Goal: Task Accomplishment & Management: Use online tool/utility

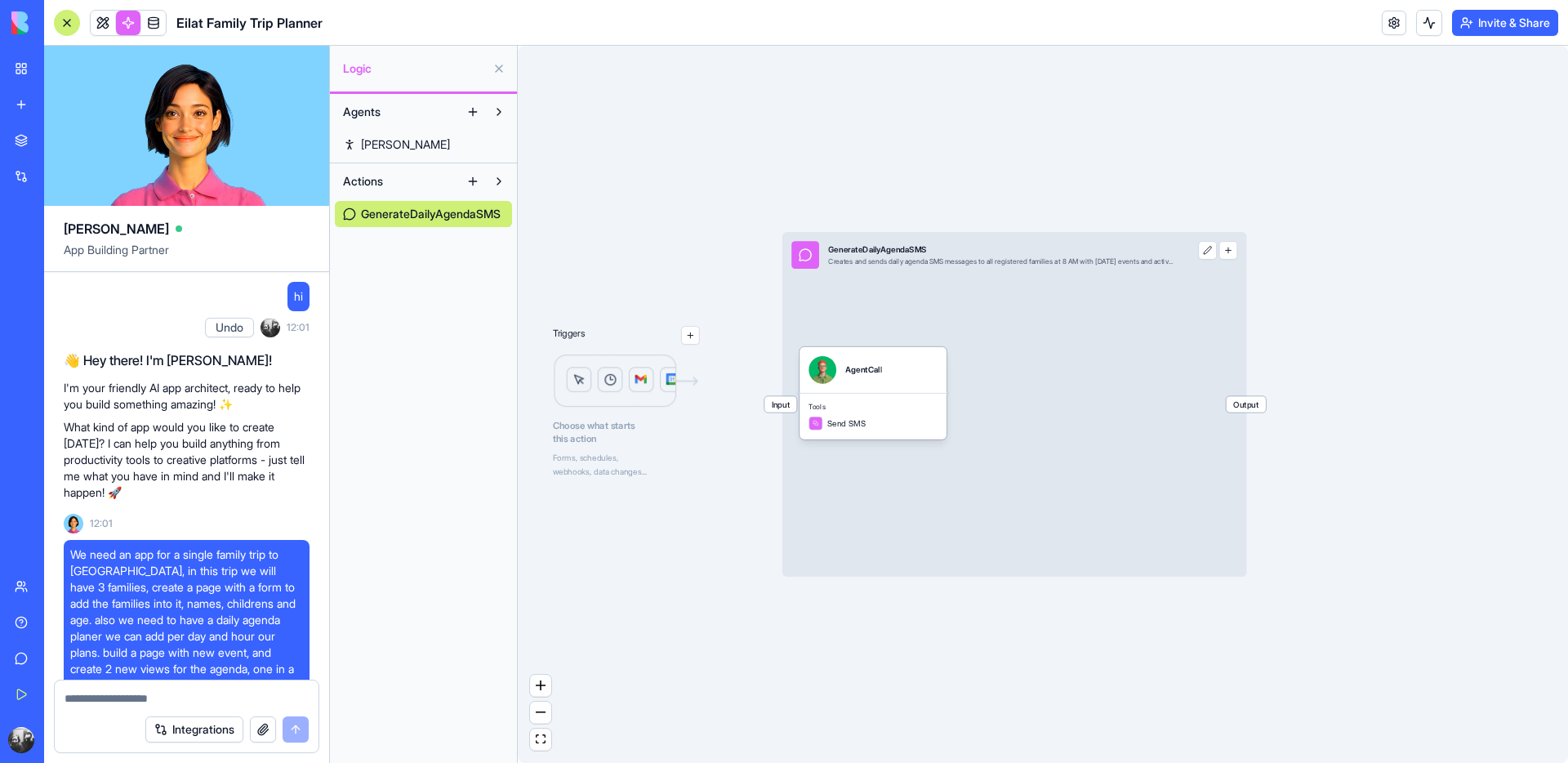
scroll to position [15039, 0]
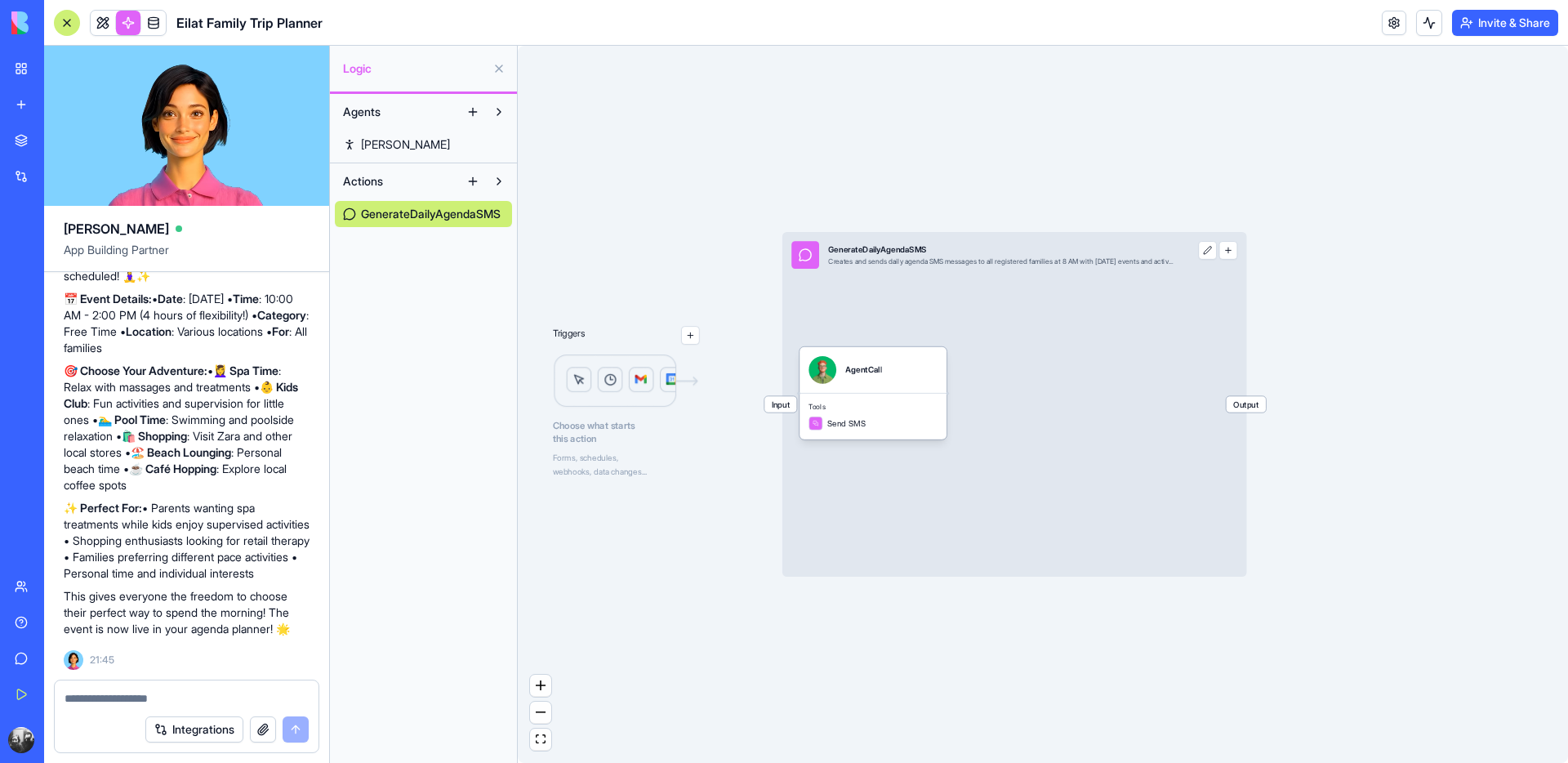
click at [108, 25] on link at bounding box center [103, 23] width 25 height 25
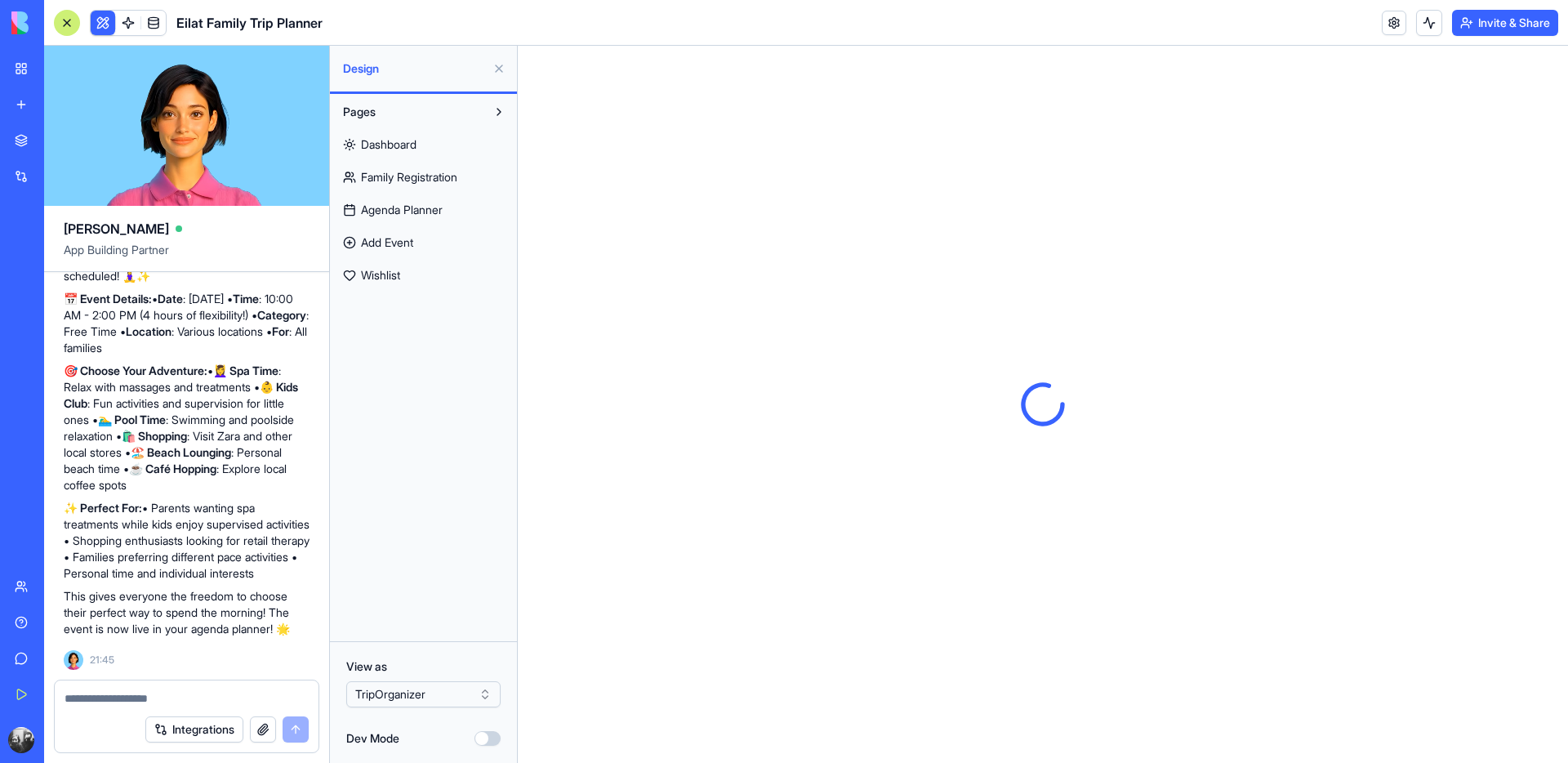
click at [504, 67] on button at bounding box center [500, 69] width 26 height 27
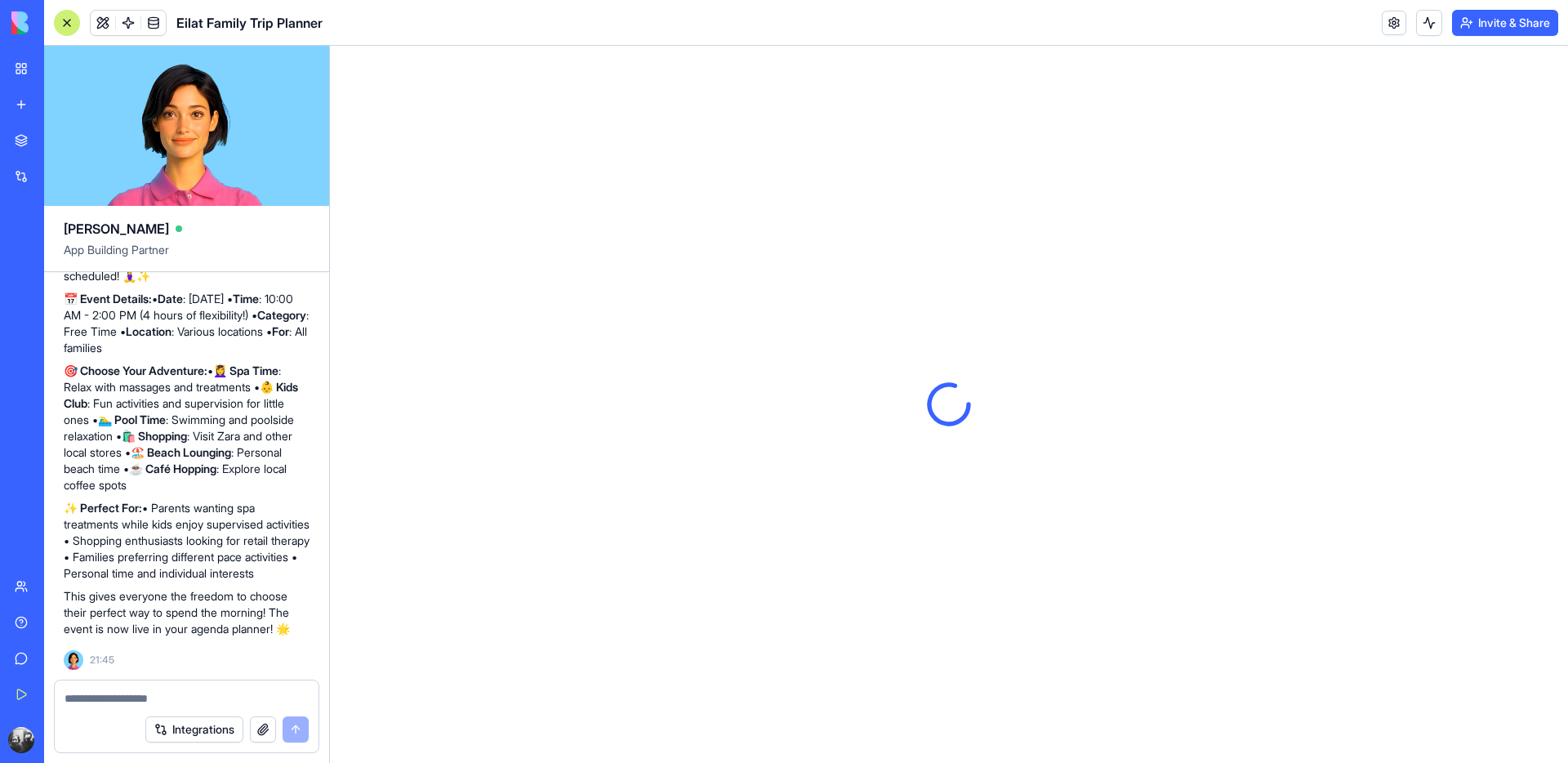
click at [75, 27] on div at bounding box center [67, 23] width 26 height 27
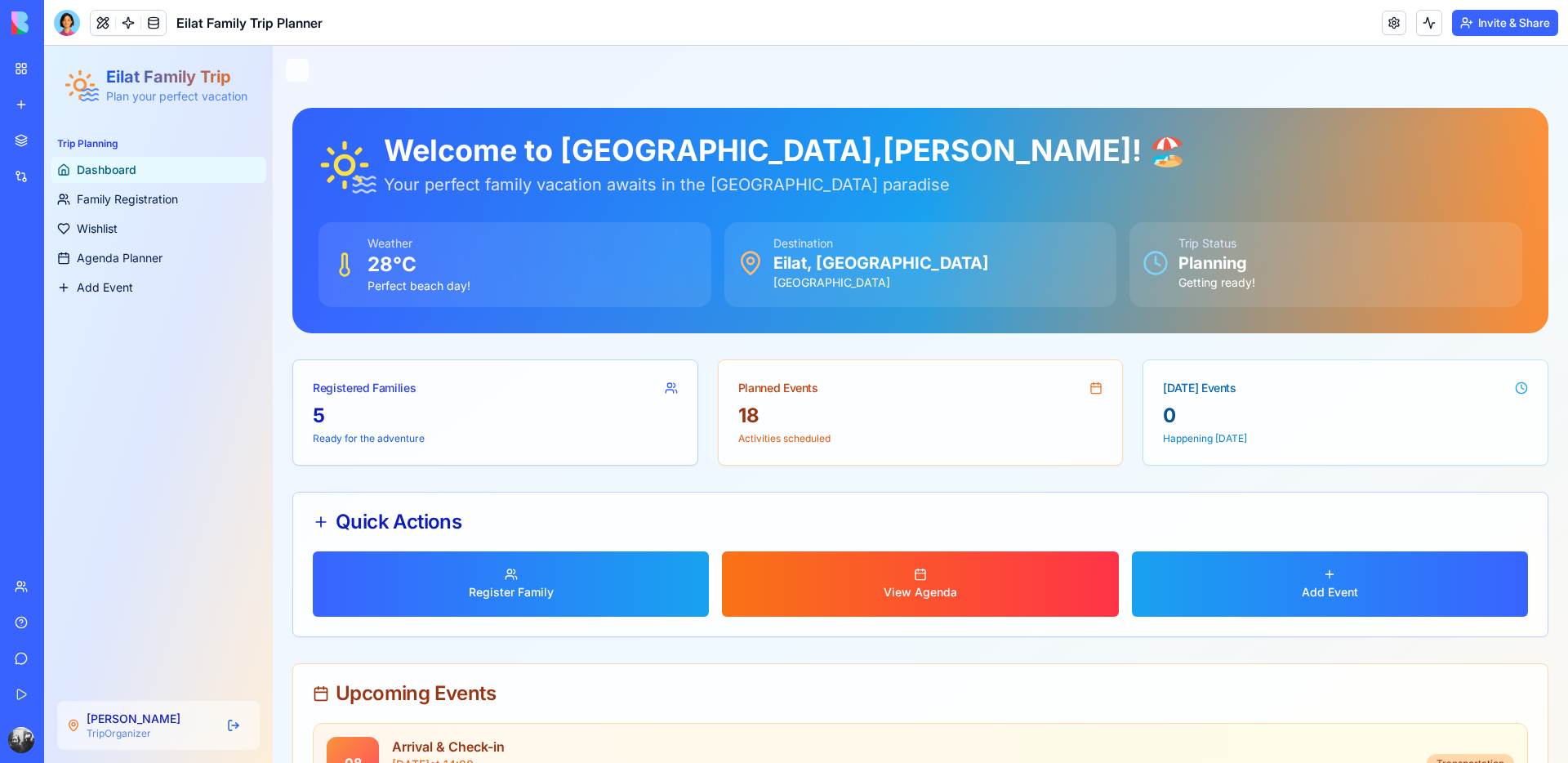
click at [1521, 27] on button "Invite & Share" at bounding box center [1506, 23] width 106 height 27
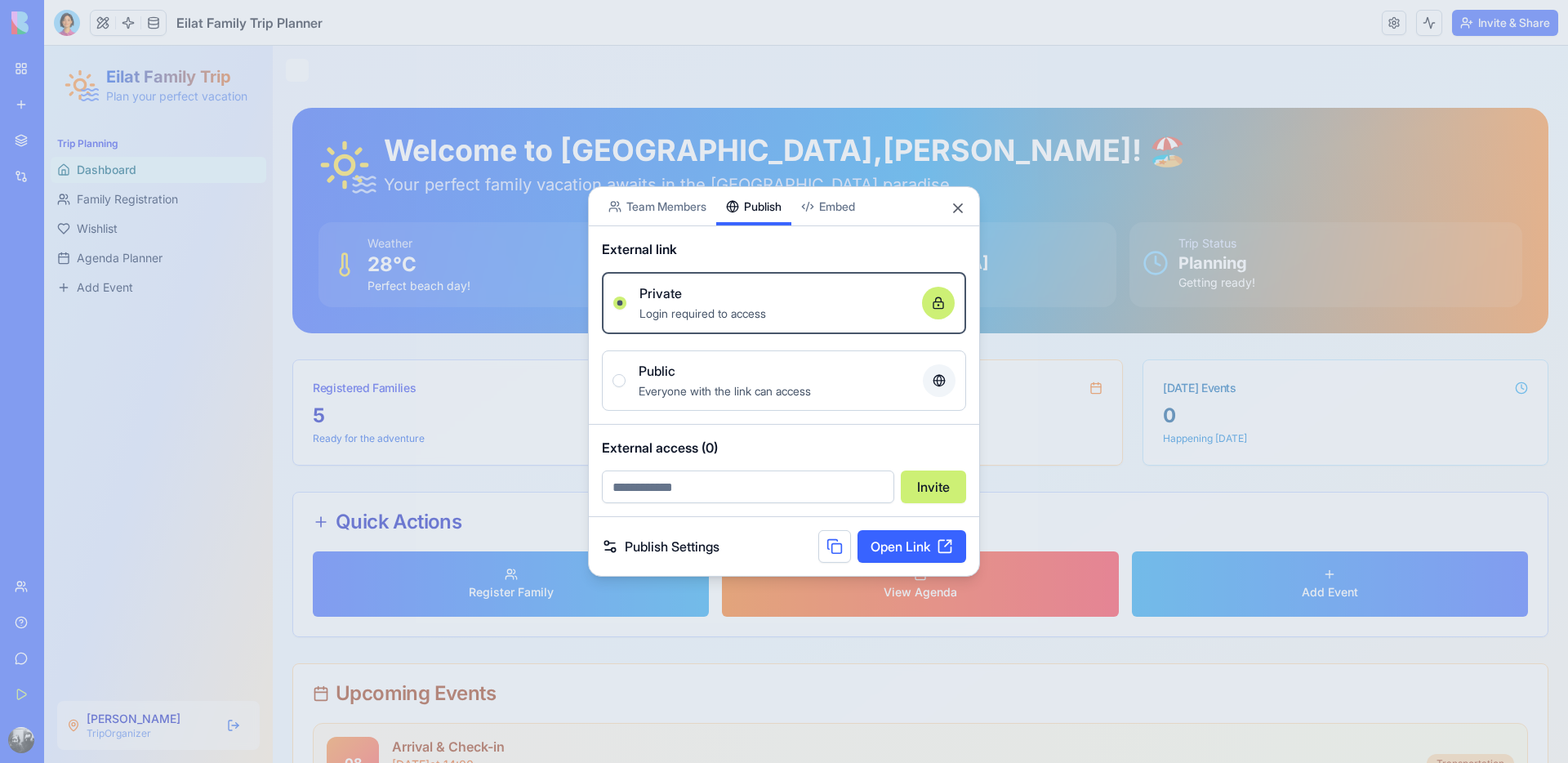
click at [755, 236] on div "Share App Team Members Publish Embed External link Private Login required to ac…" at bounding box center [784, 382] width 392 height 391
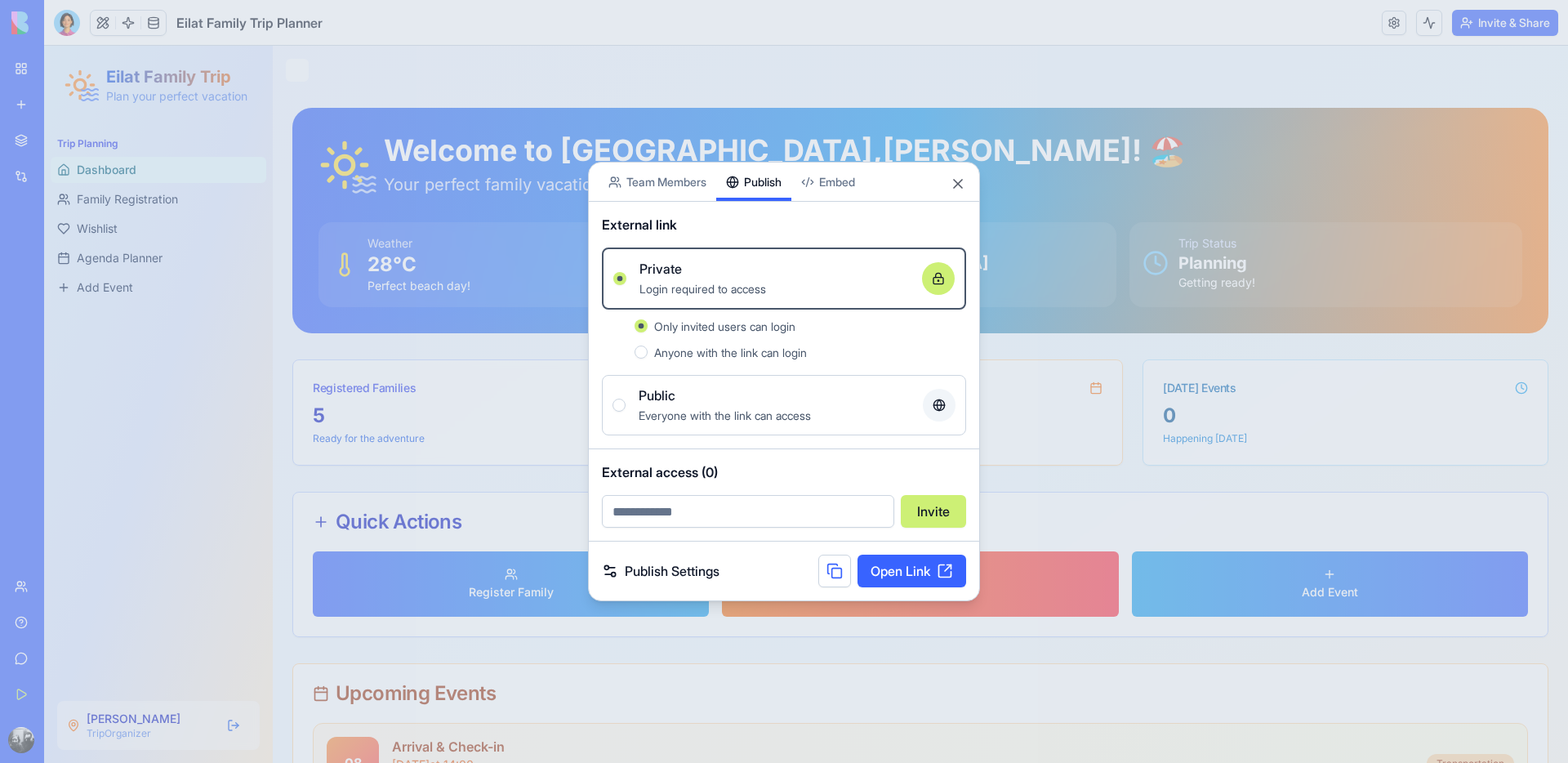
click at [679, 403] on div "Public" at bounding box center [774, 395] width 272 height 20
click at [625, 403] on button "Public Everyone with the link can access" at bounding box center [619, 405] width 13 height 13
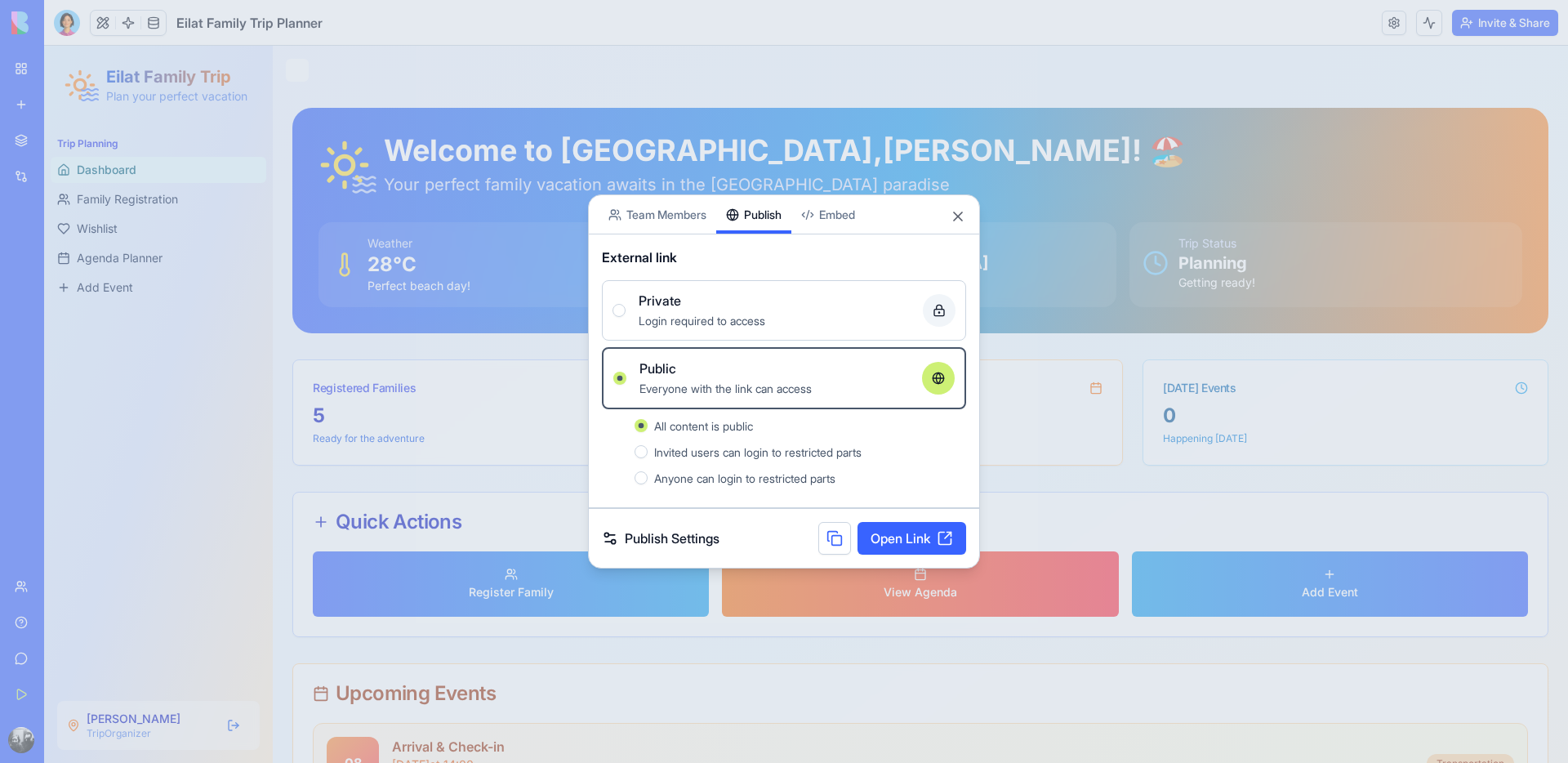
click at [819, 541] on button at bounding box center [835, 539] width 33 height 33
click at [958, 216] on button "Close" at bounding box center [958, 216] width 16 height 16
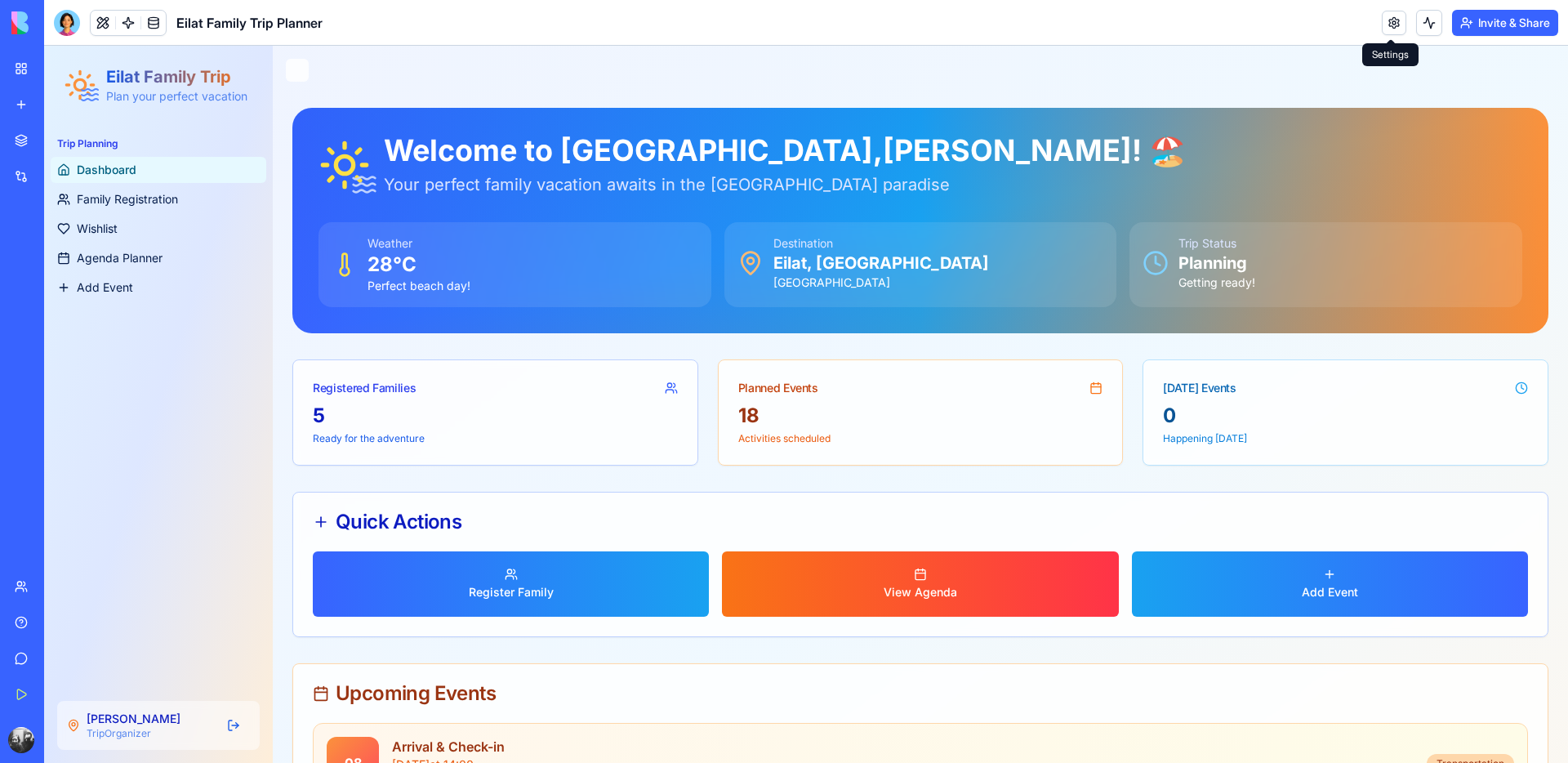
click at [1389, 27] on link at bounding box center [1395, 23] width 25 height 25
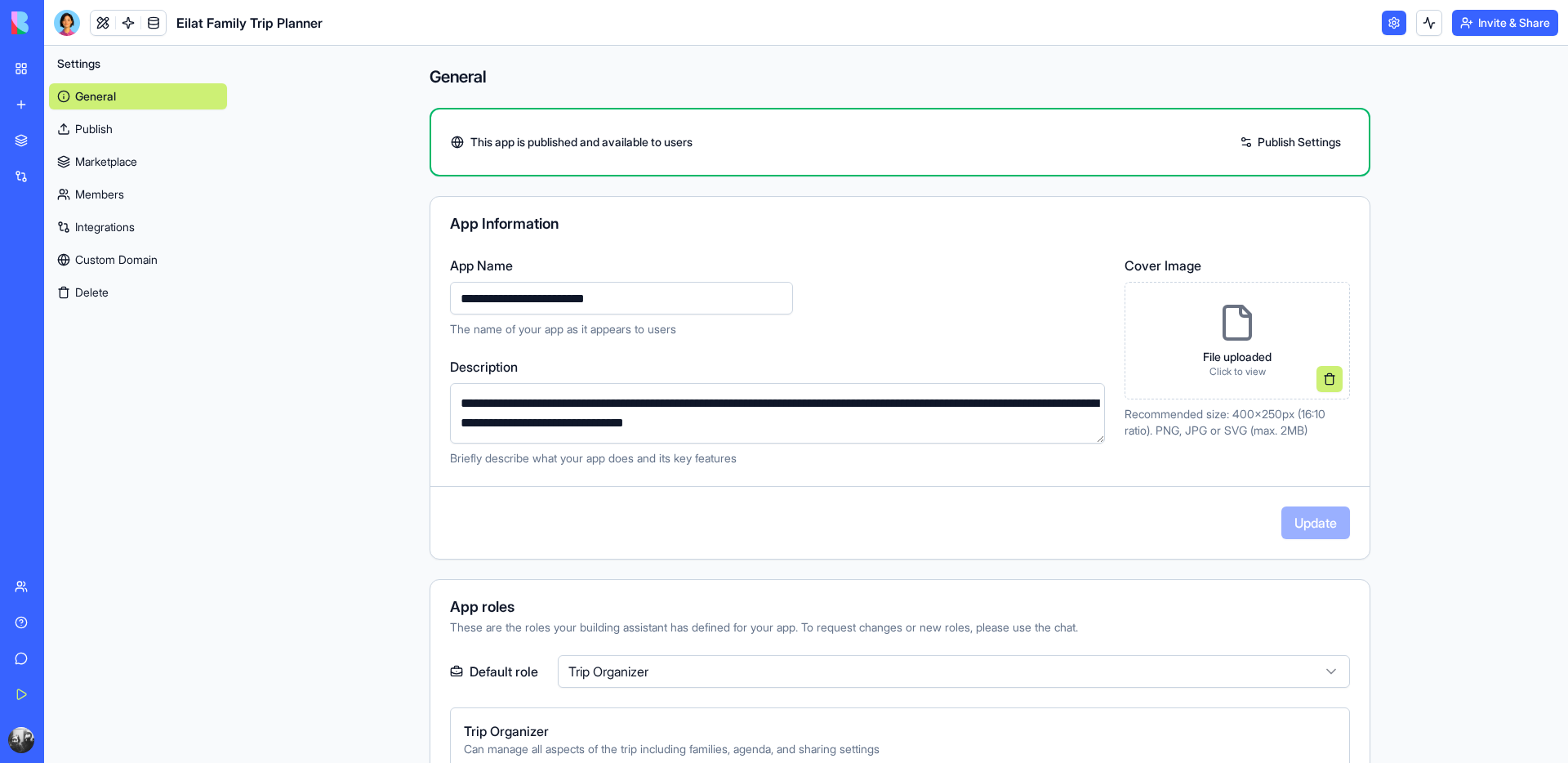
click at [146, 130] on link "Publish" at bounding box center [138, 130] width 178 height 27
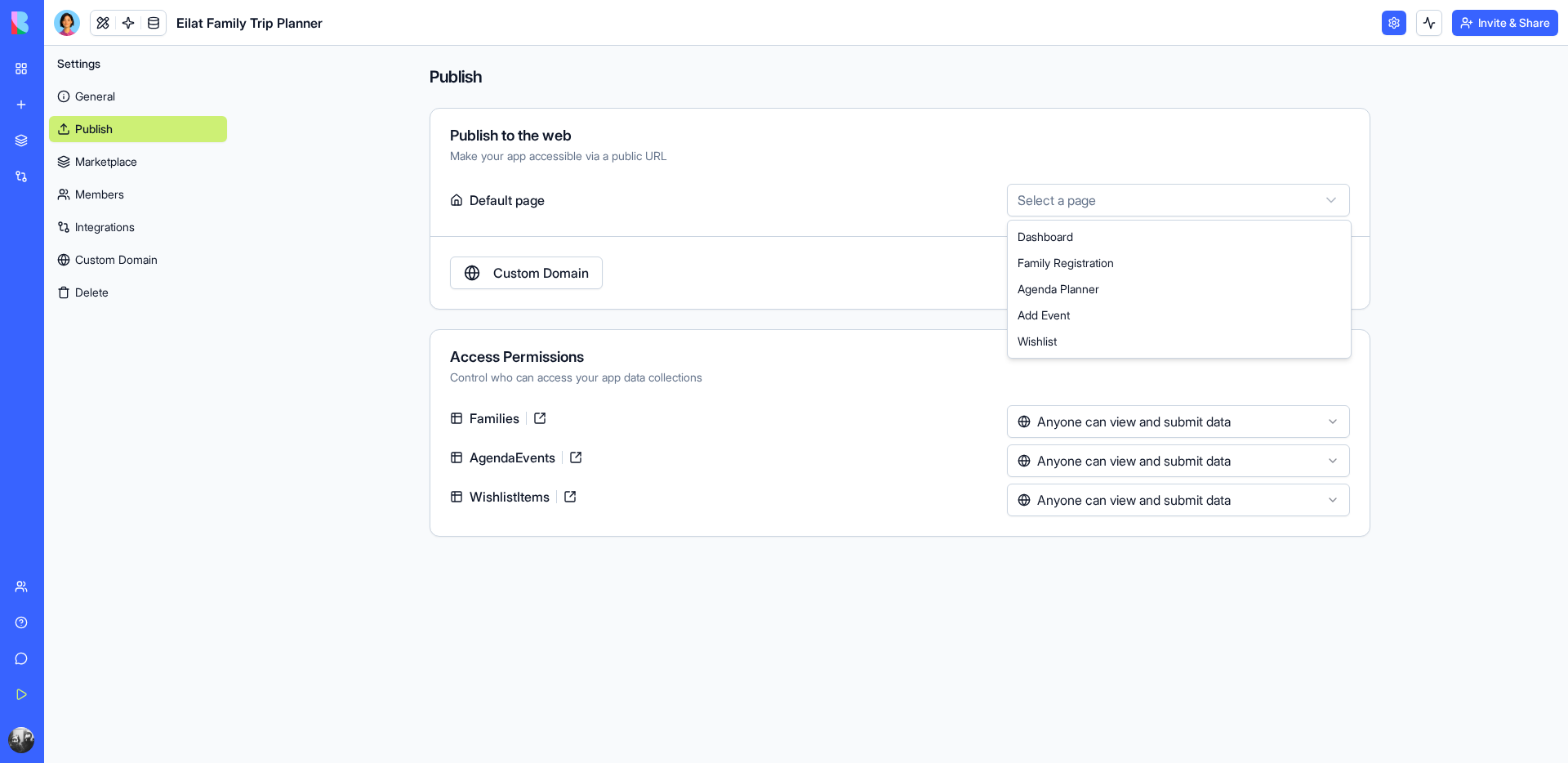
click at [1082, 196] on html "**********" at bounding box center [784, 382] width 1568 height 763
select select "**********"
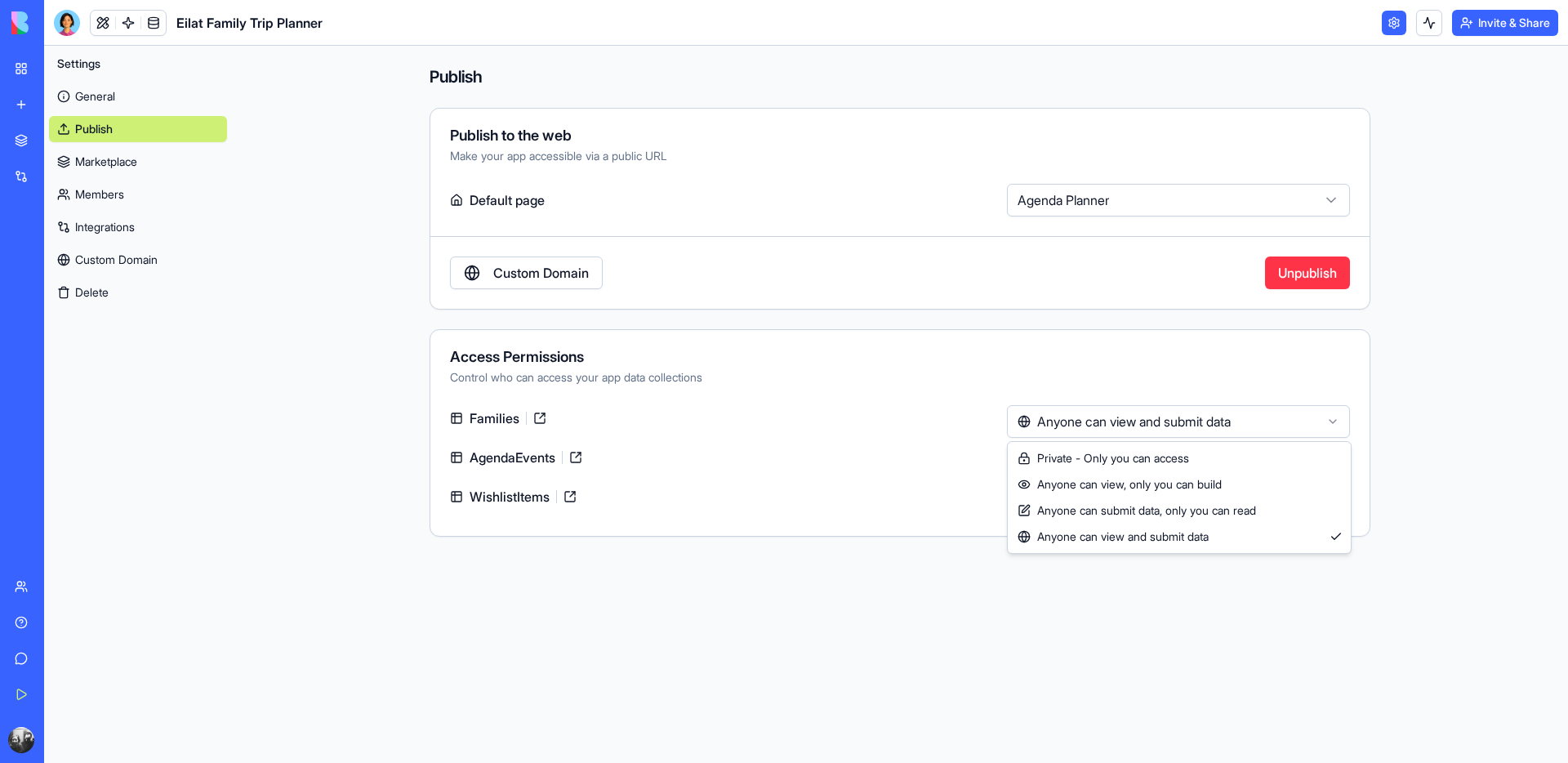
click at [1208, 424] on html "**********" at bounding box center [784, 382] width 1568 height 763
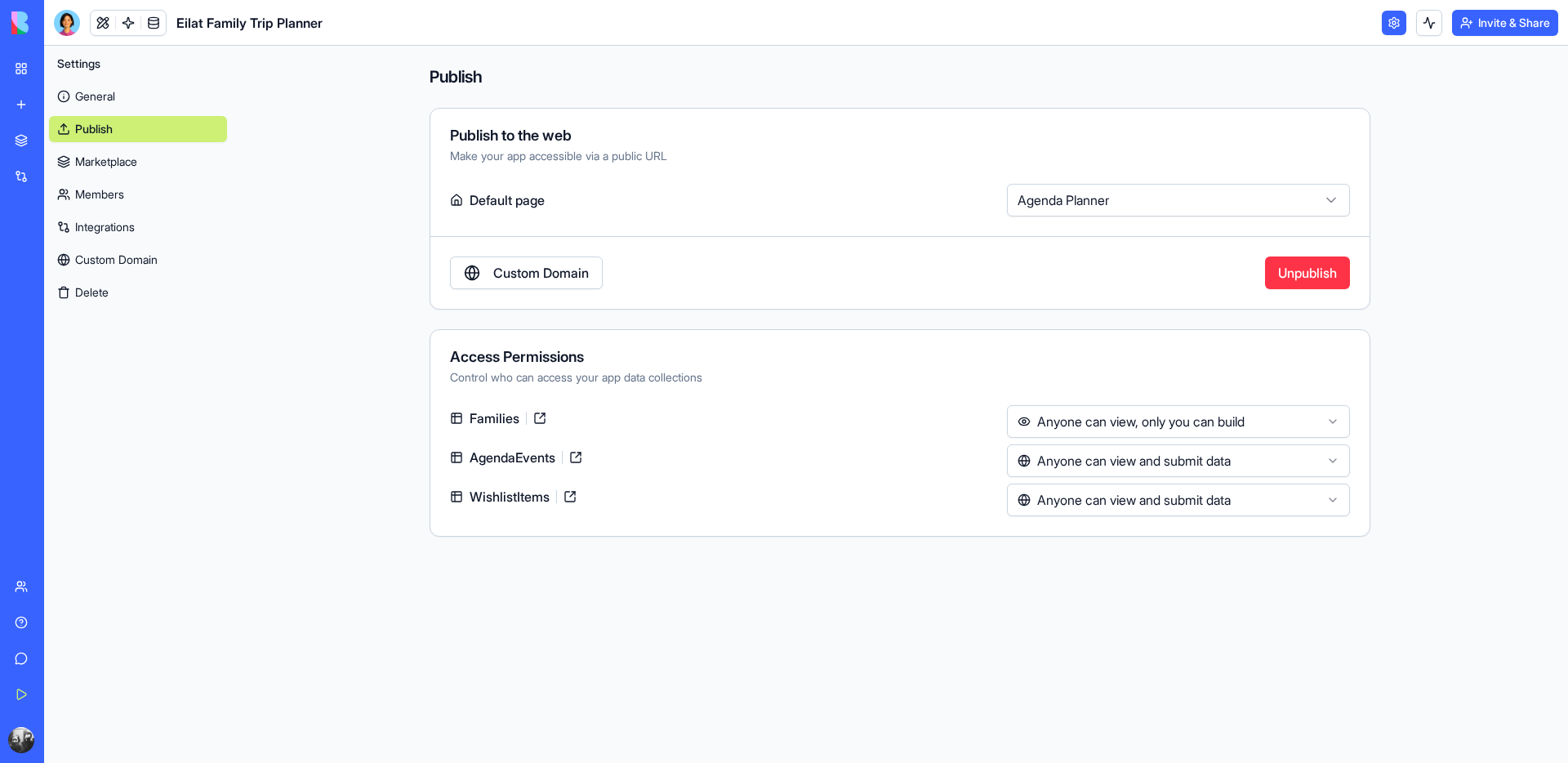
click at [1214, 474] on html "**********" at bounding box center [784, 382] width 1568 height 763
click at [1215, 501] on html "**********" at bounding box center [784, 382] width 1568 height 763
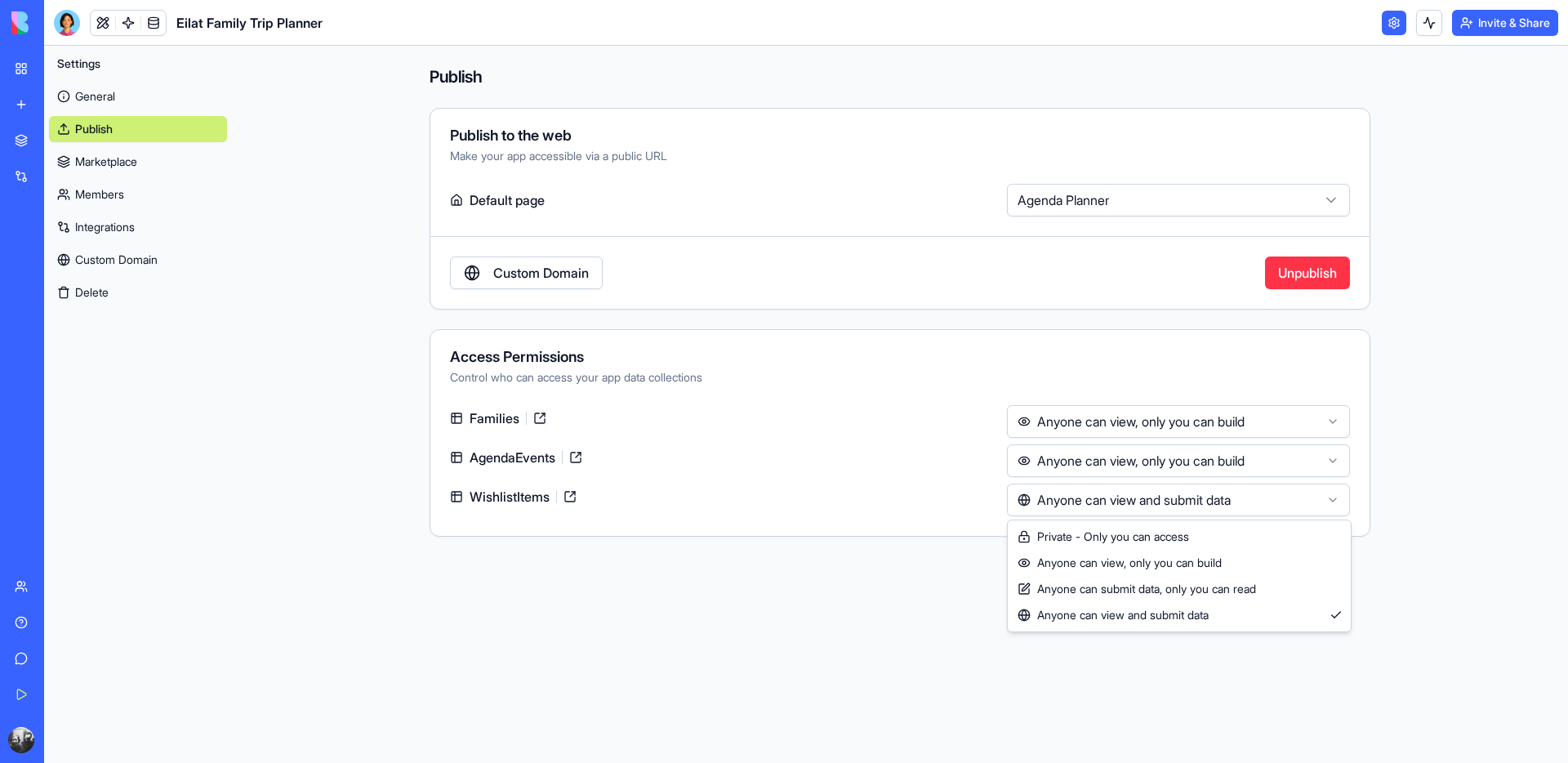
click at [897, 577] on html "**********" at bounding box center [784, 382] width 1568 height 763
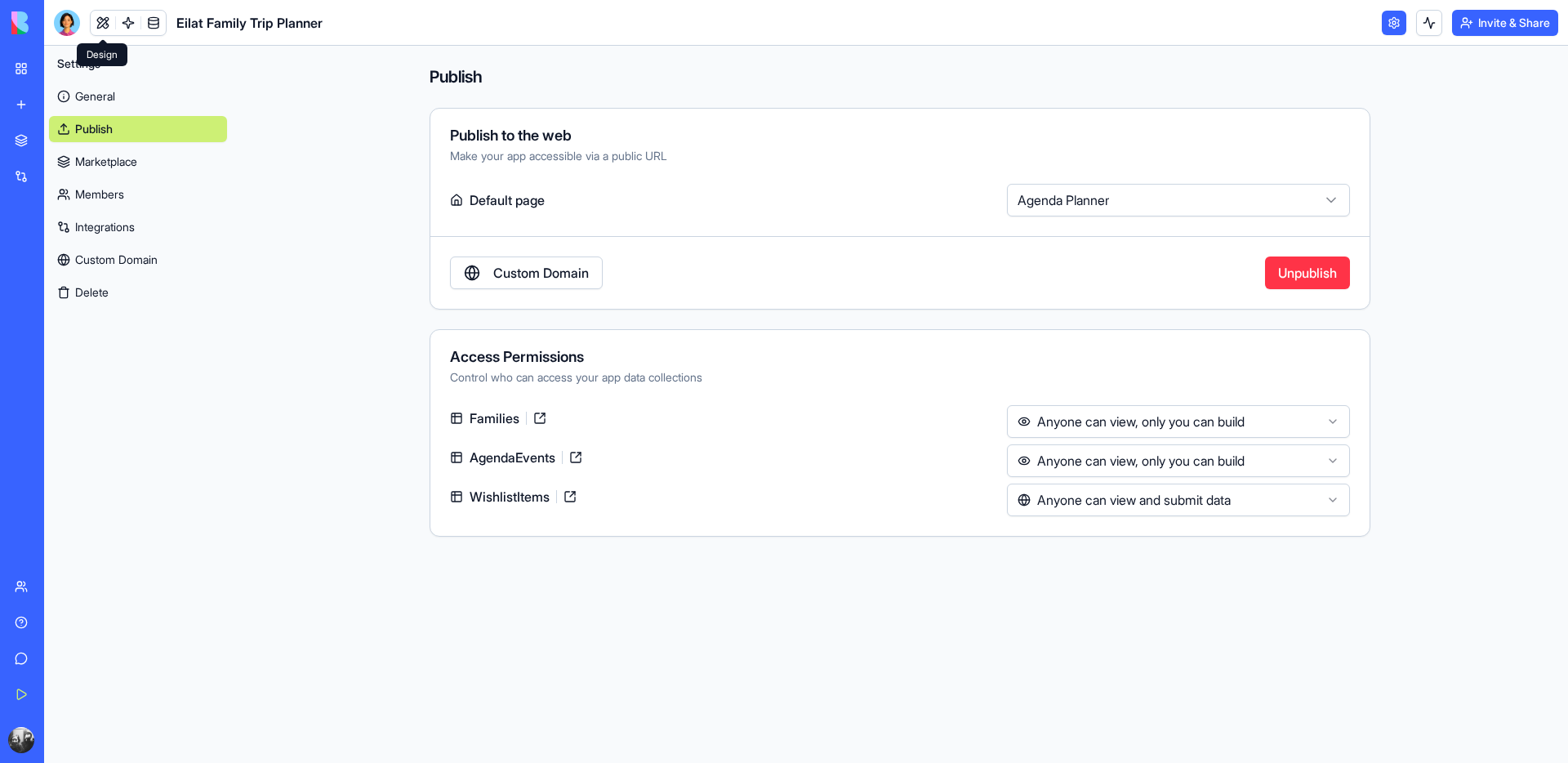
click at [108, 26] on link at bounding box center [103, 23] width 25 height 25
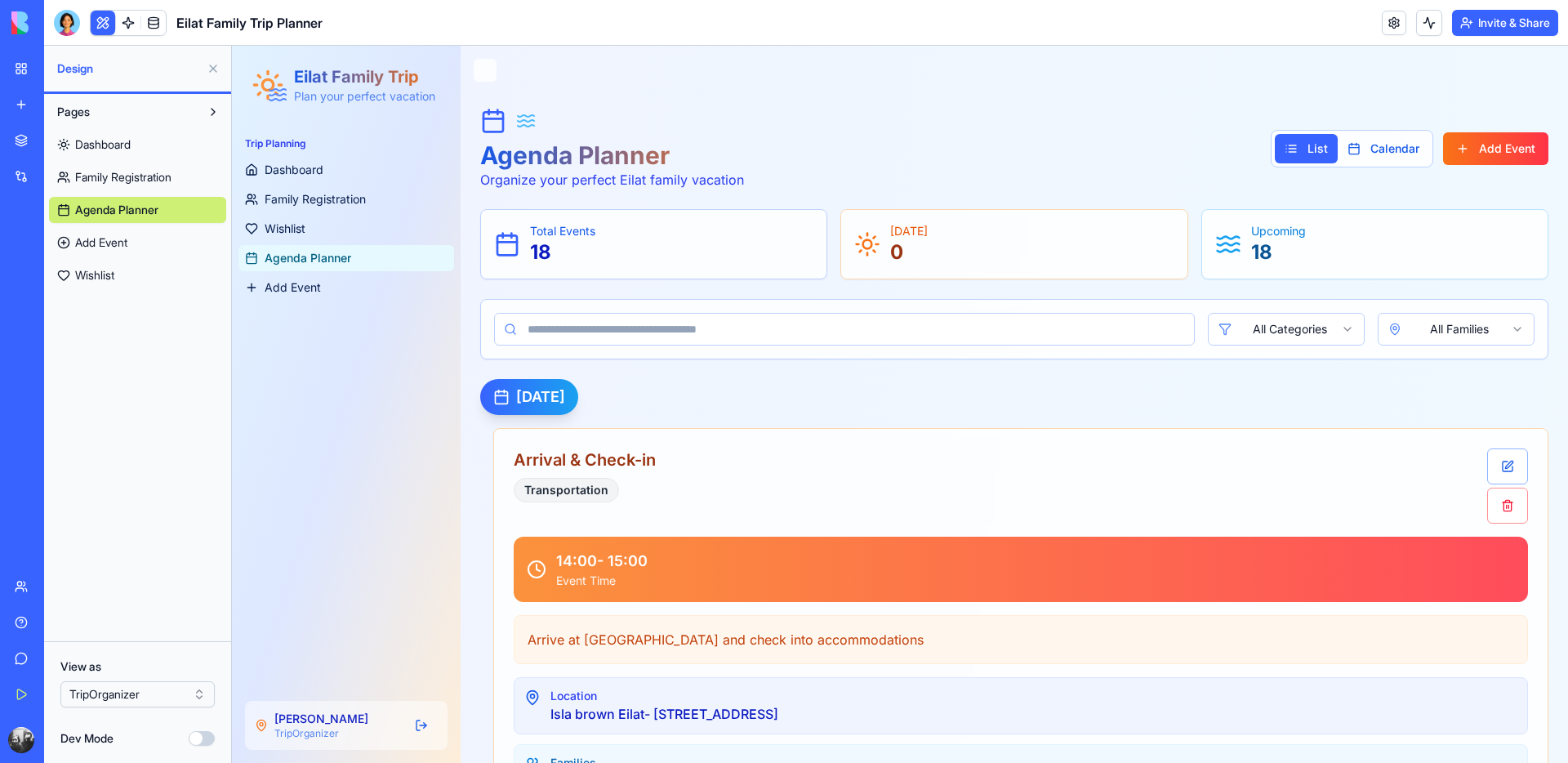
click at [134, 697] on html "BETA My Workspace New app Marketplace Integrations Recent מתכנן הטיול לאילת Fam…" at bounding box center [784, 382] width 1568 height 763
click at [161, 544] on html "BETA My Workspace New app Marketplace Integrations Recent מתכנן הטיול לאילת Fam…" at bounding box center [784, 382] width 1568 height 763
click at [319, 167] on span "Dashboard" at bounding box center [294, 169] width 59 height 16
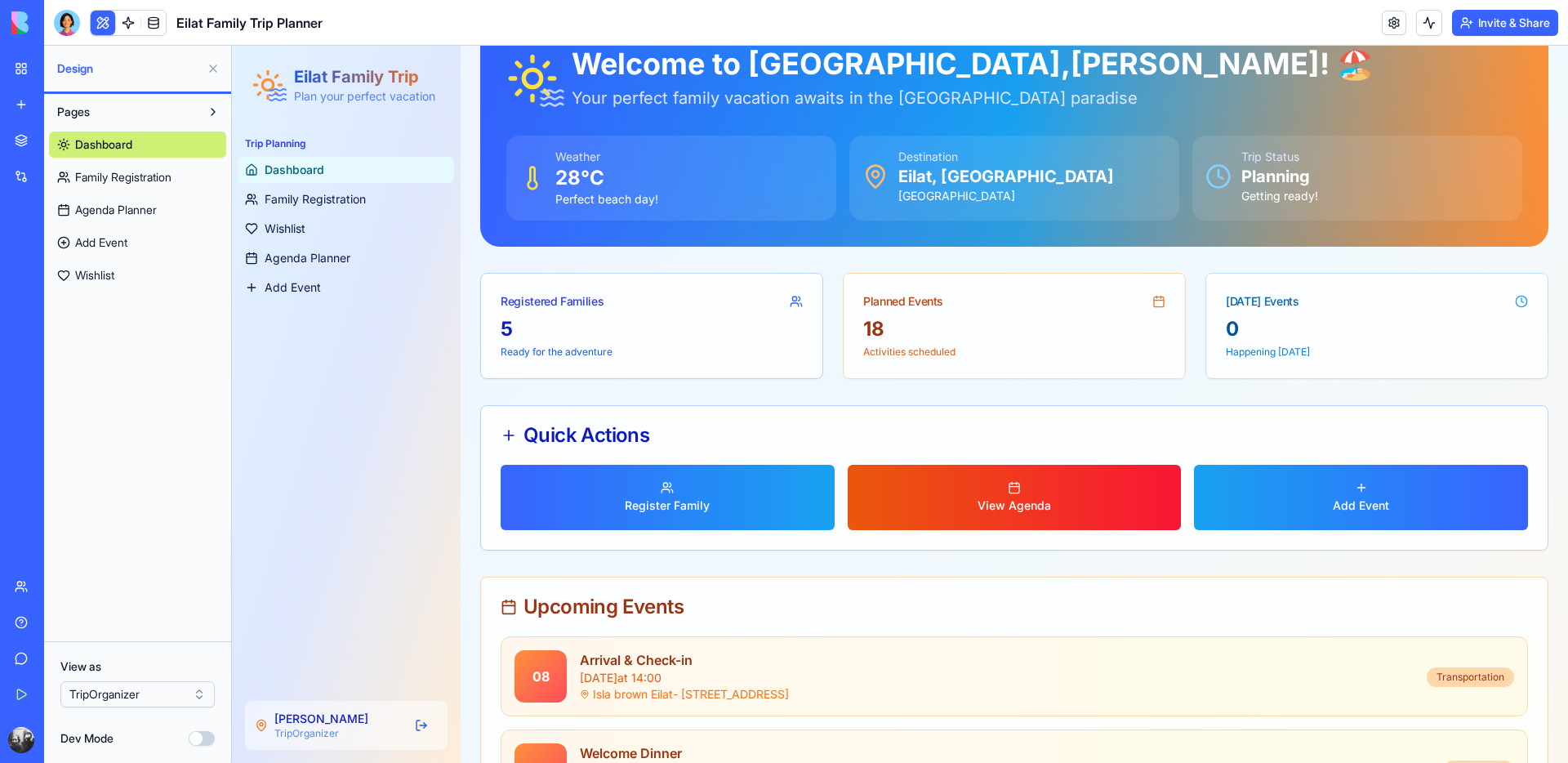
scroll to position [104, 0]
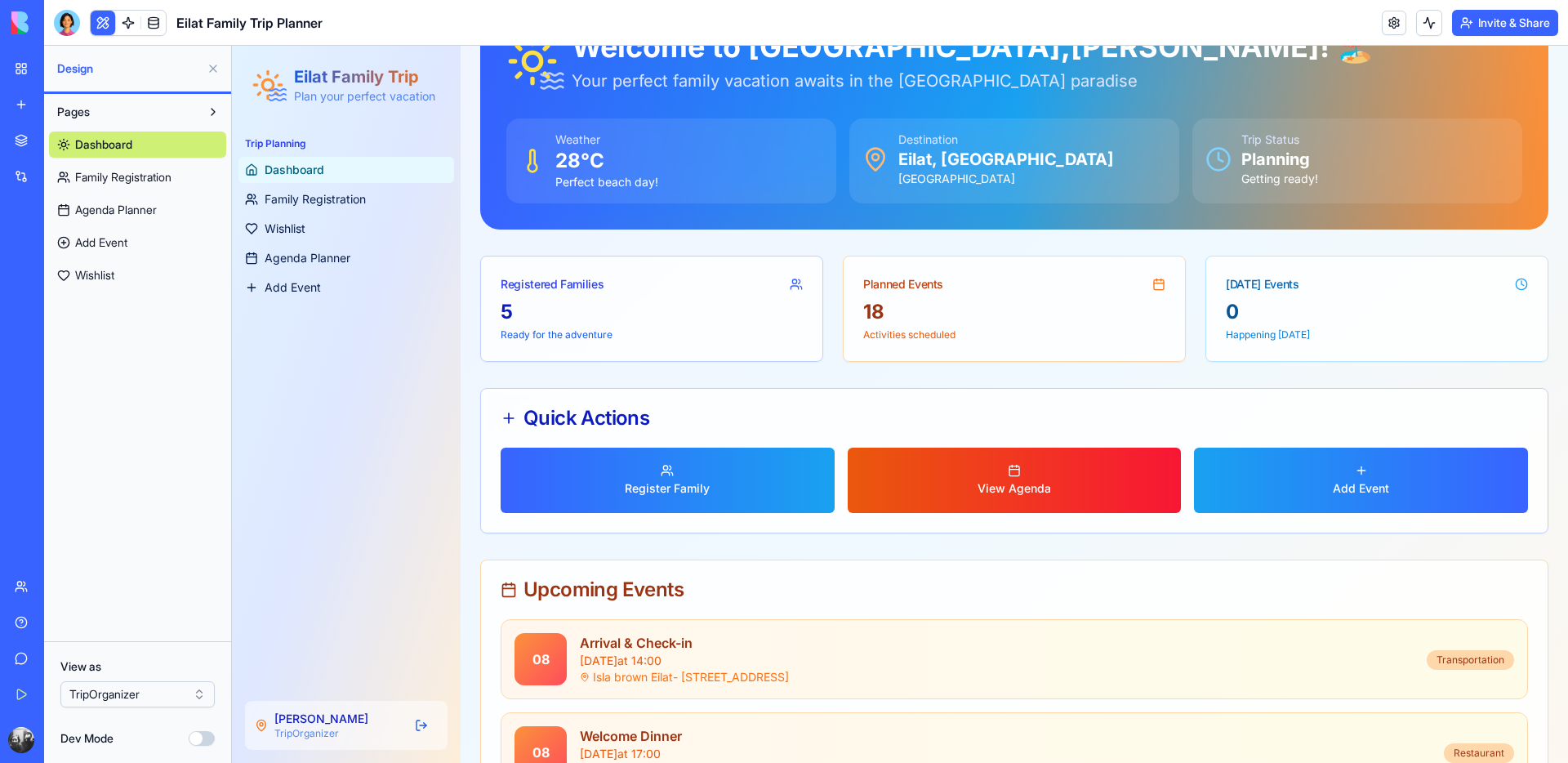
click at [1007, 483] on div "View Agenda" at bounding box center [1014, 488] width 74 height 16
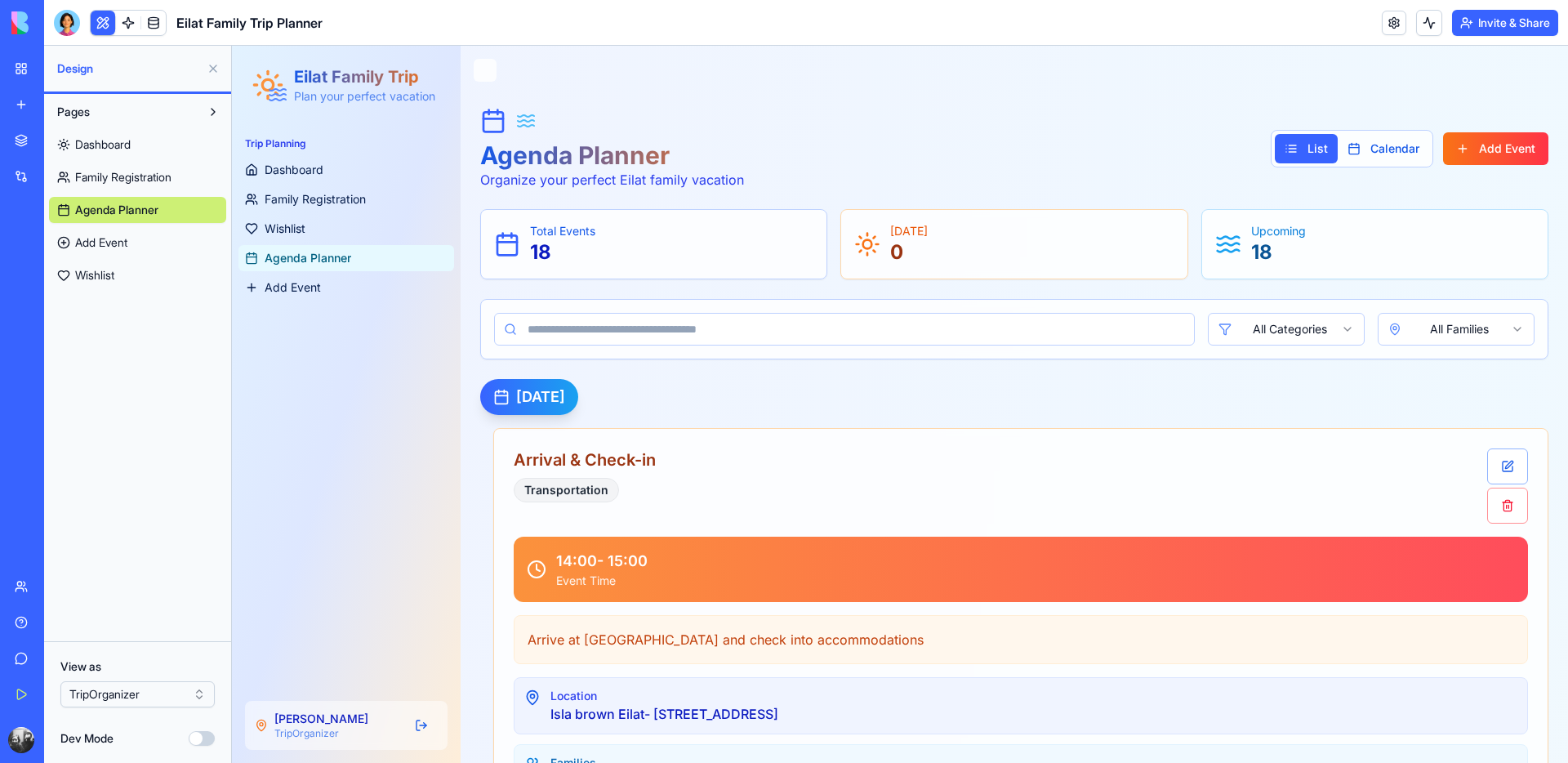
click at [153, 690] on html "BETA My Workspace New app Marketplace Integrations Recent מתכנן הטיול לאילת Fam…" at bounding box center [784, 382] width 1568 height 763
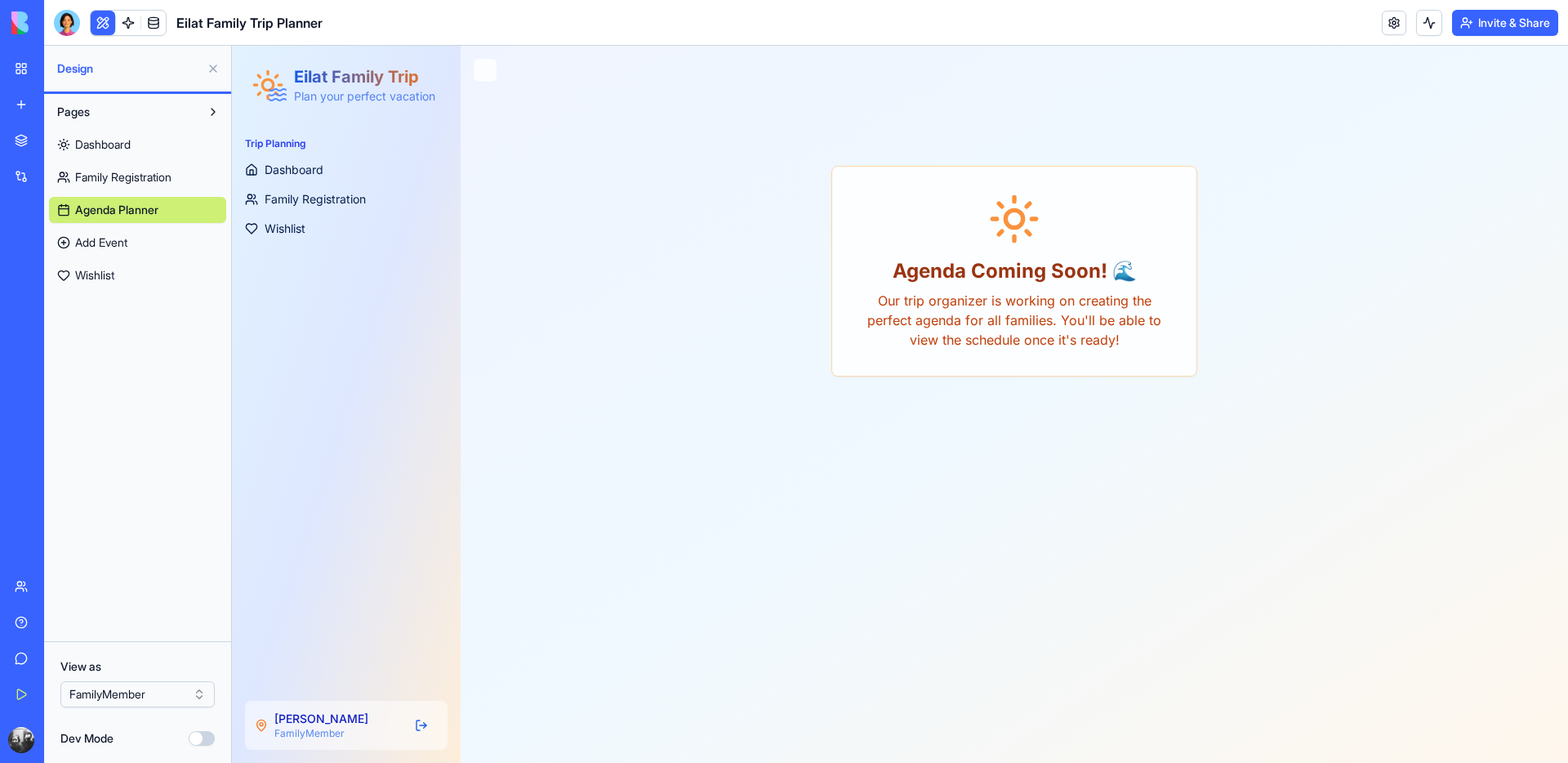
click at [146, 690] on html "BETA My Workspace New app Marketplace Integrations Recent מתכנן הטיול לאילת Fam…" at bounding box center [784, 382] width 1568 height 763
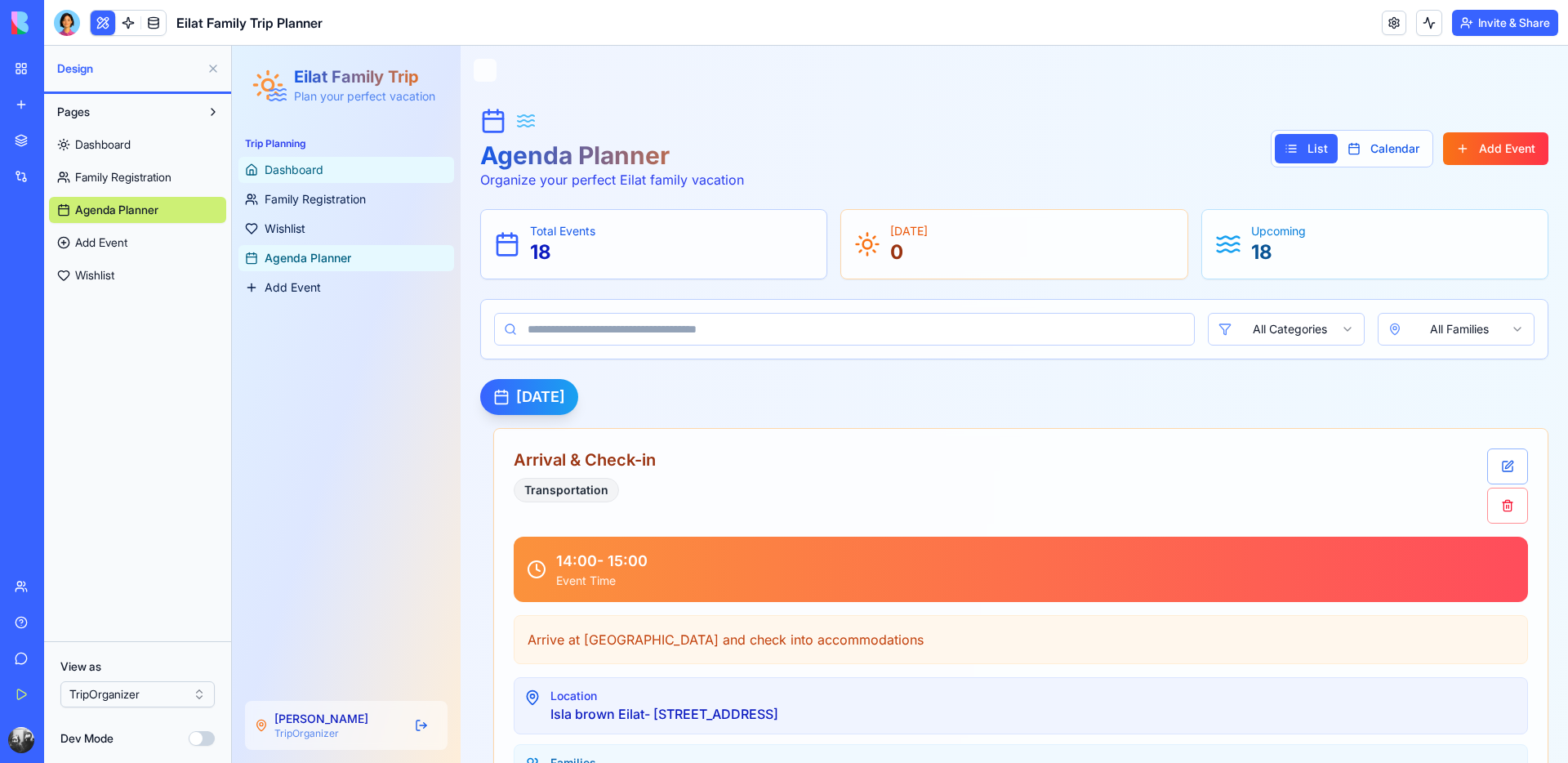
click at [338, 170] on link "Dashboard" at bounding box center [346, 170] width 216 height 27
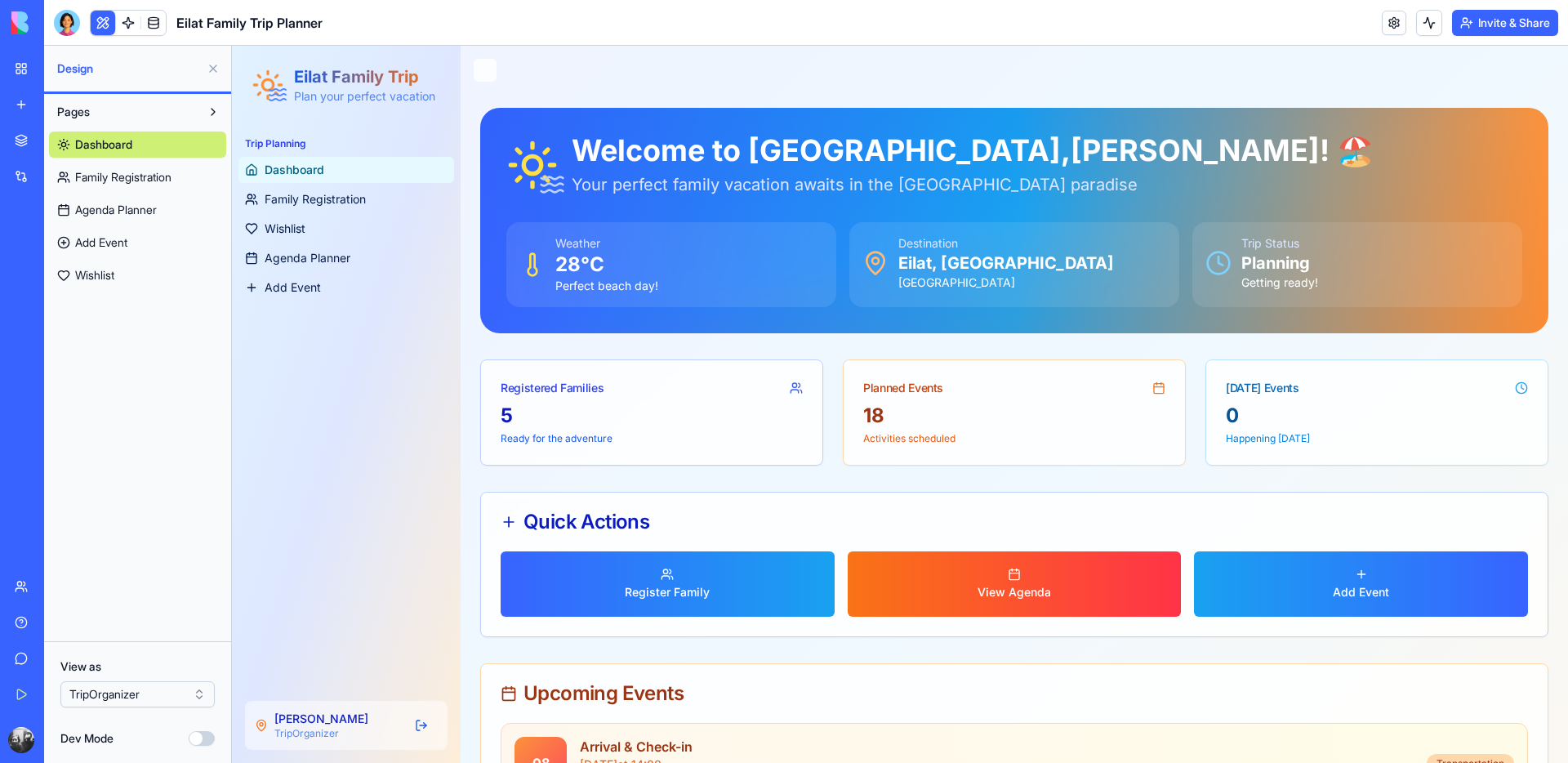
click at [129, 696] on html "BETA My Workspace New app Marketplace Integrations Recent מתכנן הטיול לאילת Fam…" at bounding box center [784, 382] width 1568 height 763
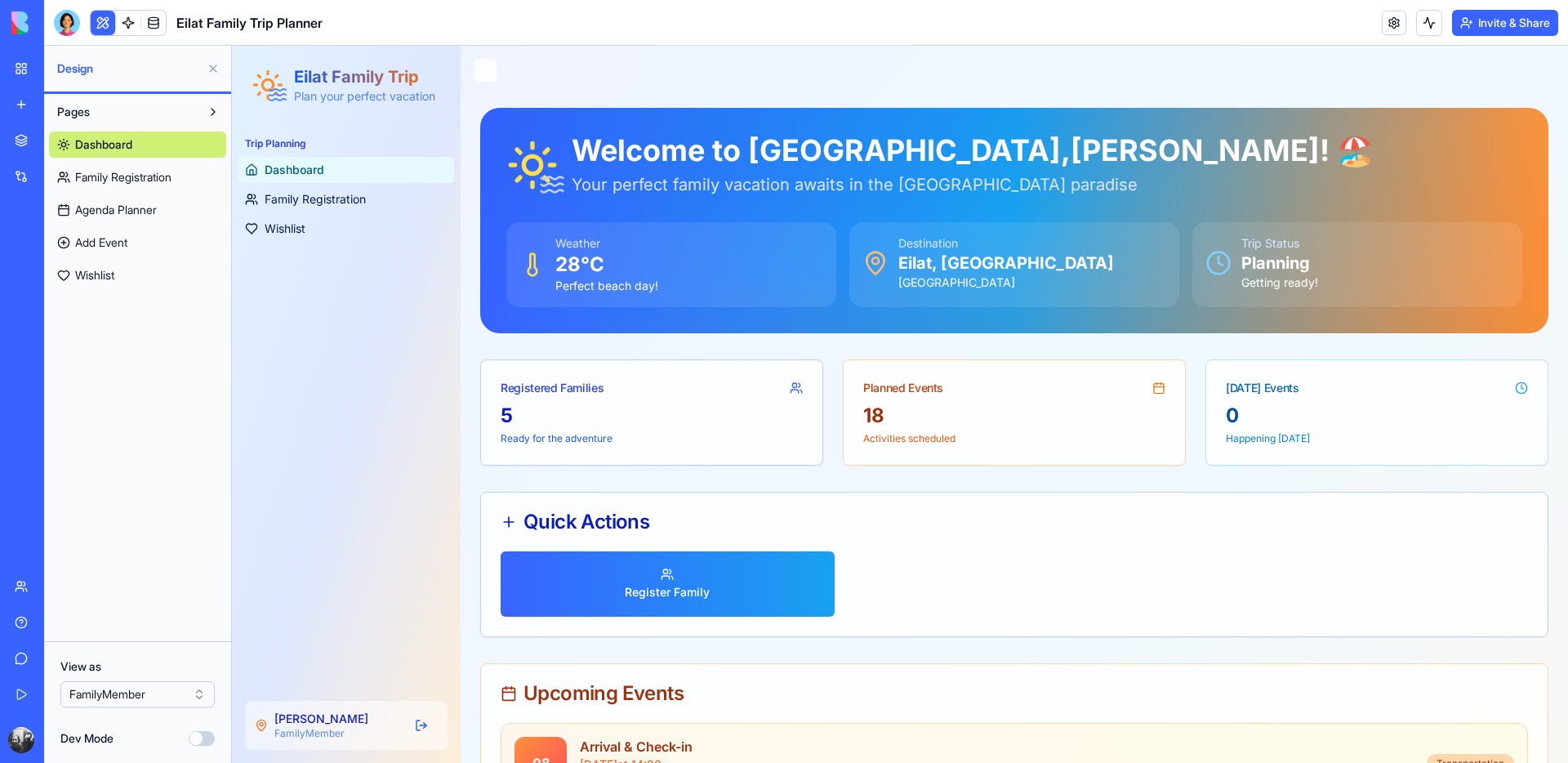
click at [147, 695] on html "BETA My Workspace New app Marketplace Integrations Recent מתכנן הטיול לאילת Fam…" at bounding box center [784, 382] width 1568 height 763
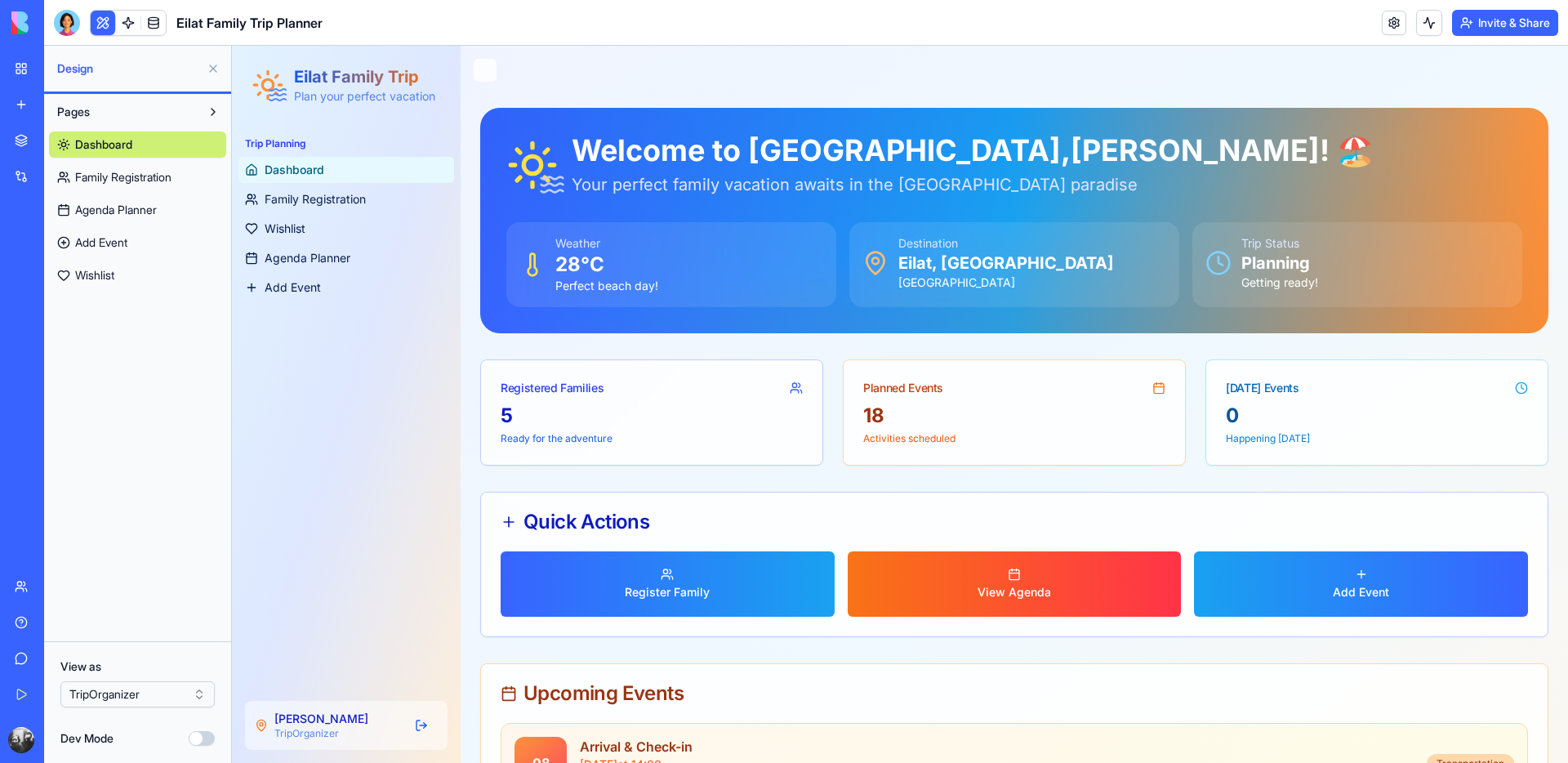
click at [147, 685] on html "BETA My Workspace New app Marketplace Integrations Recent מתכנן הטיול לאילת Fam…" at bounding box center [784, 382] width 1568 height 763
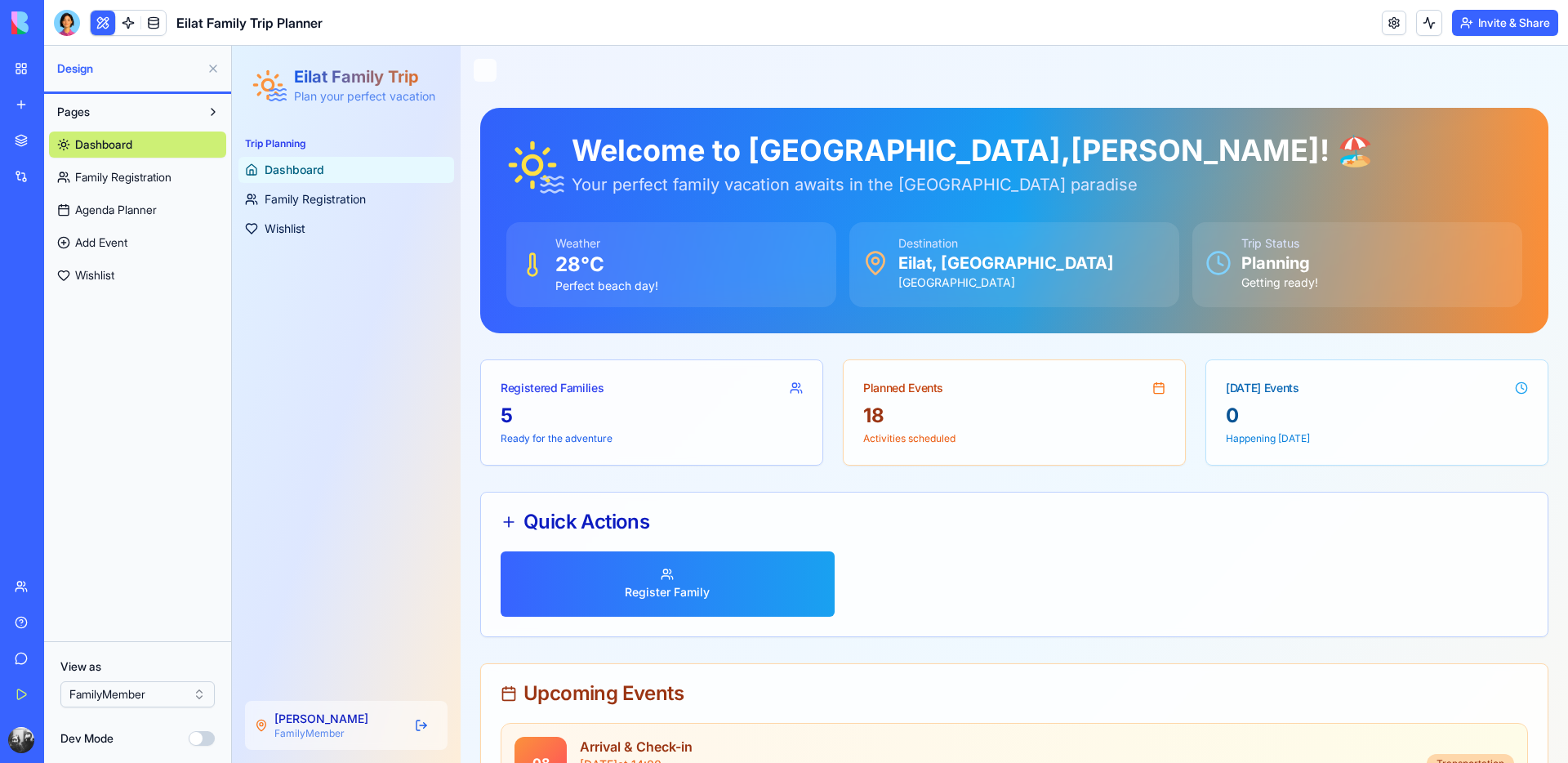
click at [111, 695] on html "BETA My Workspace New app Marketplace Integrations Recent מתכנן הטיול לאילת Fam…" at bounding box center [784, 382] width 1568 height 763
click at [306, 179] on link "Dashboard" at bounding box center [346, 170] width 216 height 27
click at [305, 198] on span "Family Registration" at bounding box center [315, 199] width 101 height 16
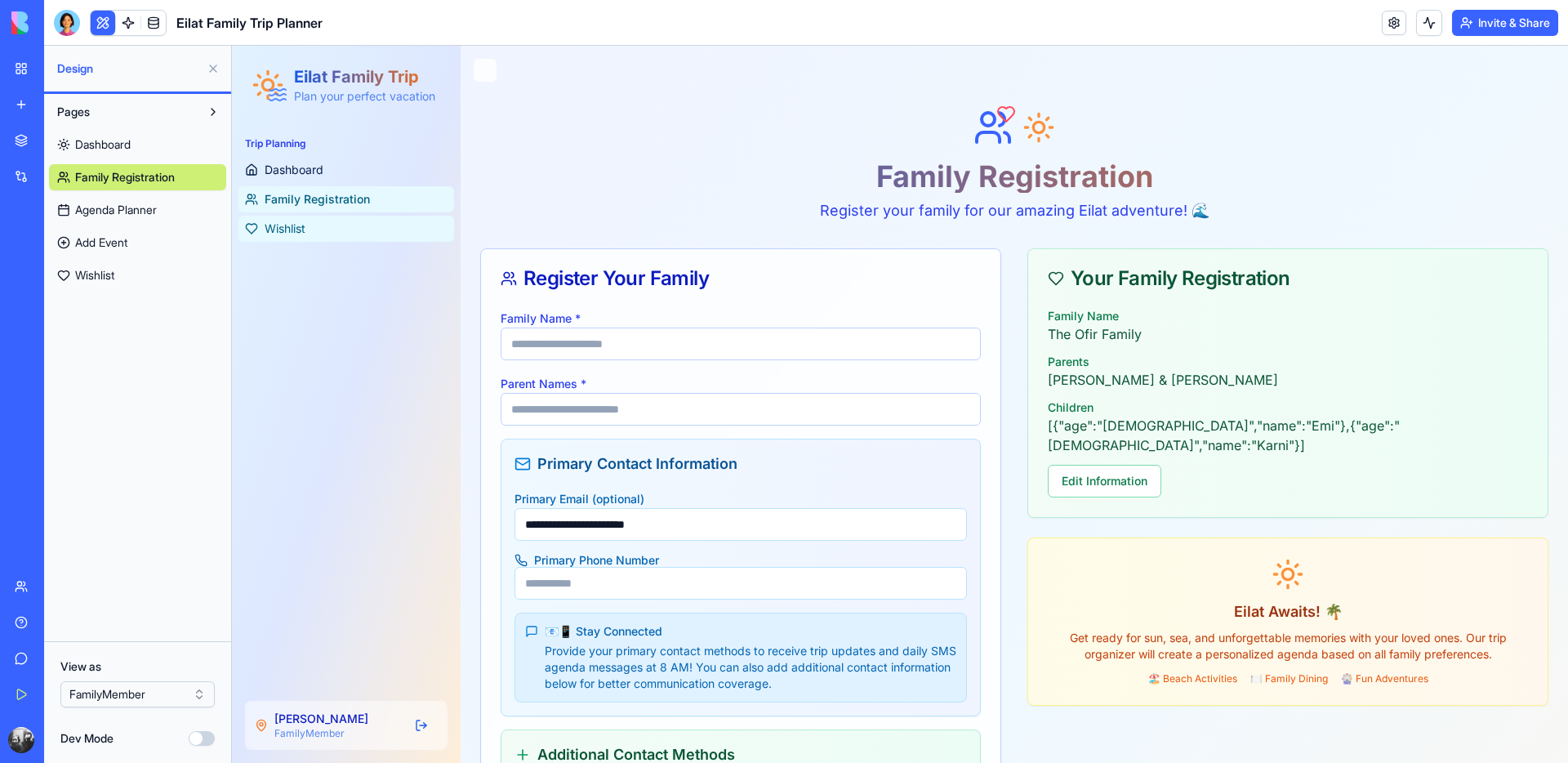
click at [306, 218] on link "Wishlist" at bounding box center [346, 229] width 216 height 27
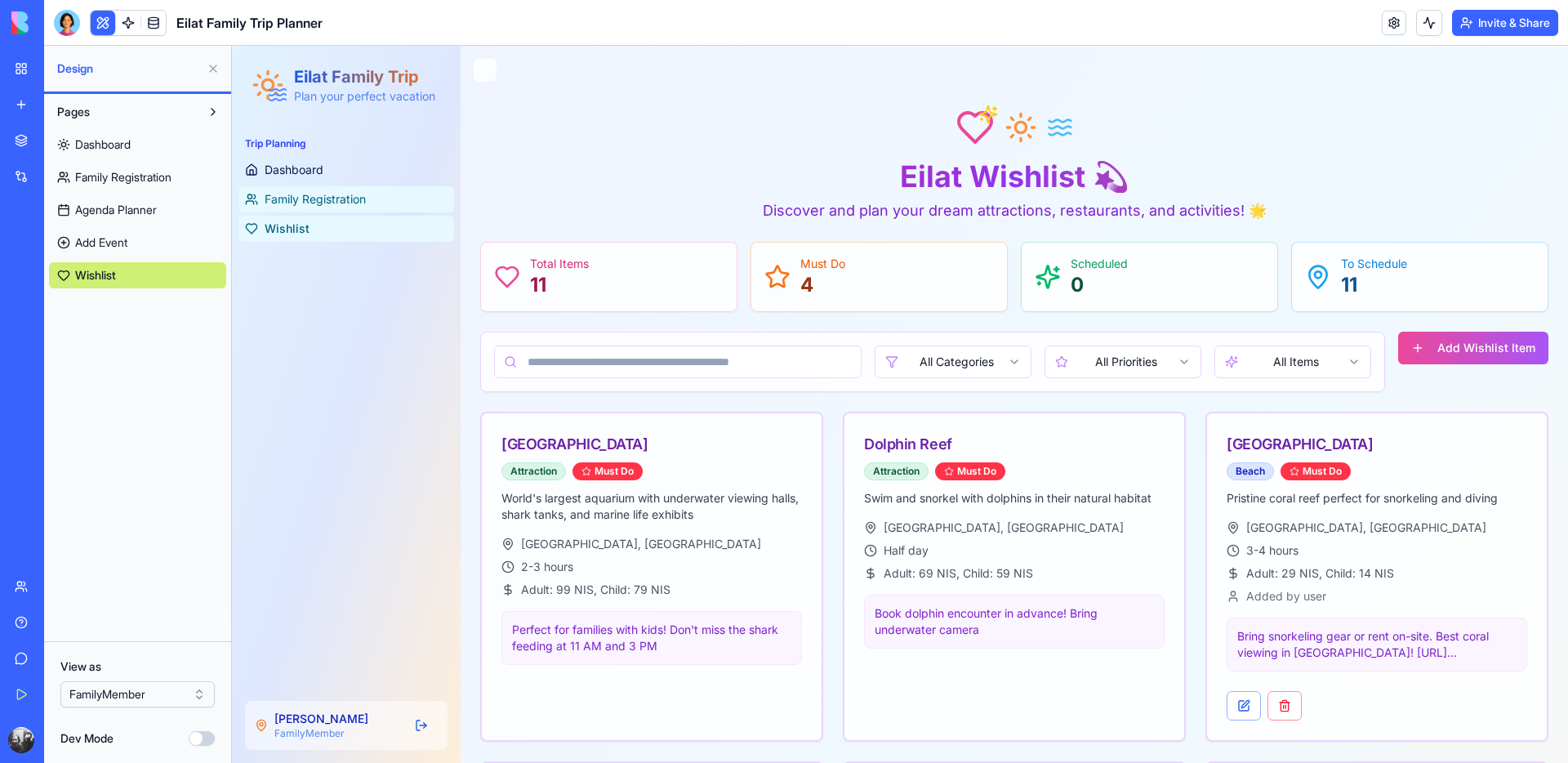
click at [307, 191] on span "Family Registration" at bounding box center [315, 199] width 101 height 16
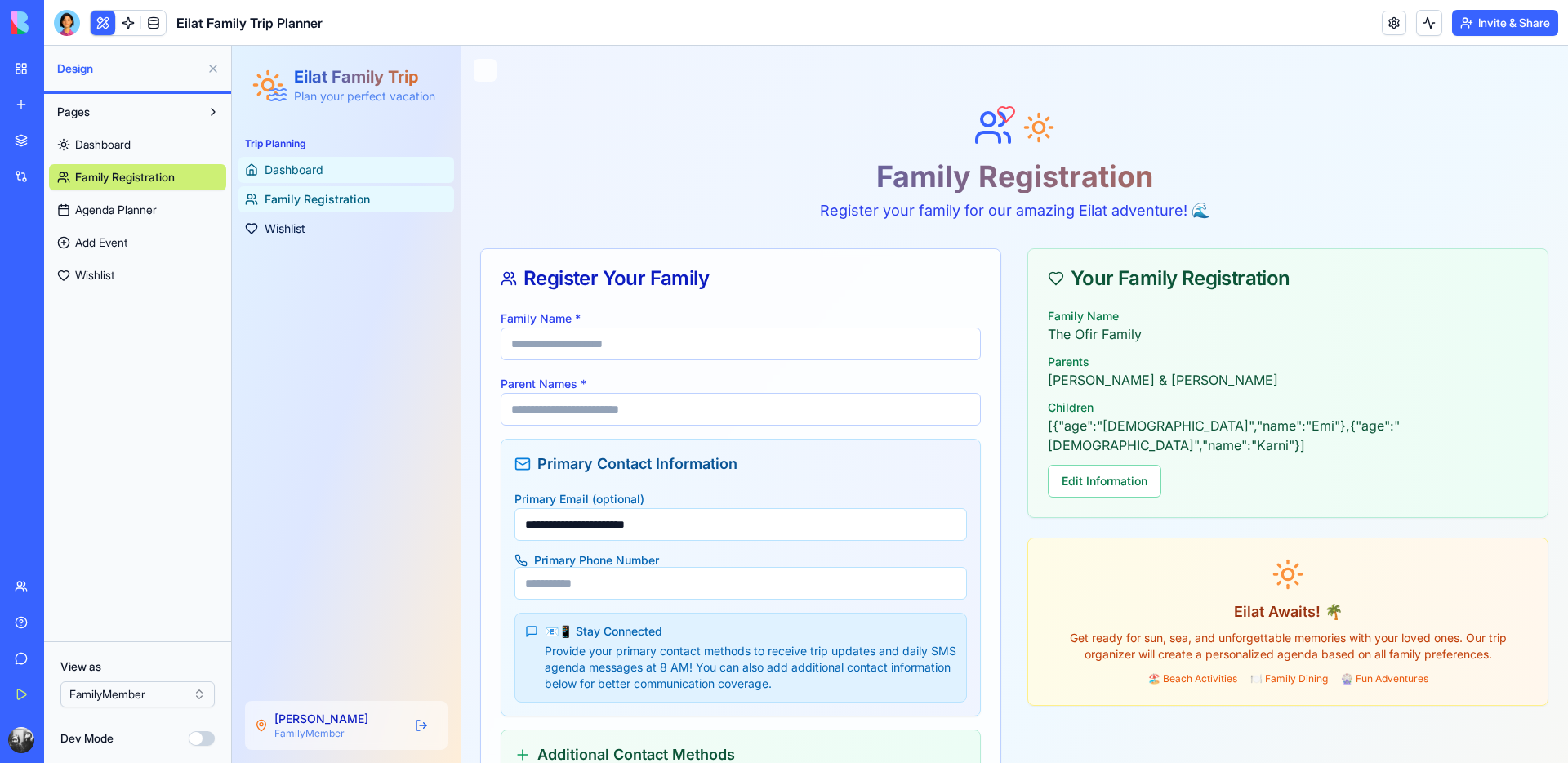
click at [308, 170] on span "Dashboard" at bounding box center [294, 169] width 59 height 16
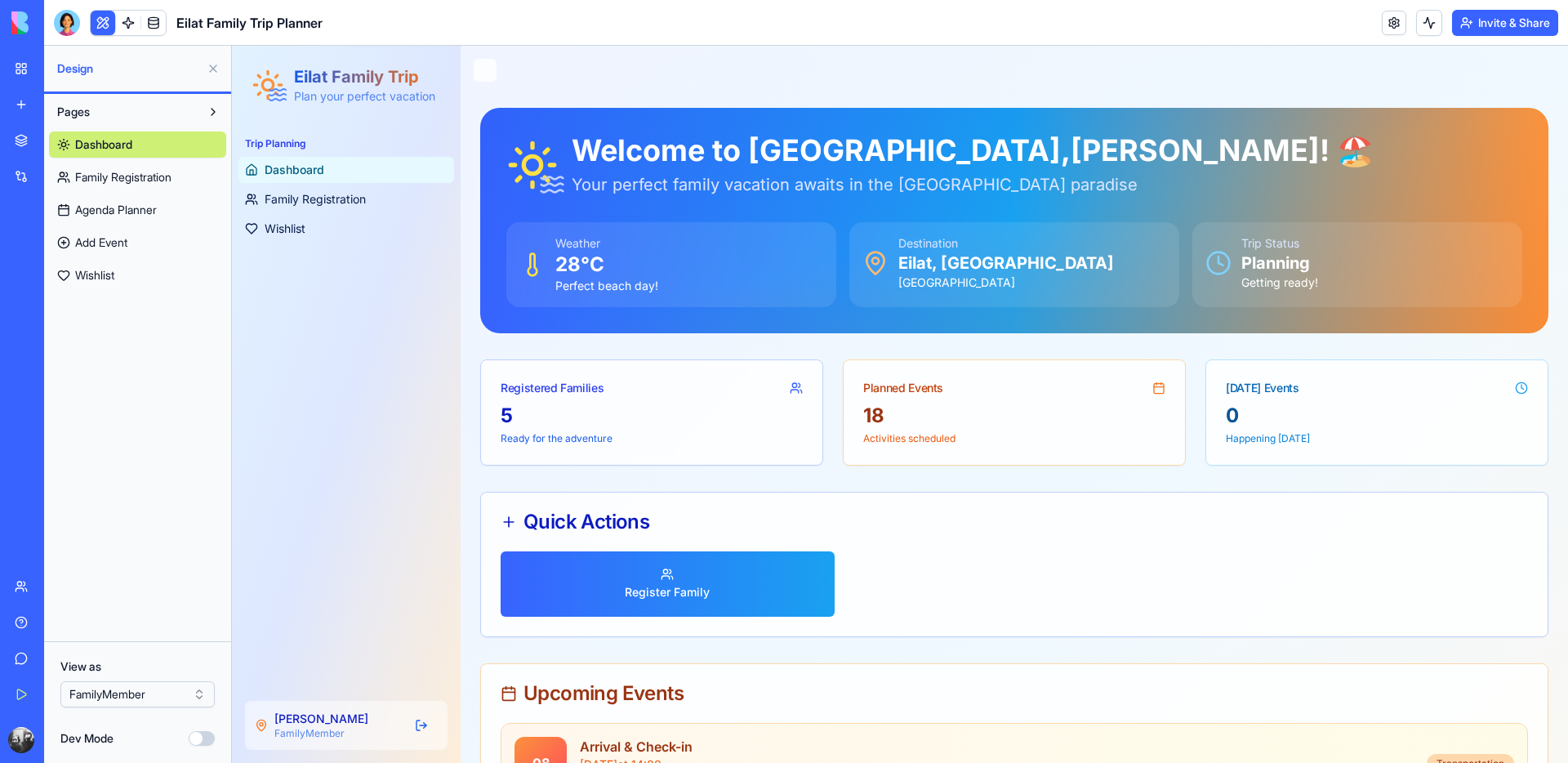
click at [165, 212] on link "Agenda Planner" at bounding box center [137, 210] width 177 height 27
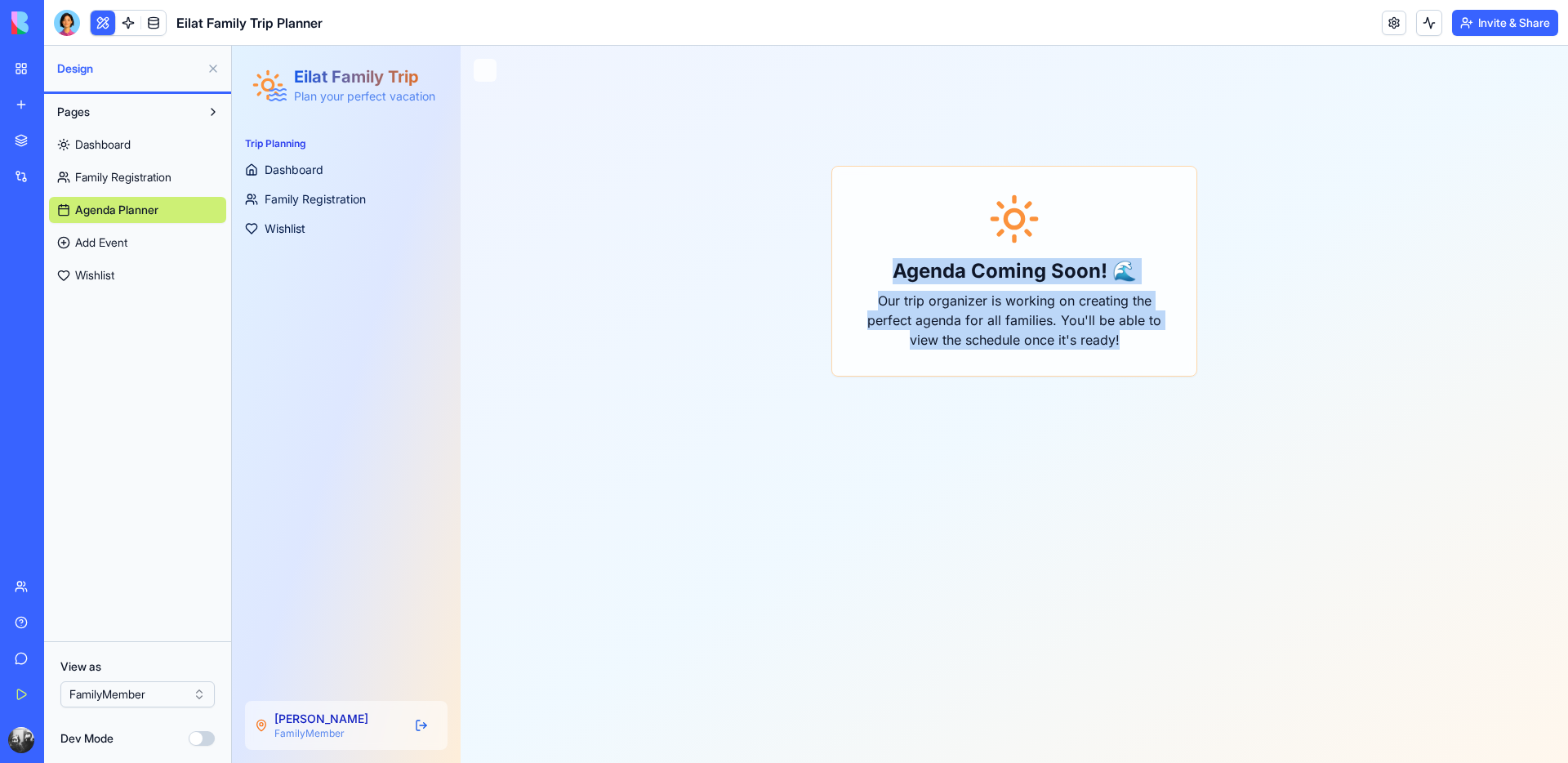
drag, startPoint x: 887, startPoint y: 282, endPoint x: 1024, endPoint y: 363, distance: 159.2
click at [1024, 363] on div "Agenda Coming Soon! 🌊 Our trip organizer is working on creating the perfect age…" at bounding box center [1014, 271] width 364 height 209
click at [934, 443] on div "Agenda Coming Soon! 🌊 Our trip organizer is working on creating the perfect age…" at bounding box center [1014, 281] width 1107 height 346
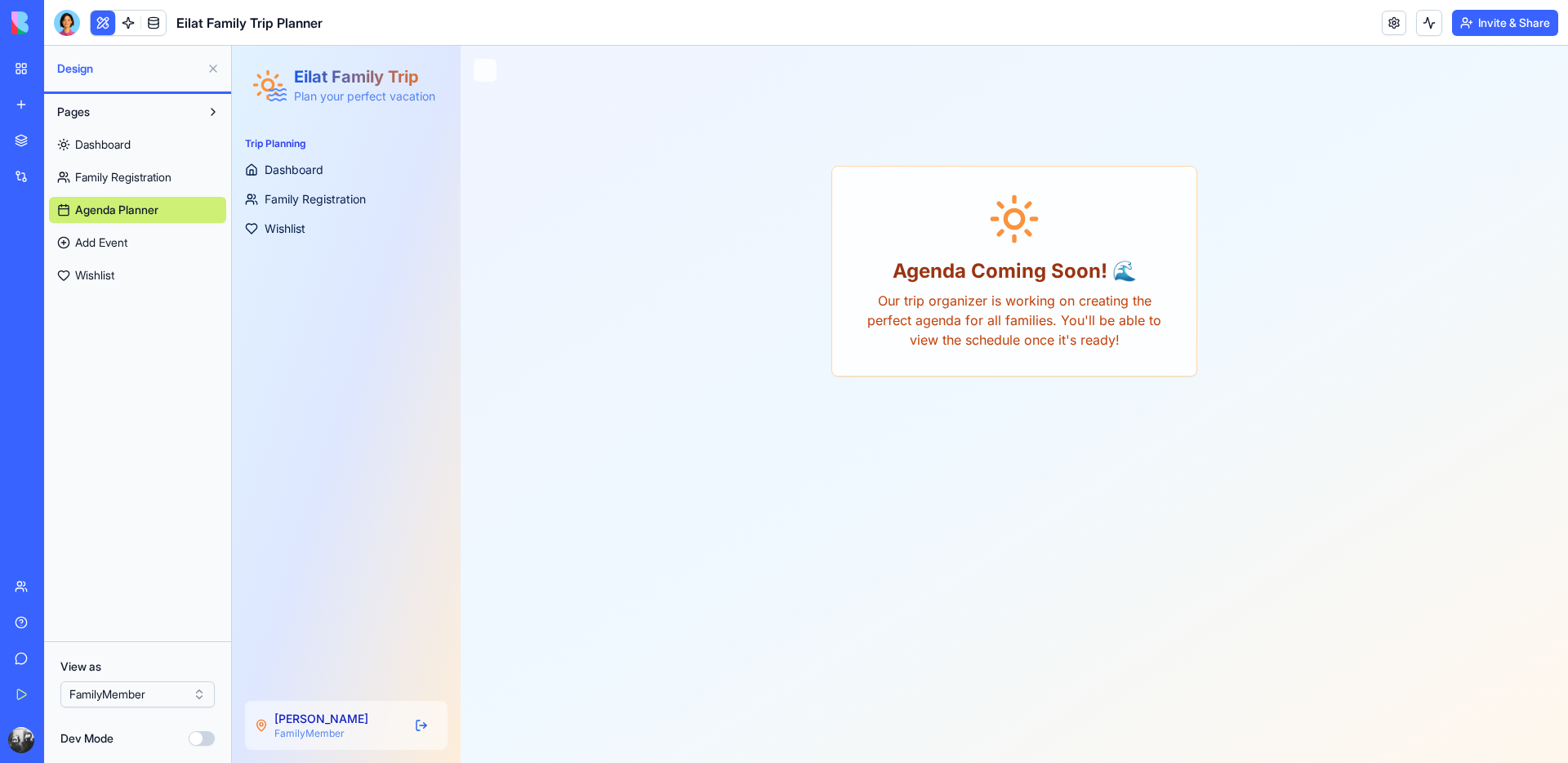
click at [714, 465] on main "Toggle Menu Agenda Coming Soon! 🌊 Our trip organizer is working on creating the…" at bounding box center [1014, 404] width 1107 height 718
click at [710, 467] on main "Toggle Menu Agenda Coming Soon! 🌊 Our trip organizer is working on creating the…" at bounding box center [1014, 404] width 1107 height 718
click at [871, 364] on div "Agenda Coming Soon! 🌊 Our trip organizer is working on creating the perfect age…" at bounding box center [1014, 271] width 364 height 209
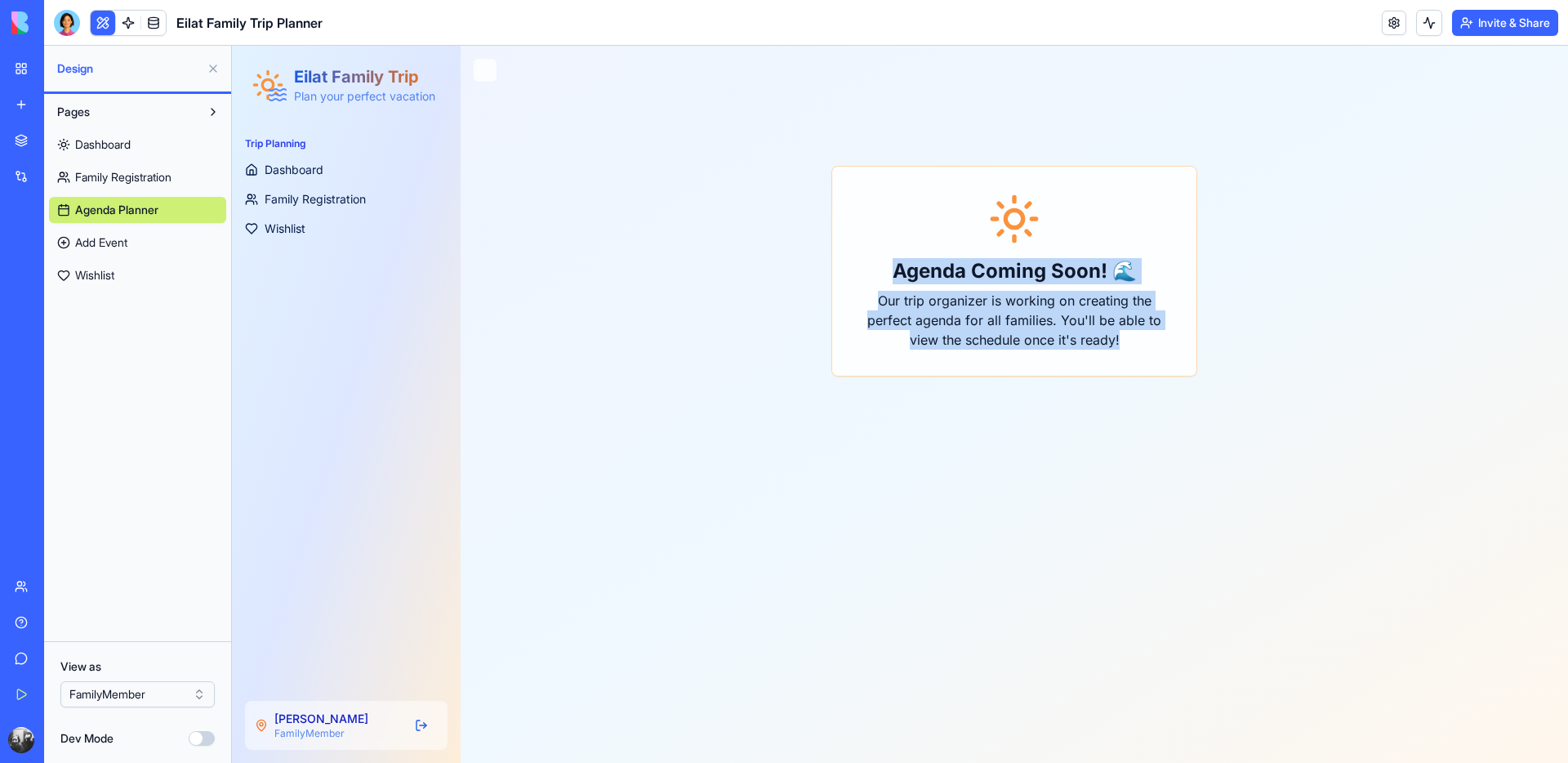
drag, startPoint x: 893, startPoint y: 262, endPoint x: 1128, endPoint y: 346, distance: 249.6
click at [1128, 346] on div "Agenda Coming Soon! 🌊 Our trip organizer is working on creating the perfect age…" at bounding box center [1014, 271] width 364 height 209
click at [1107, 361] on div "Agenda Coming Soon! 🌊 Our trip organizer is working on creating the perfect age…" at bounding box center [1014, 271] width 364 height 209
drag, startPoint x: 1126, startPoint y: 342, endPoint x: 899, endPoint y: 277, distance: 236.1
click at [899, 277] on div "Agenda Coming Soon! 🌊 Our trip organizer is working on creating the perfect age…" at bounding box center [1014, 271] width 364 height 209
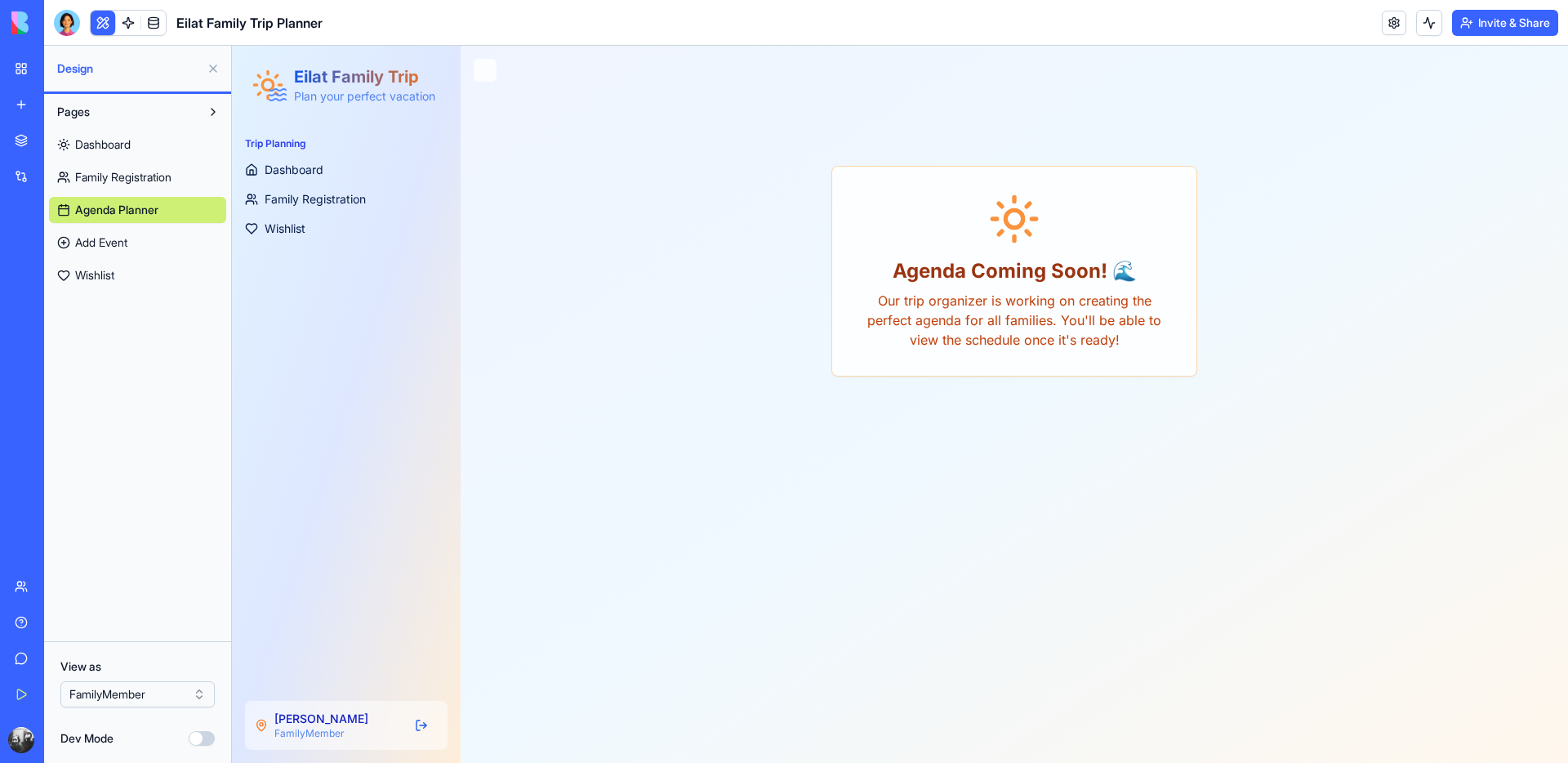
drag, startPoint x: 875, startPoint y: 311, endPoint x: 868, endPoint y: 318, distance: 9.9
click at [875, 311] on p "Our trip organizer is working on creating the perfect agenda for all families. …" at bounding box center [1014, 320] width 312 height 59
click at [993, 446] on div "Agenda Coming Soon! 🌊 Our trip organizer is working on creating the perfect age…" at bounding box center [1014, 281] width 1107 height 346
click at [735, 423] on div "Agenda Coming Soon! 🌊 Our trip organizer is working on creating the perfect age…" at bounding box center [1014, 271] width 1068 height 327
click at [78, 28] on div at bounding box center [67, 23] width 26 height 27
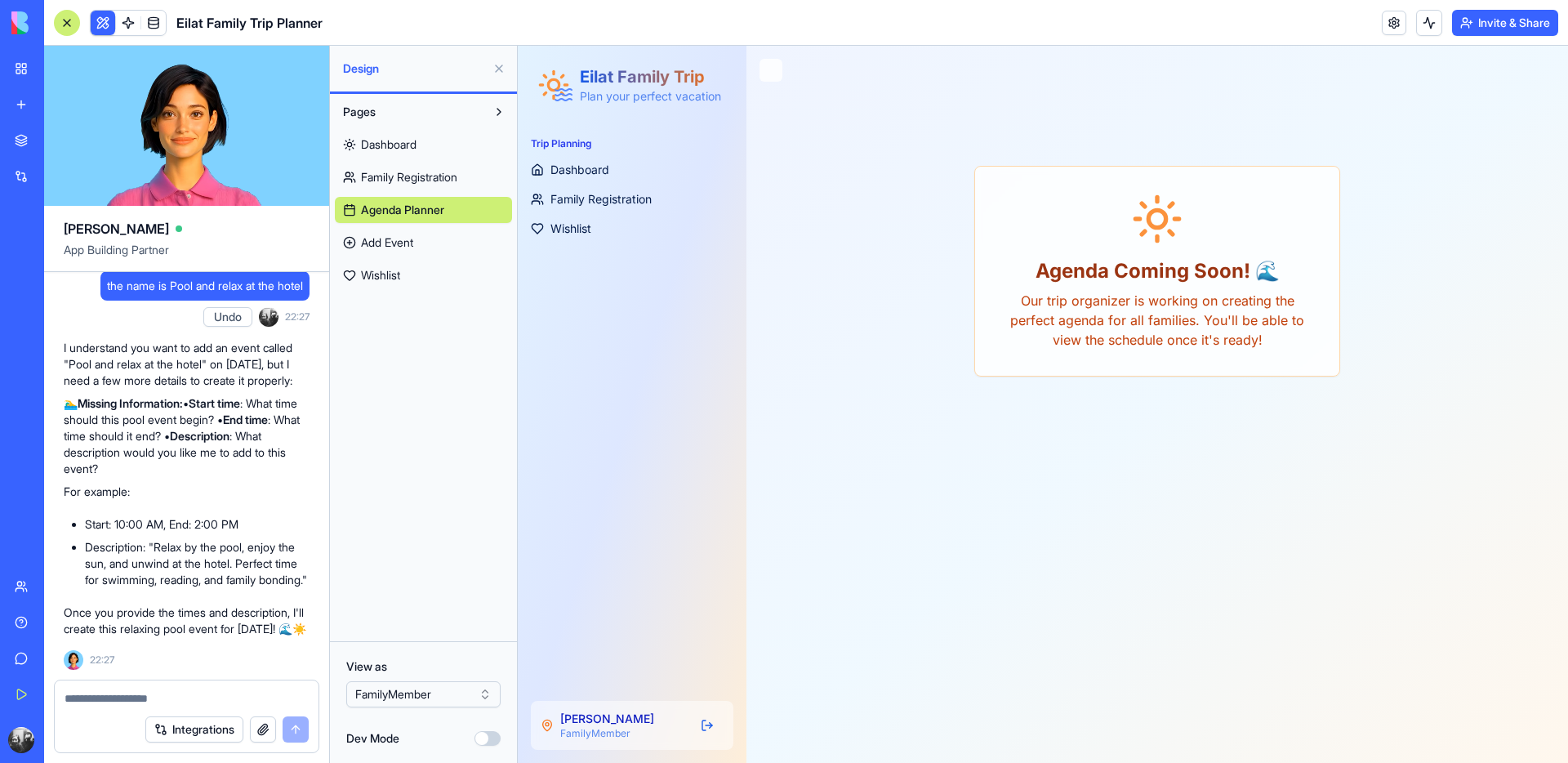
click at [138, 690] on textarea at bounding box center [186, 698] width 244 height 16
type textarea "*"
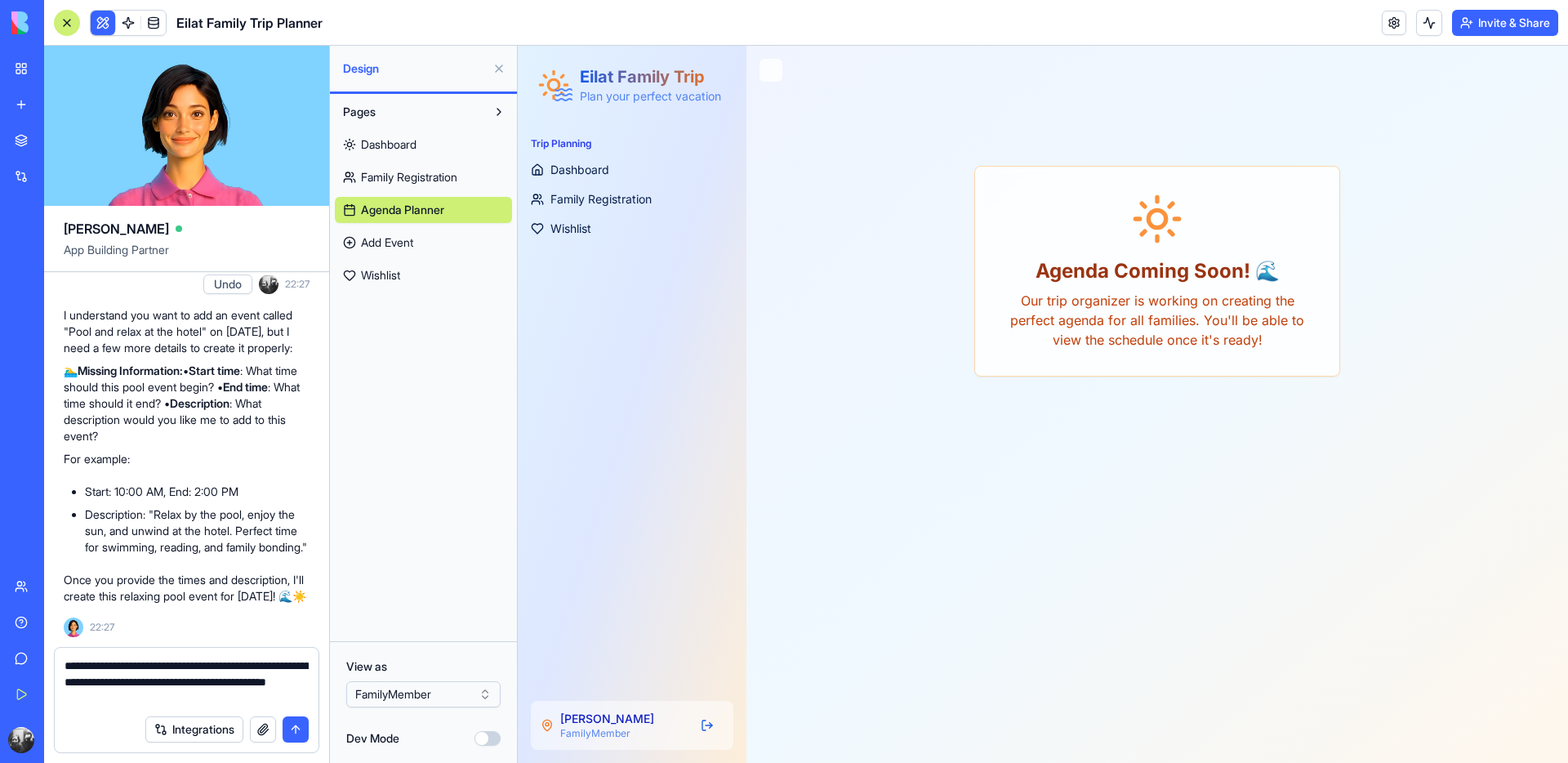
type textarea "**********"
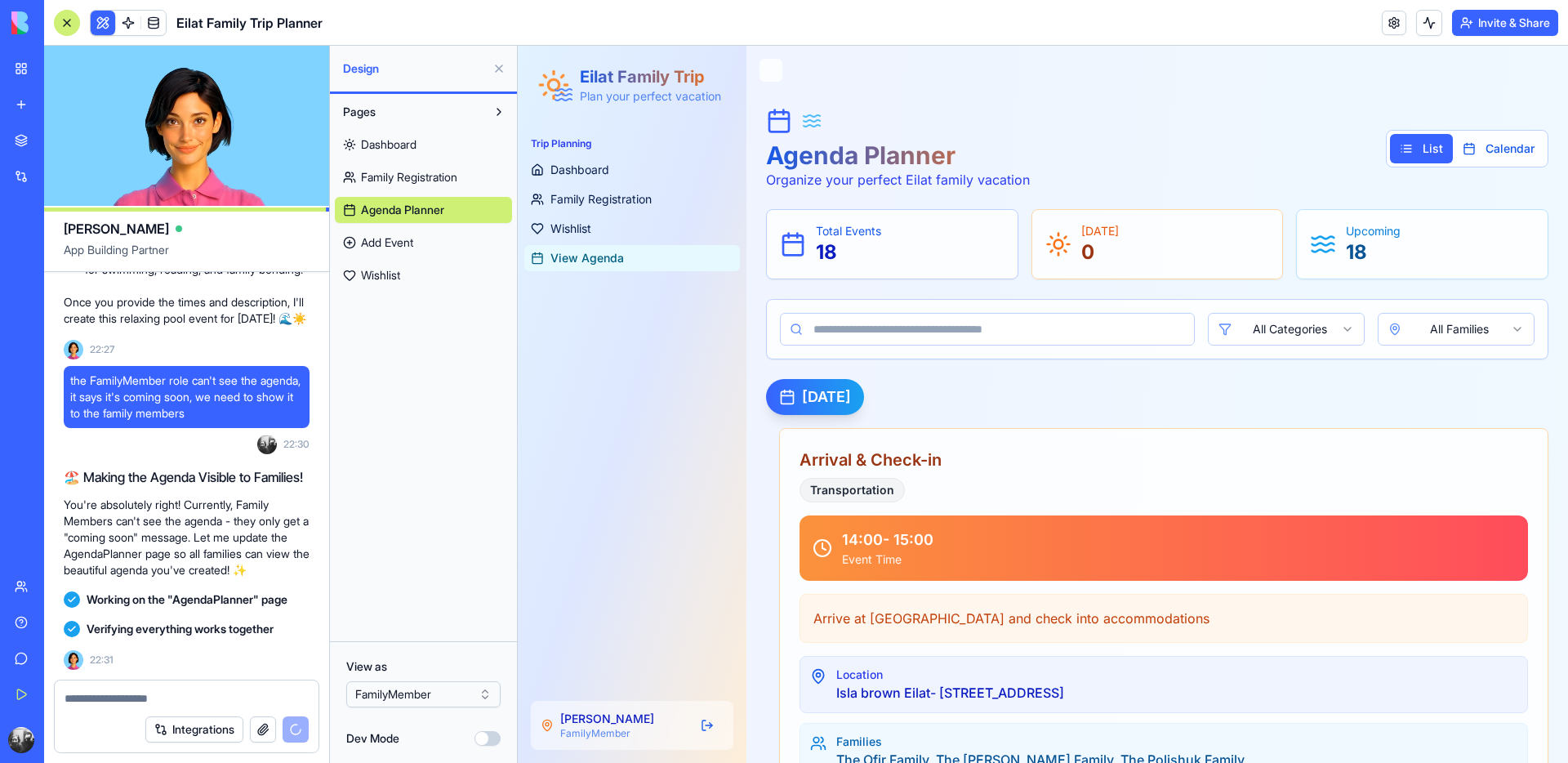
scroll to position [16817, 0]
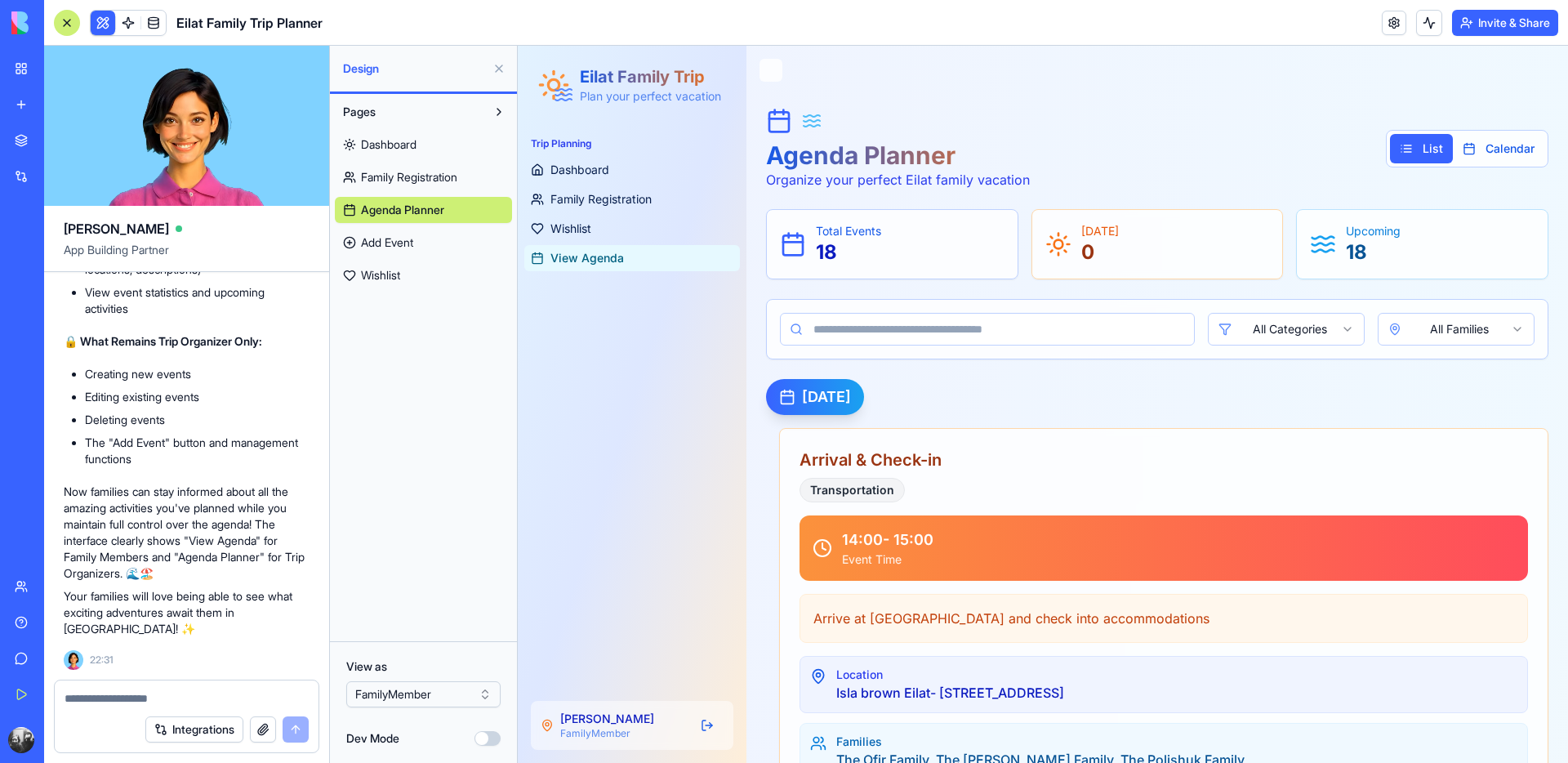
click at [457, 689] on html "BETA My Workspace New app Marketplace Integrations Recent מתכנן הטיול לאילת Fam…" at bounding box center [784, 382] width 1568 height 763
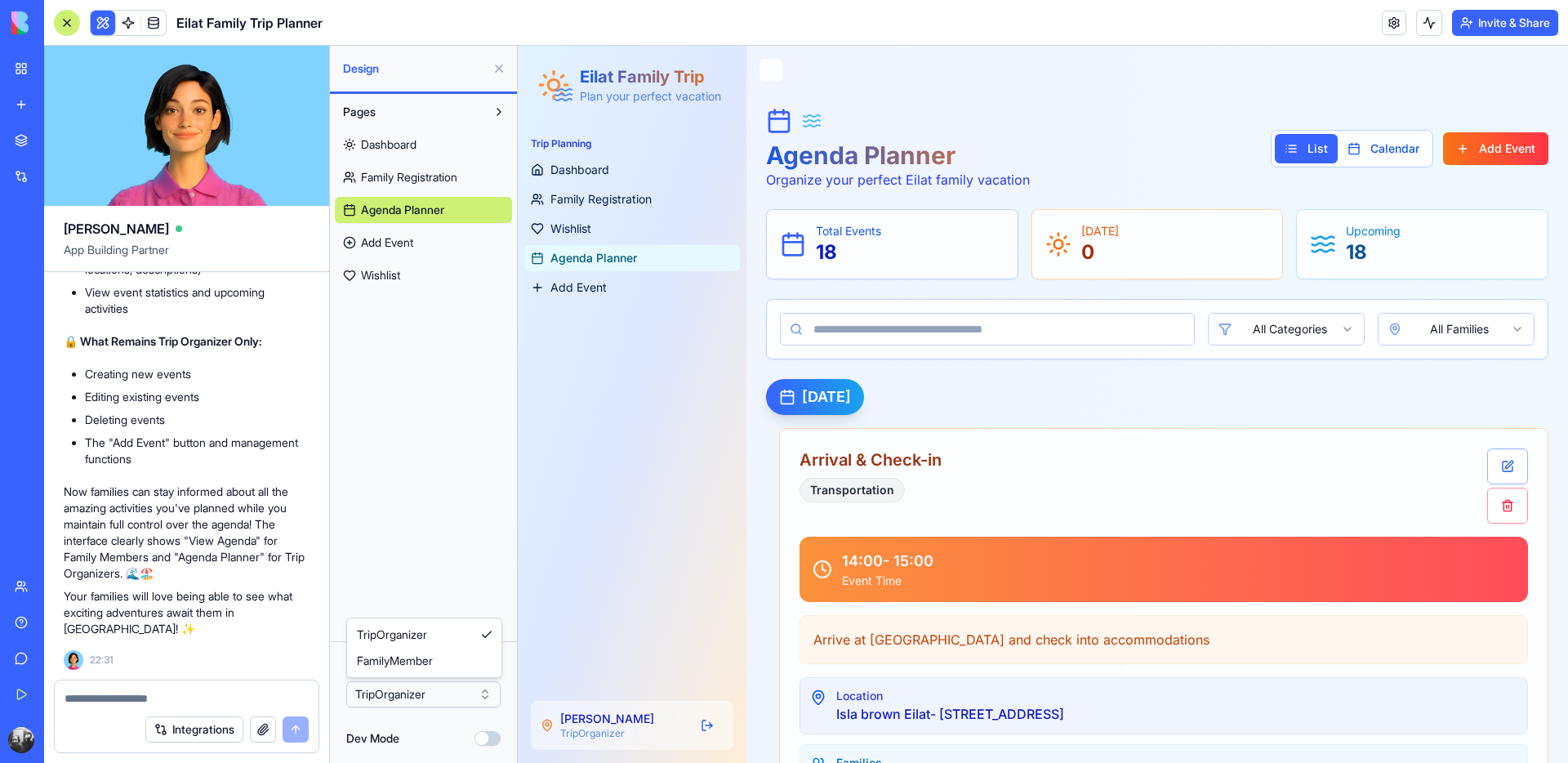
click at [427, 709] on html "BETA My Workspace New app Marketplace Integrations Recent מתכנן הטיול לאילת Fam…" at bounding box center [784, 382] width 1568 height 763
click at [427, 698] on html "BETA My Workspace New app Marketplace Integrations Recent מתכנן הטיול לאילת Fam…" at bounding box center [784, 382] width 1568 height 763
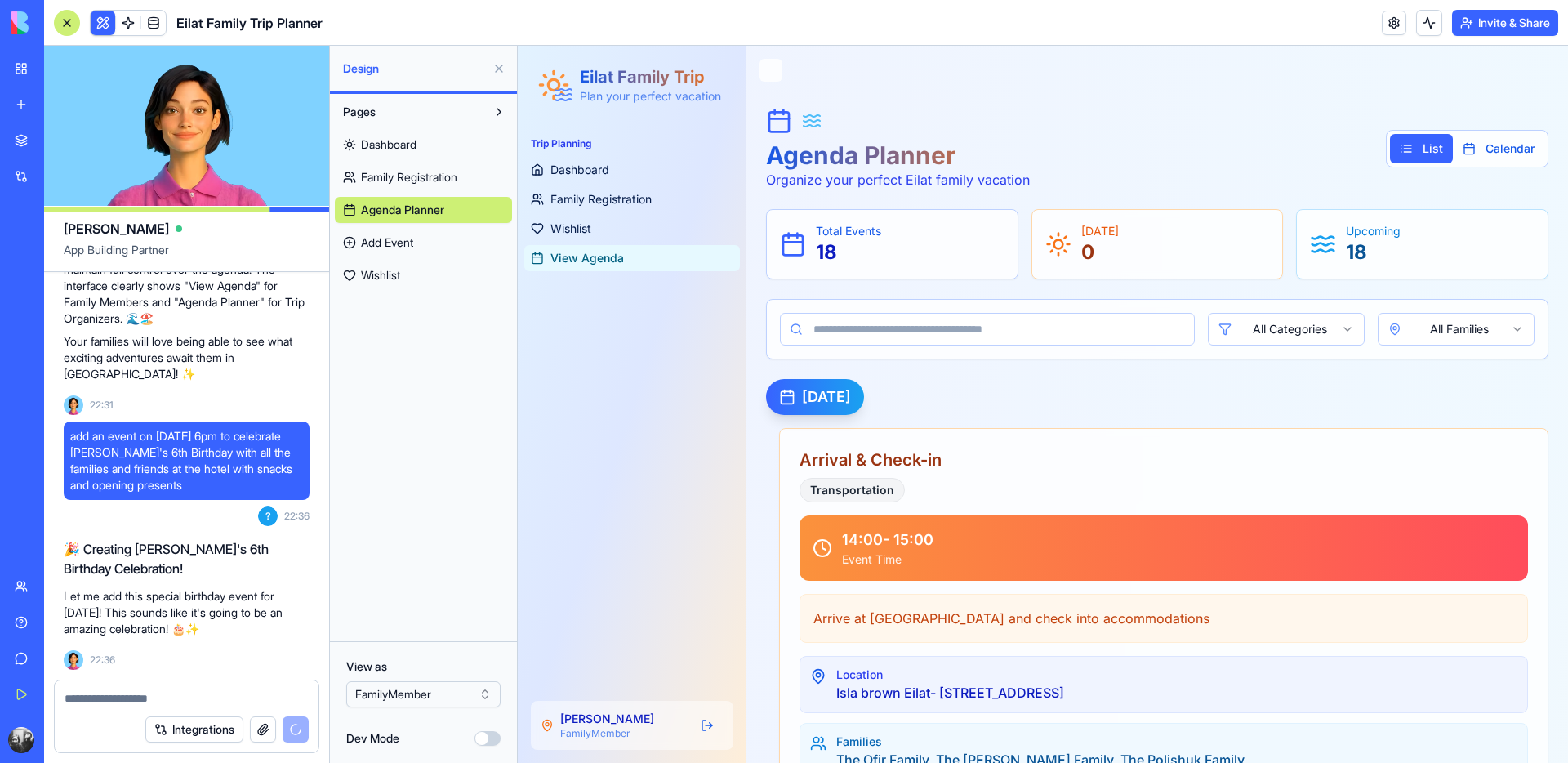
scroll to position [17082, 0]
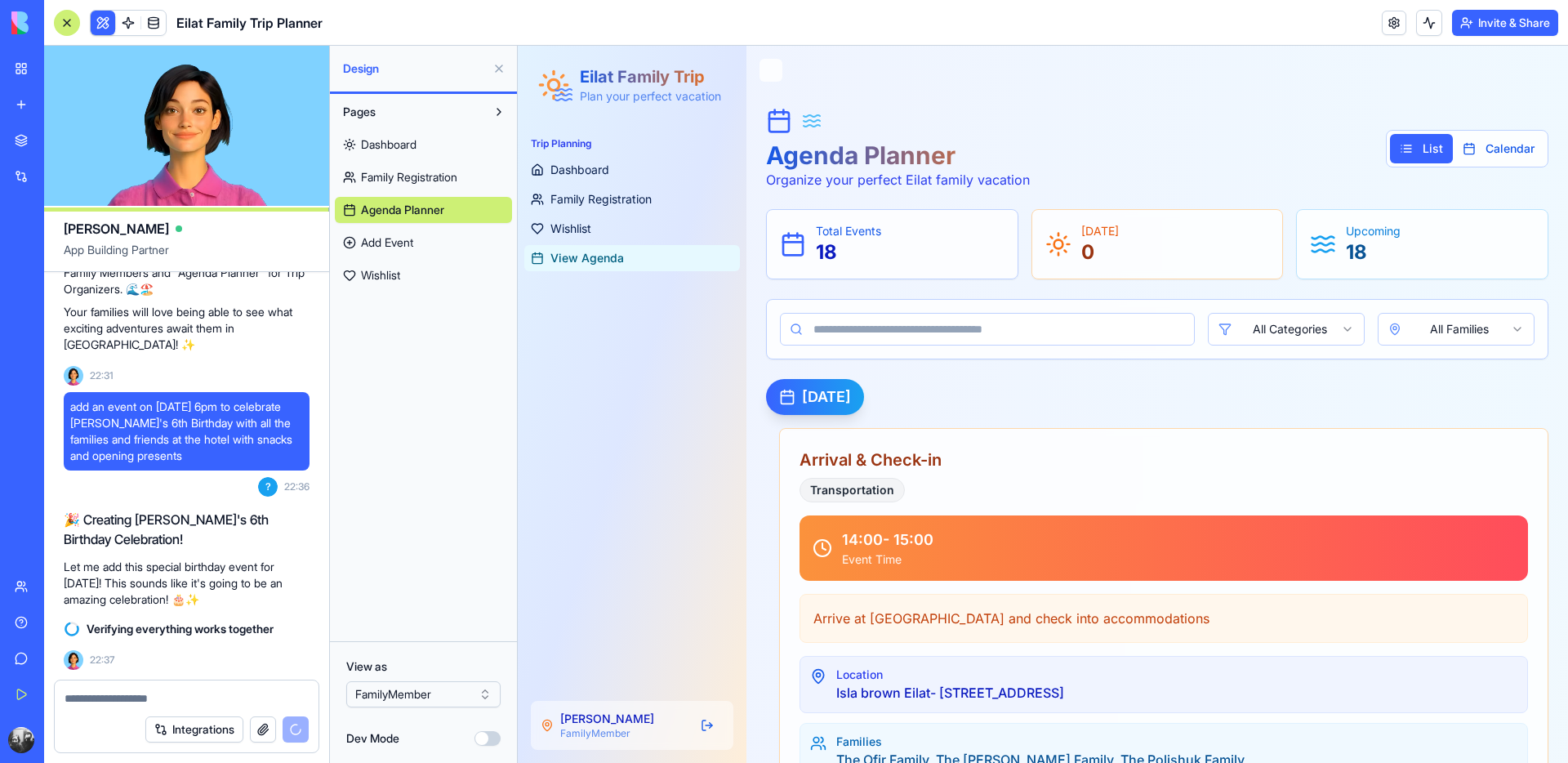
click at [458, 700] on html "BETA My Workspace New app Marketplace Integrations Recent מתכנן הטיול לאילת Fam…" at bounding box center [784, 382] width 1568 height 763
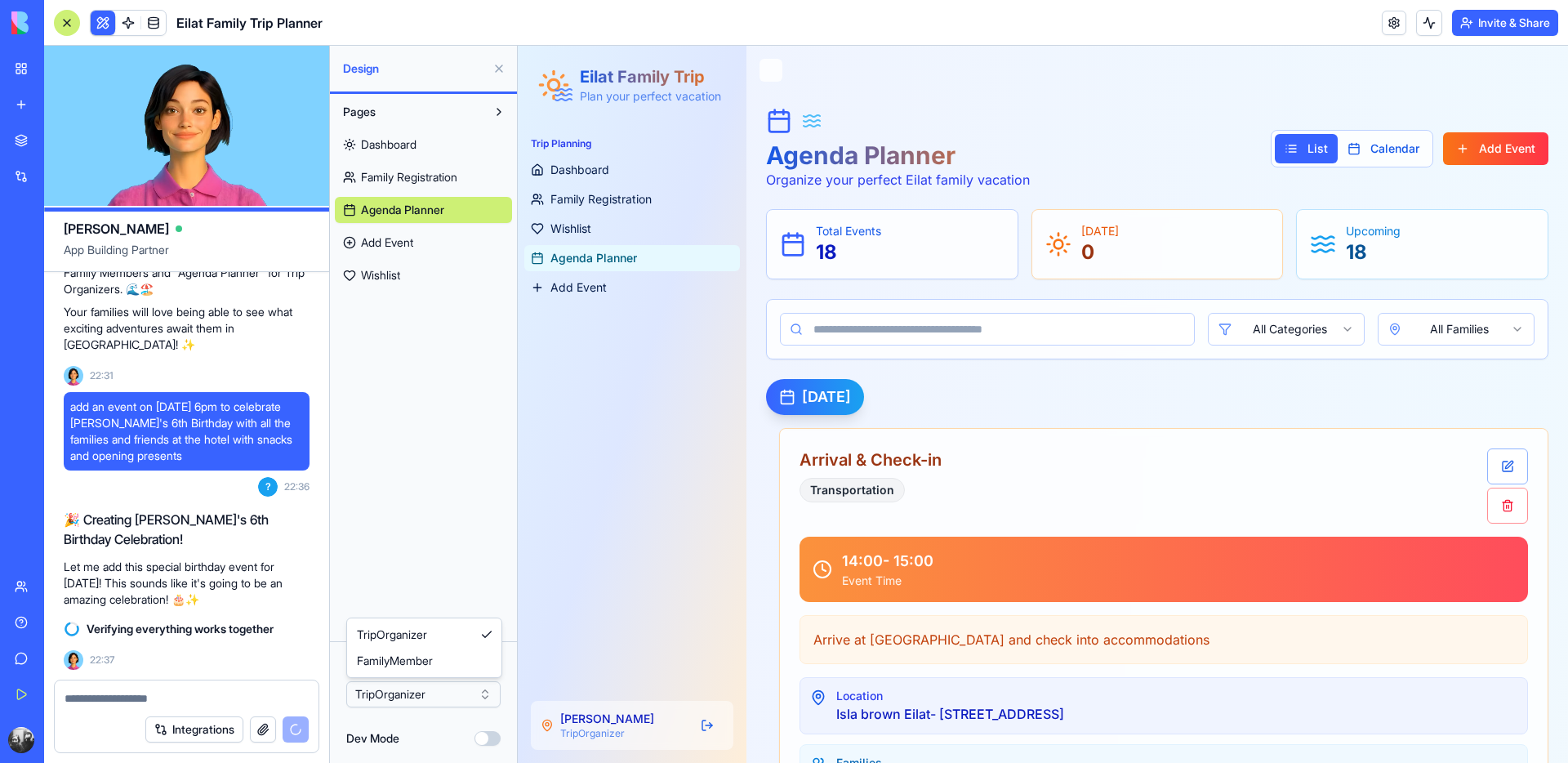
click at [430, 683] on html "BETA My Workspace New app Marketplace Integrations Recent מתכנן הטיול לאילת Fam…" at bounding box center [784, 382] width 1568 height 763
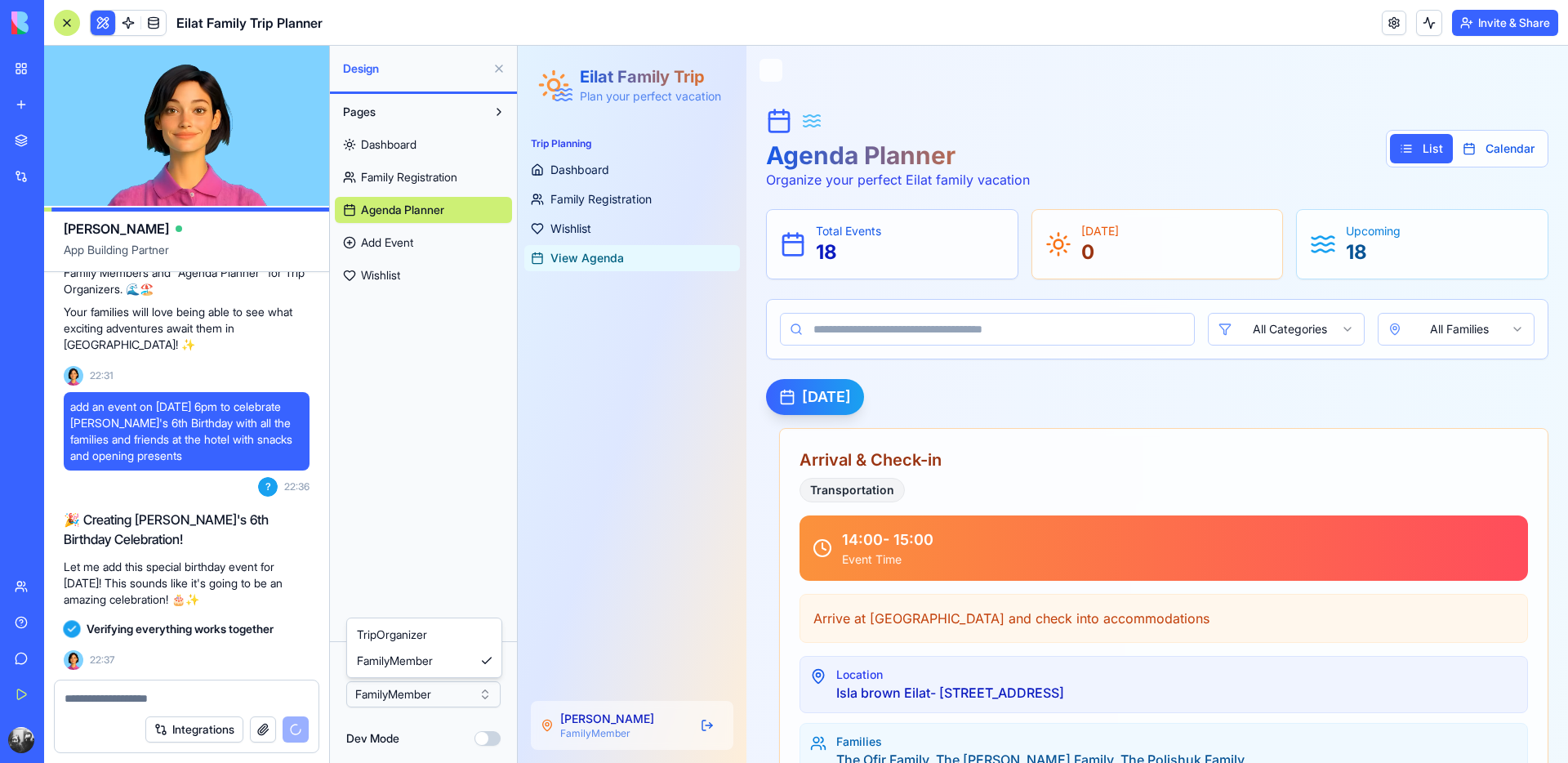
click at [429, 696] on html "BETA My Workspace New app Marketplace Integrations Recent מתכנן הטיול לאילת Fam…" at bounding box center [784, 382] width 1568 height 763
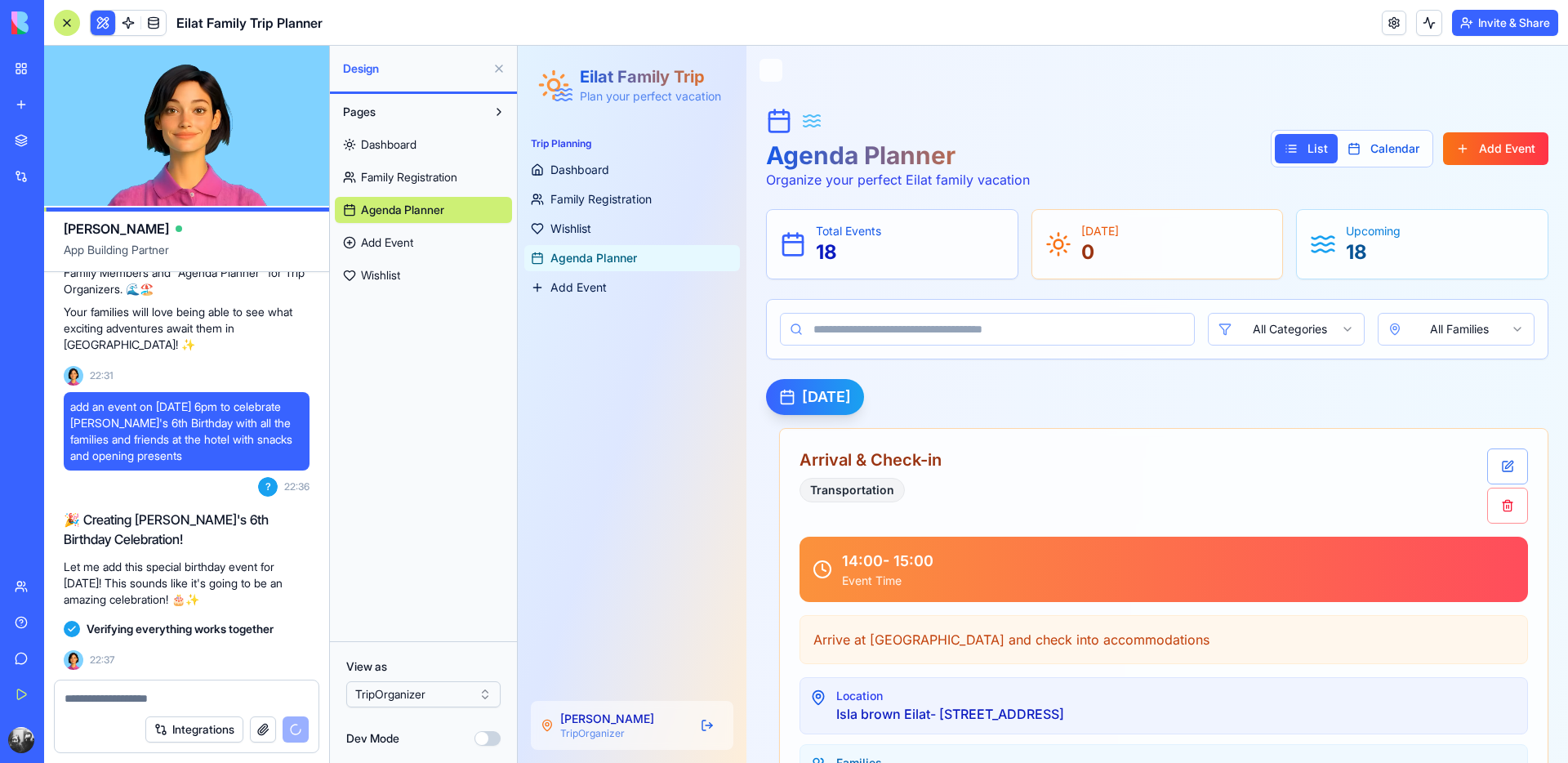
click at [423, 685] on html "BETA My Workspace New app Marketplace Integrations Recent מתכנן הטיול לאילת Fam…" at bounding box center [784, 382] width 1568 height 763
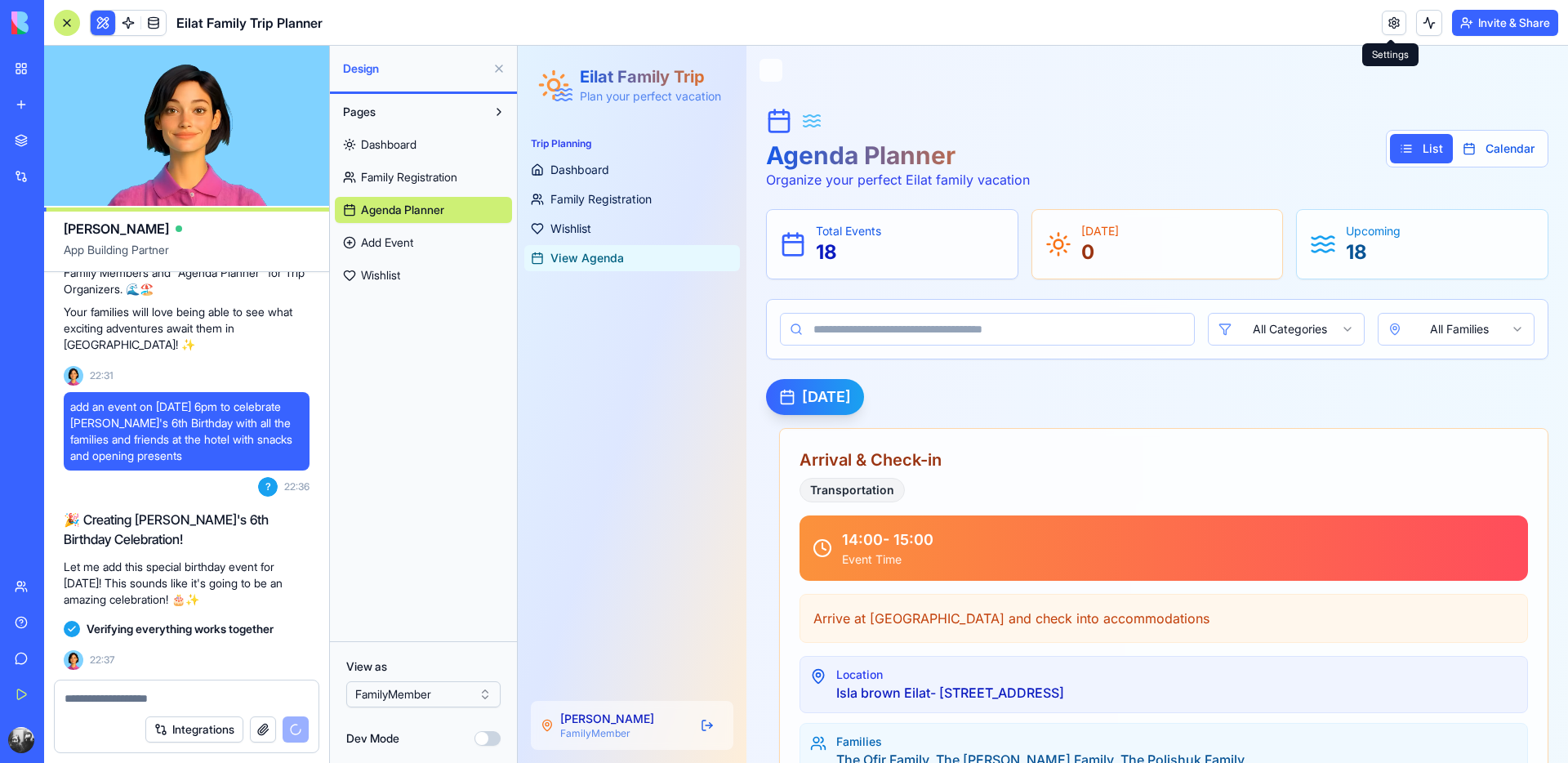
click at [1384, 20] on link at bounding box center [1395, 23] width 25 height 25
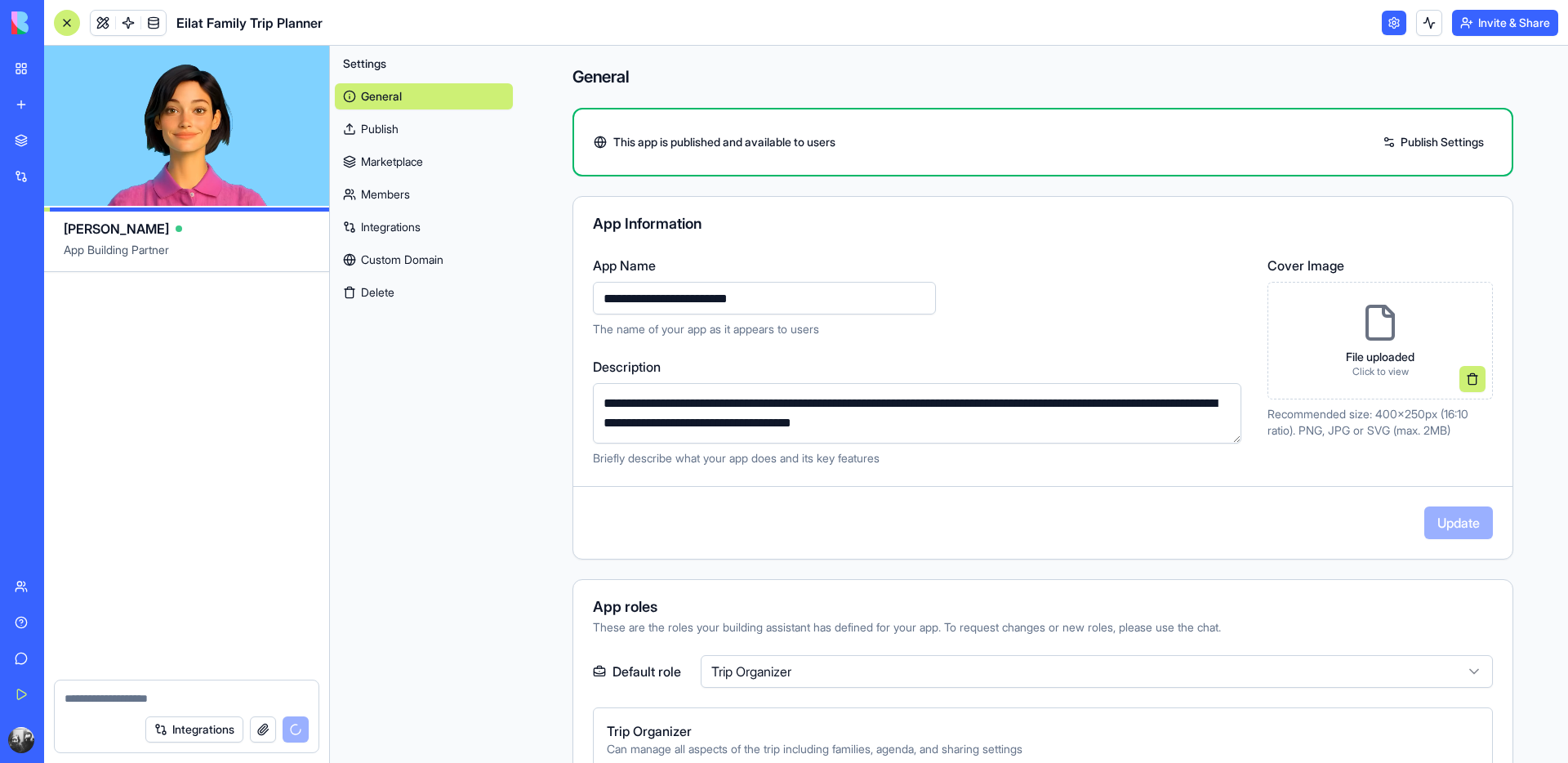
scroll to position [17501, 0]
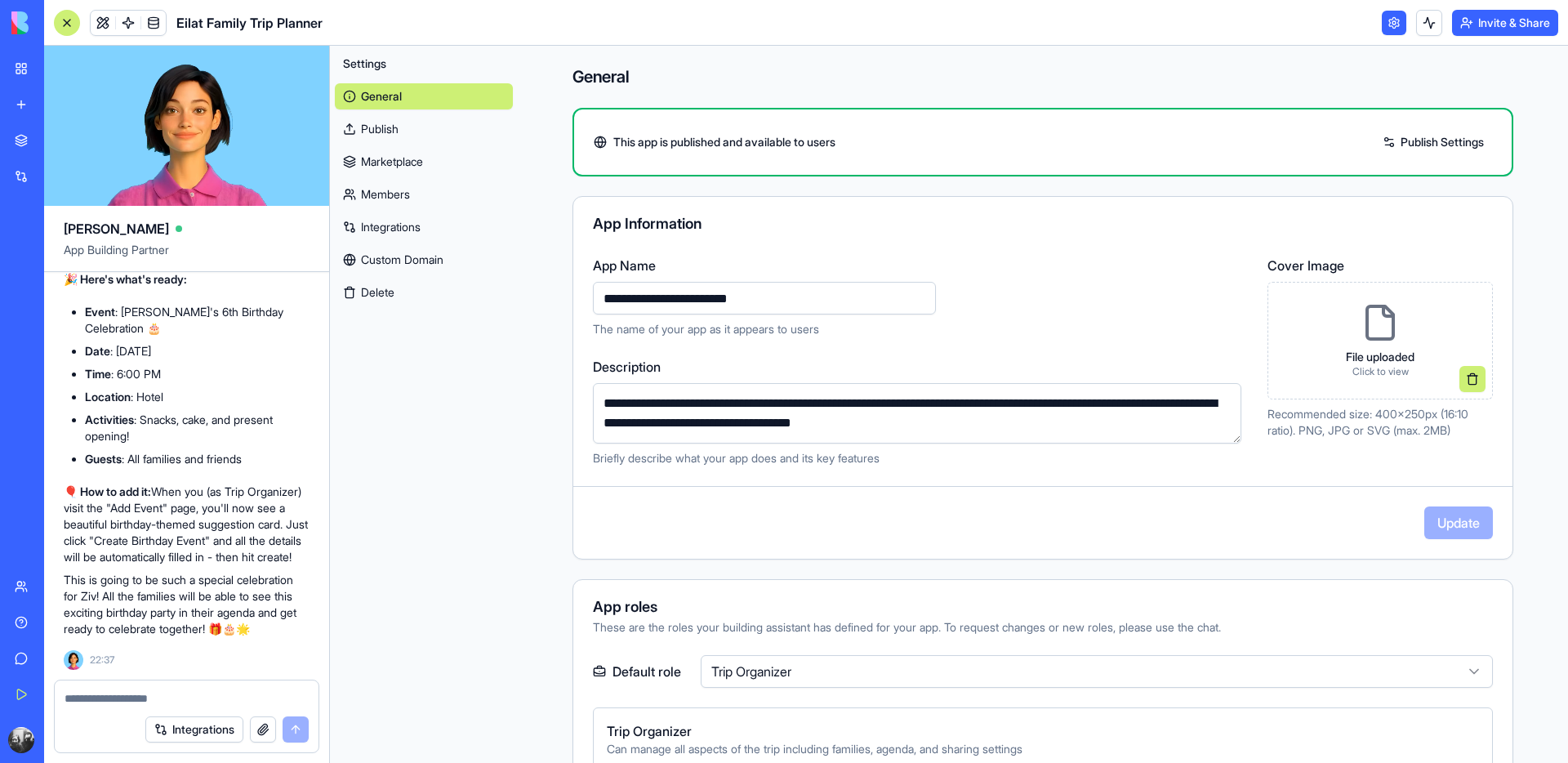
click at [396, 125] on link "Publish" at bounding box center [424, 130] width 178 height 27
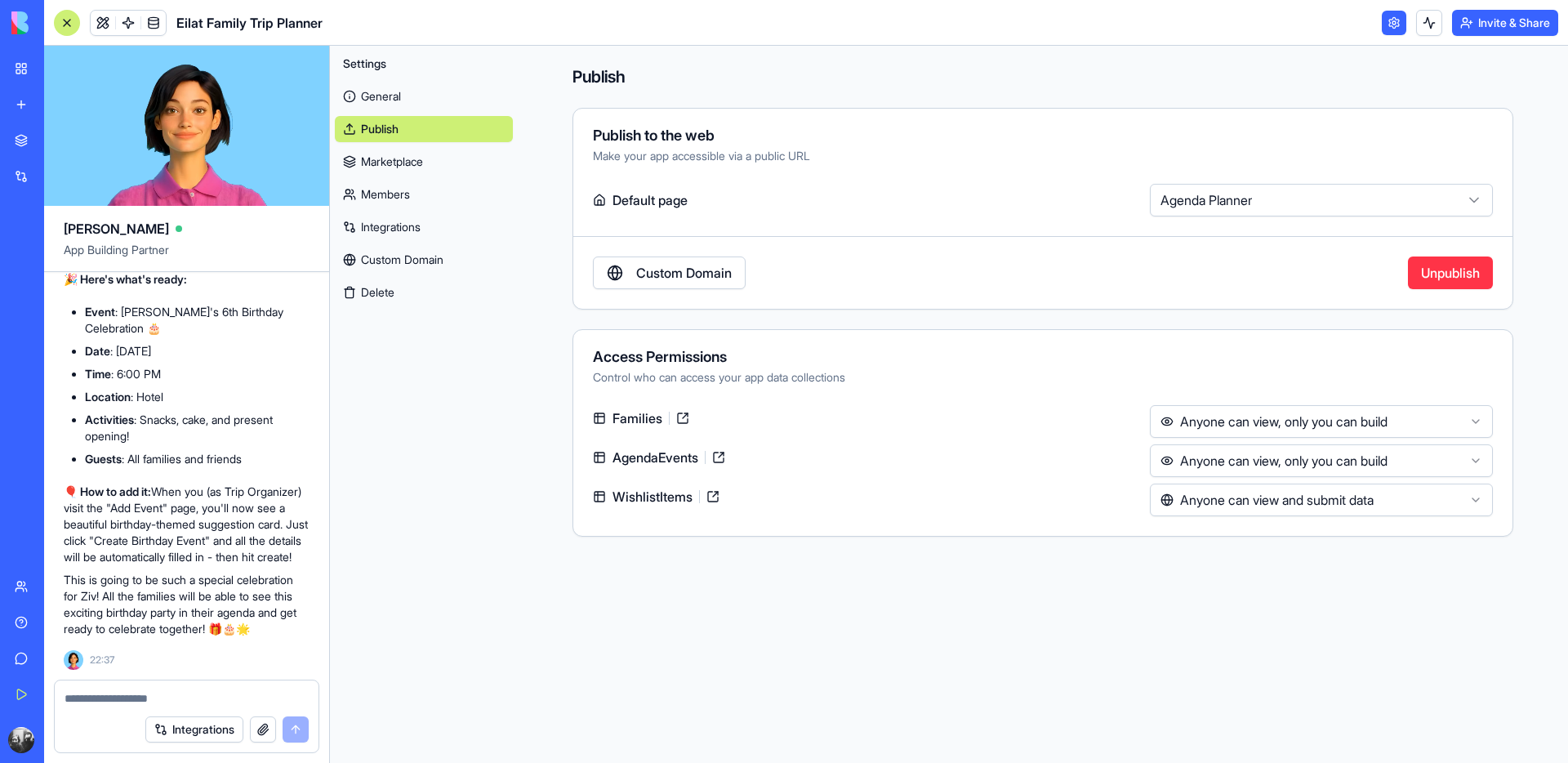
click at [1284, 203] on html "BETA My Workspace New app Marketplace Integrations Recent מתכנן הטיול לאילת Fam…" at bounding box center [784, 382] width 1568 height 763
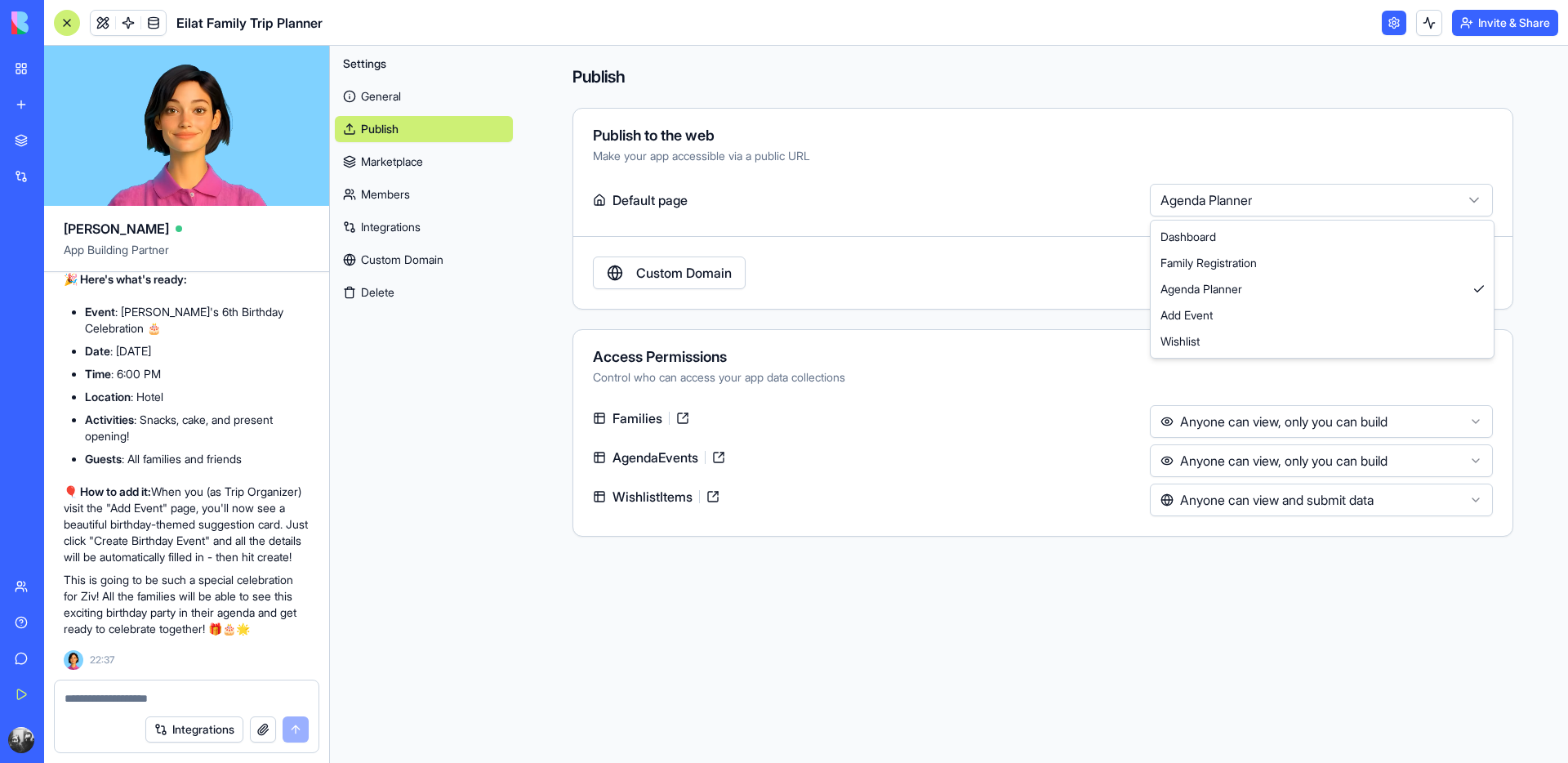
click at [1265, 138] on html "BETA My Workspace New app Marketplace Integrations Recent מתכנן הטיול לאילת Fam…" at bounding box center [784, 382] width 1568 height 763
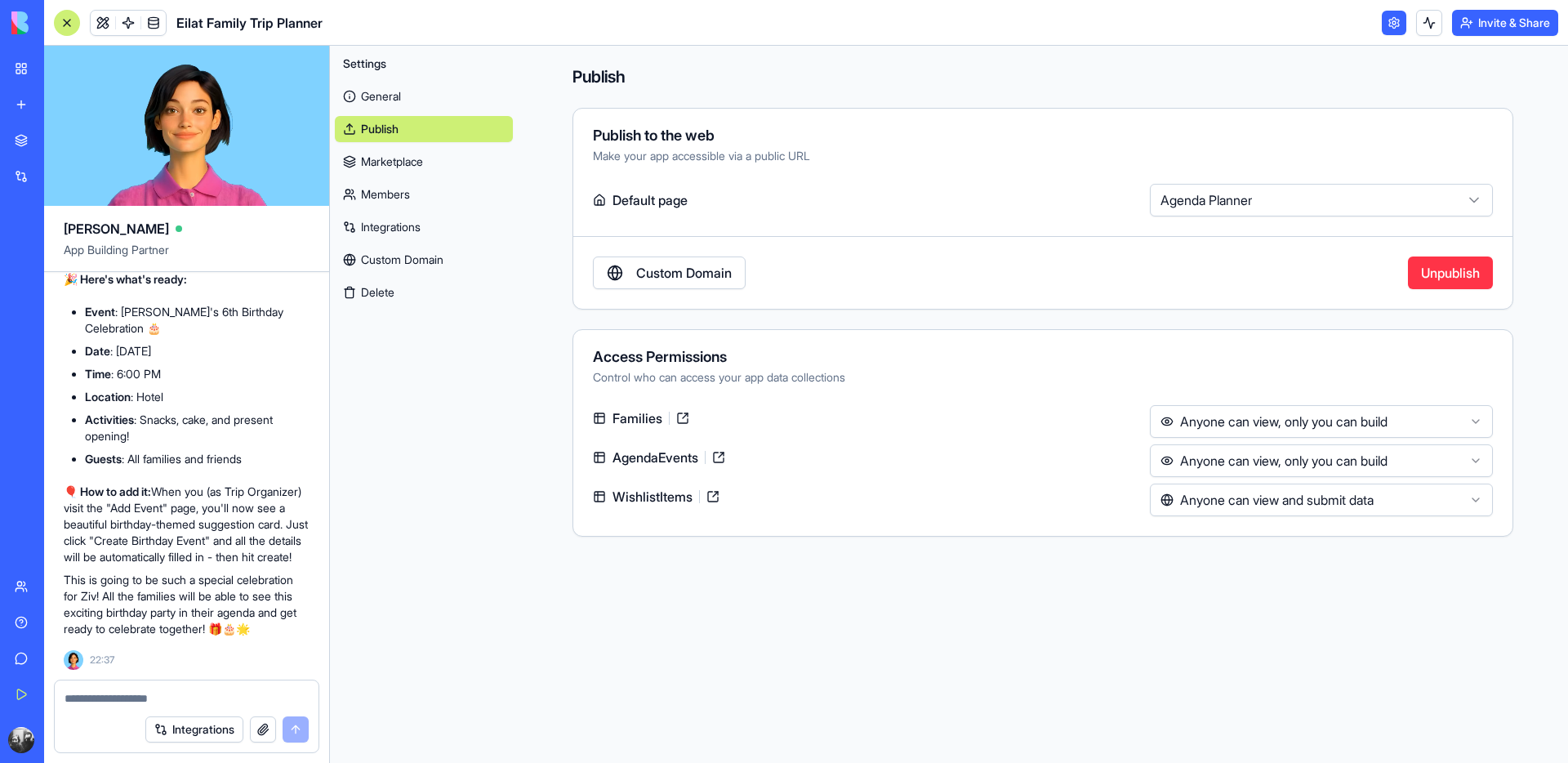
click at [1303, 556] on div "**********" at bounding box center [1043, 300] width 1046 height 510
click at [1496, 25] on button "Invite & Share" at bounding box center [1506, 23] width 106 height 27
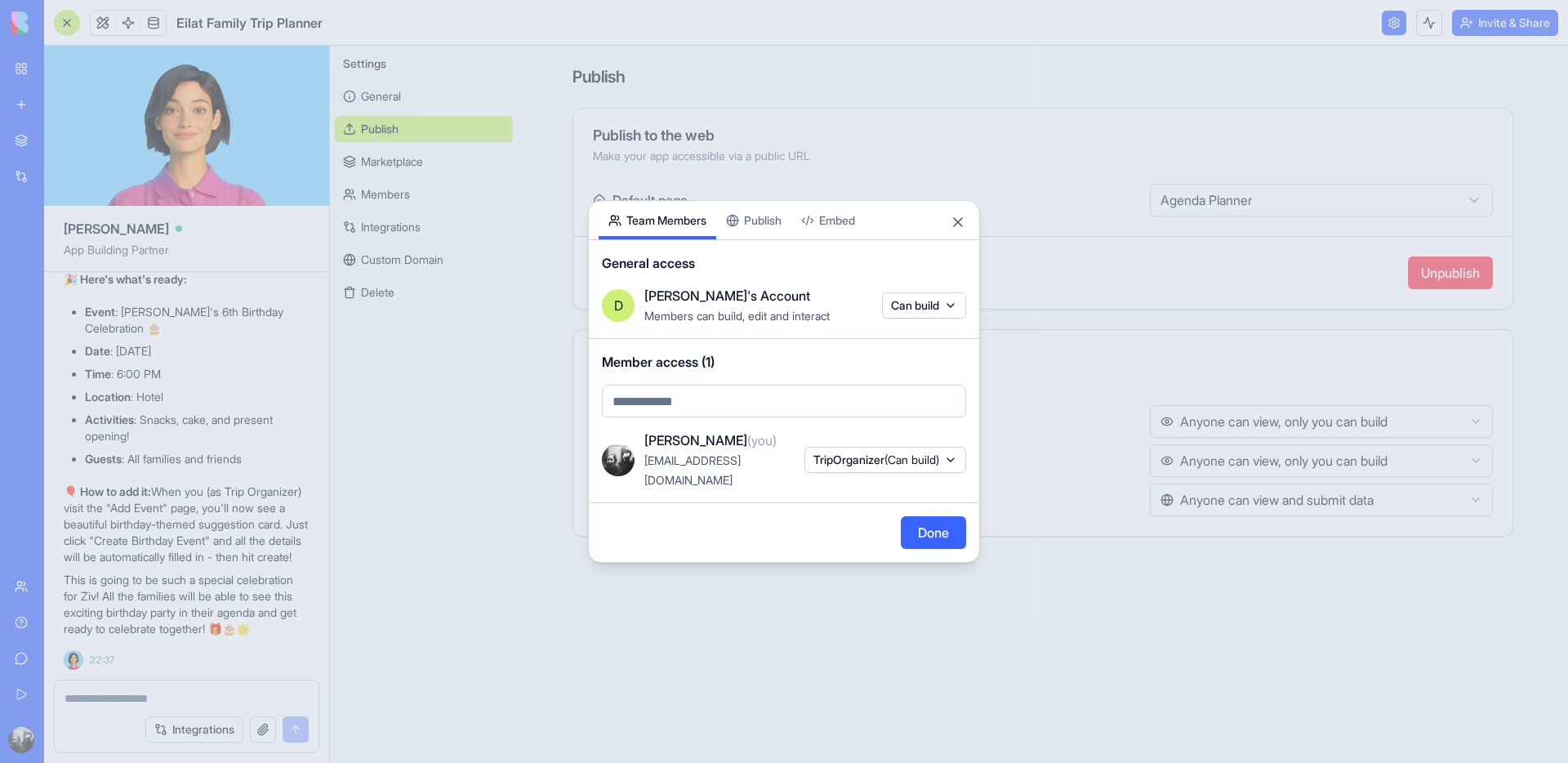
click at [687, 214] on button "Team Members" at bounding box center [658, 220] width 117 height 39
click at [761, 236] on button "Publish" at bounding box center [753, 220] width 75 height 39
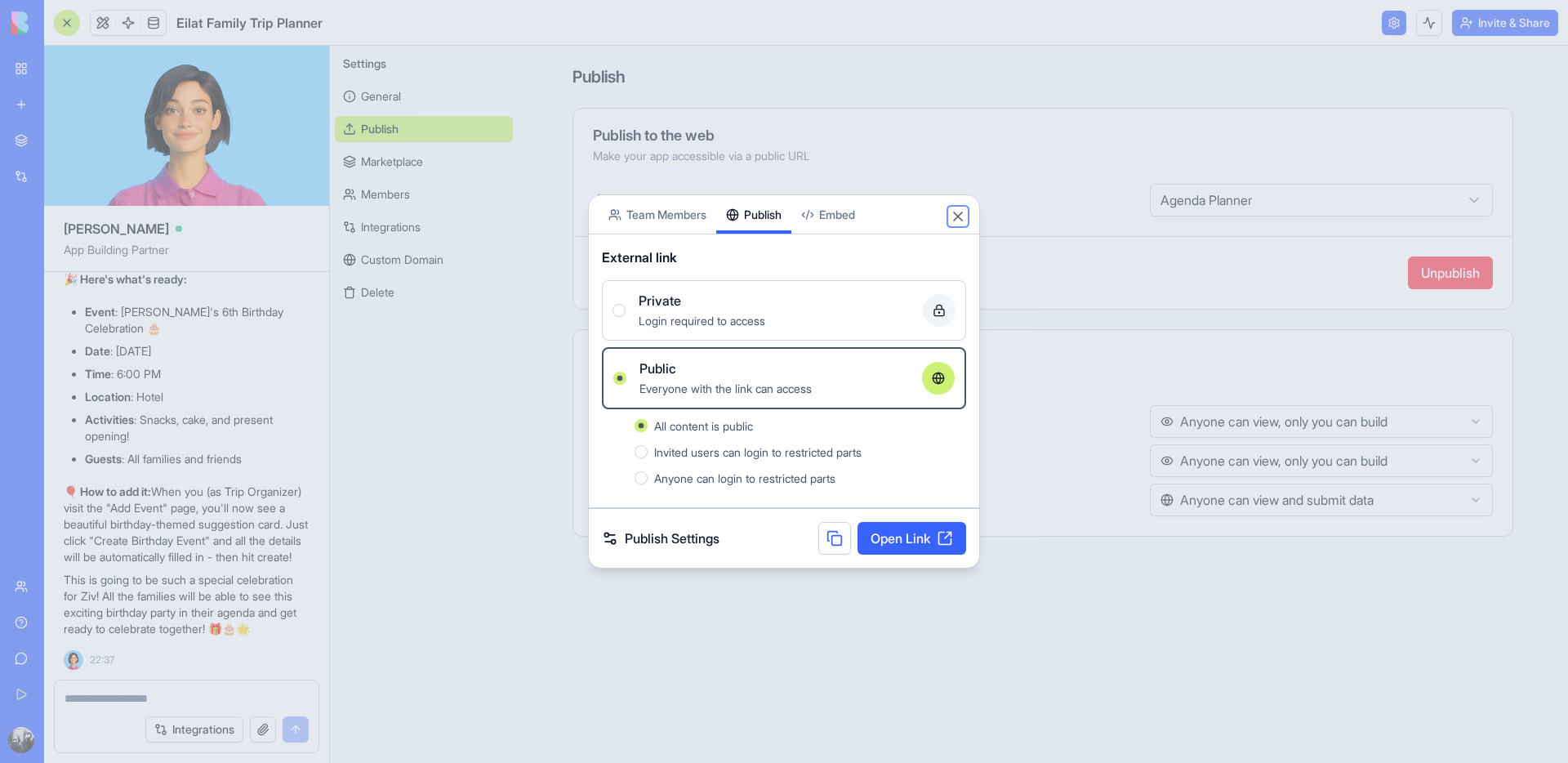
click at [951, 215] on button "Close" at bounding box center [958, 216] width 16 height 16
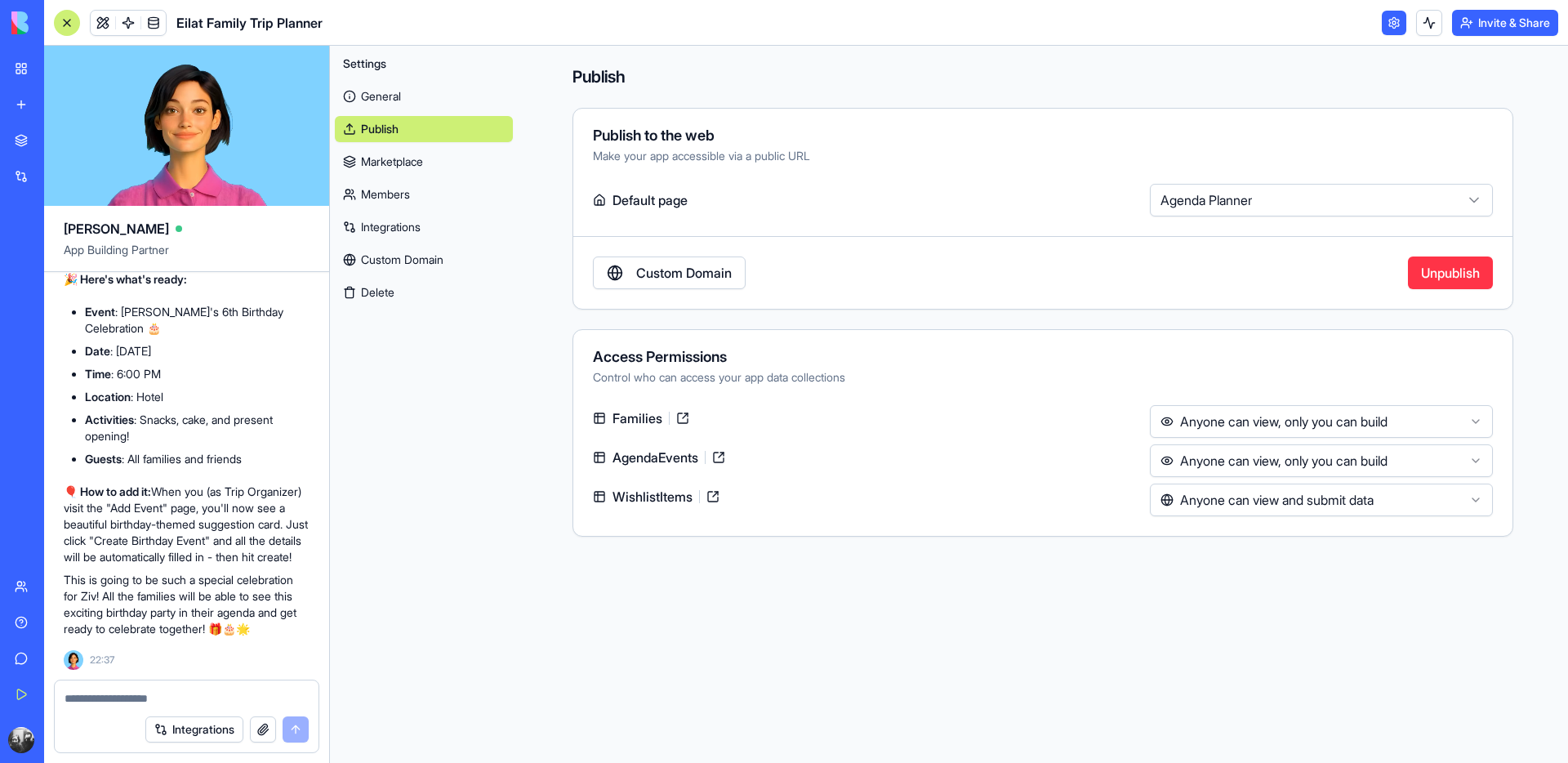
click at [408, 191] on link "Members" at bounding box center [424, 195] width 178 height 27
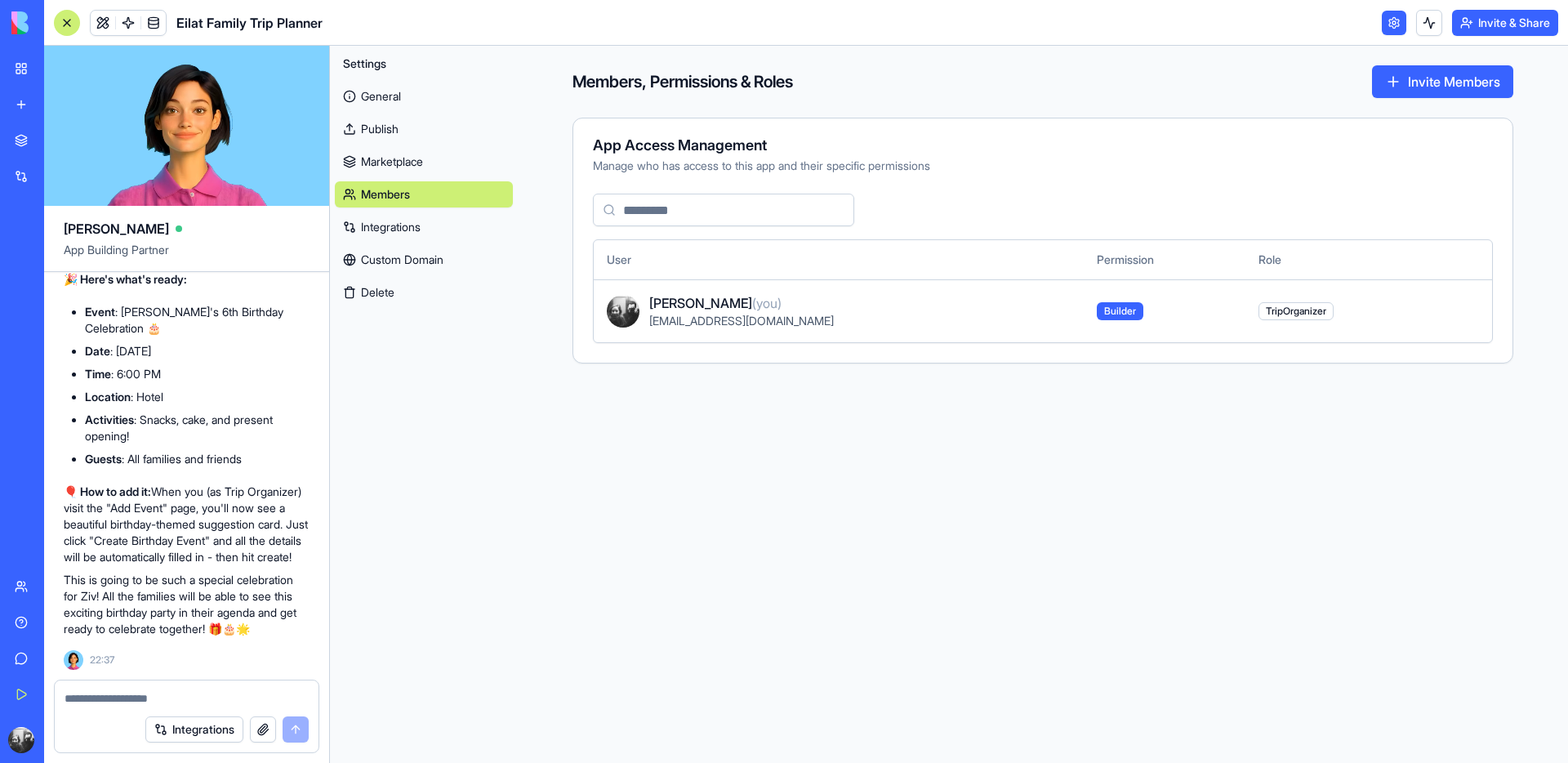
click at [406, 134] on link "Publish" at bounding box center [424, 130] width 178 height 27
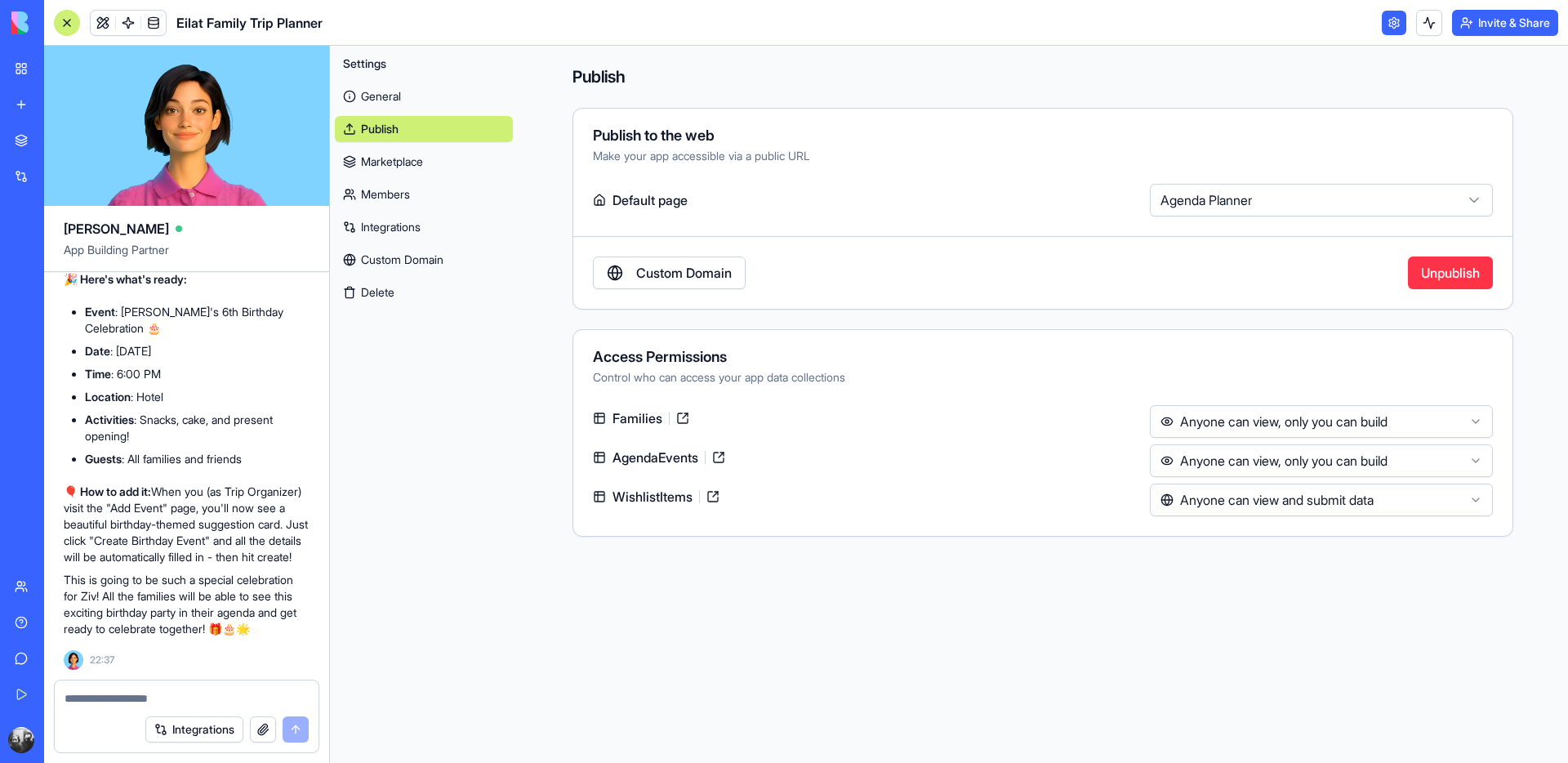
click at [385, 98] on link "General" at bounding box center [424, 97] width 178 height 27
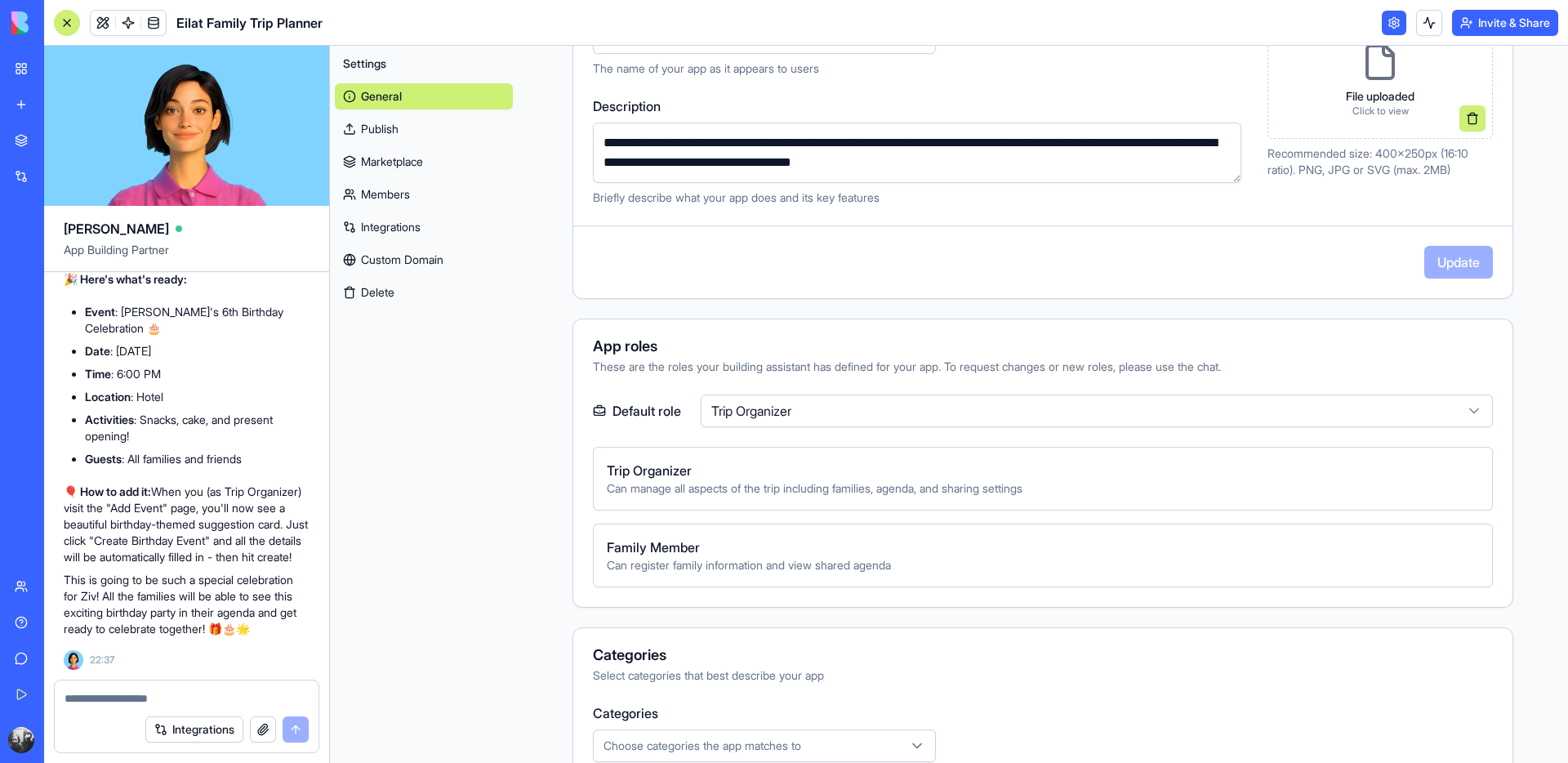
scroll to position [369, 0]
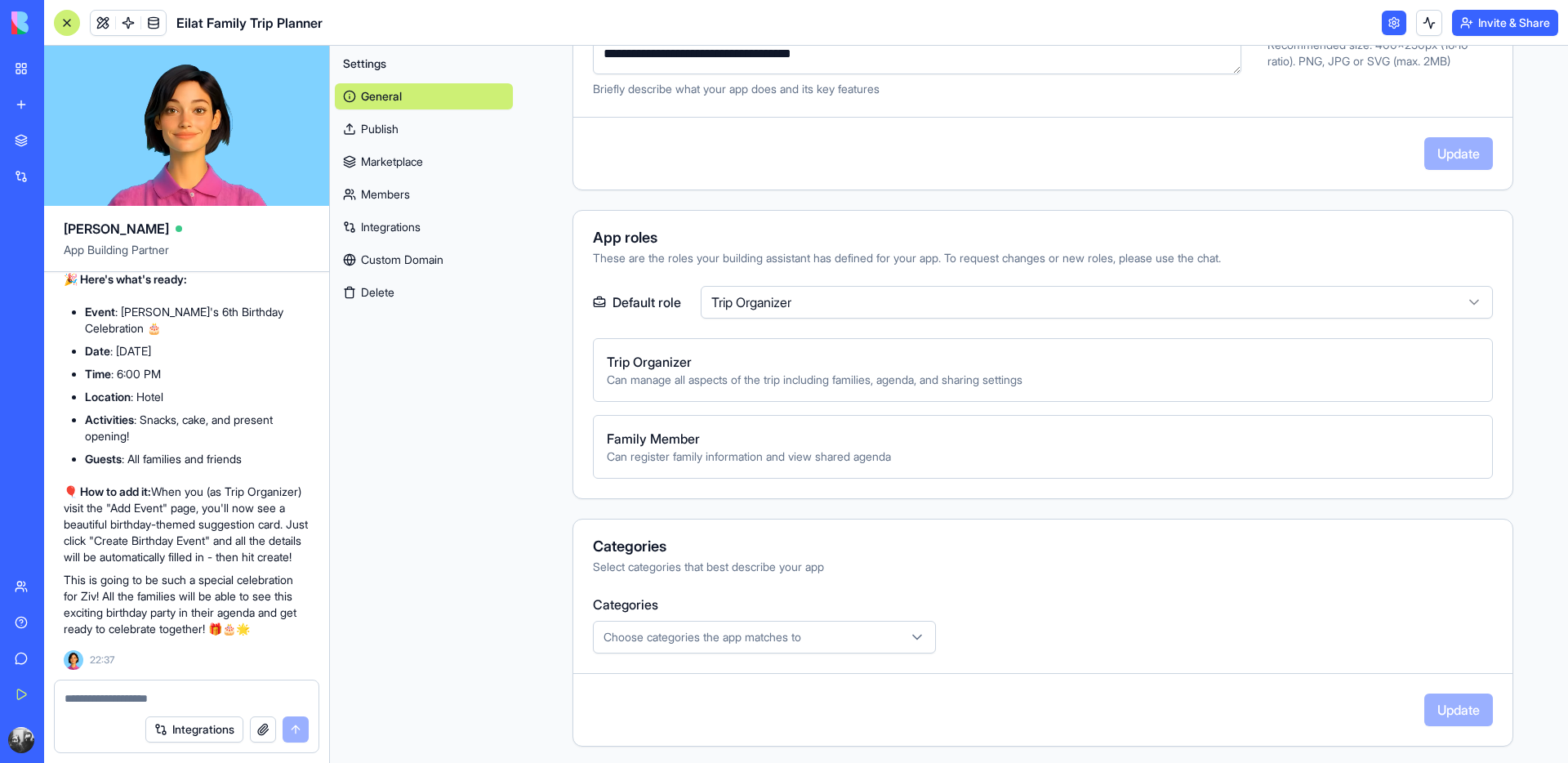
click at [817, 303] on html "BETA My Workspace New app Marketplace Integrations Recent מתכנן הטיול לאילת Fam…" at bounding box center [784, 382] width 1568 height 763
click at [791, 309] on html "BETA My Workspace New app Marketplace Integrations Recent מתכנן הטיול לאילת Fam…" at bounding box center [784, 382] width 1568 height 763
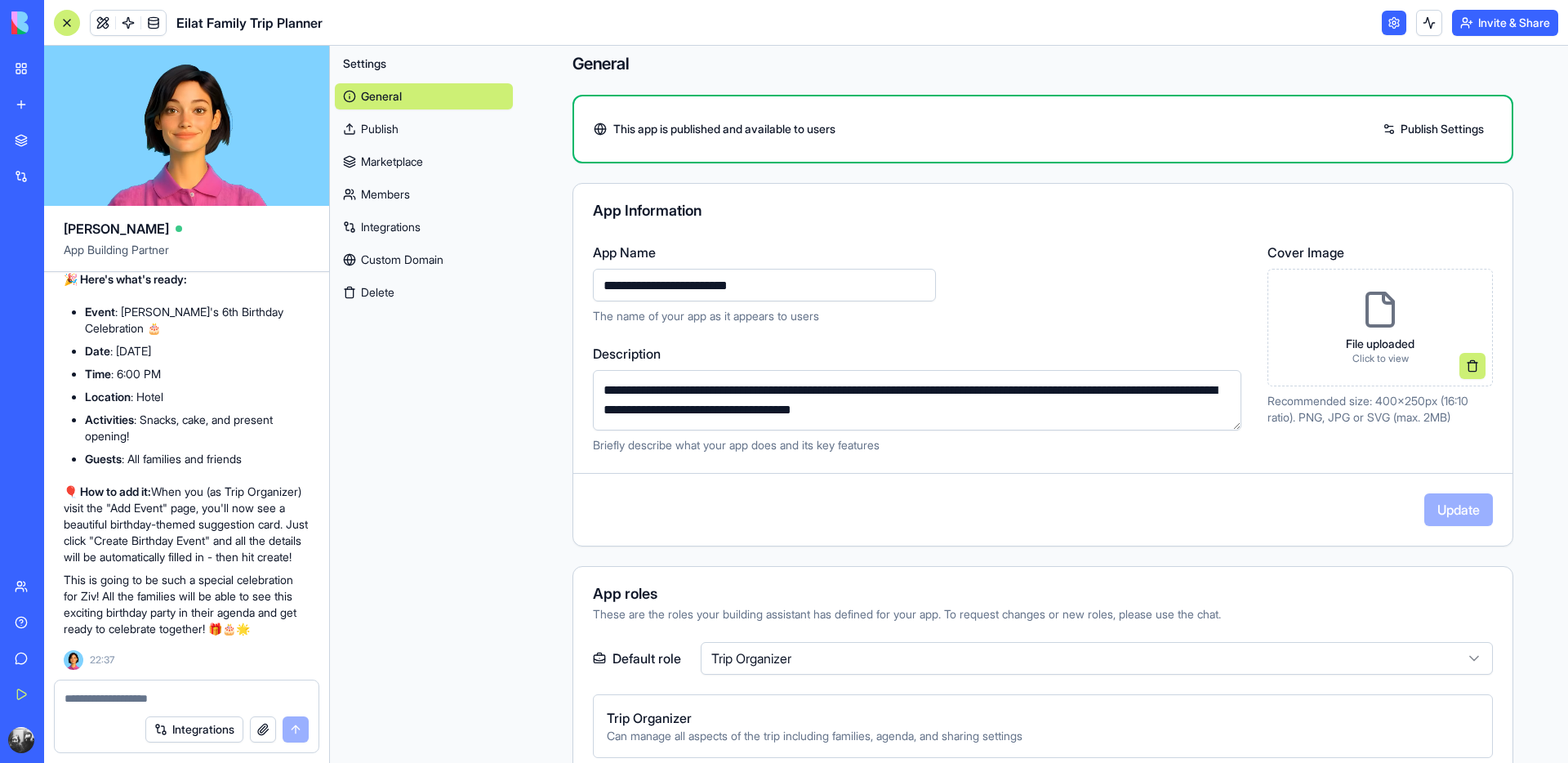
scroll to position [0, 0]
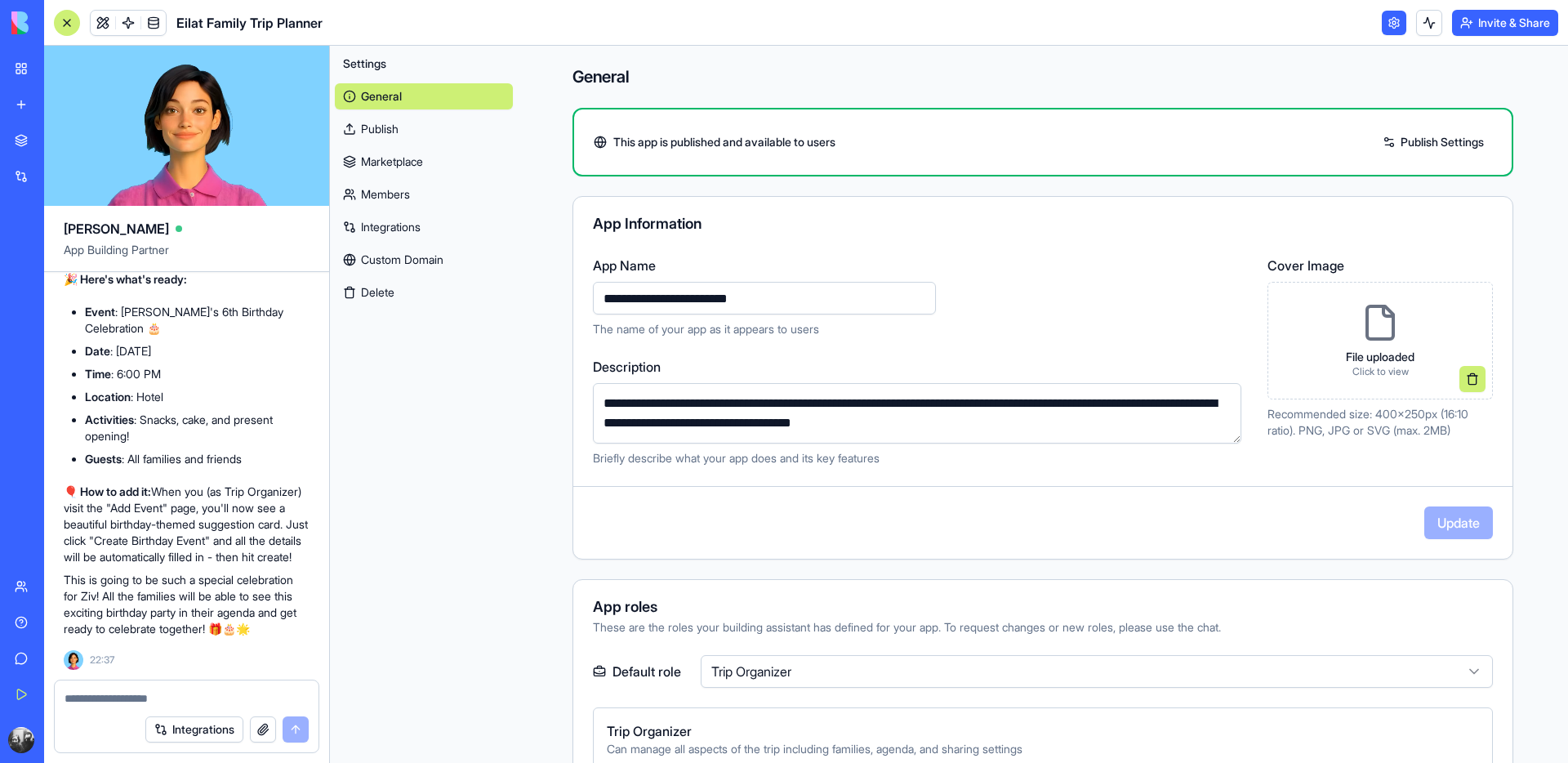
click at [394, 253] on link "Custom Domain" at bounding box center [424, 260] width 178 height 27
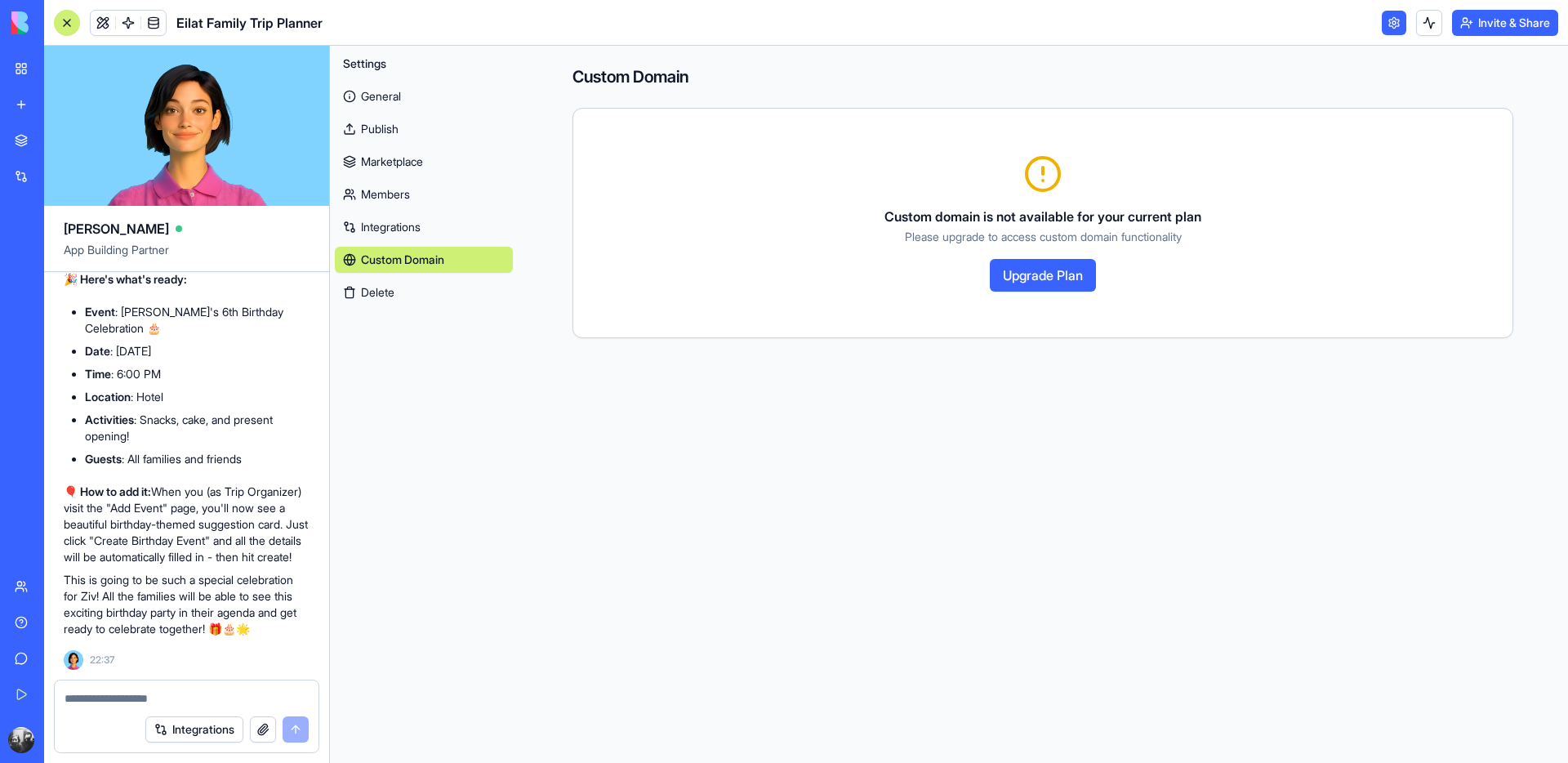
click at [393, 231] on link "Integrations" at bounding box center [424, 227] width 178 height 27
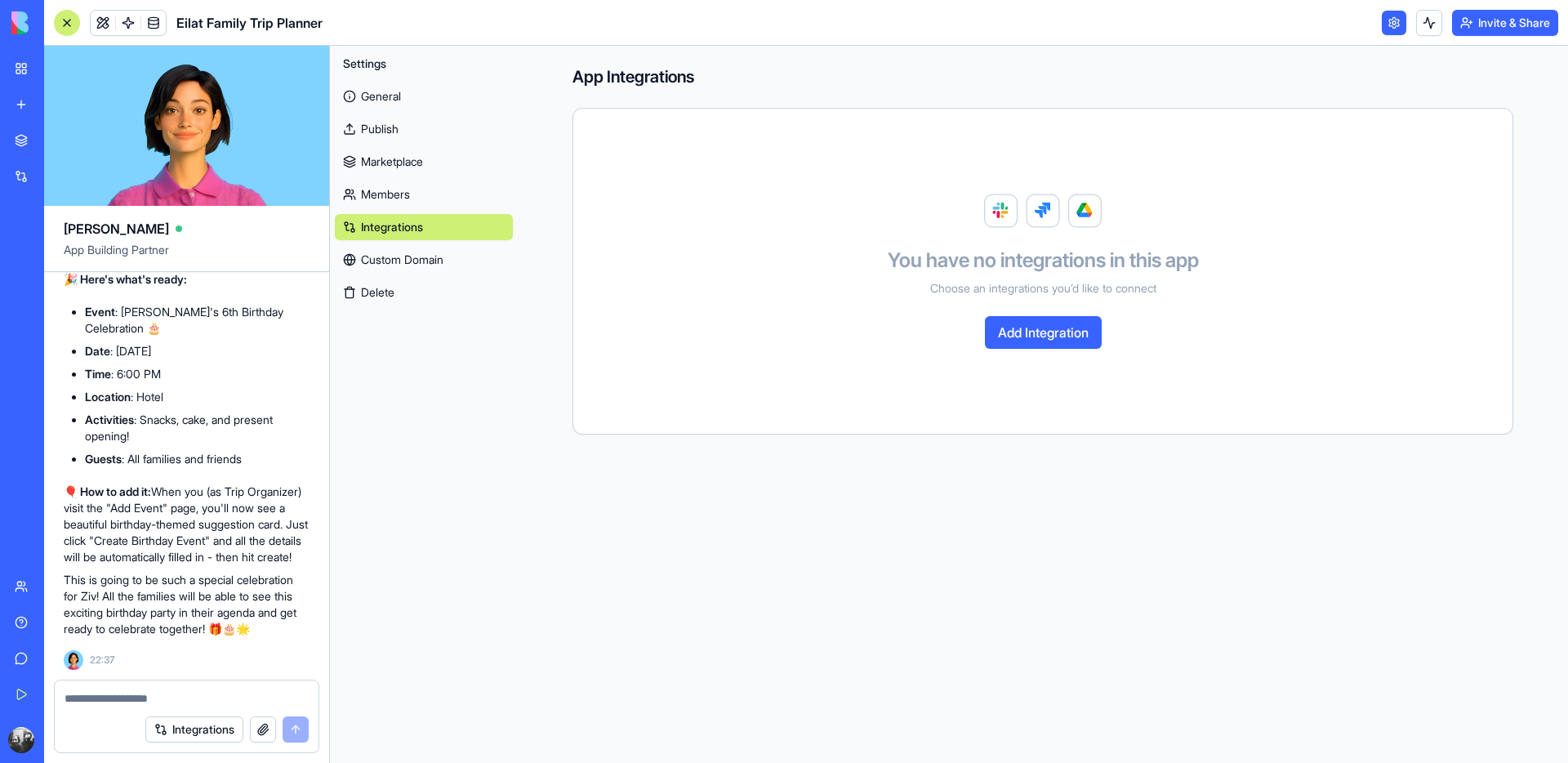
click at [391, 199] on link "Members" at bounding box center [424, 195] width 178 height 27
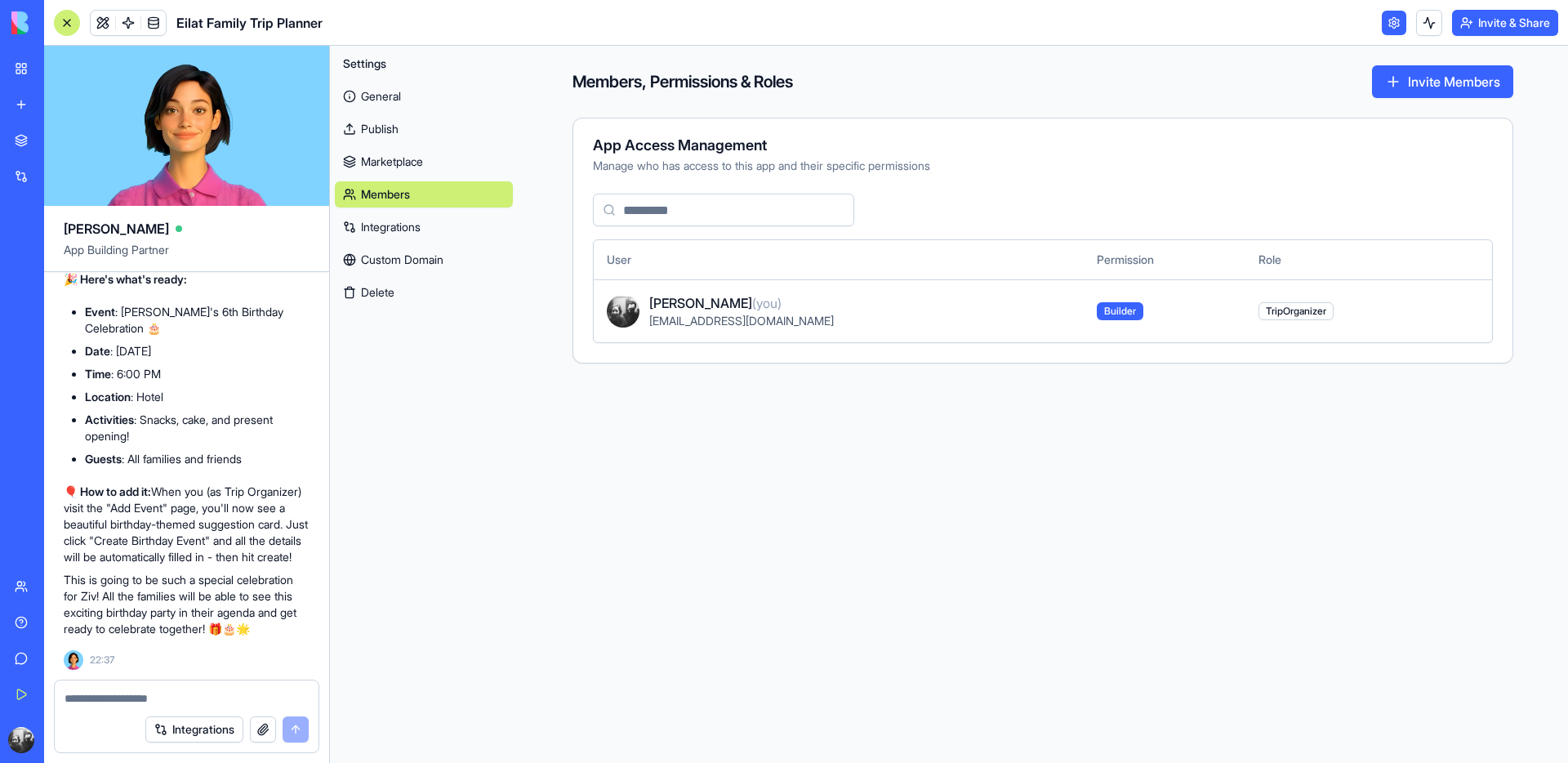
click at [380, 129] on link "Publish" at bounding box center [424, 130] width 178 height 27
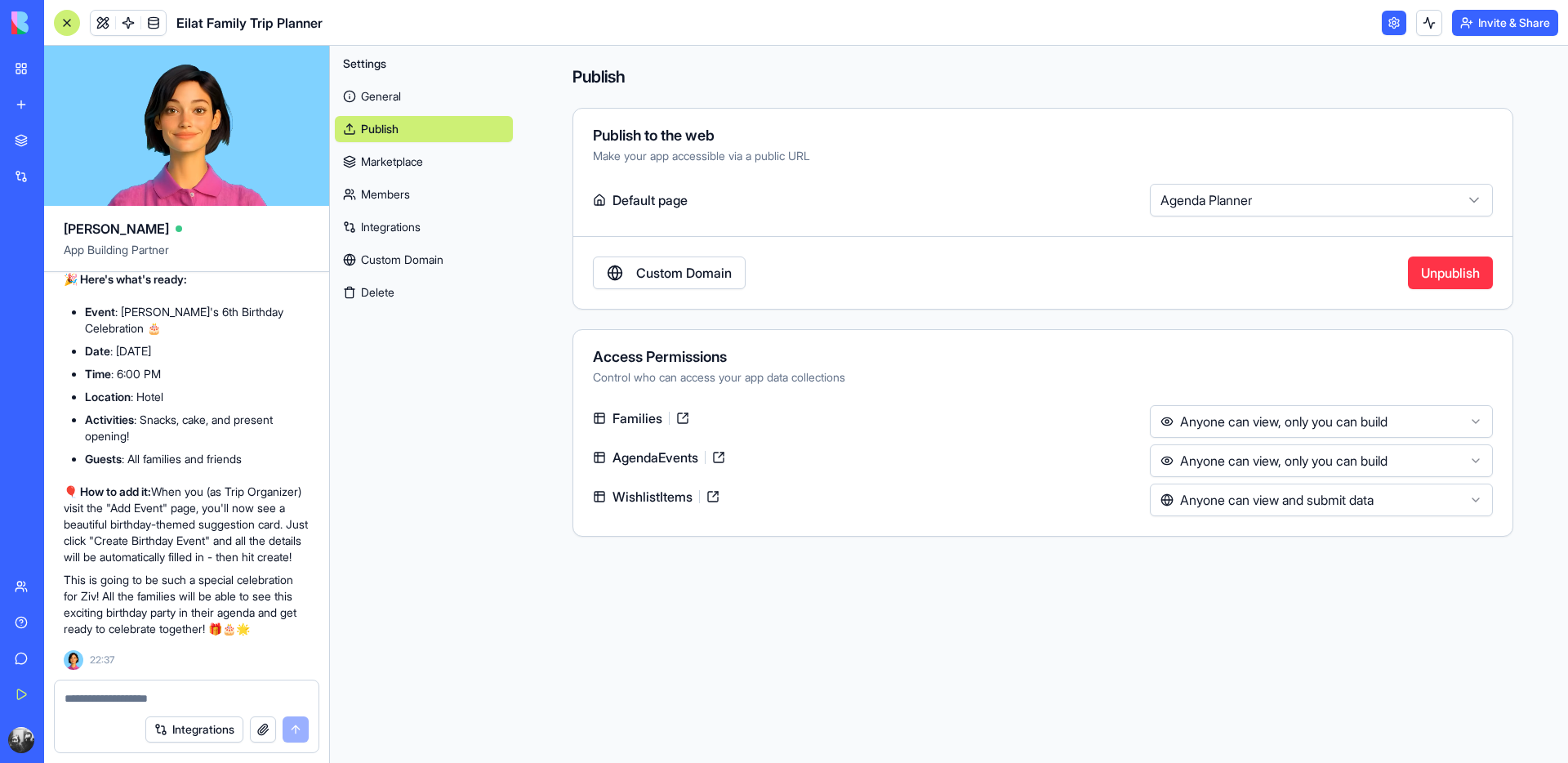
click at [1398, 18] on link at bounding box center [1395, 23] width 25 height 25
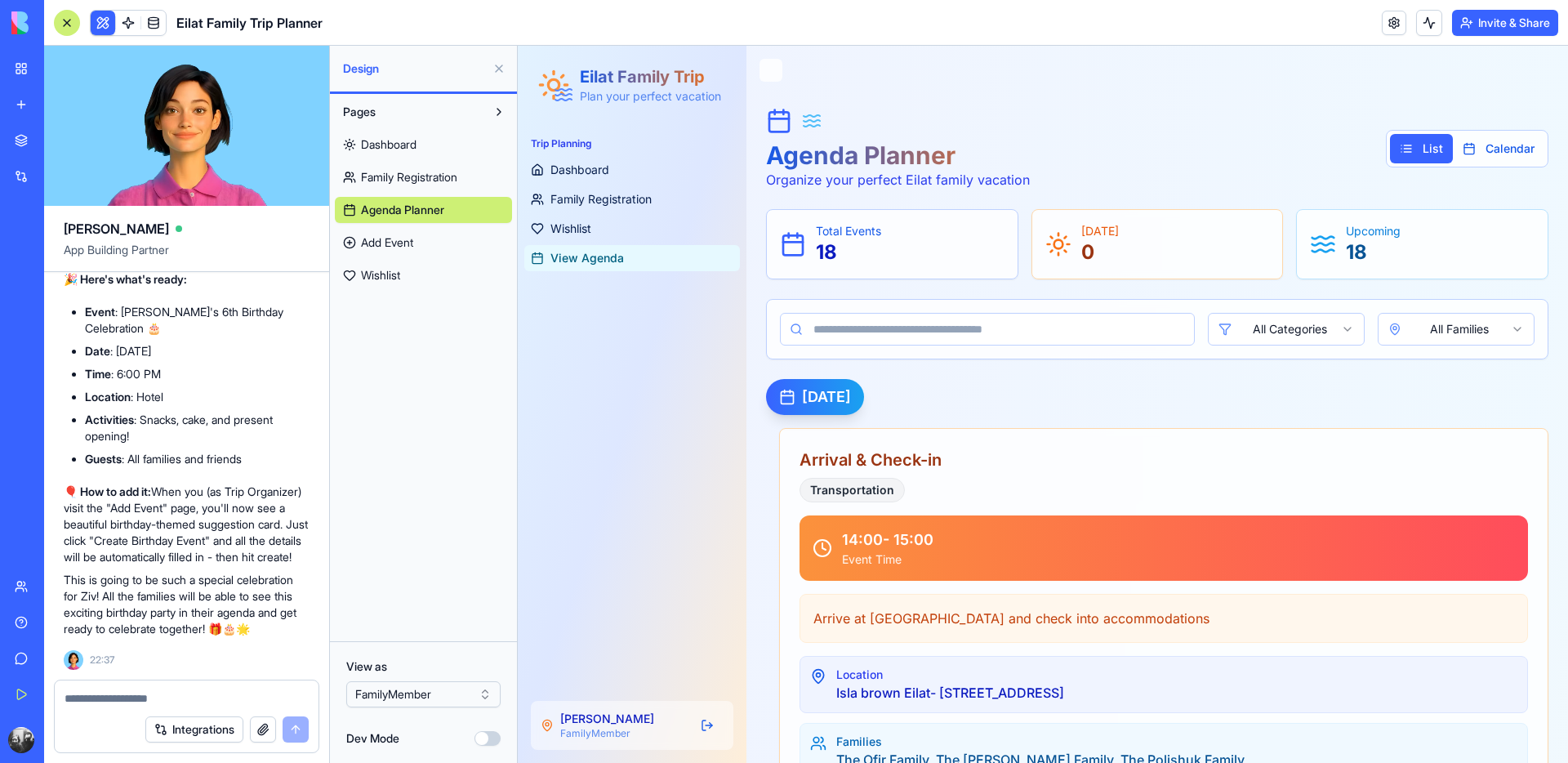
click at [431, 697] on html "BETA My Workspace New app Marketplace Integrations Recent מתכנן הטיול לאילת Fam…" at bounding box center [784, 382] width 1568 height 763
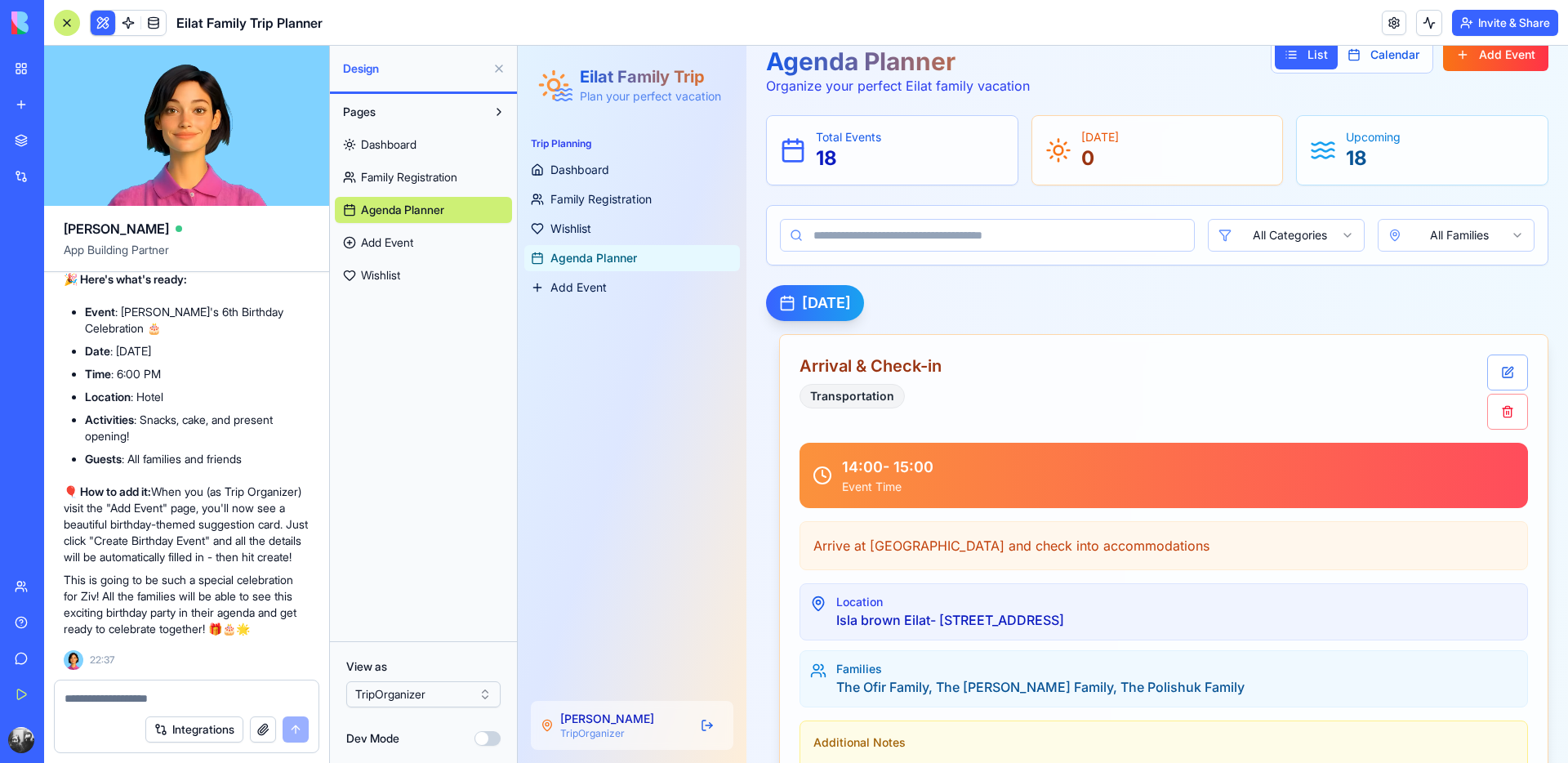
scroll to position [112, 0]
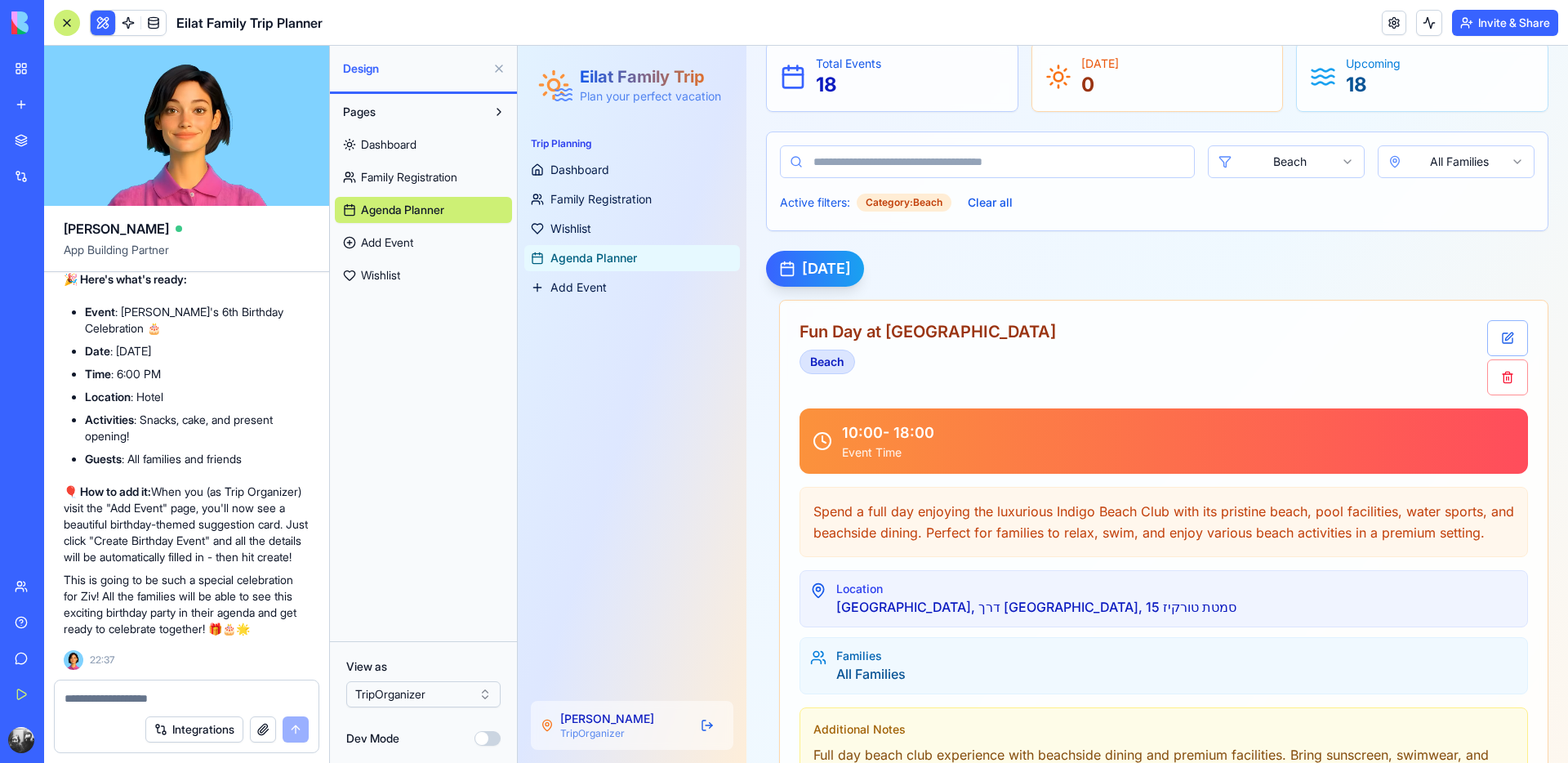
scroll to position [104, 0]
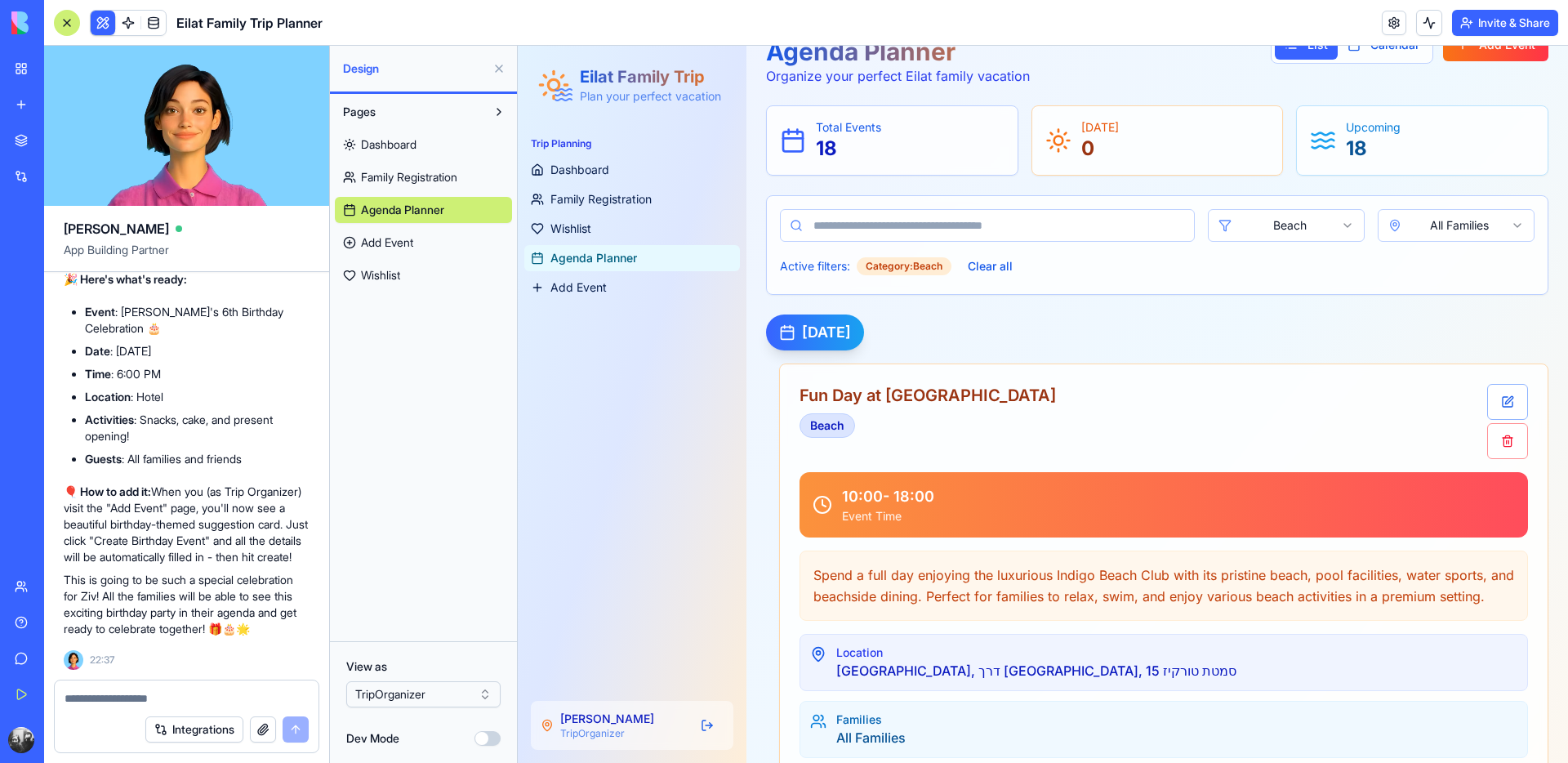
click at [1282, 236] on html "Eilat Family Trip Plan your perfect vacation Trip Planning Dashboard Family Reg…" at bounding box center [1043, 434] width 1050 height 984
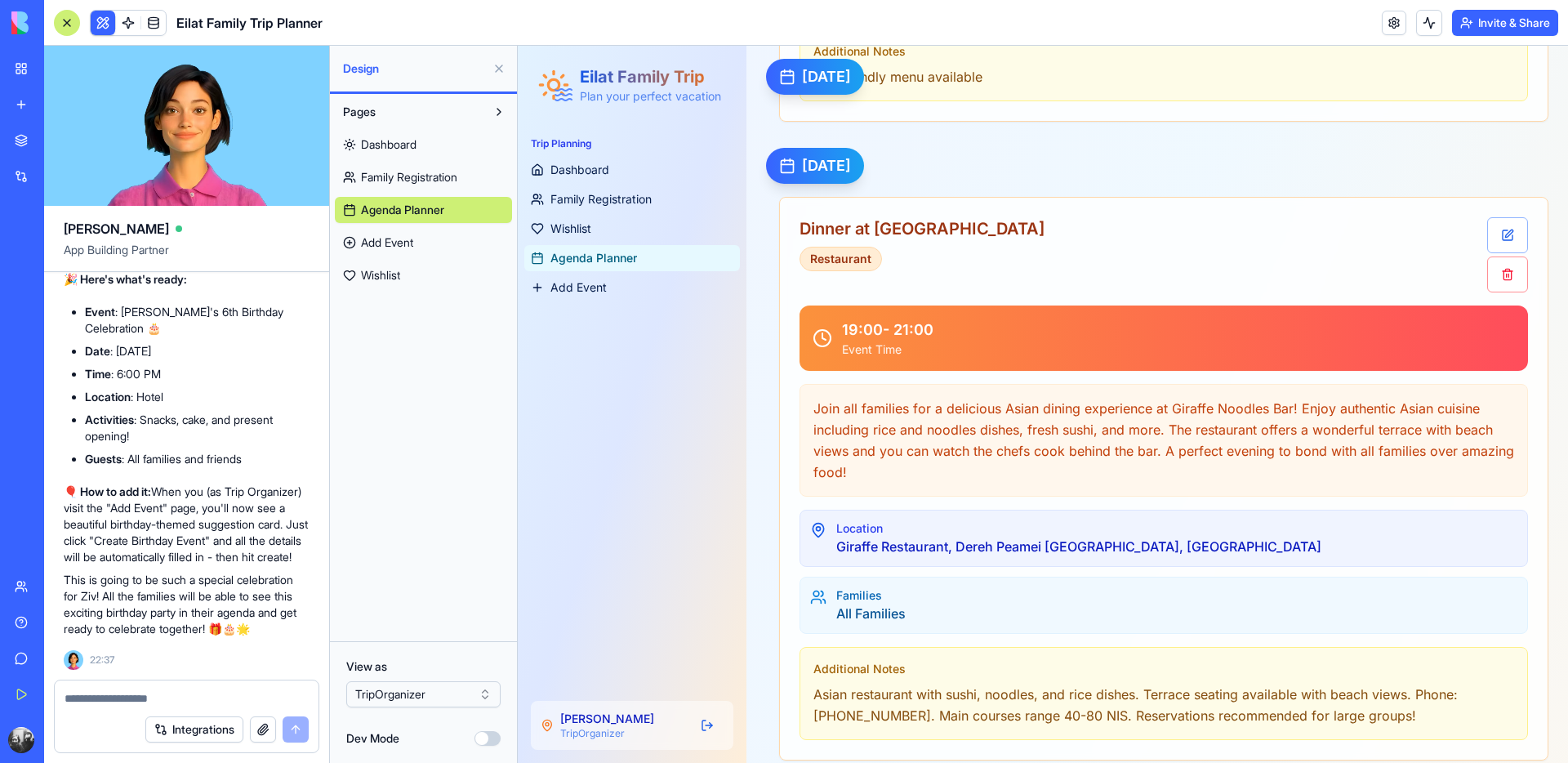
scroll to position [0, 0]
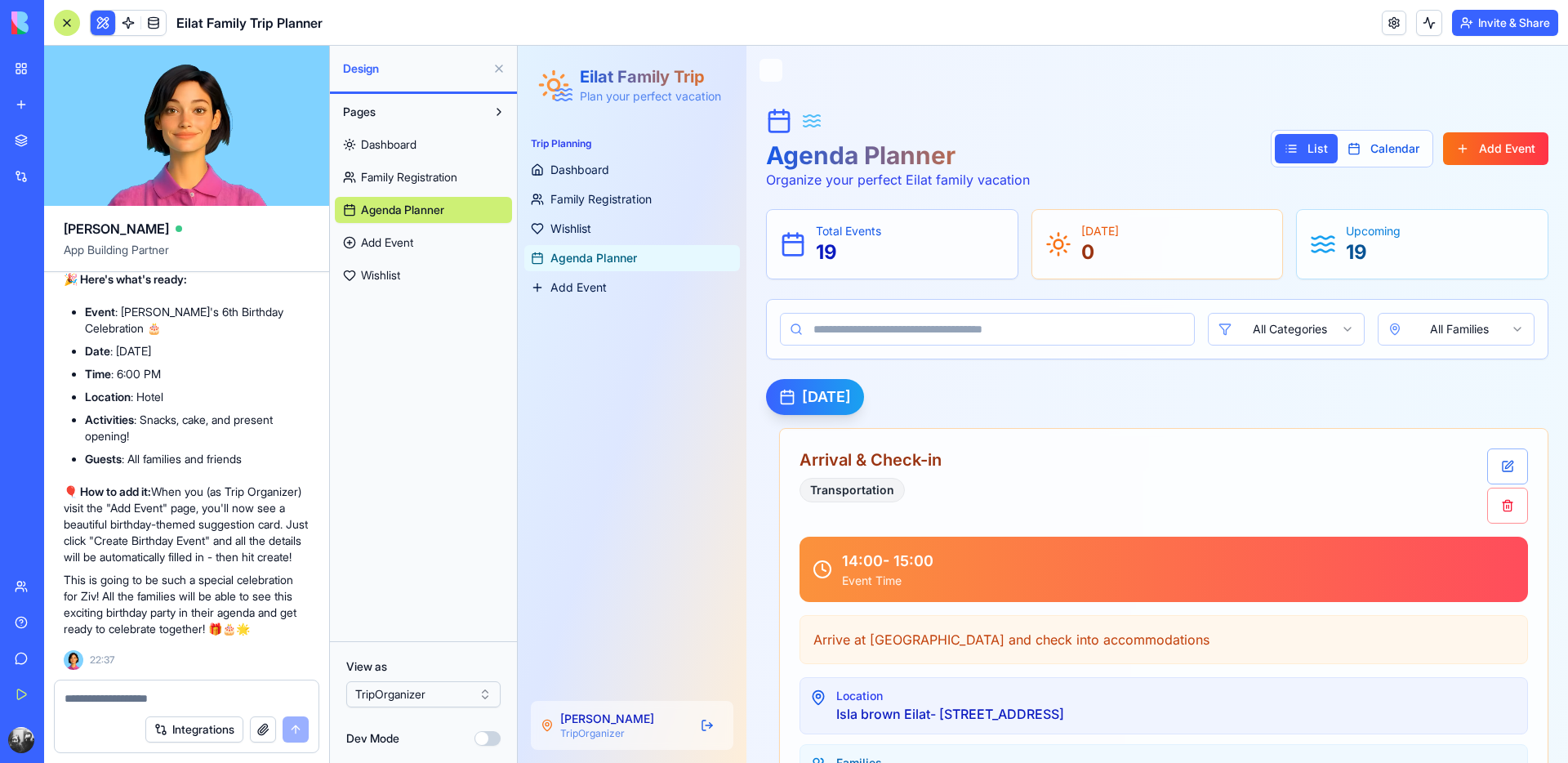
click at [123, 701] on textarea at bounding box center [186, 698] width 244 height 16
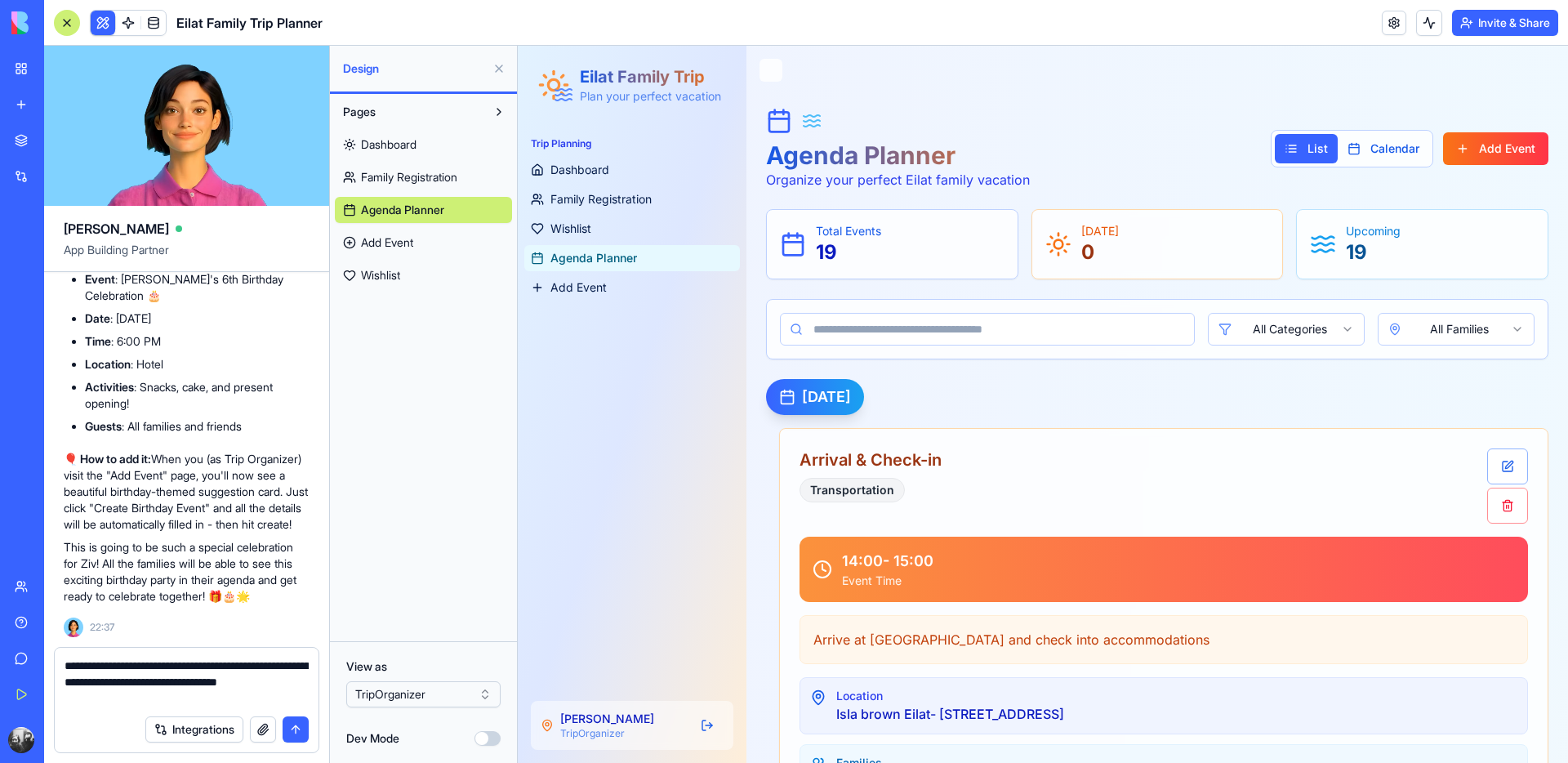
click at [255, 681] on textarea "**********" at bounding box center [186, 683] width 244 height 49
type textarea "**********"
click at [296, 732] on button "submit" at bounding box center [296, 730] width 26 height 27
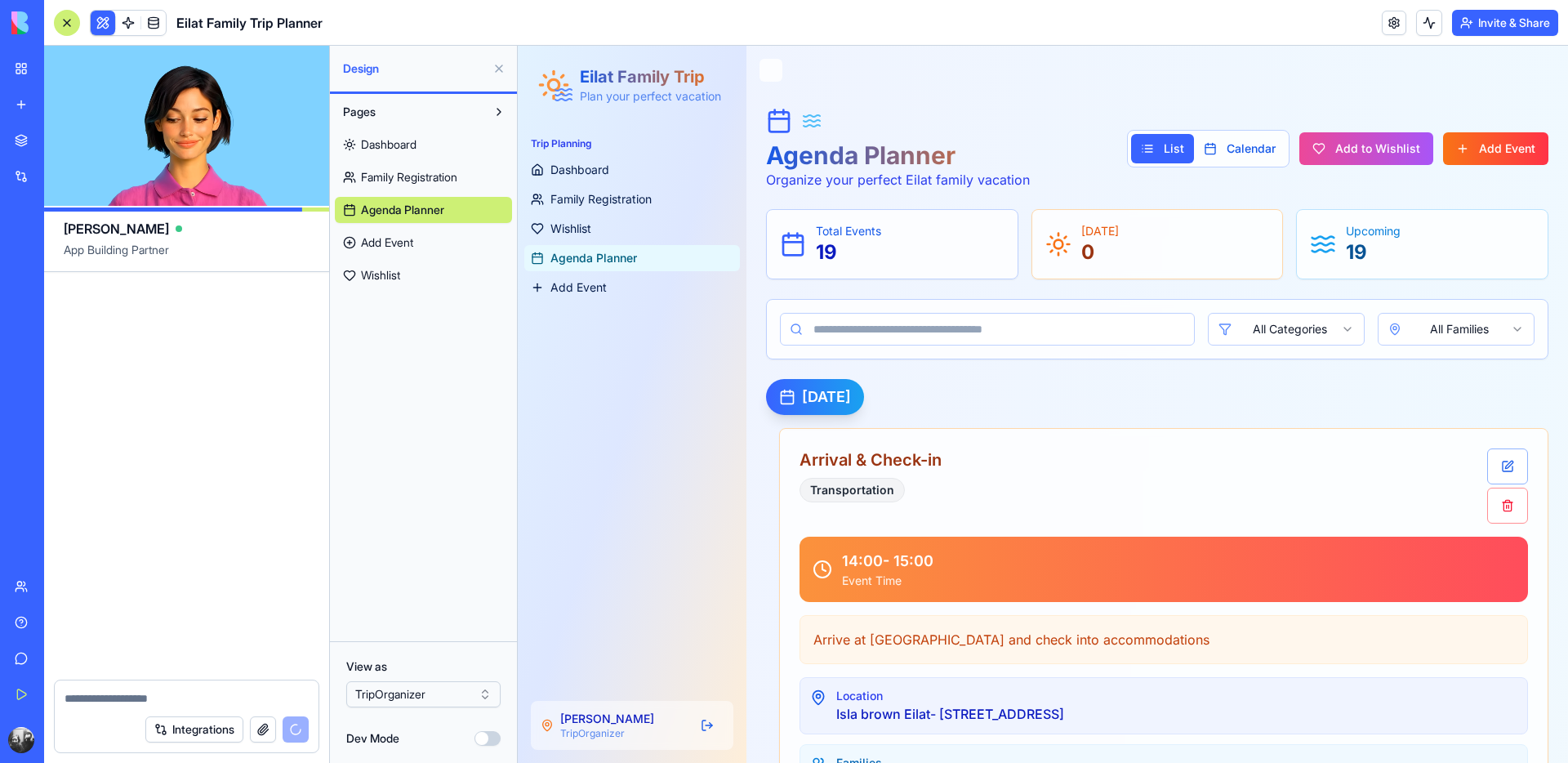
scroll to position [18442, 0]
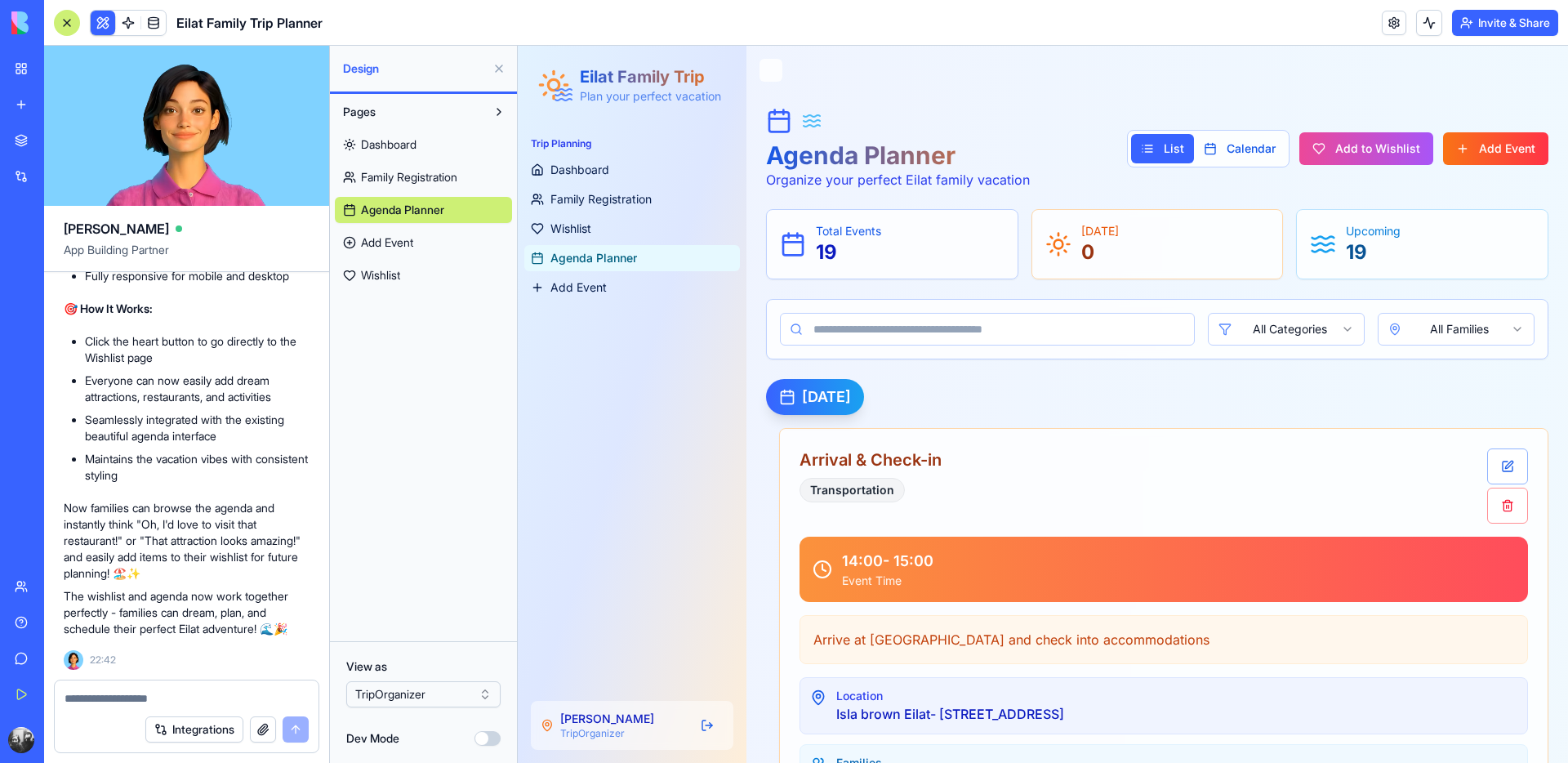
click at [169, 694] on textarea at bounding box center [186, 698] width 244 height 16
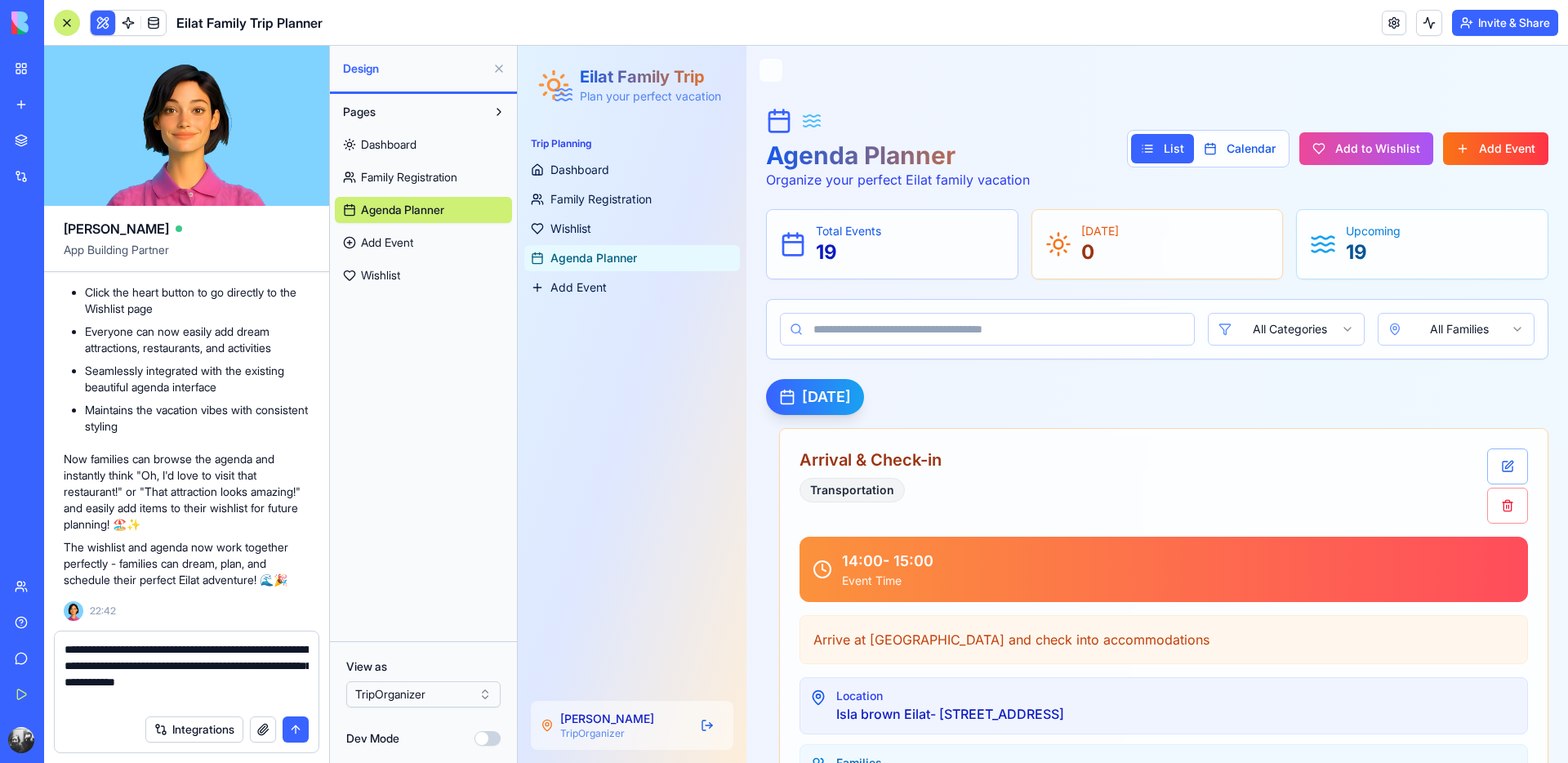
type textarea "**********"
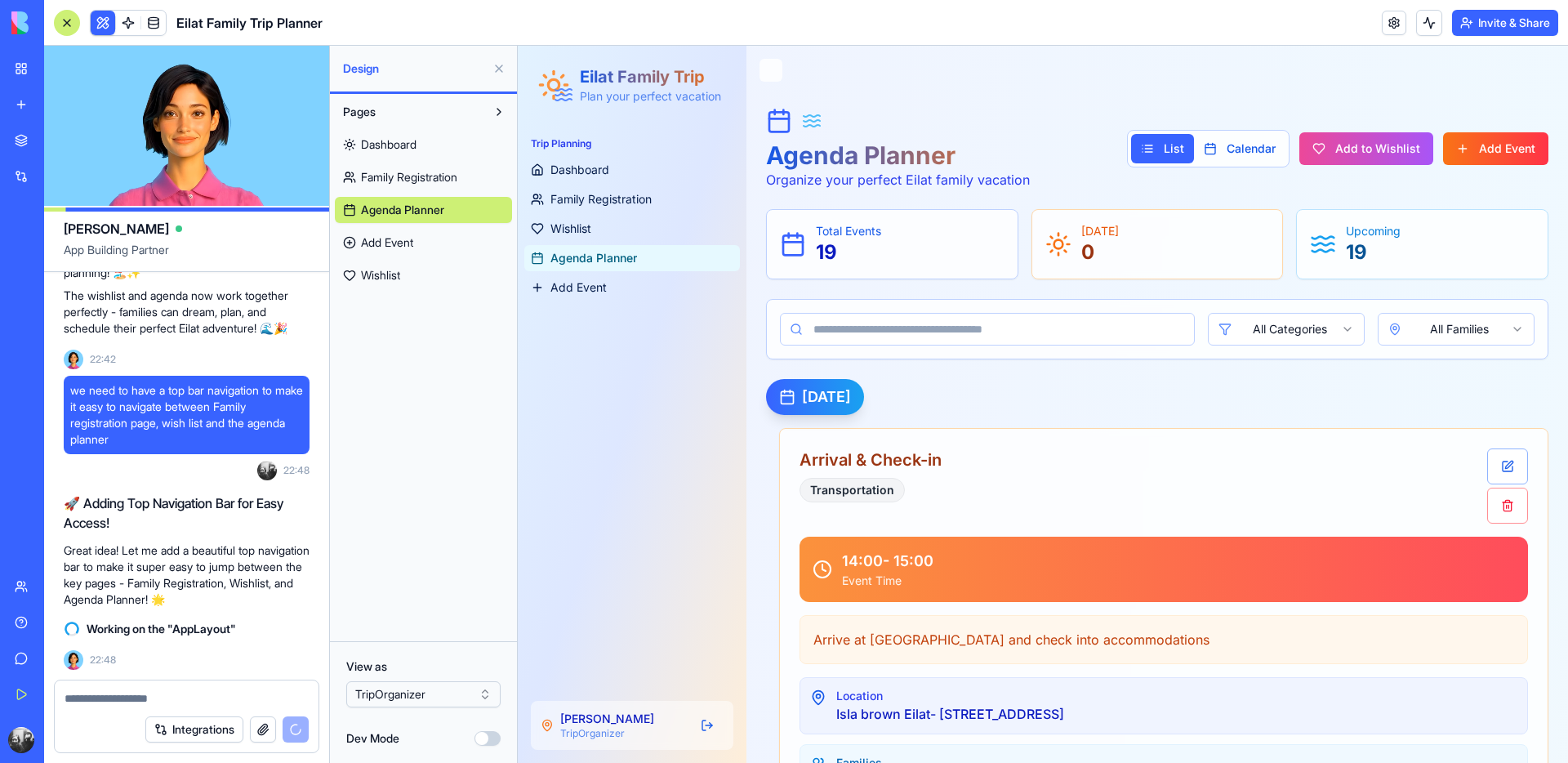
scroll to position [18772, 0]
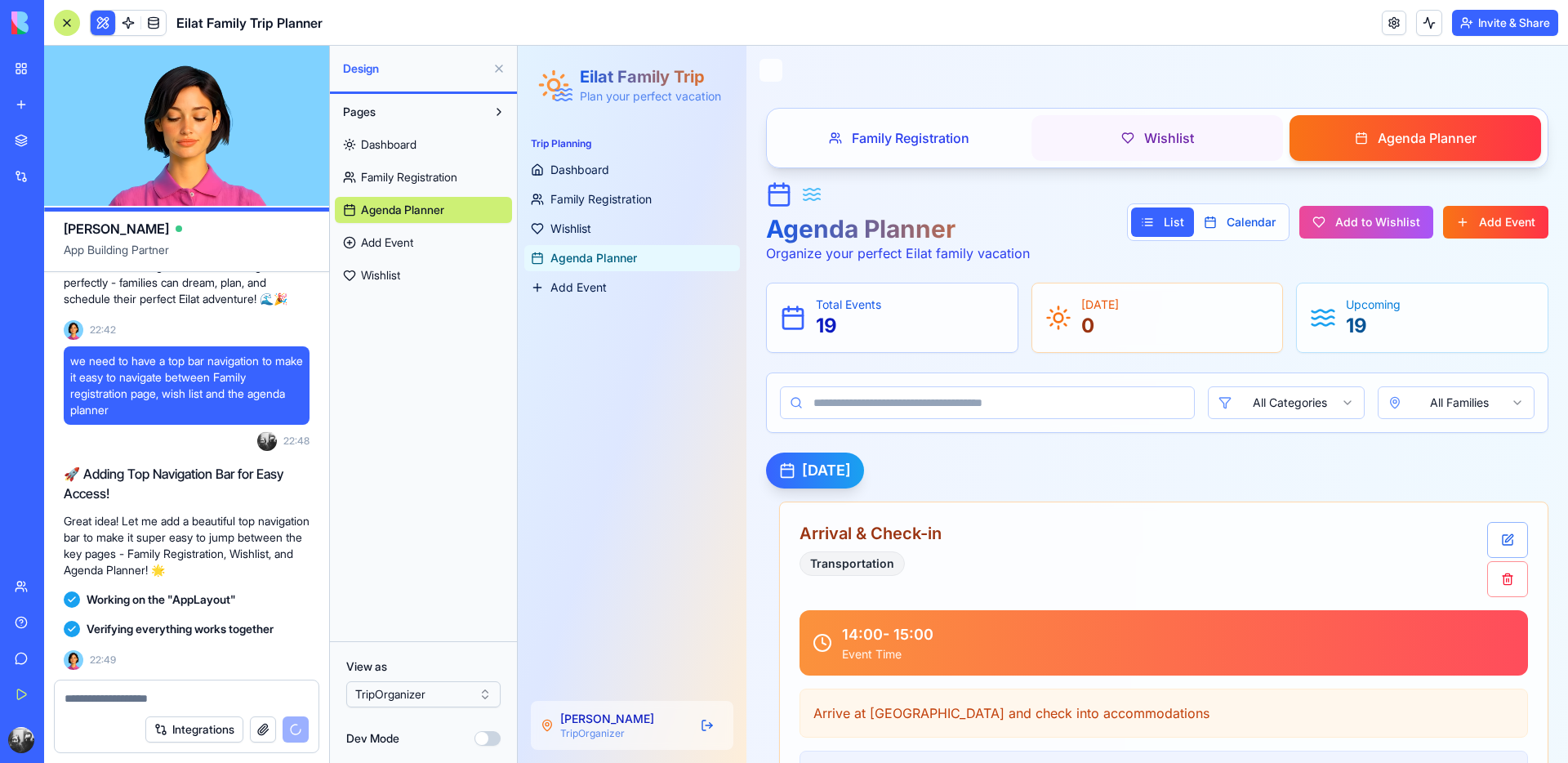
click at [1185, 133] on span "Wishlist" at bounding box center [1169, 138] width 50 height 20
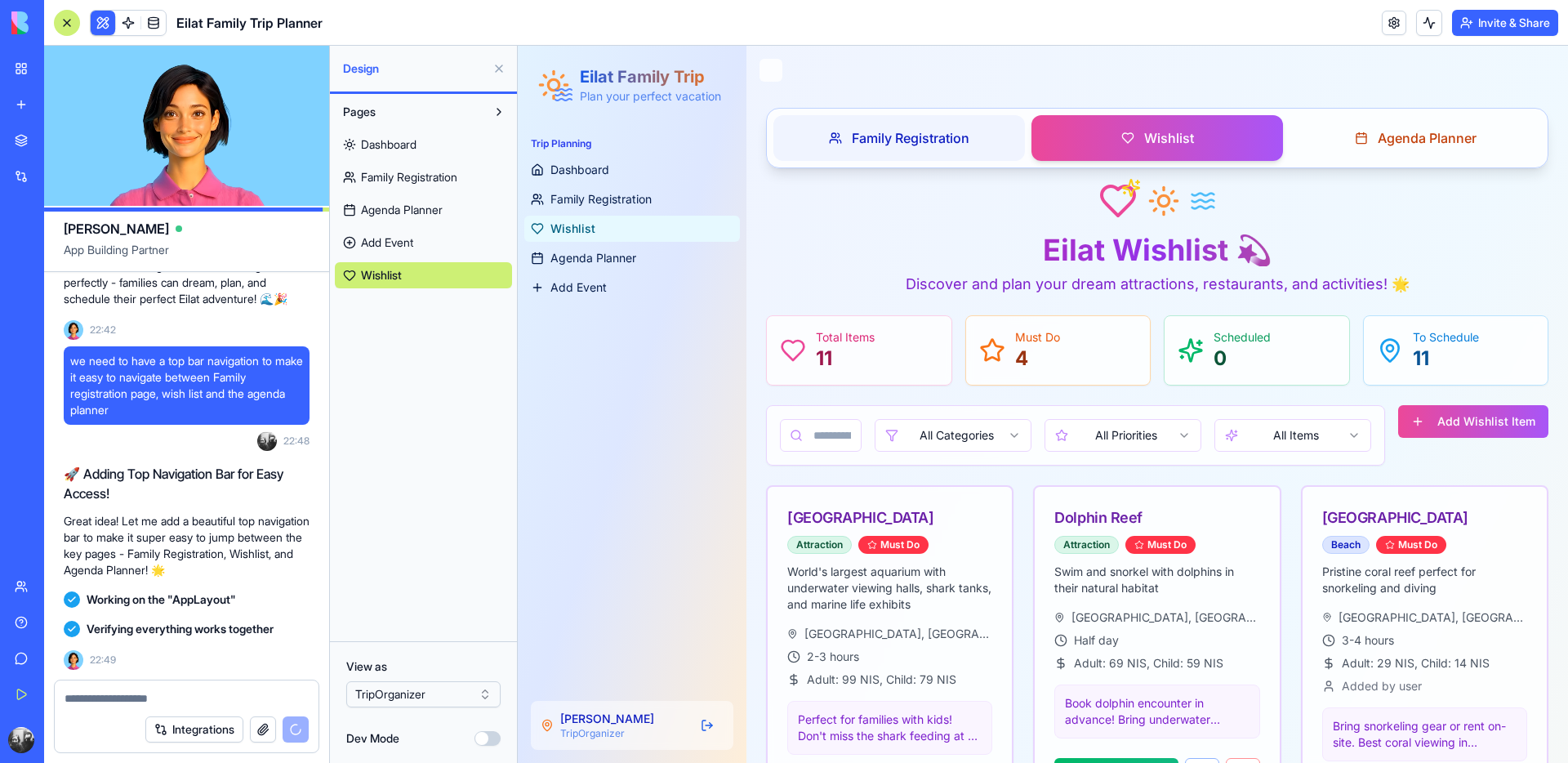
click at [925, 140] on span "Family Registration" at bounding box center [910, 138] width 117 height 20
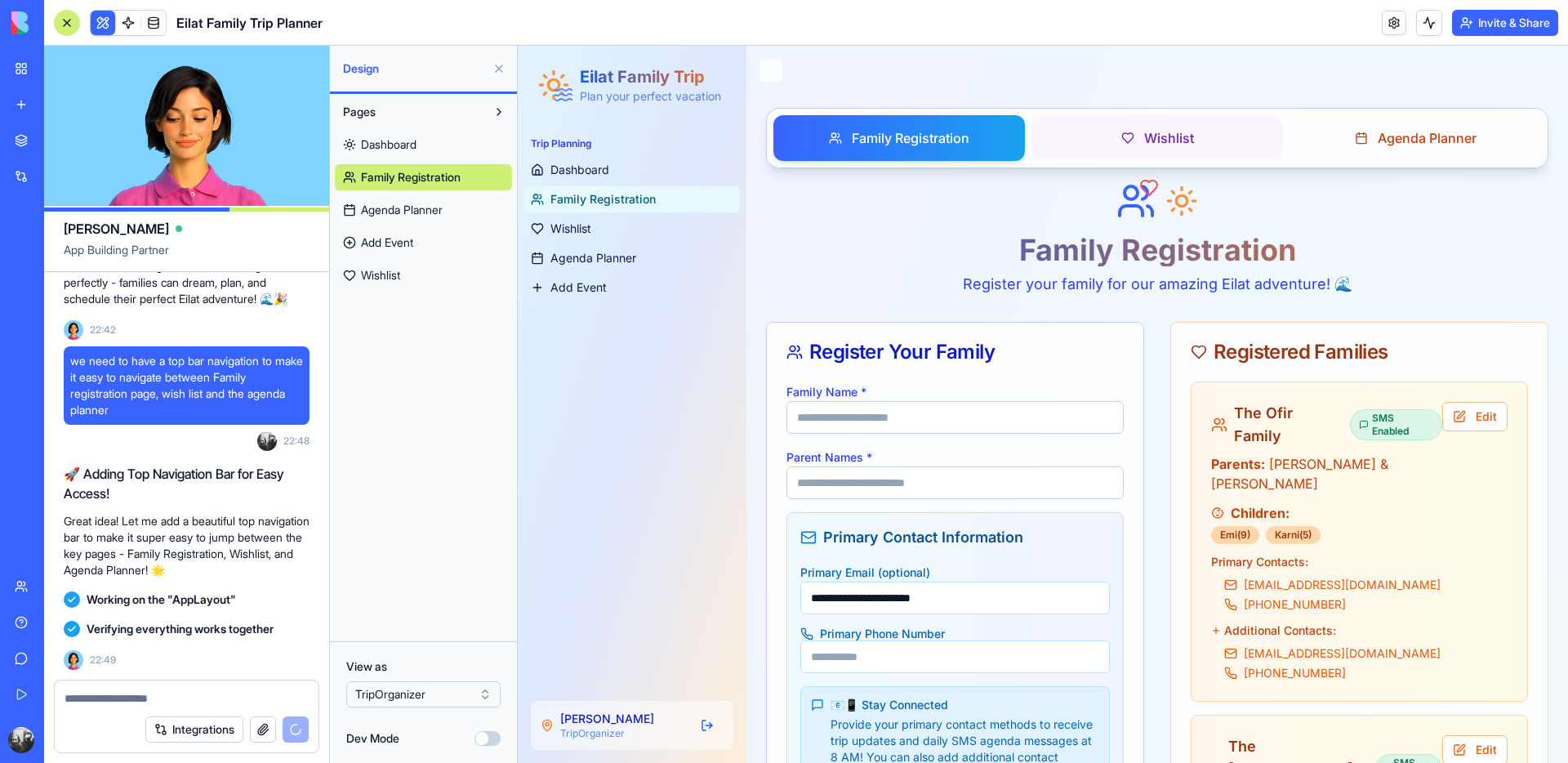
click at [1116, 138] on button "Wishlist" at bounding box center [1157, 138] width 252 height 45
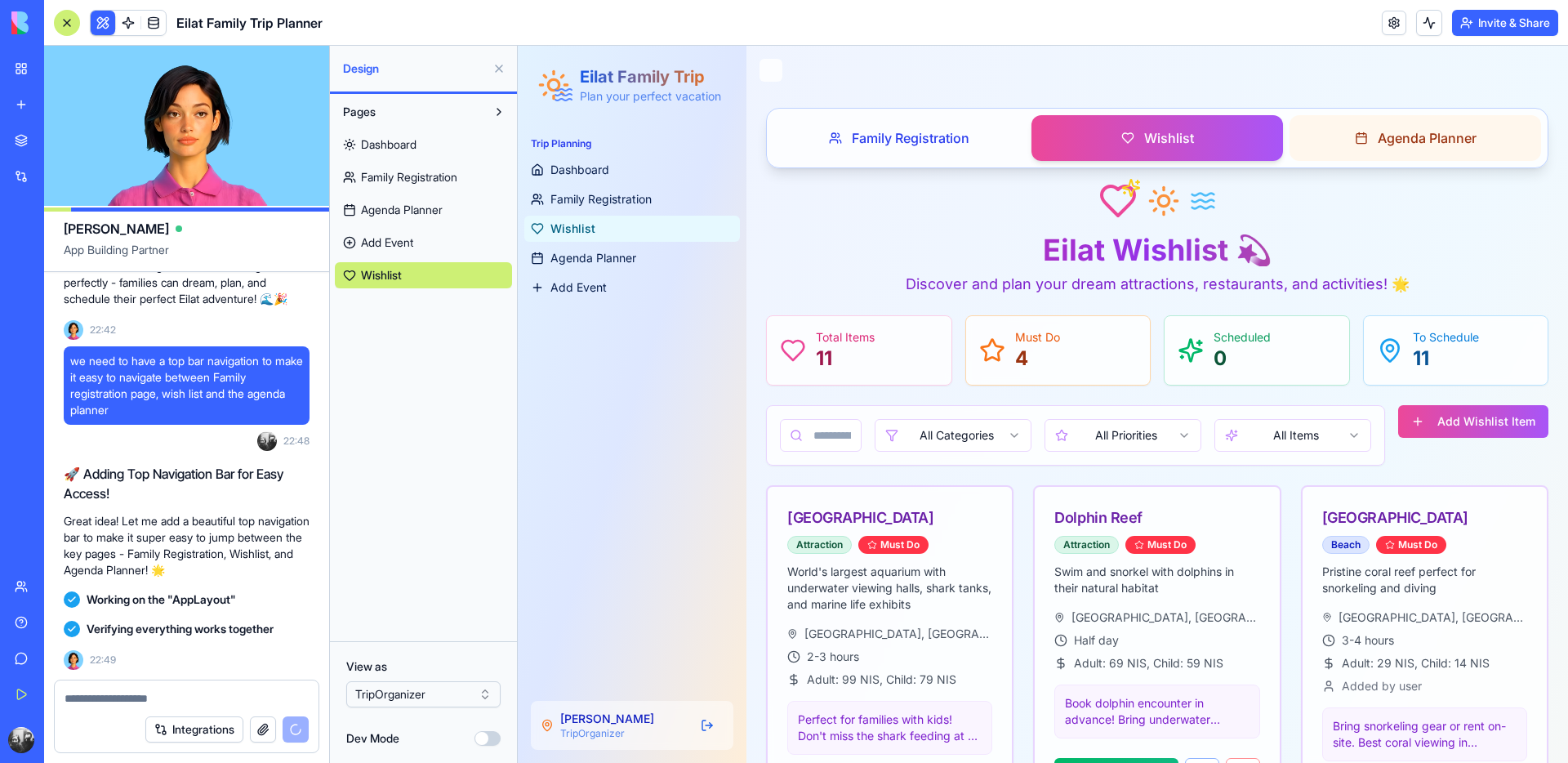
click at [1424, 143] on span "Agenda Planner" at bounding box center [1427, 138] width 98 height 20
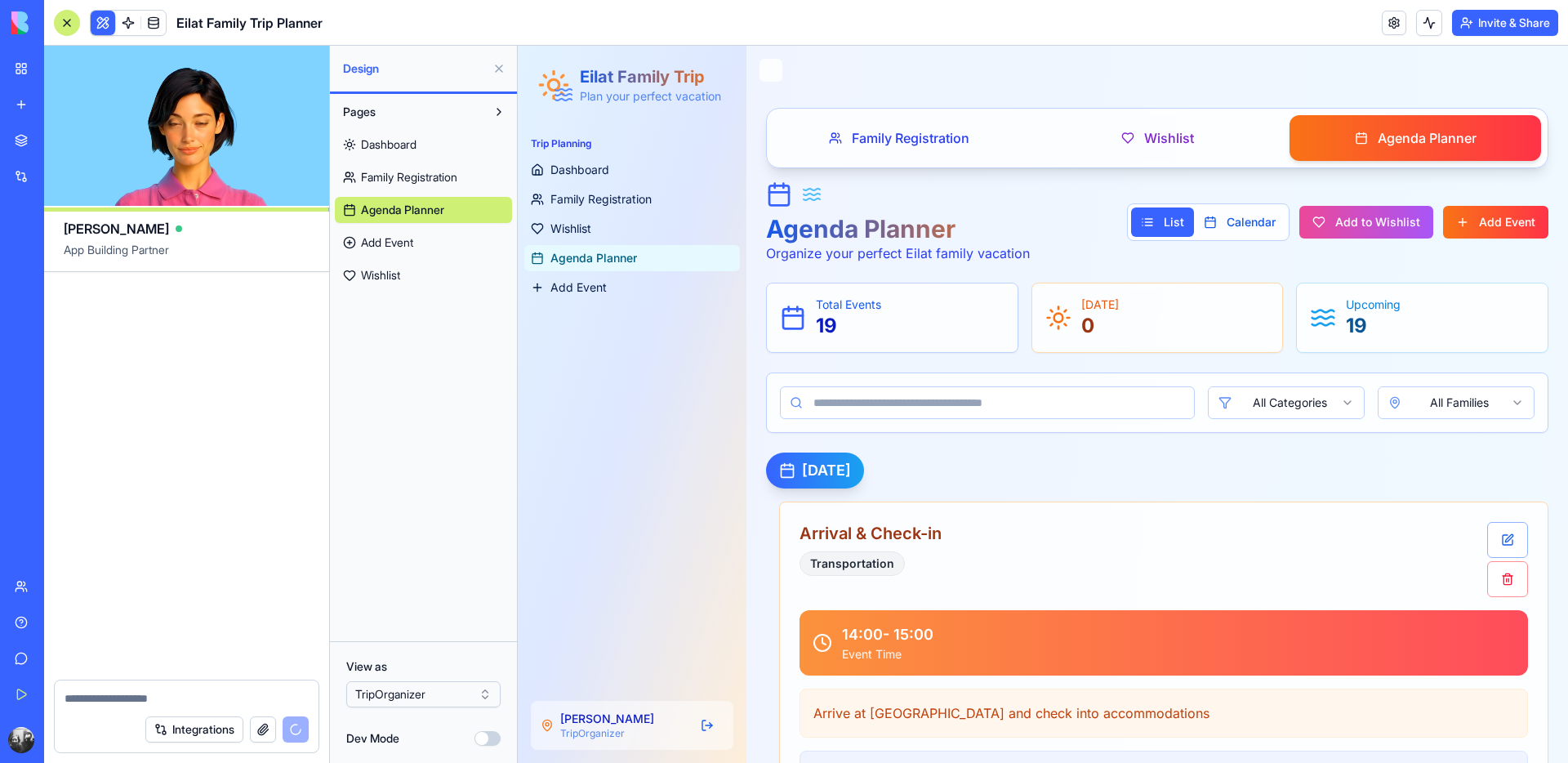
scroll to position [19544, 0]
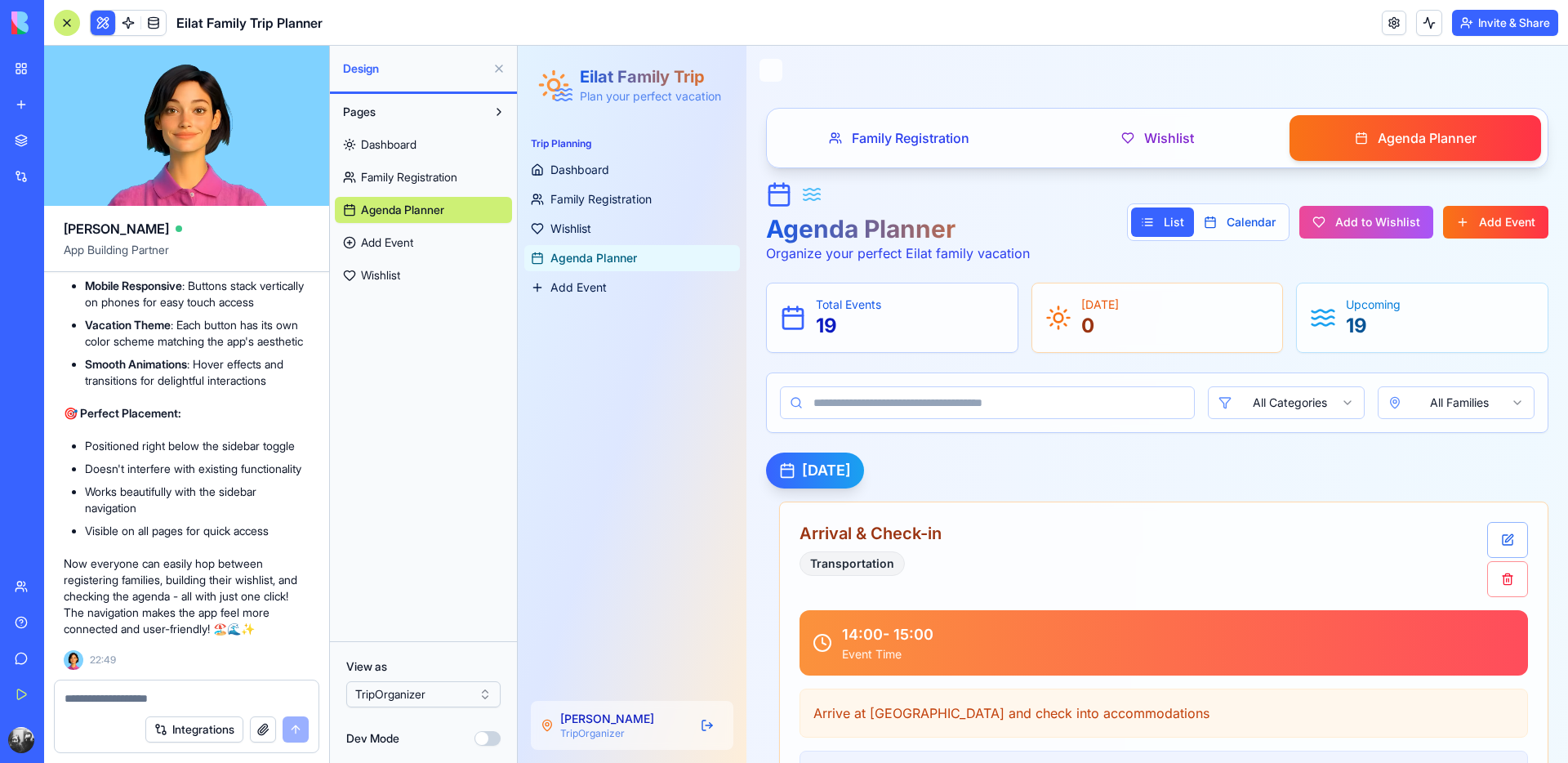
click at [457, 692] on html "BETA My Workspace New app Marketplace Integrations Recent מתכנן הטיול לאילת Fam…" at bounding box center [784, 382] width 1568 height 763
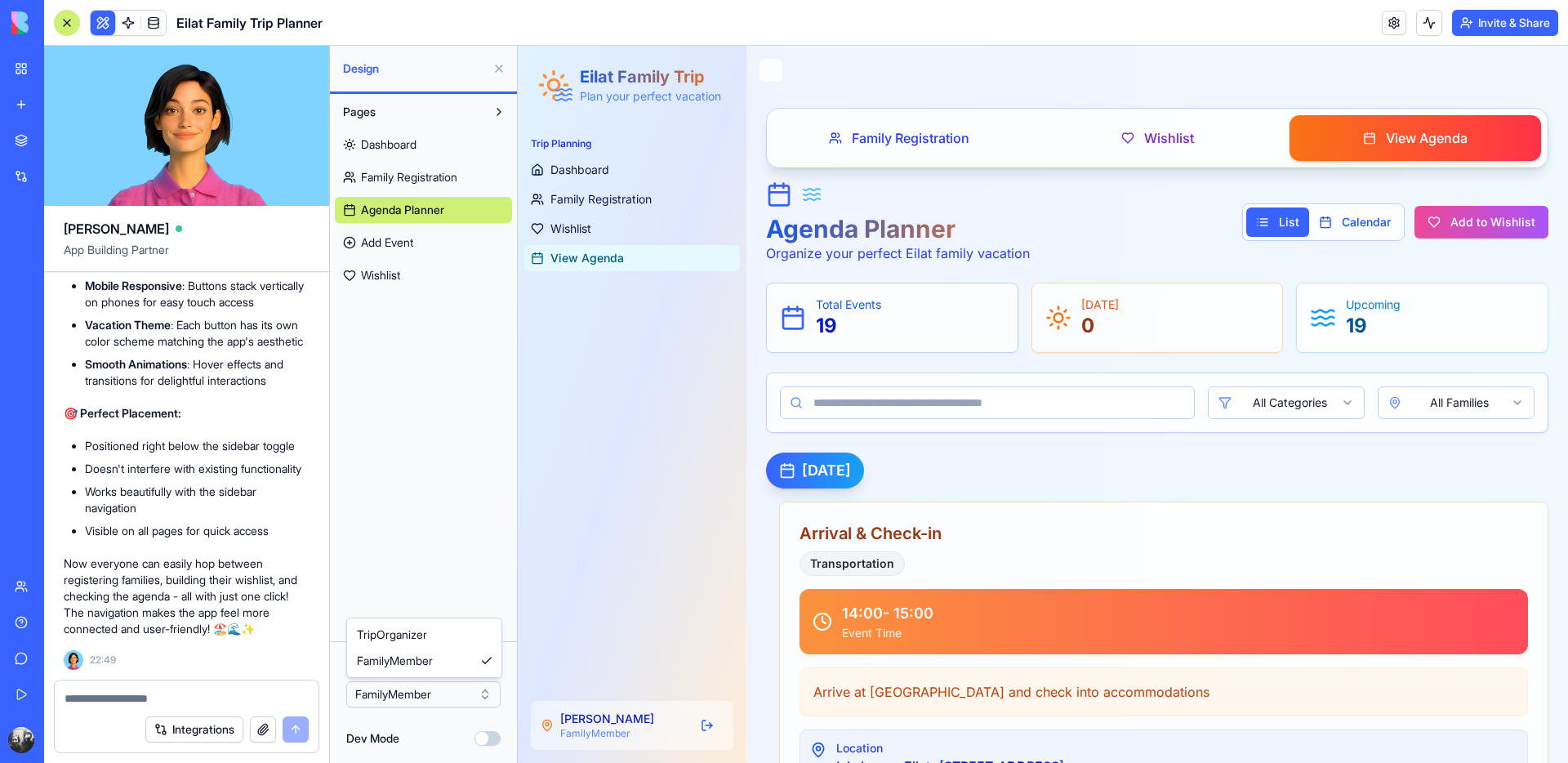
click at [437, 691] on html "BETA My Workspace New app Marketplace Integrations Recent מתכנן הטיול לאילת Fam…" at bounding box center [784, 382] width 1568 height 763
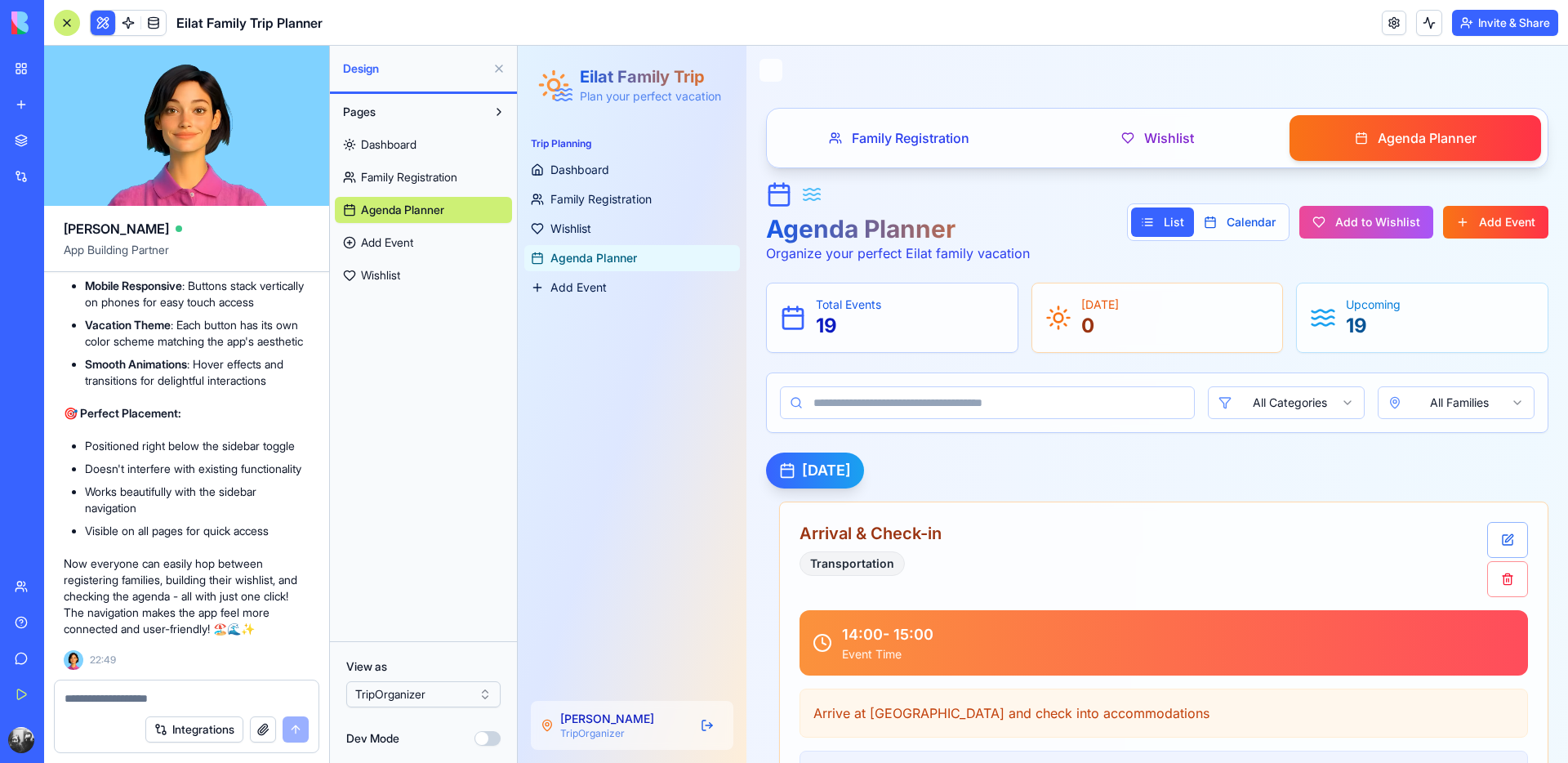
click at [430, 686] on html "BETA My Workspace New app Marketplace Integrations Recent מתכנן הטיול לאילת Fam…" at bounding box center [784, 382] width 1568 height 763
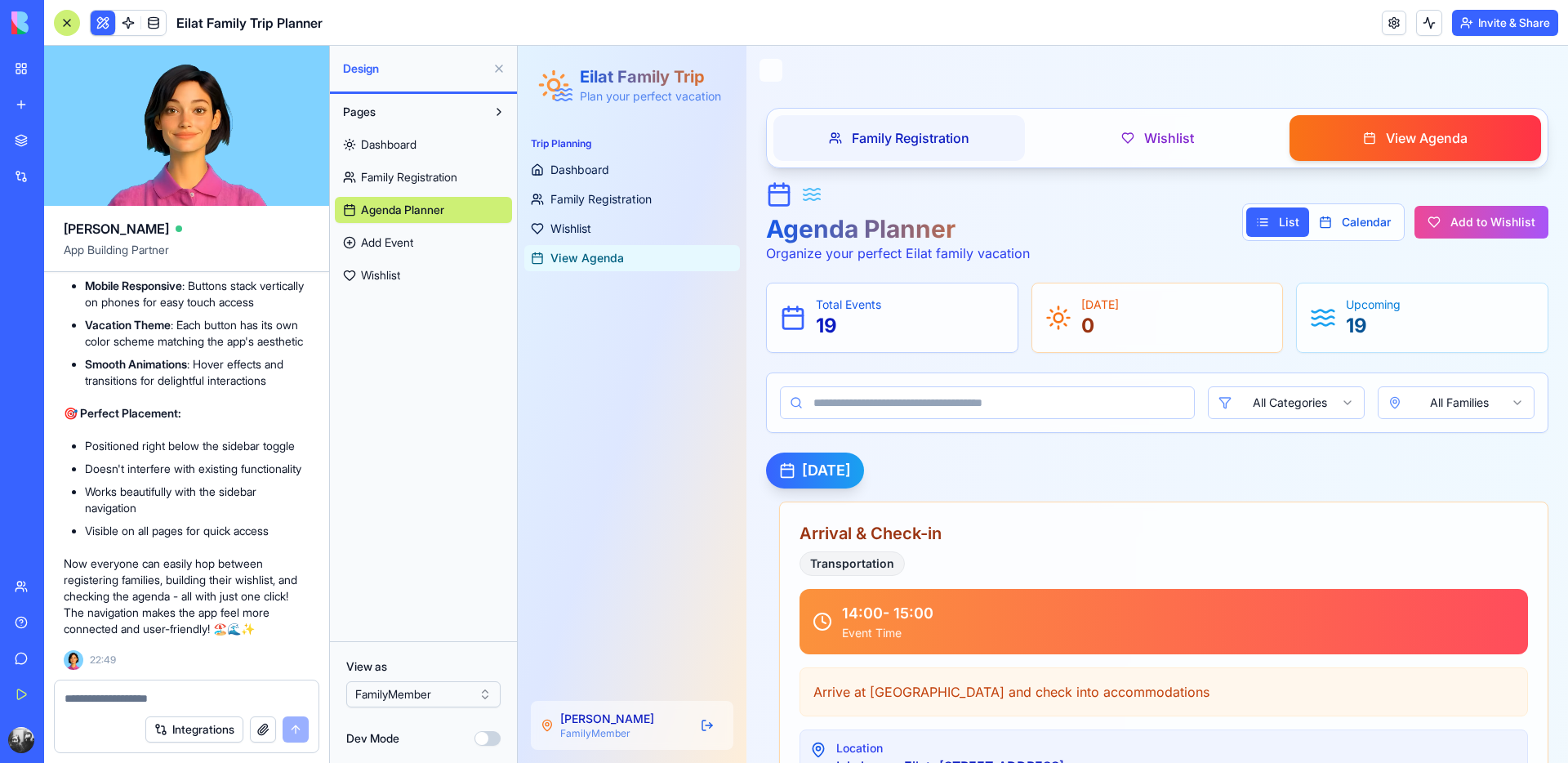
click at [887, 143] on span "Family Registration" at bounding box center [910, 138] width 117 height 20
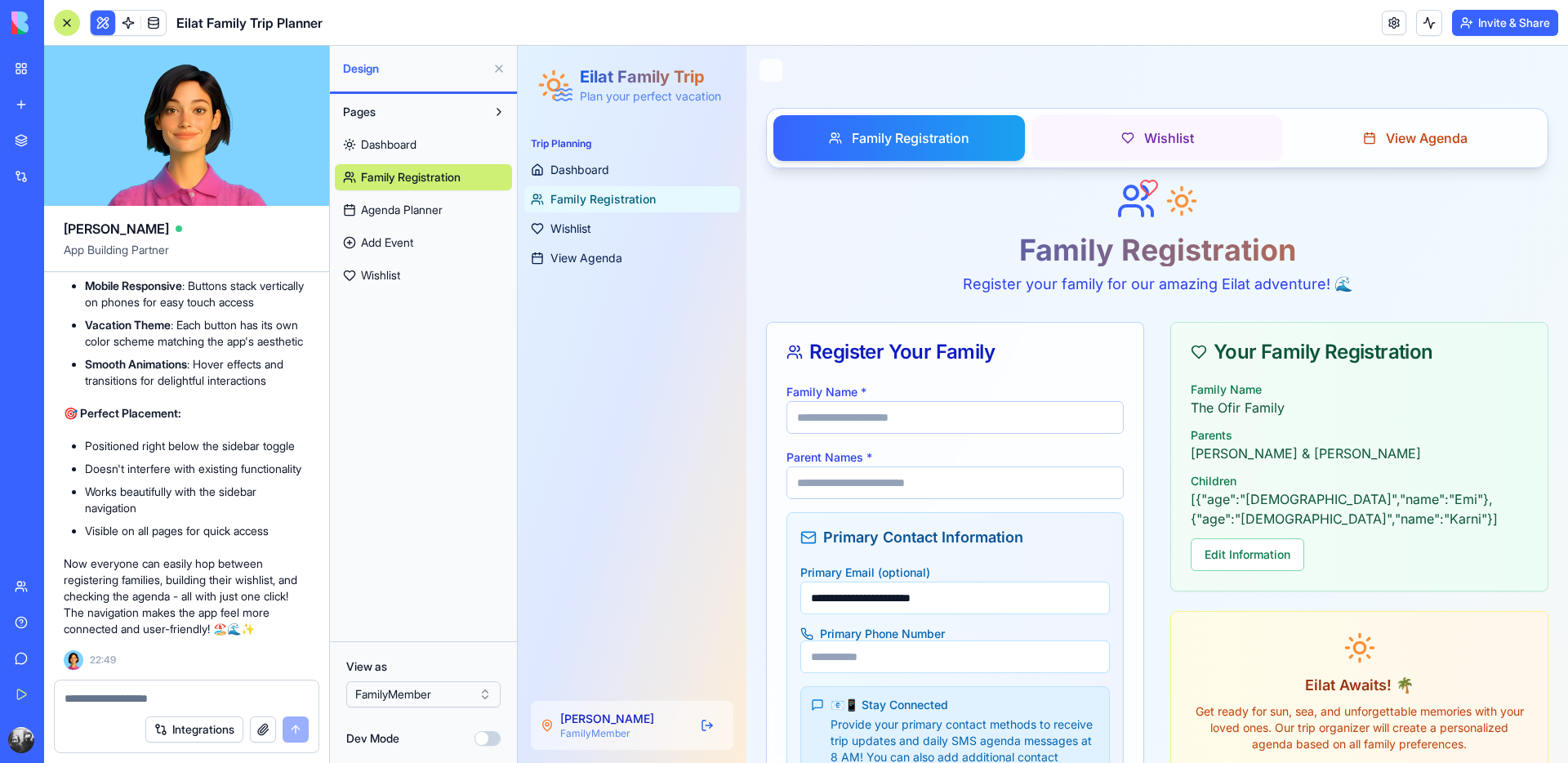
click at [1144, 144] on span "Wishlist" at bounding box center [1169, 138] width 50 height 20
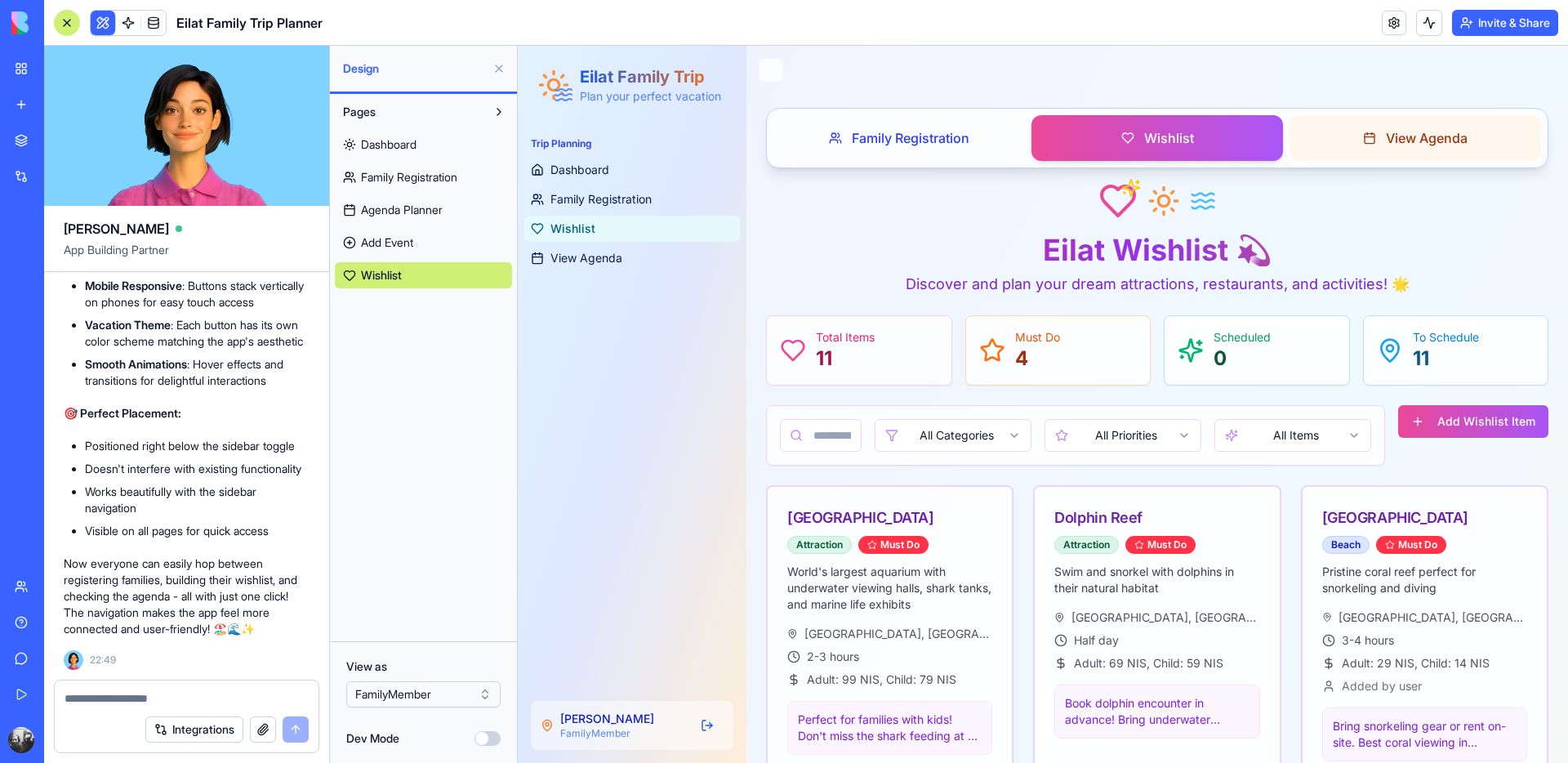
click at [1344, 143] on button "View Agenda" at bounding box center [1416, 138] width 252 height 45
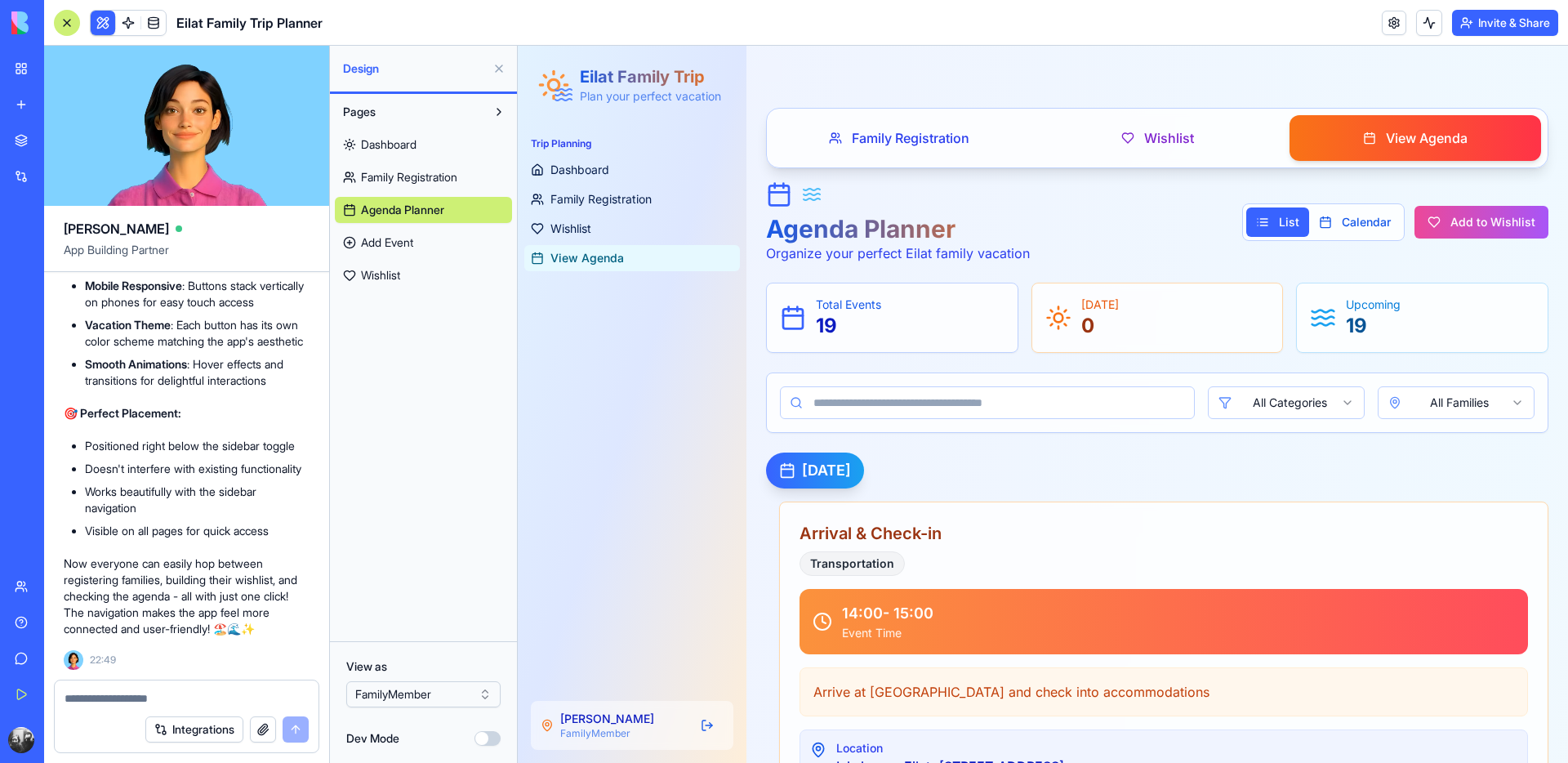
click at [778, 71] on button "Toggle Menu" at bounding box center [771, 70] width 23 height 23
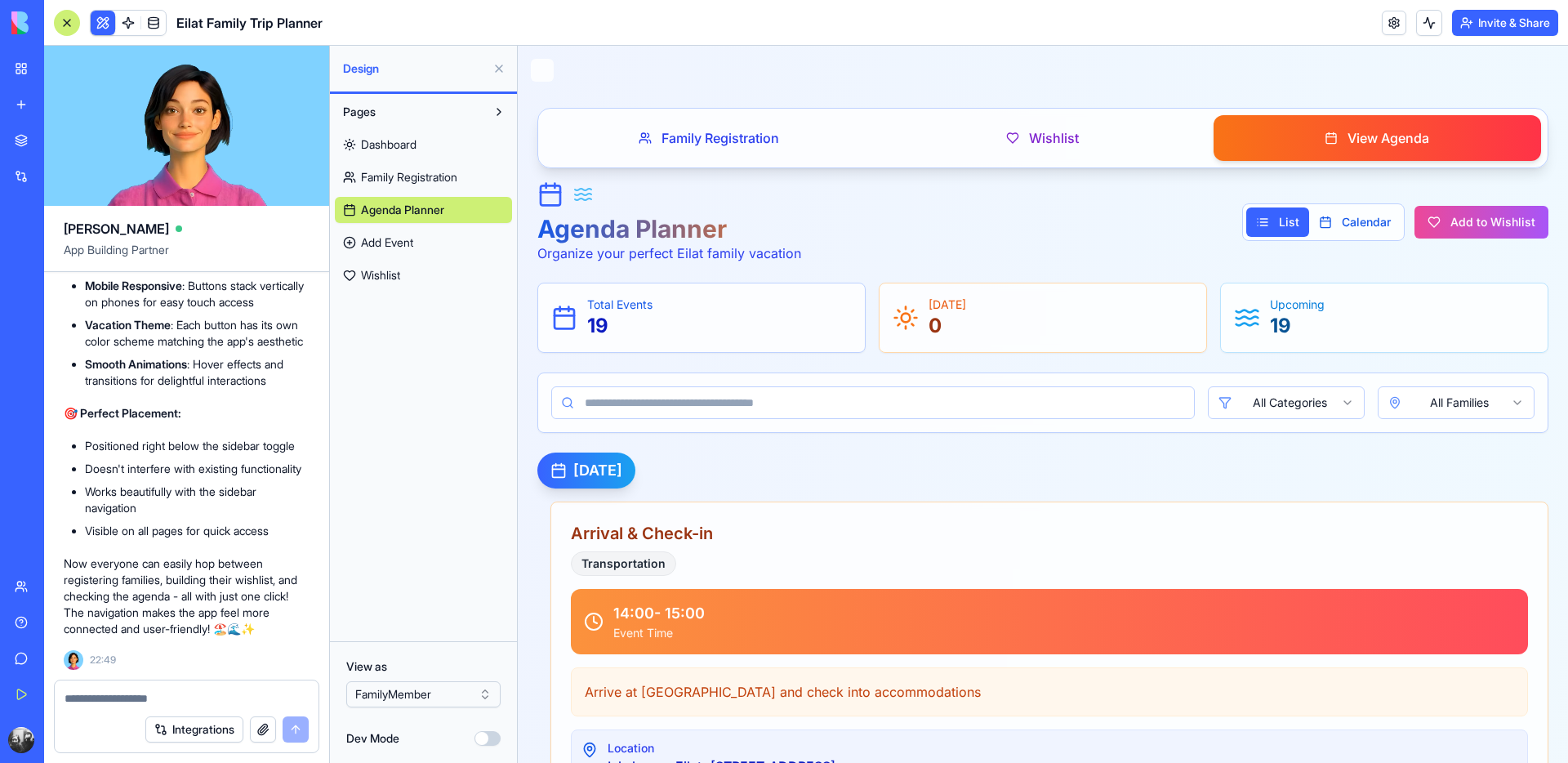
click at [398, 151] on span "Dashboard" at bounding box center [389, 144] width 56 height 16
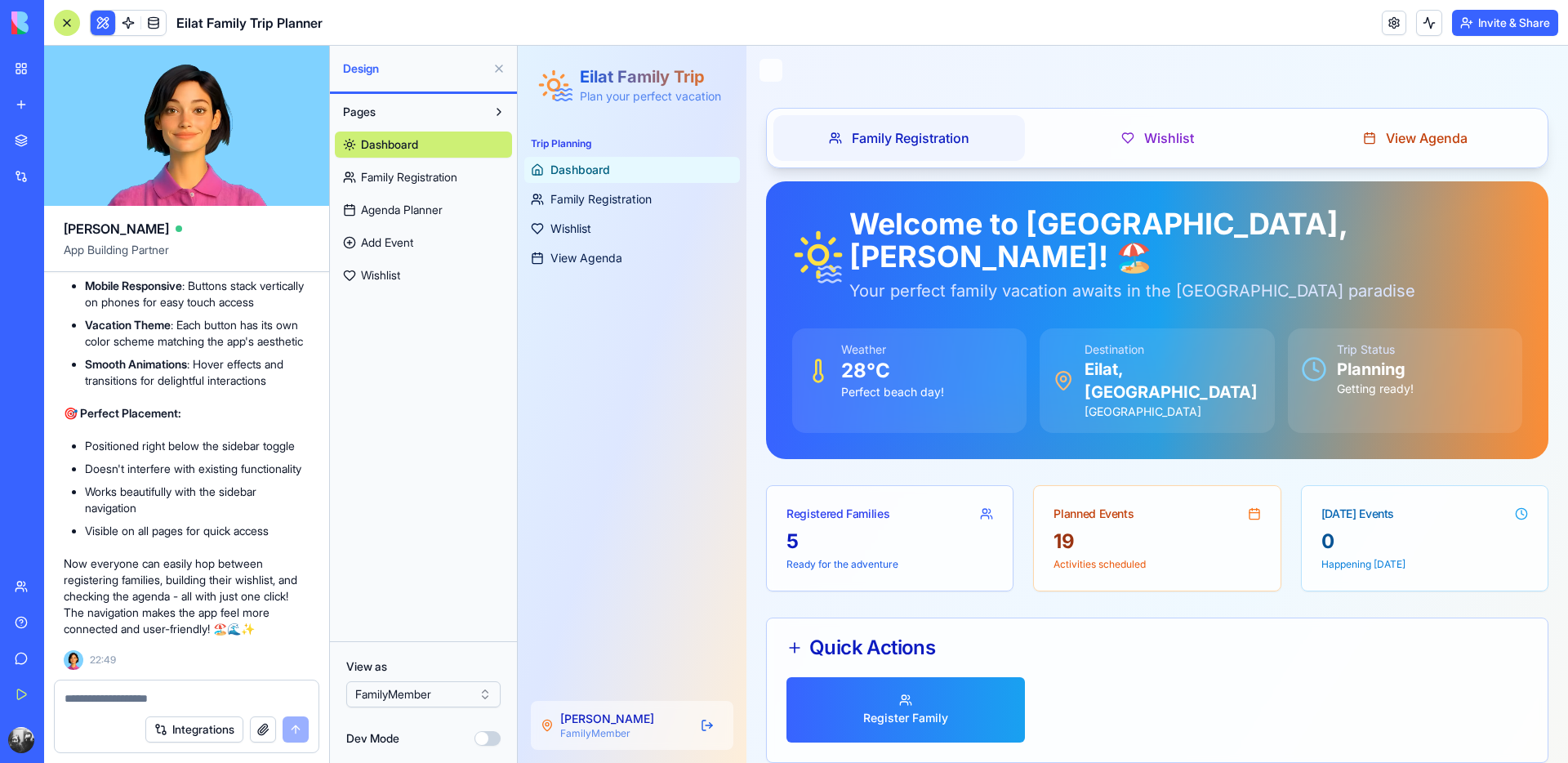
click at [893, 140] on span "Family Registration" at bounding box center [910, 138] width 117 height 20
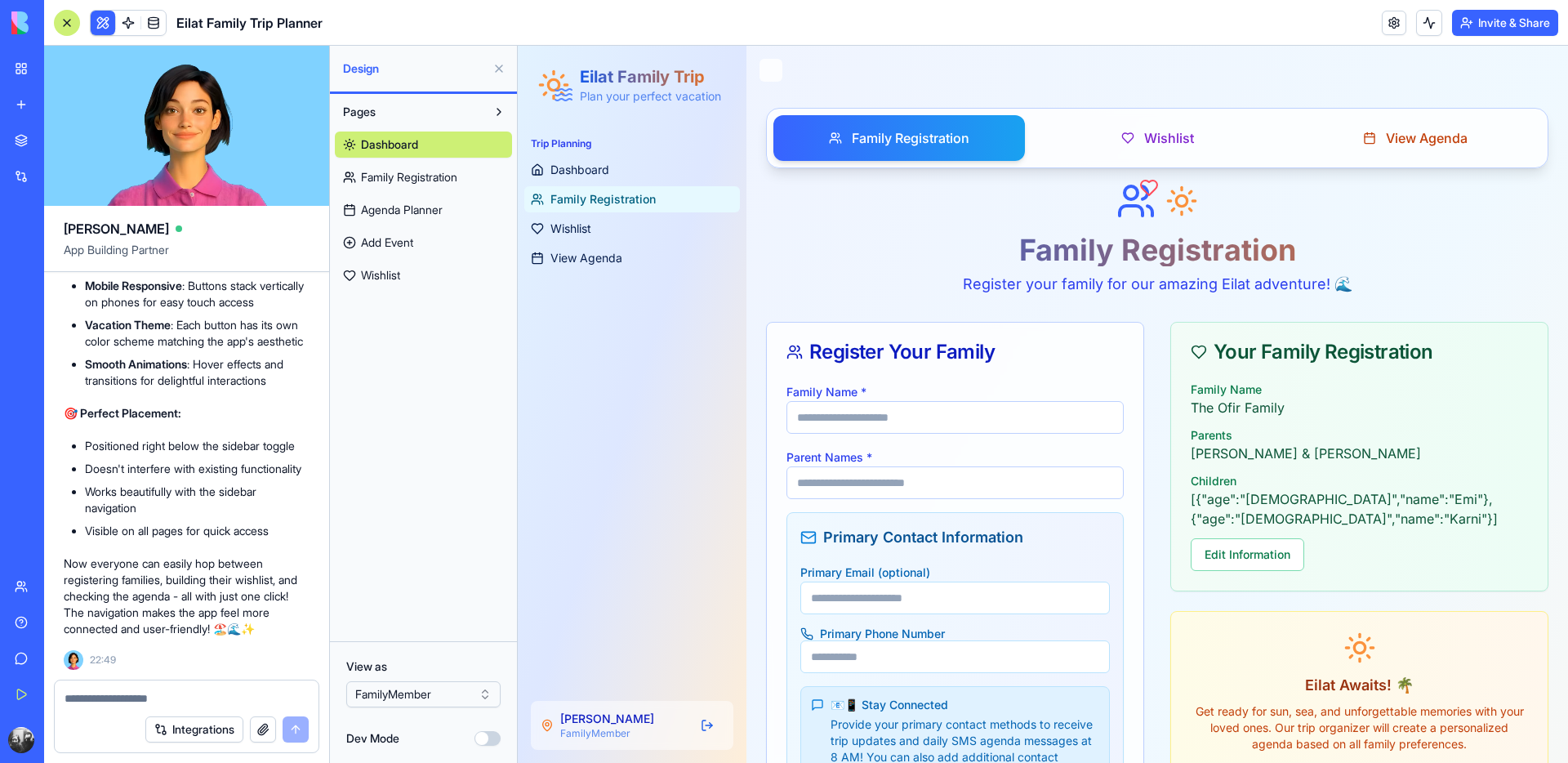
type input "**********"
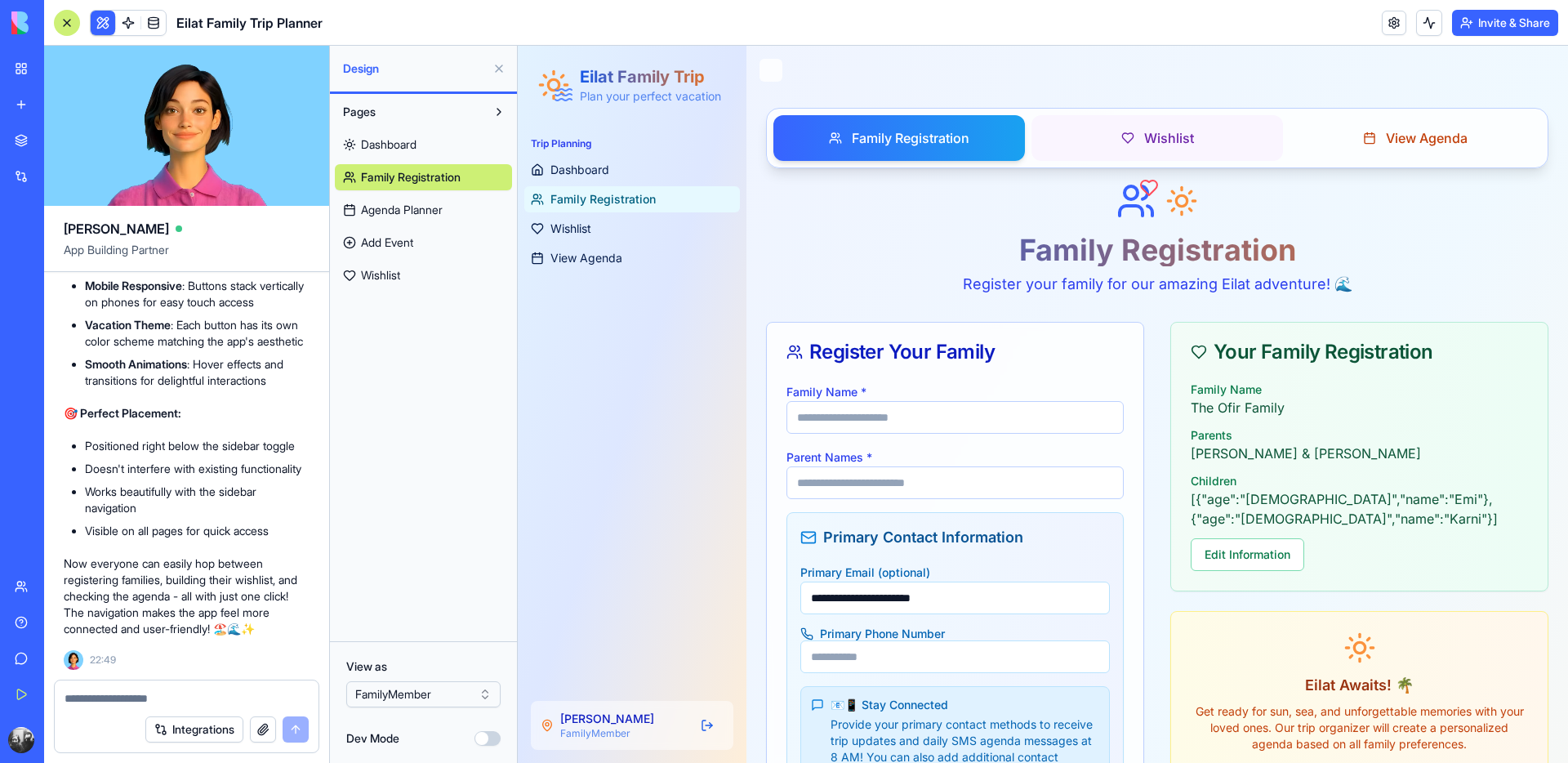
click at [1144, 144] on span "Wishlist" at bounding box center [1169, 138] width 50 height 20
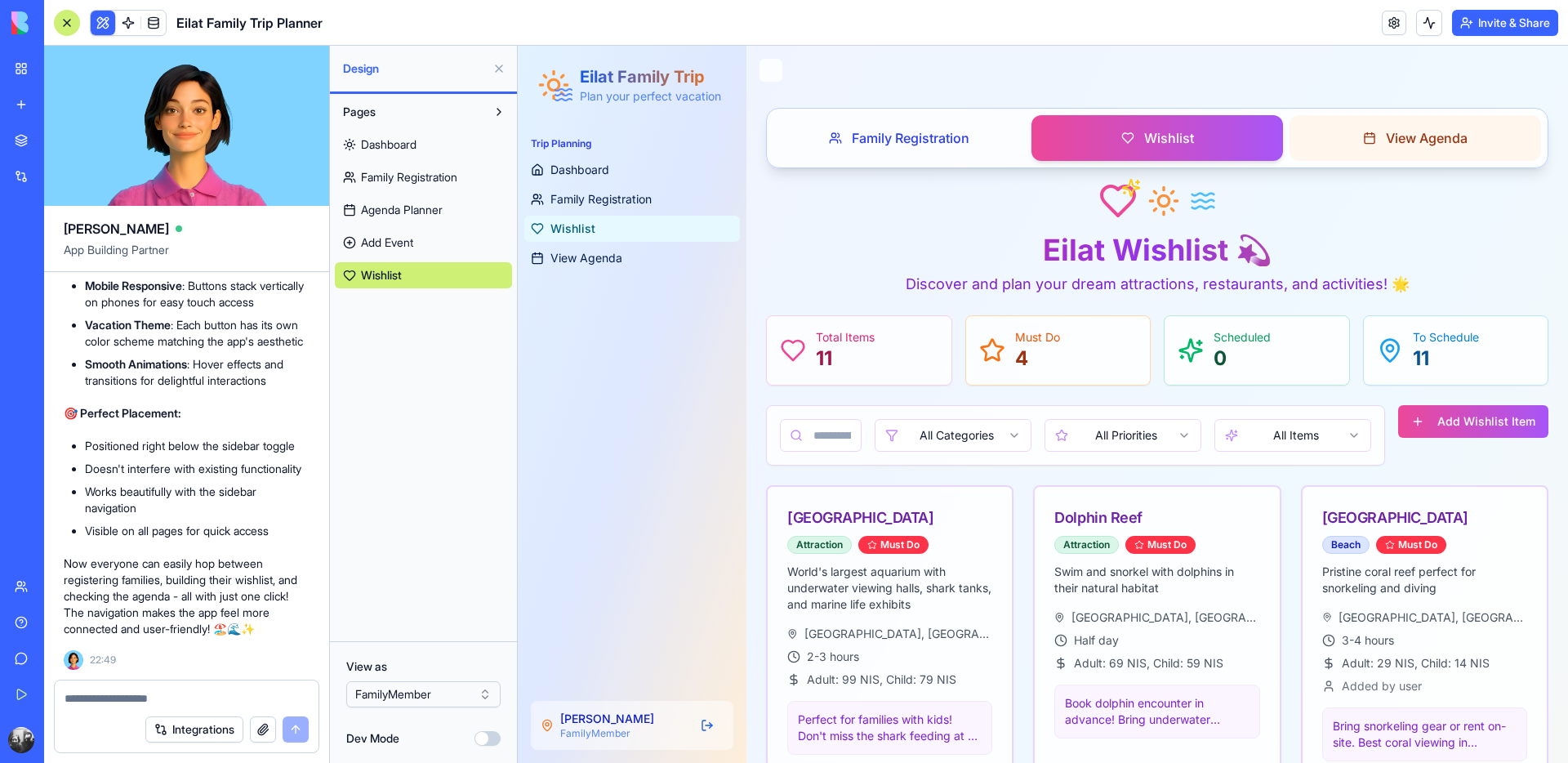
click at [1401, 151] on button "View Agenda" at bounding box center [1416, 138] width 252 height 45
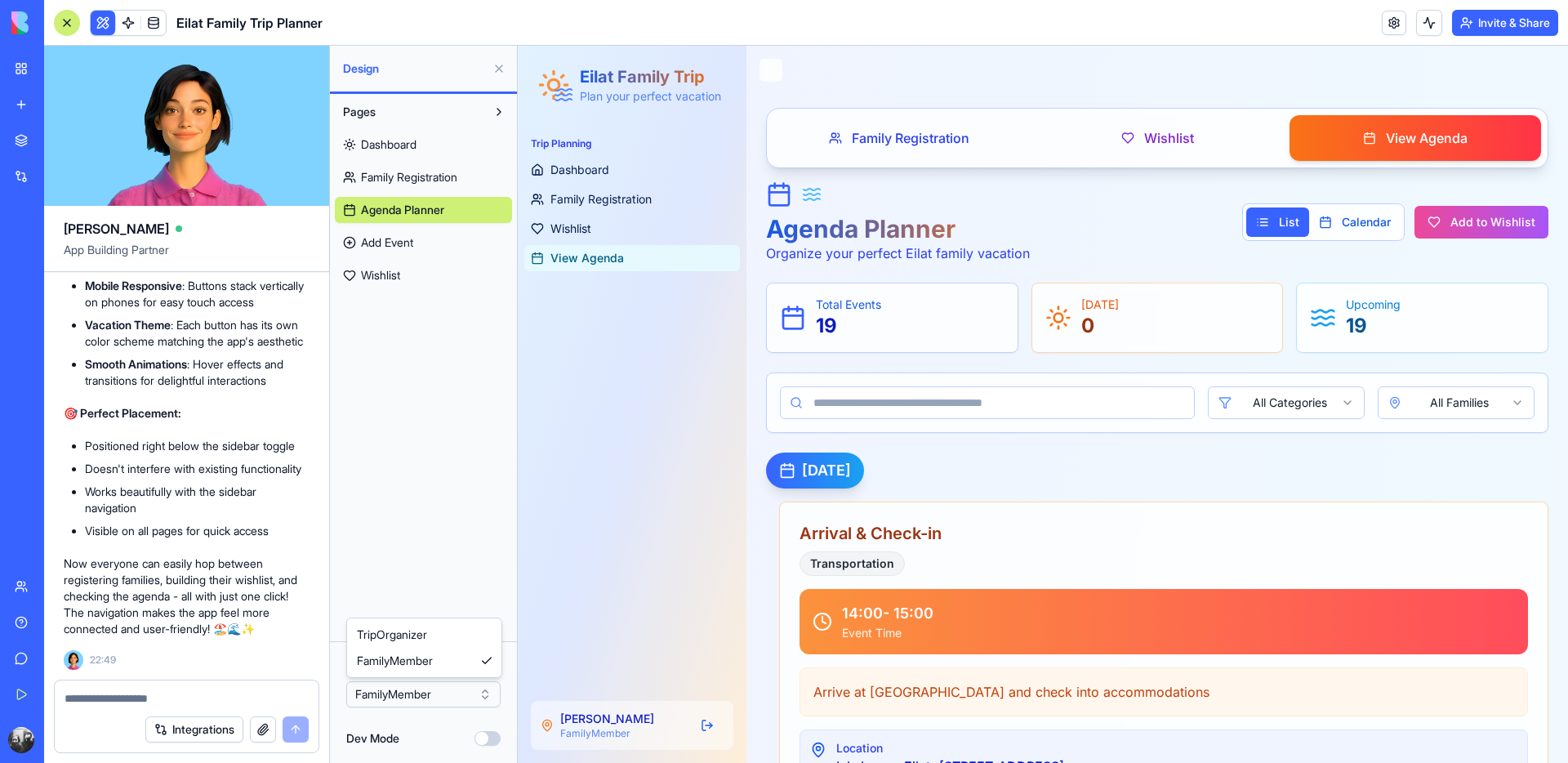
click at [431, 690] on html "BETA My Workspace New app Marketplace Integrations Recent מתכנן הטיול לאילת Fam…" at bounding box center [784, 382] width 1568 height 763
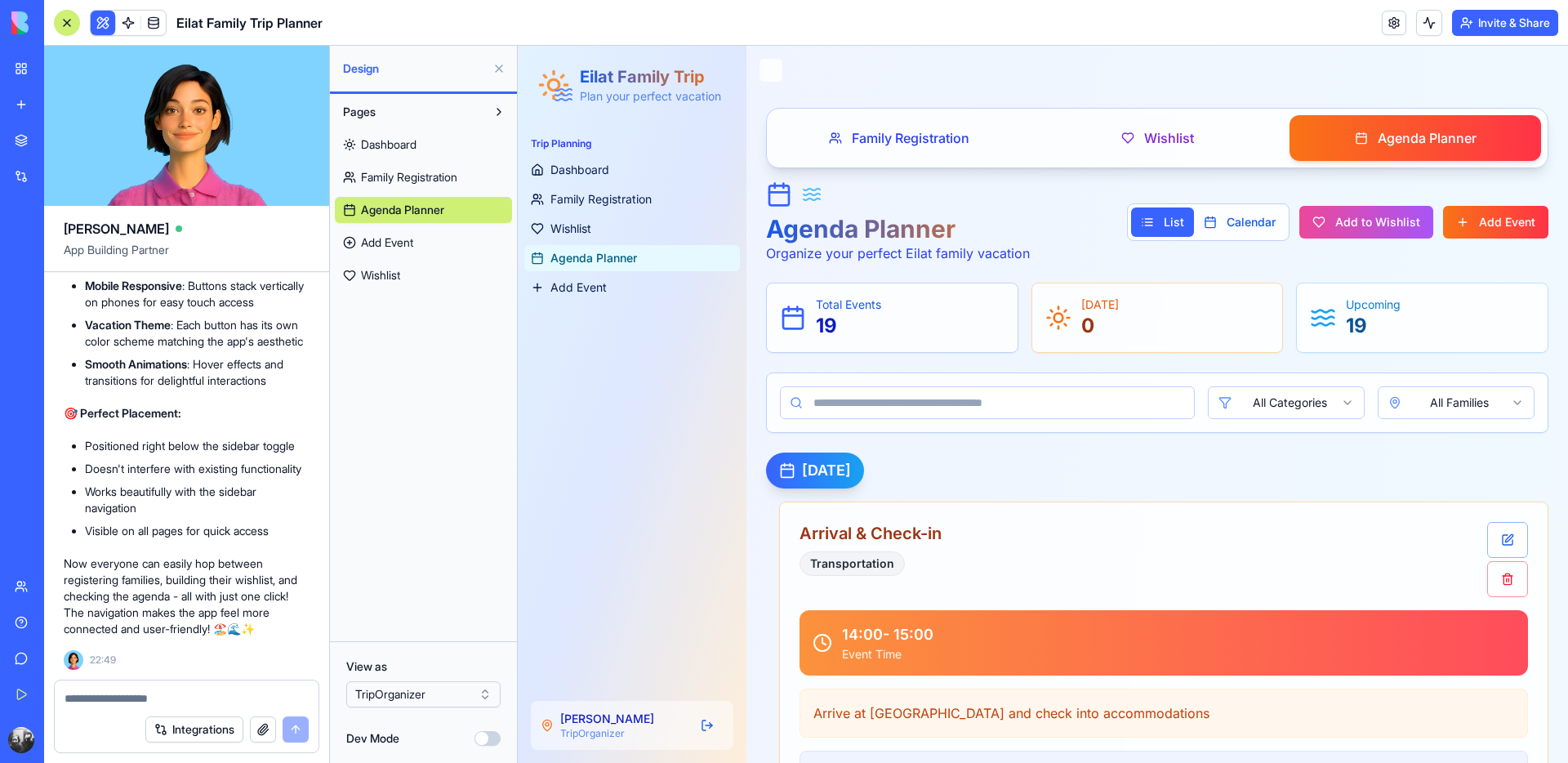
click at [428, 696] on html "BETA My Workspace New app Marketplace Integrations Recent מתכנן הטיול לאילת Fam…" at bounding box center [784, 382] width 1568 height 763
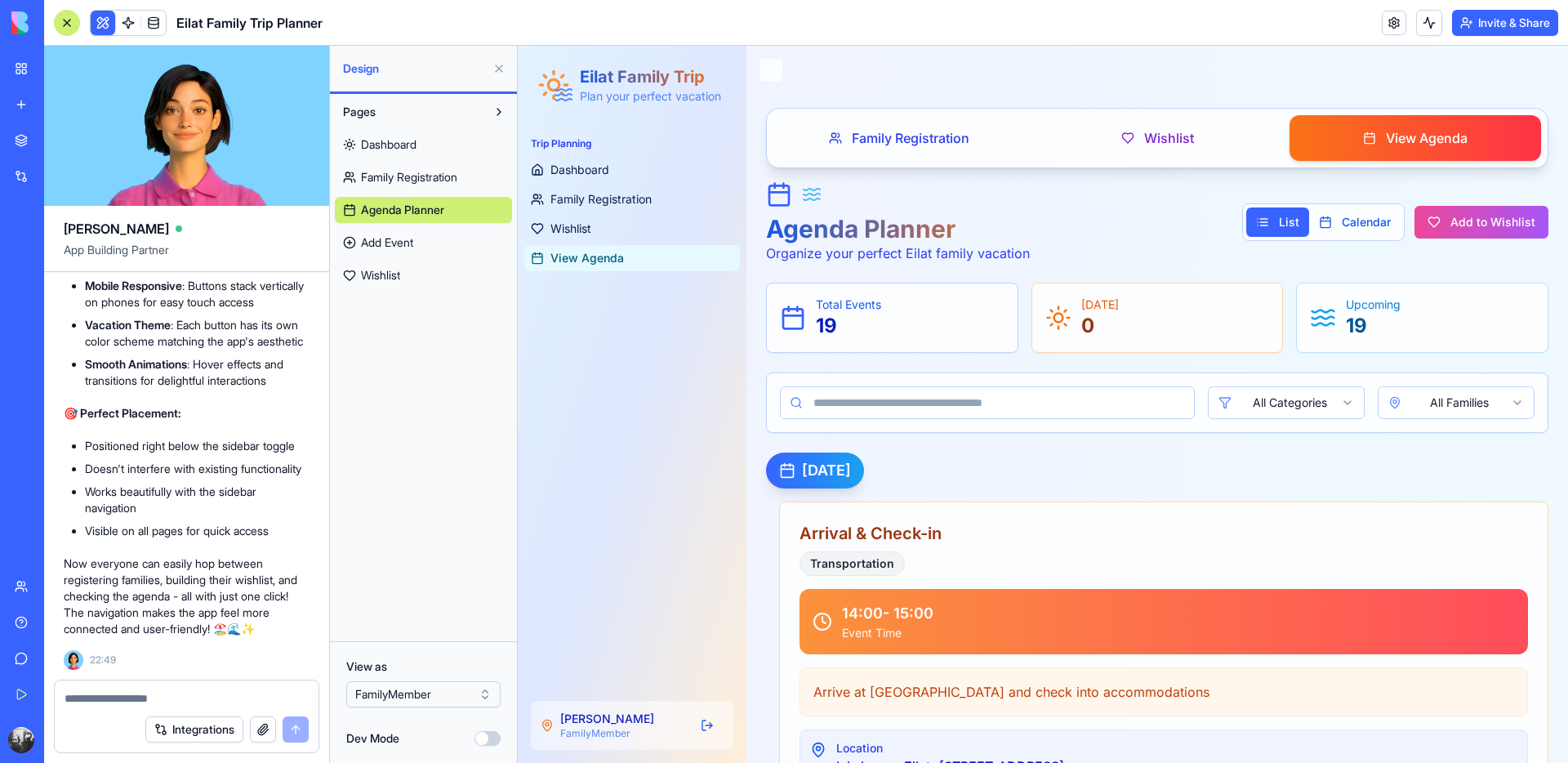
click at [430, 696] on html "BETA My Workspace New app Marketplace Integrations Recent מתכנן הטיול לאילת Fam…" at bounding box center [784, 382] width 1568 height 763
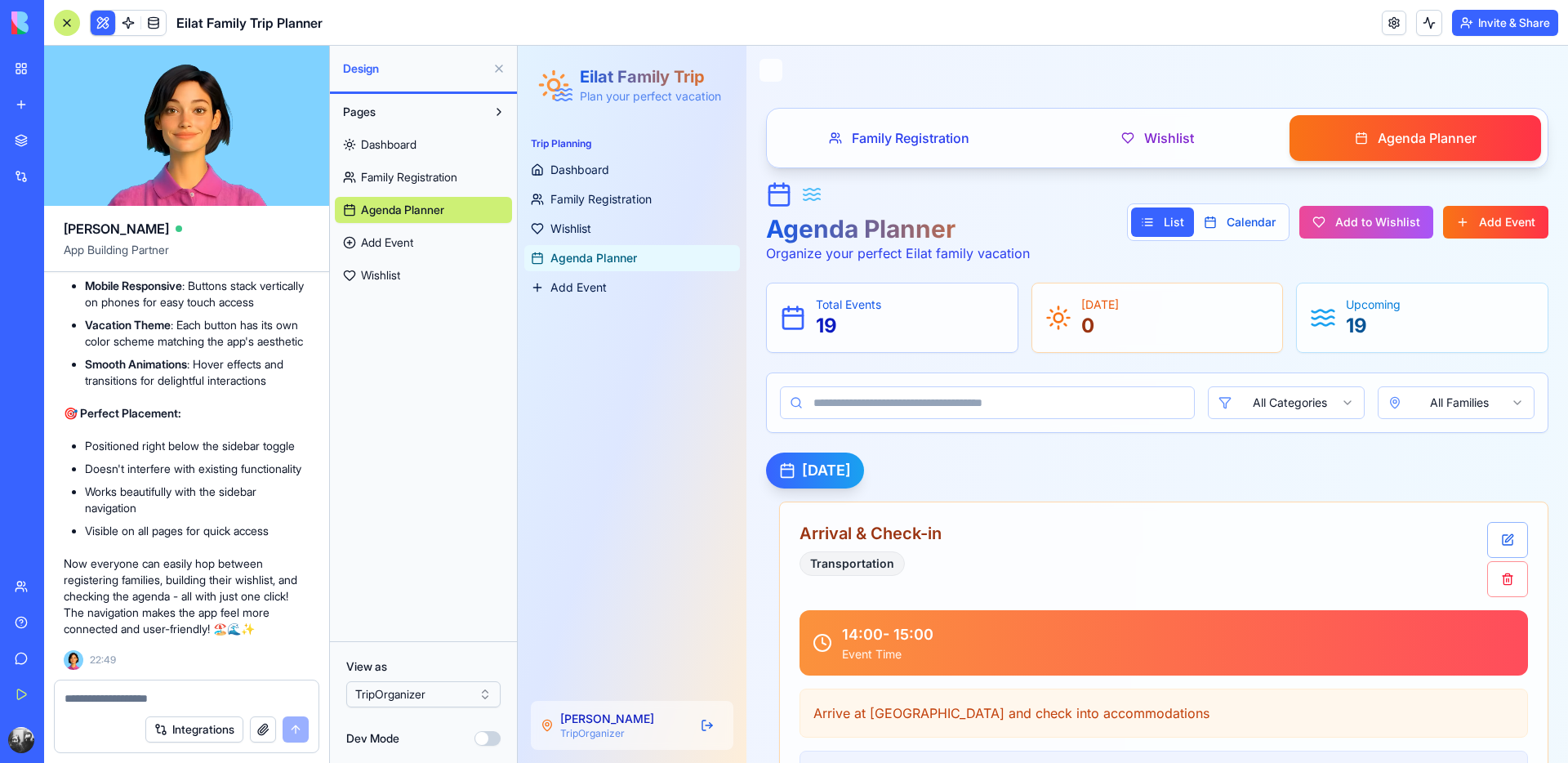
click at [887, 34] on header "Eilat Family Trip Planner Invite & Share" at bounding box center [806, 23] width 1524 height 45
click at [1538, 23] on html "BETA My Workspace New app Marketplace Integrations Recent מתכנן הטיול לאילת Fam…" at bounding box center [784, 382] width 1568 height 763
click at [1185, 19] on header "Eilat Family Trip Planner Invite & Share Admin" at bounding box center [806, 23] width 1524 height 45
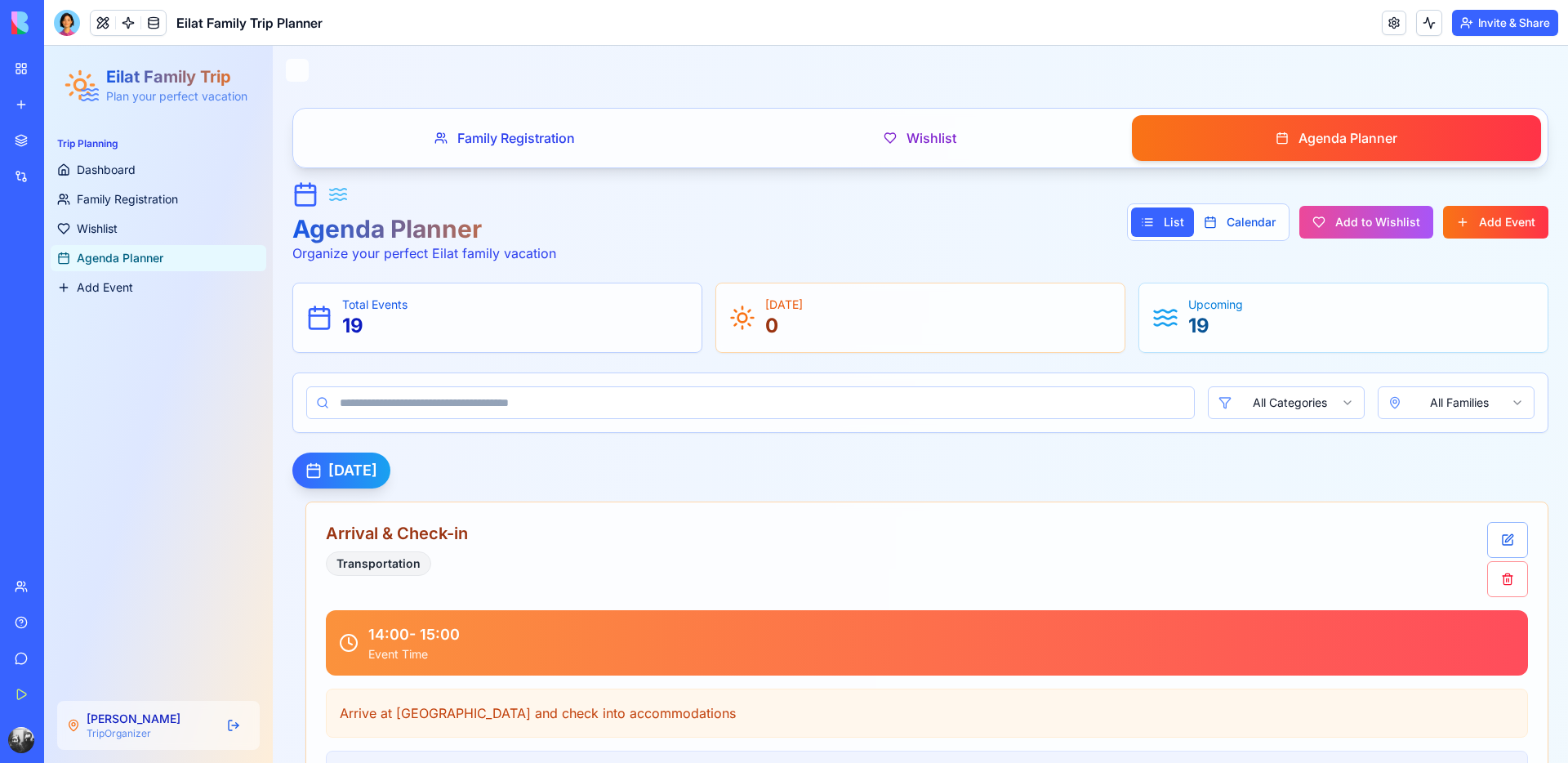
click at [1476, 26] on button "Invite & Share" at bounding box center [1506, 23] width 106 height 27
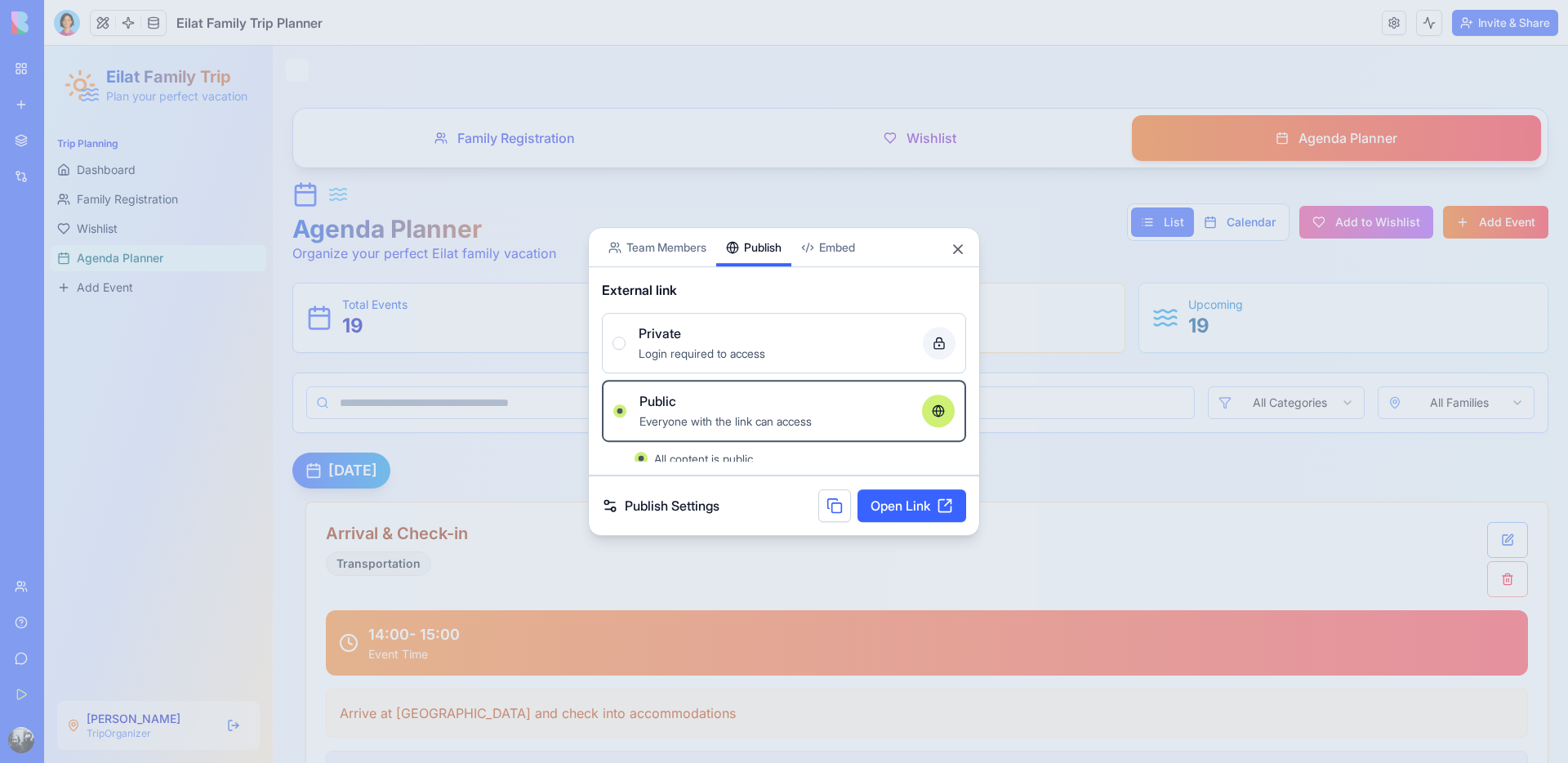
click at [753, 232] on button "Publish" at bounding box center [753, 247] width 75 height 39
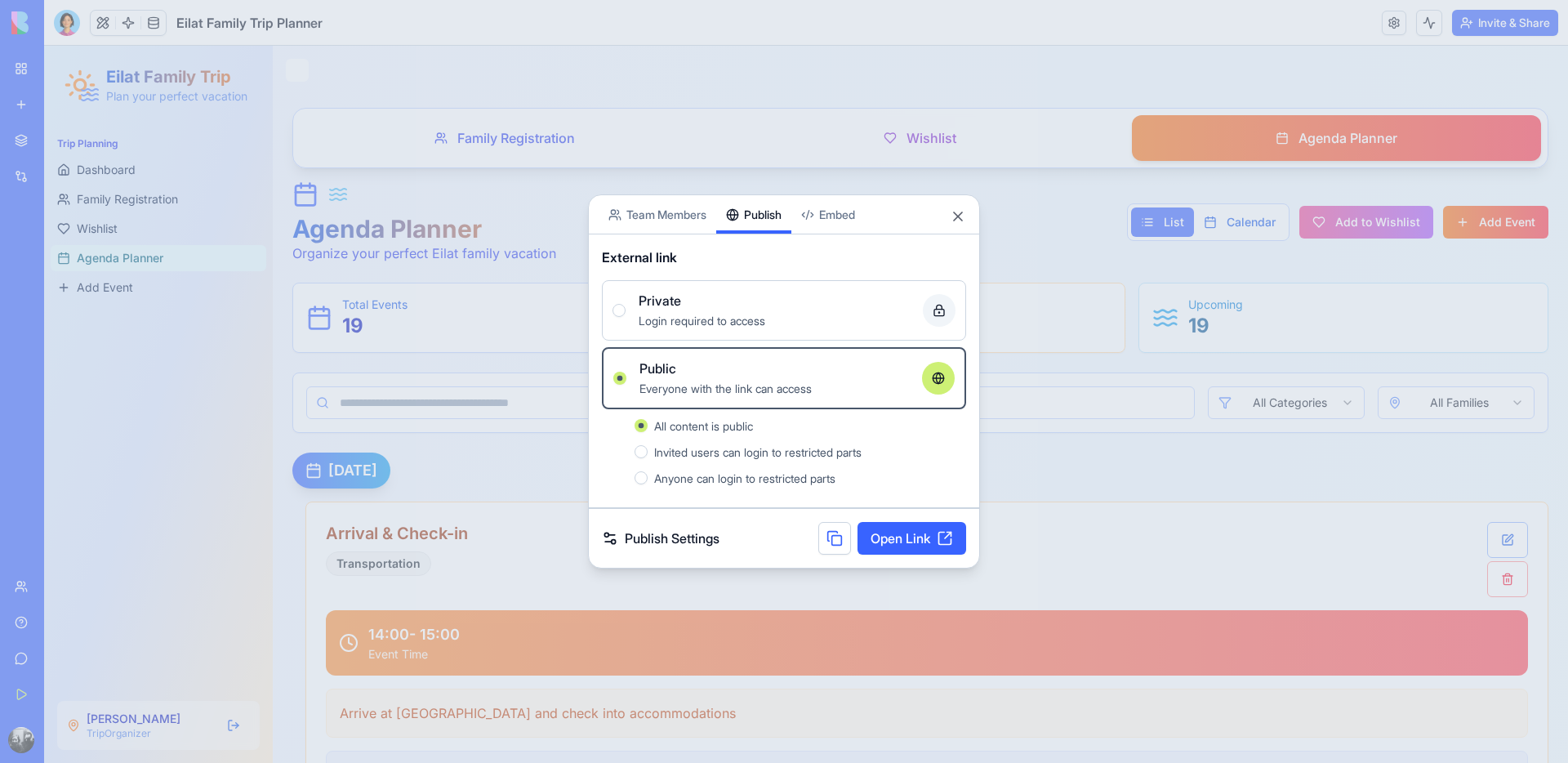
click at [905, 541] on link "Open Link" at bounding box center [911, 539] width 109 height 33
click at [683, 533] on link "Publish Settings" at bounding box center [661, 538] width 117 height 20
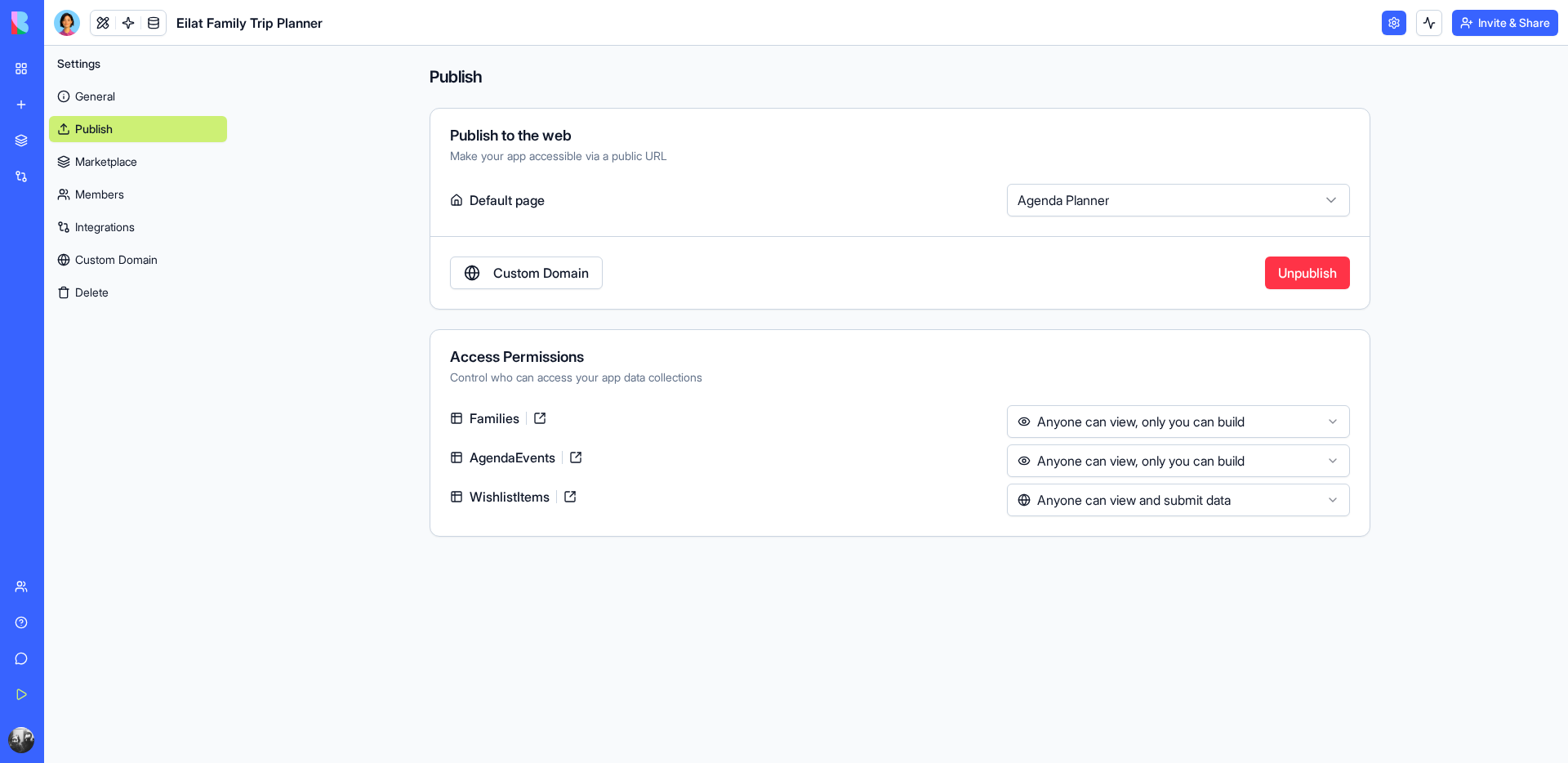
click at [1048, 211] on html "**********" at bounding box center [784, 382] width 1568 height 763
click at [1514, 33] on button "Invite & Share" at bounding box center [1506, 23] width 106 height 27
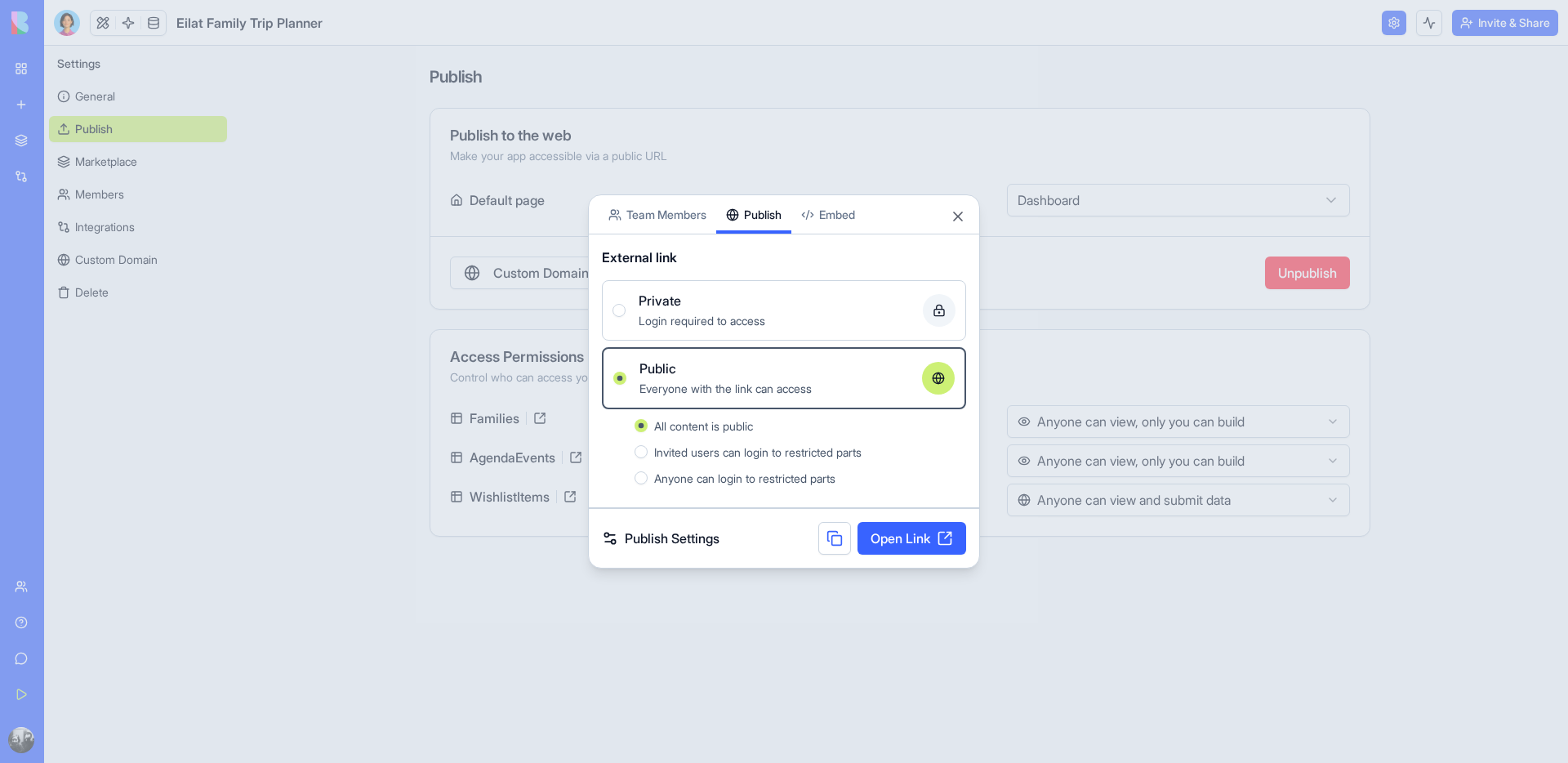
click at [894, 541] on link "Open Link" at bounding box center [911, 539] width 109 height 33
click at [681, 544] on link "Publish Settings" at bounding box center [661, 538] width 117 height 20
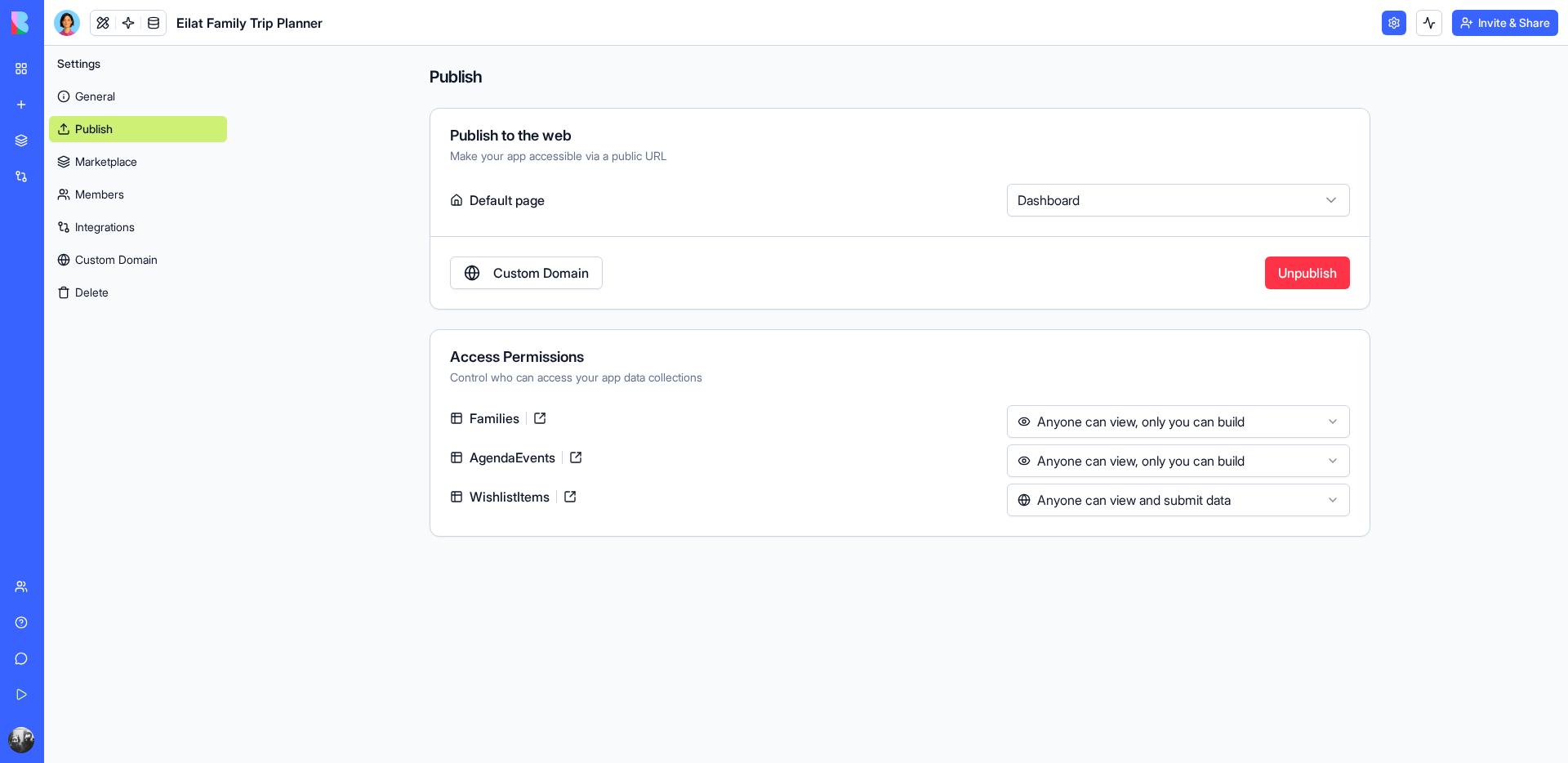
click at [1048, 200] on html "**********" at bounding box center [784, 382] width 1568 height 763
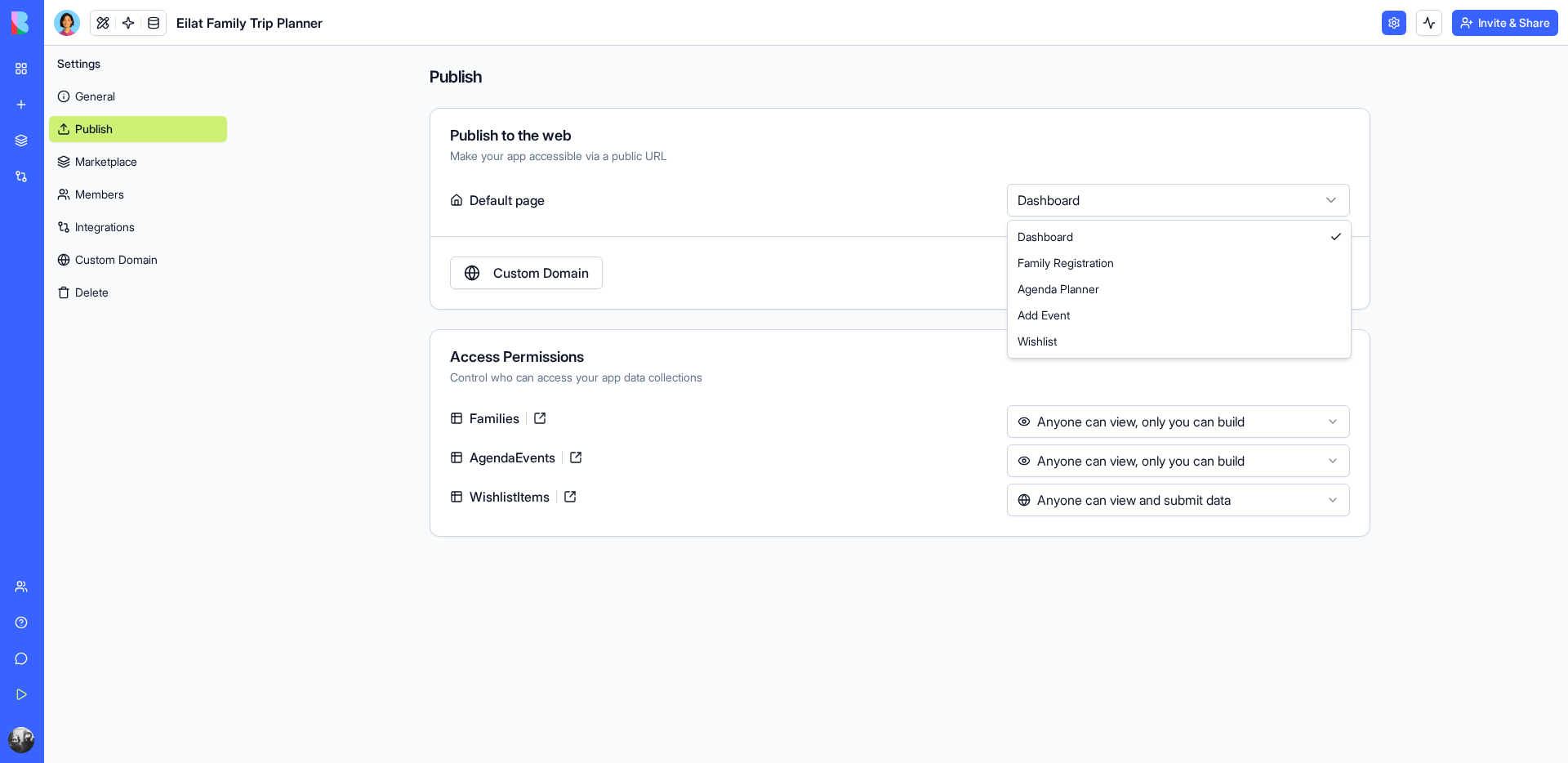
select select "**********"
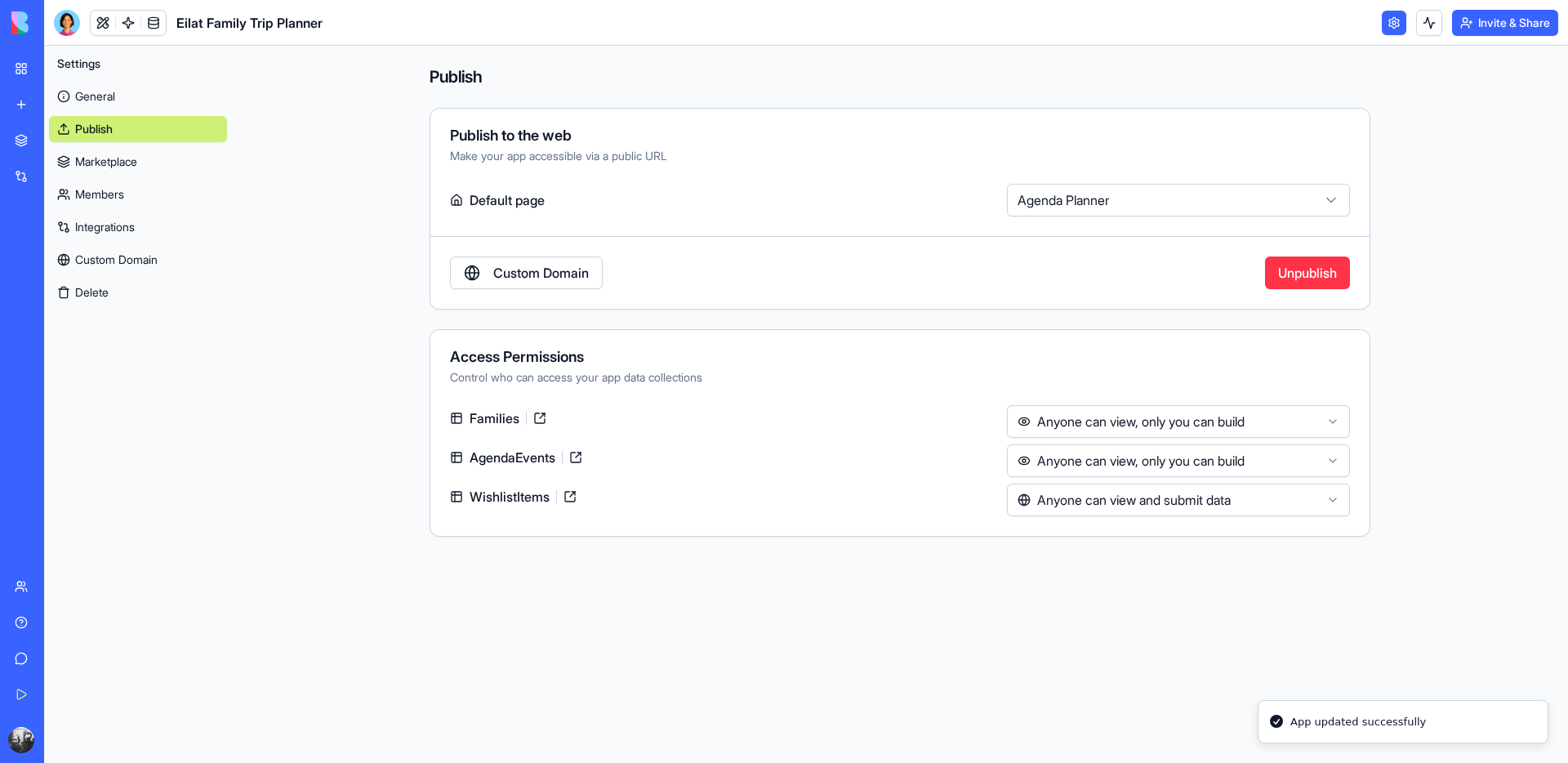
click at [1496, 29] on button "Invite & Share" at bounding box center [1506, 23] width 106 height 27
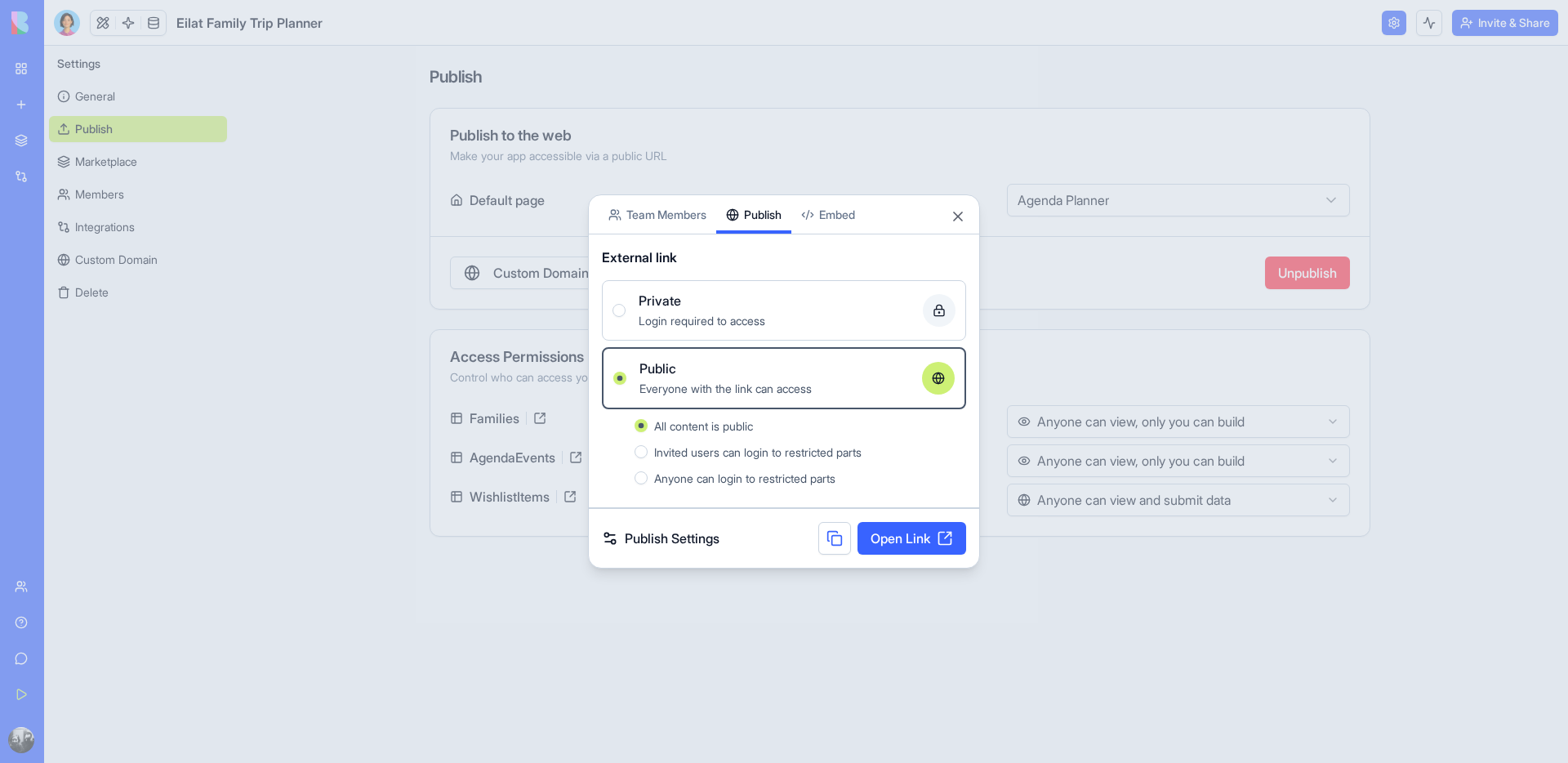
click at [895, 535] on link "Open Link" at bounding box center [911, 539] width 109 height 33
click at [956, 206] on div "Share App Team Members Publish Embed" at bounding box center [784, 214] width 391 height 39
click at [959, 220] on button "Close" at bounding box center [958, 216] width 16 height 16
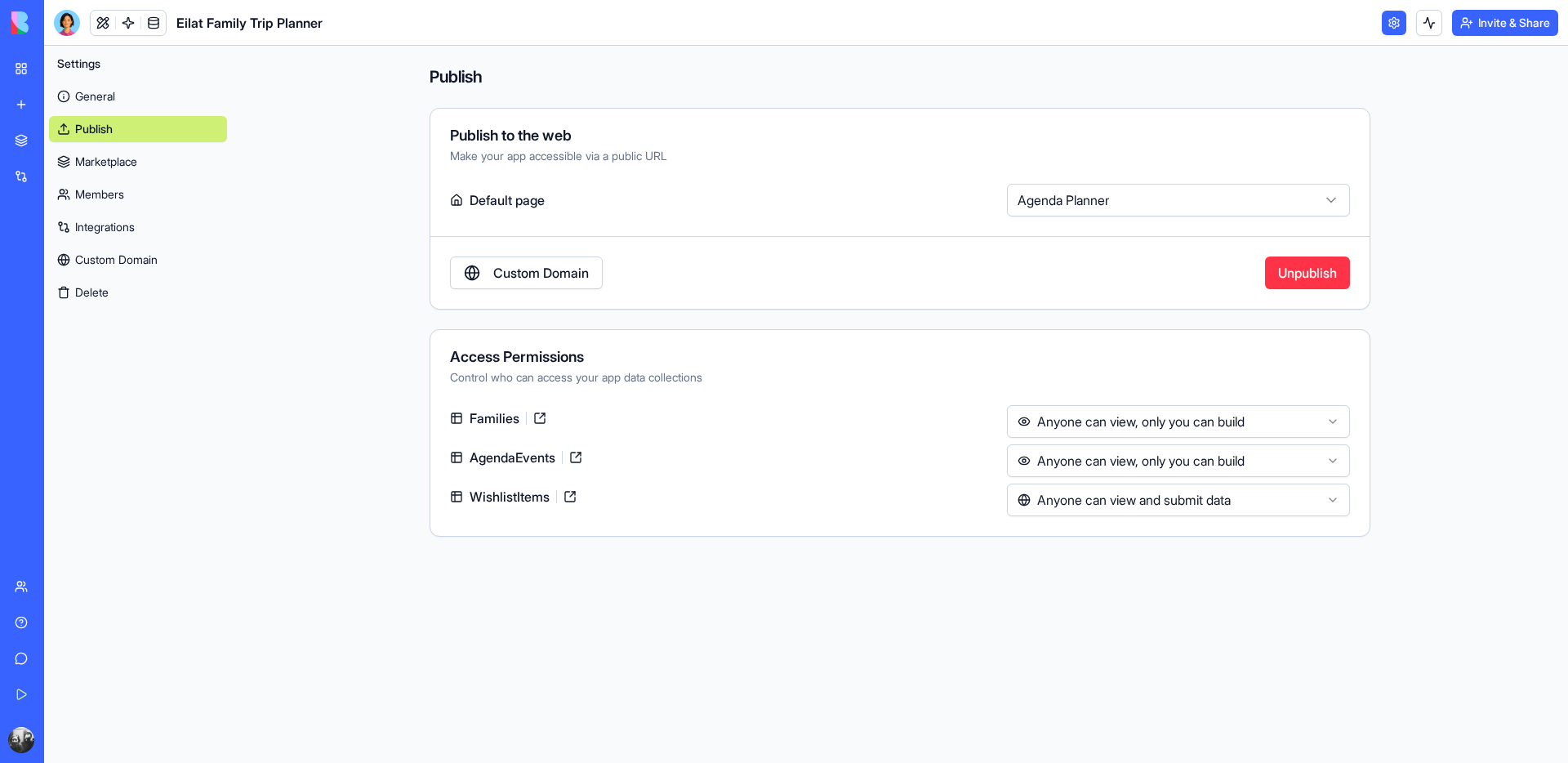
click at [65, 17] on div at bounding box center [67, 23] width 26 height 27
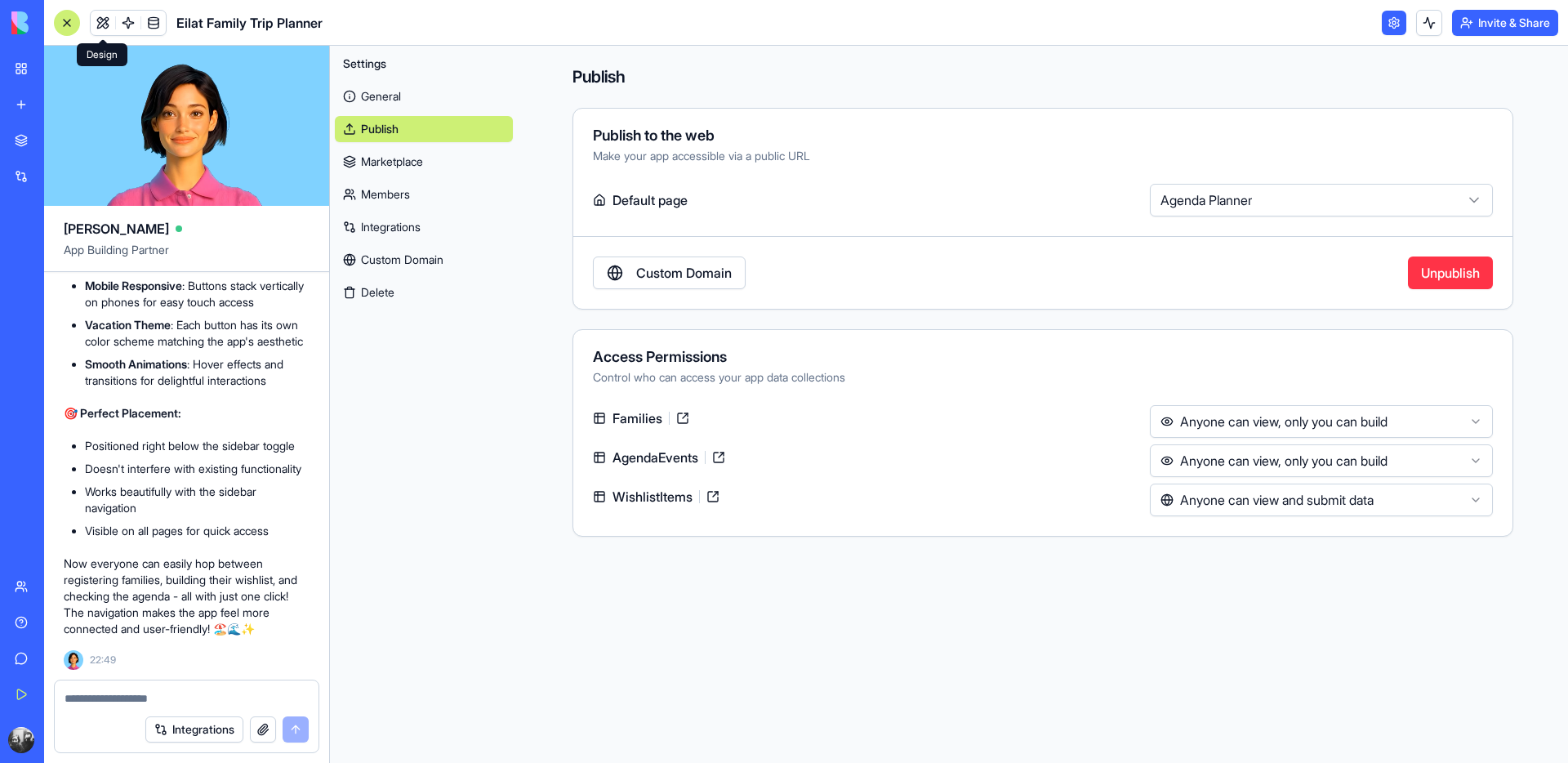
click at [97, 21] on link at bounding box center [103, 23] width 25 height 25
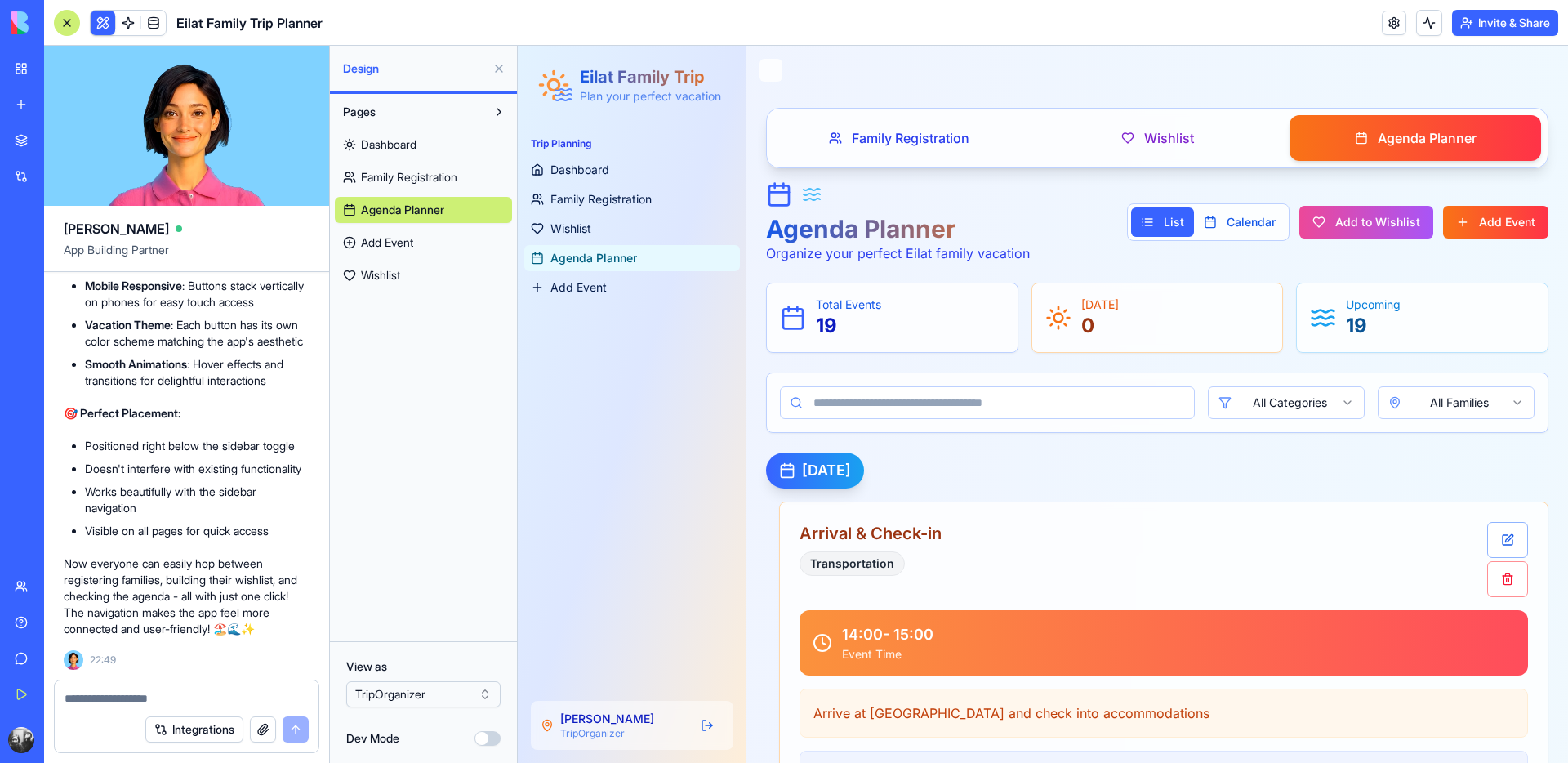
click at [491, 738] on button "Dev Mode" at bounding box center [488, 739] width 26 height 15
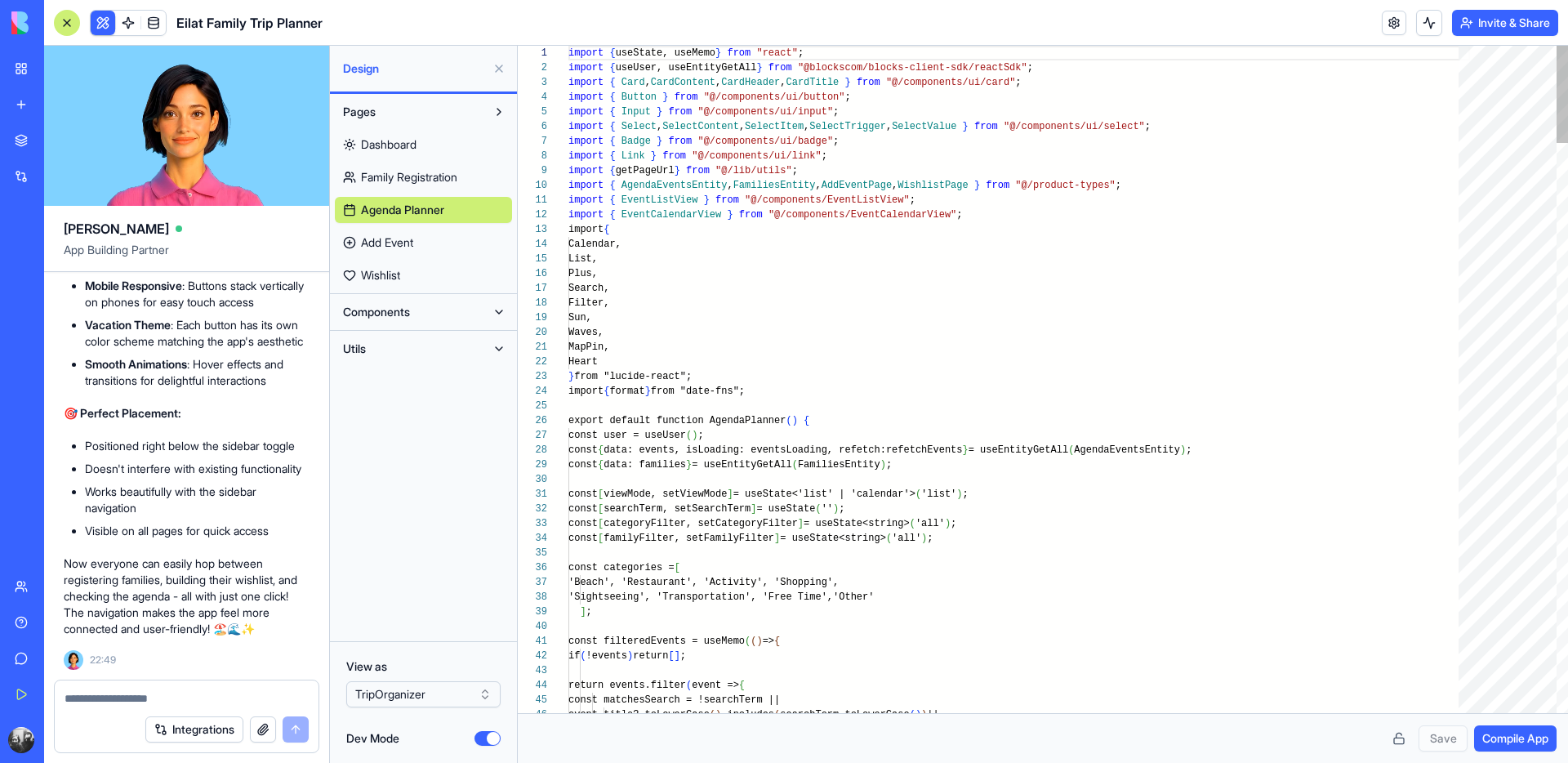
scroll to position [117, 0]
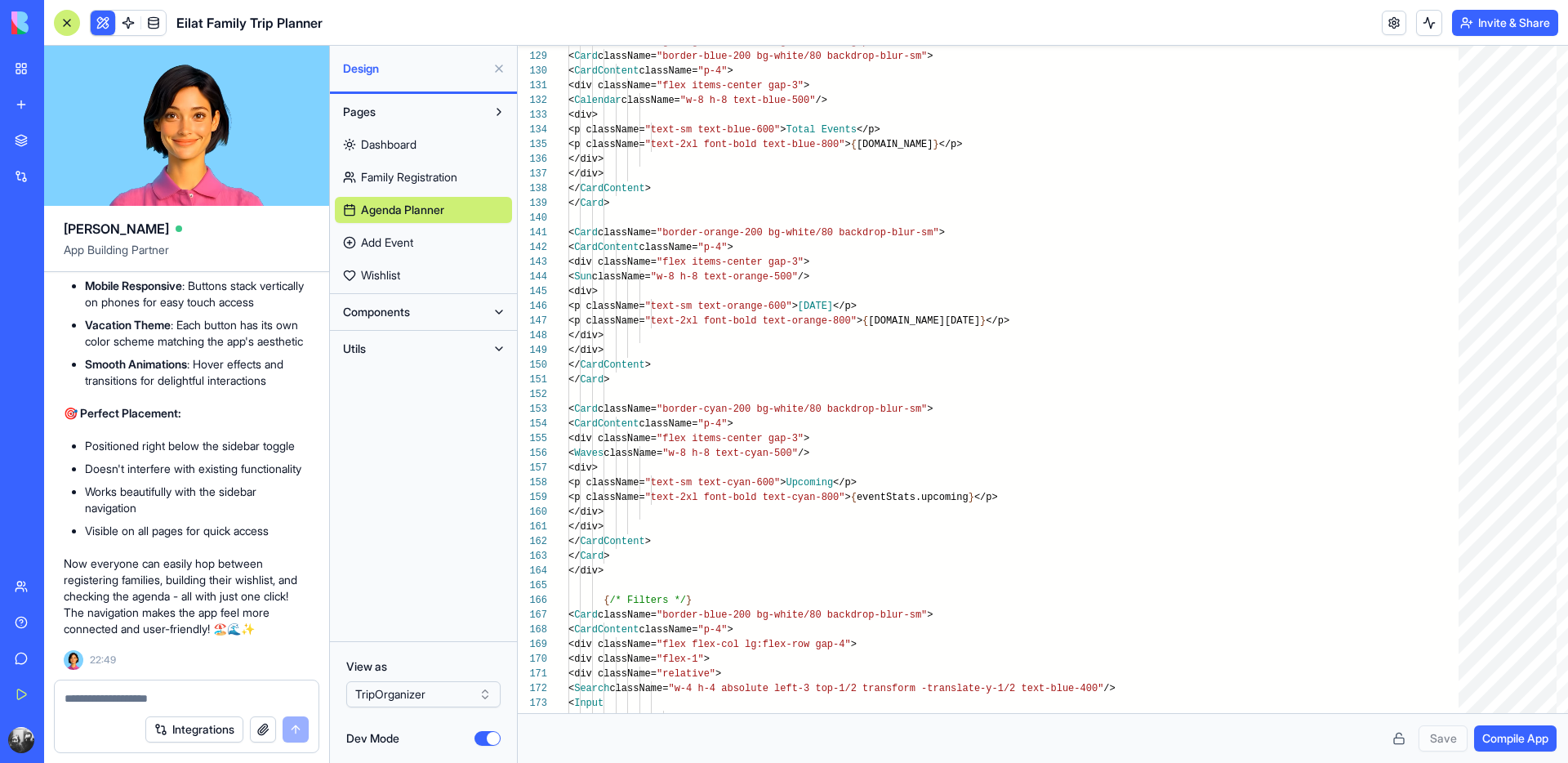
click at [110, 699] on textarea at bounding box center [186, 698] width 244 height 16
click at [116, 700] on textarea at bounding box center [186, 698] width 244 height 16
type textarea "*"
click at [1399, 23] on link at bounding box center [1395, 23] width 25 height 25
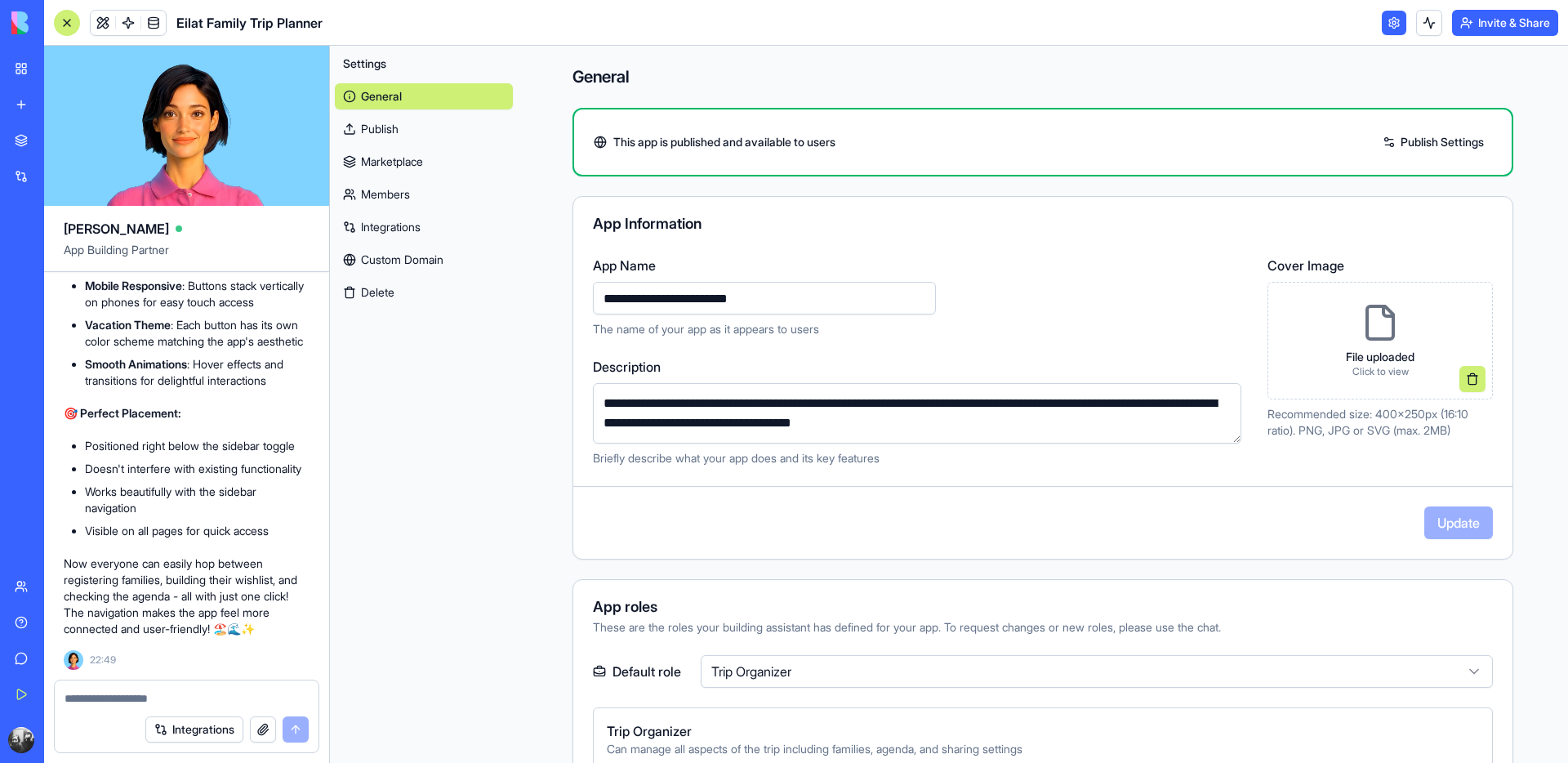
click at [415, 134] on link "Publish" at bounding box center [424, 130] width 178 height 27
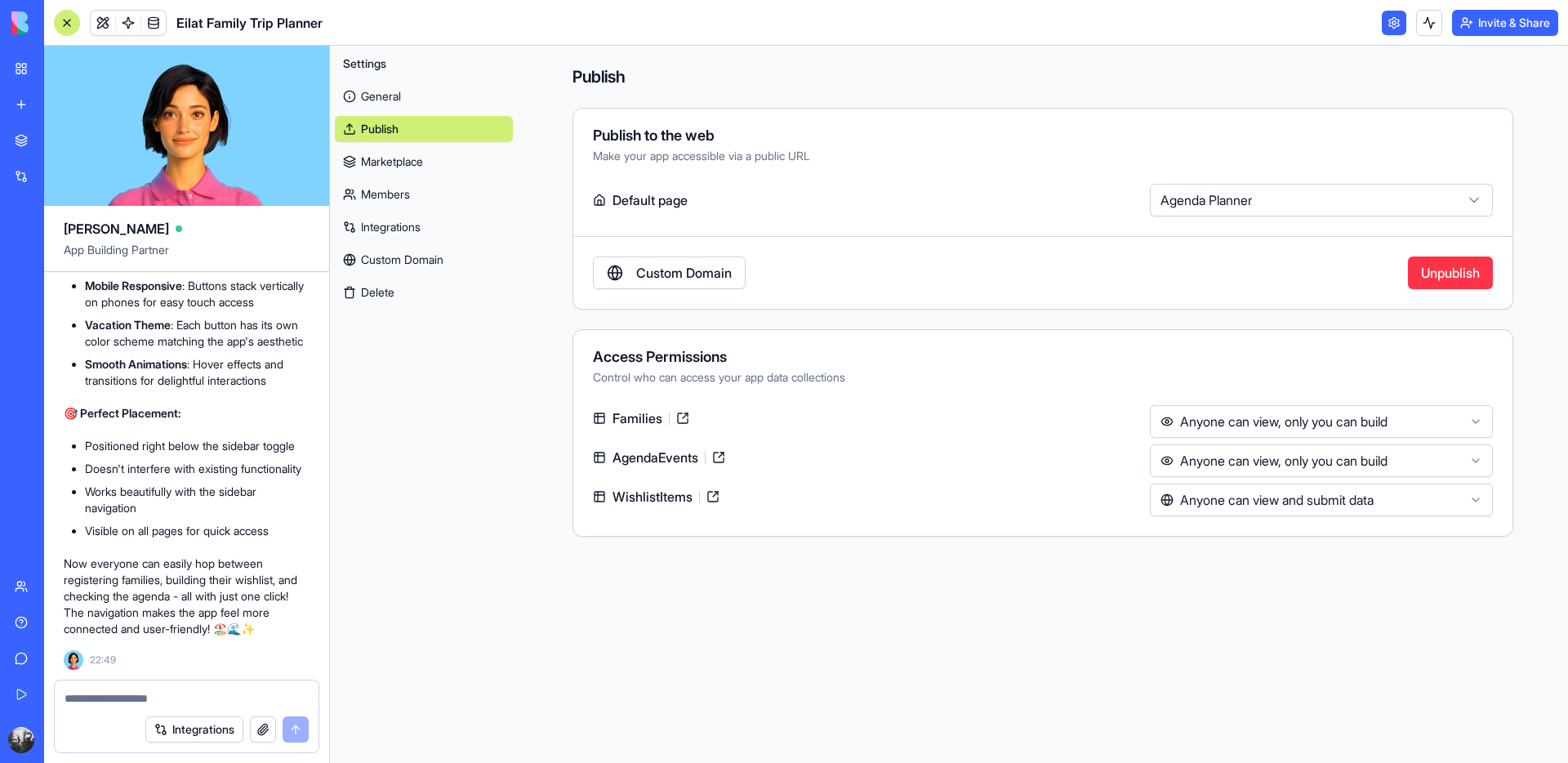
click at [1299, 426] on html "BETA My Workspace New app Marketplace Integrations Recent מתכנן הטיול לאילת Fam…" at bounding box center [784, 382] width 1568 height 763
click at [1293, 469] on html "BETA My Workspace New app Marketplace Integrations Recent מתכנן הטיול לאילת Fam…" at bounding box center [784, 382] width 1568 height 763
click at [1298, 581] on main "**********" at bounding box center [1043, 404] width 1050 height 718
click at [1235, 421] on html "BETA My Workspace New app Marketplace Integrations Recent מתכנן הטיול לאילת Fam…" at bounding box center [784, 382] width 1568 height 763
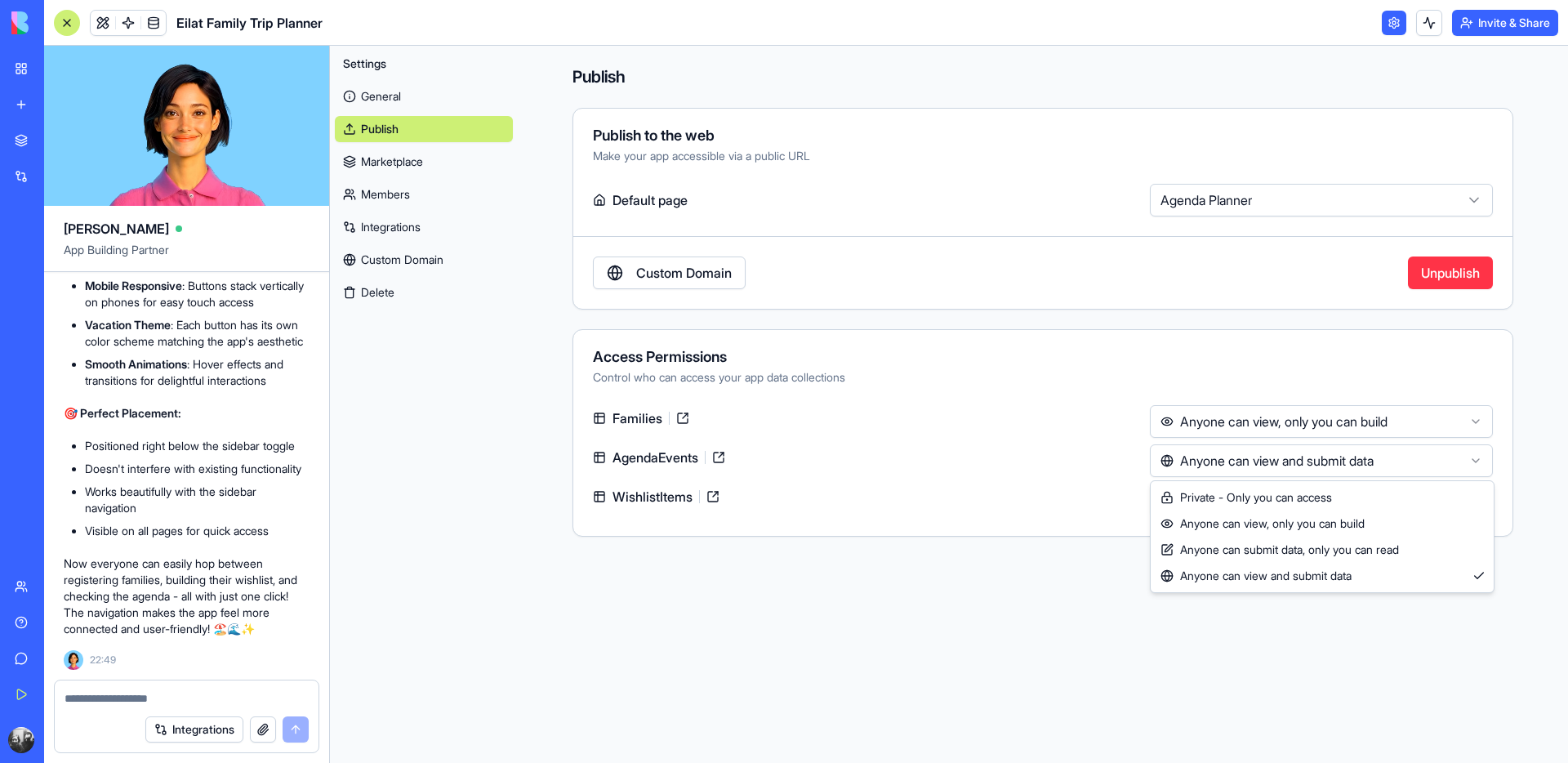
click at [1250, 465] on html "BETA My Workspace New app Marketplace Integrations Recent מתכנן הטיול לאילת Fam…" at bounding box center [784, 382] width 1568 height 763
click at [712, 621] on main "**********" at bounding box center [1043, 404] width 1050 height 718
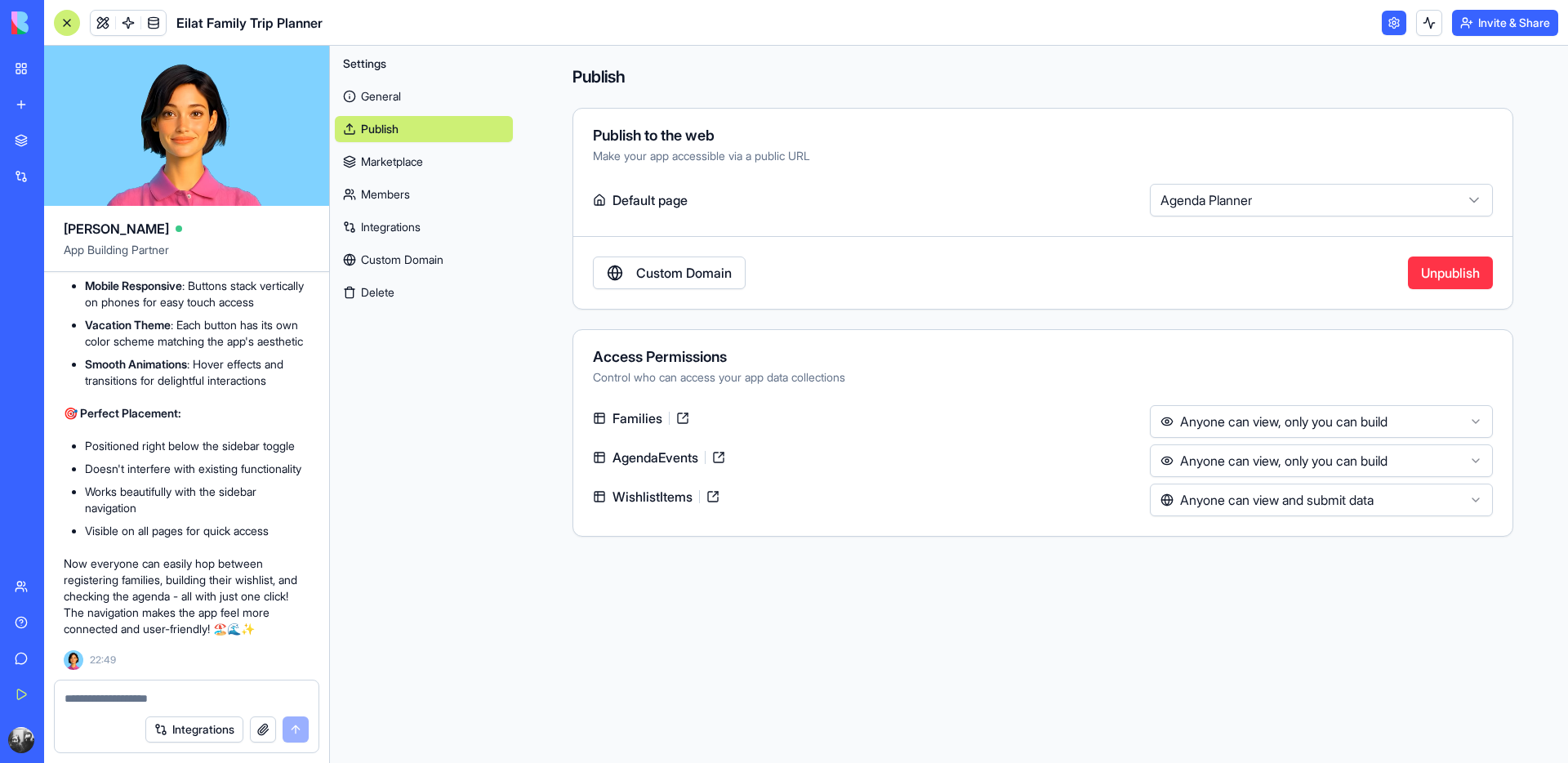
click at [1392, 18] on link at bounding box center [1395, 23] width 25 height 25
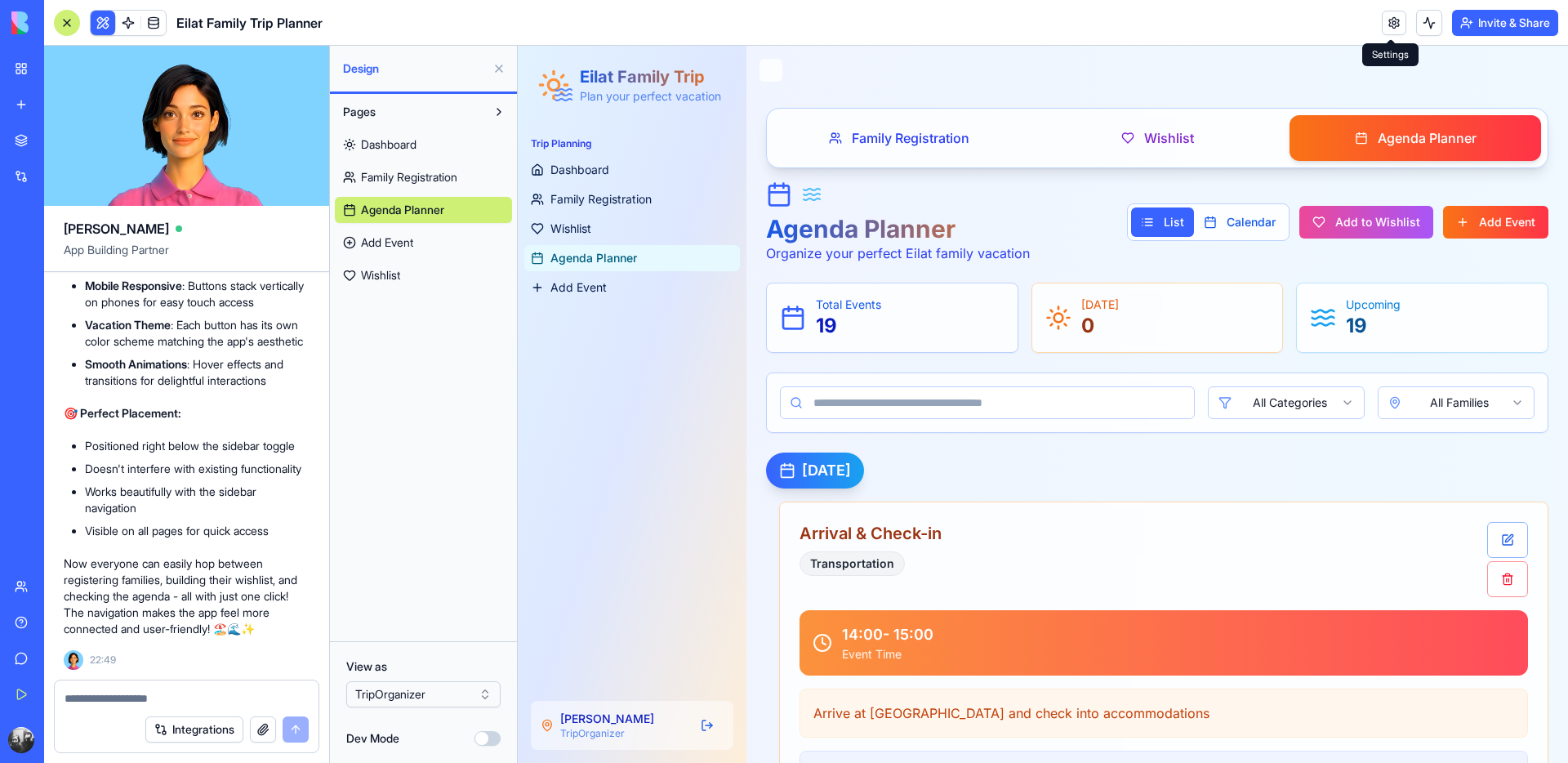
scroll to position [19107, 0]
click at [125, 690] on textarea at bounding box center [186, 698] width 244 height 16
click at [132, 698] on textarea at bounding box center [186, 698] width 244 height 16
click at [149, 694] on textarea at bounding box center [186, 698] width 244 height 16
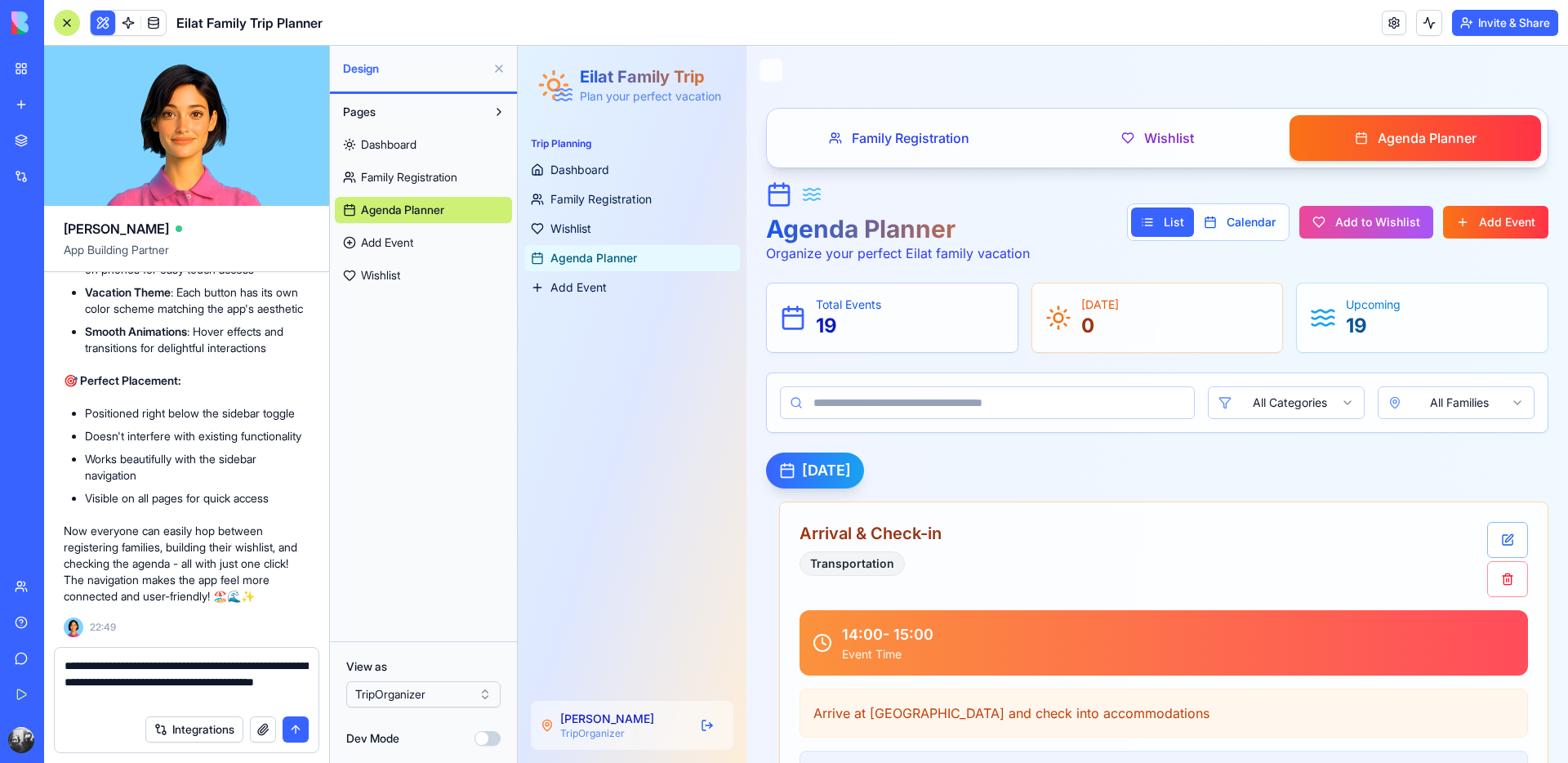
type textarea "**********"
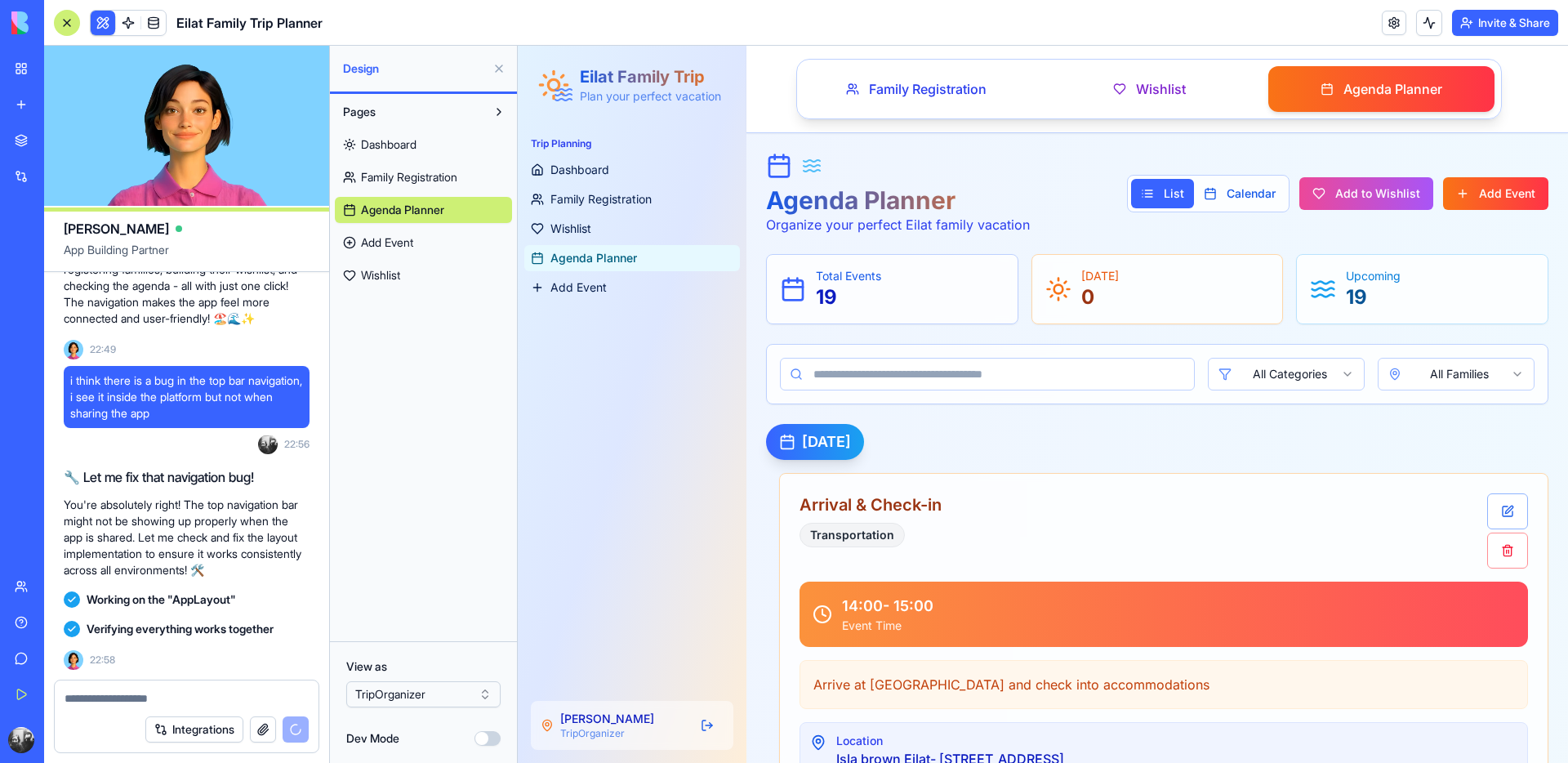
scroll to position [20410, 0]
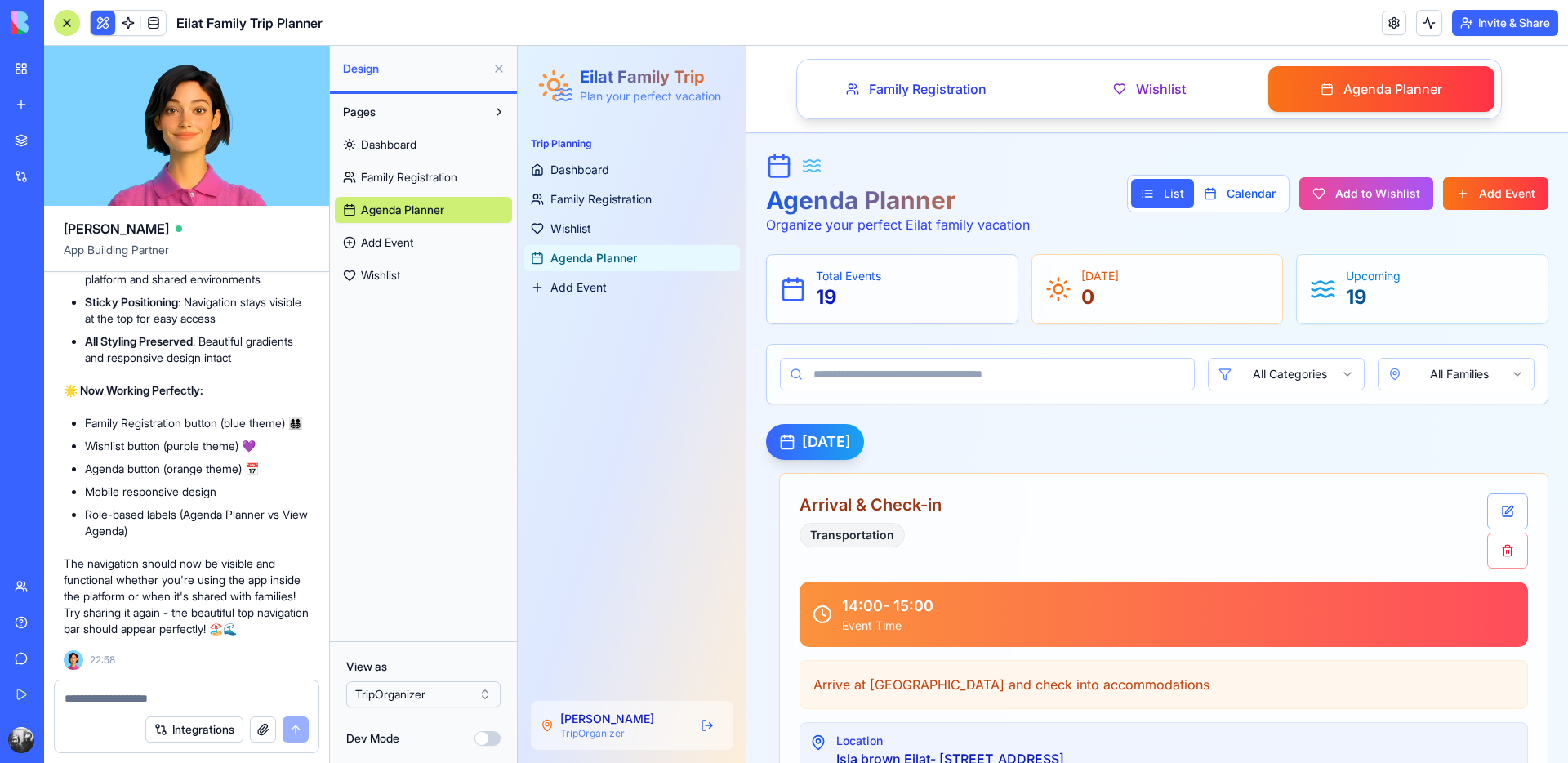
click at [1512, 27] on button "Invite & Share" at bounding box center [1506, 23] width 106 height 27
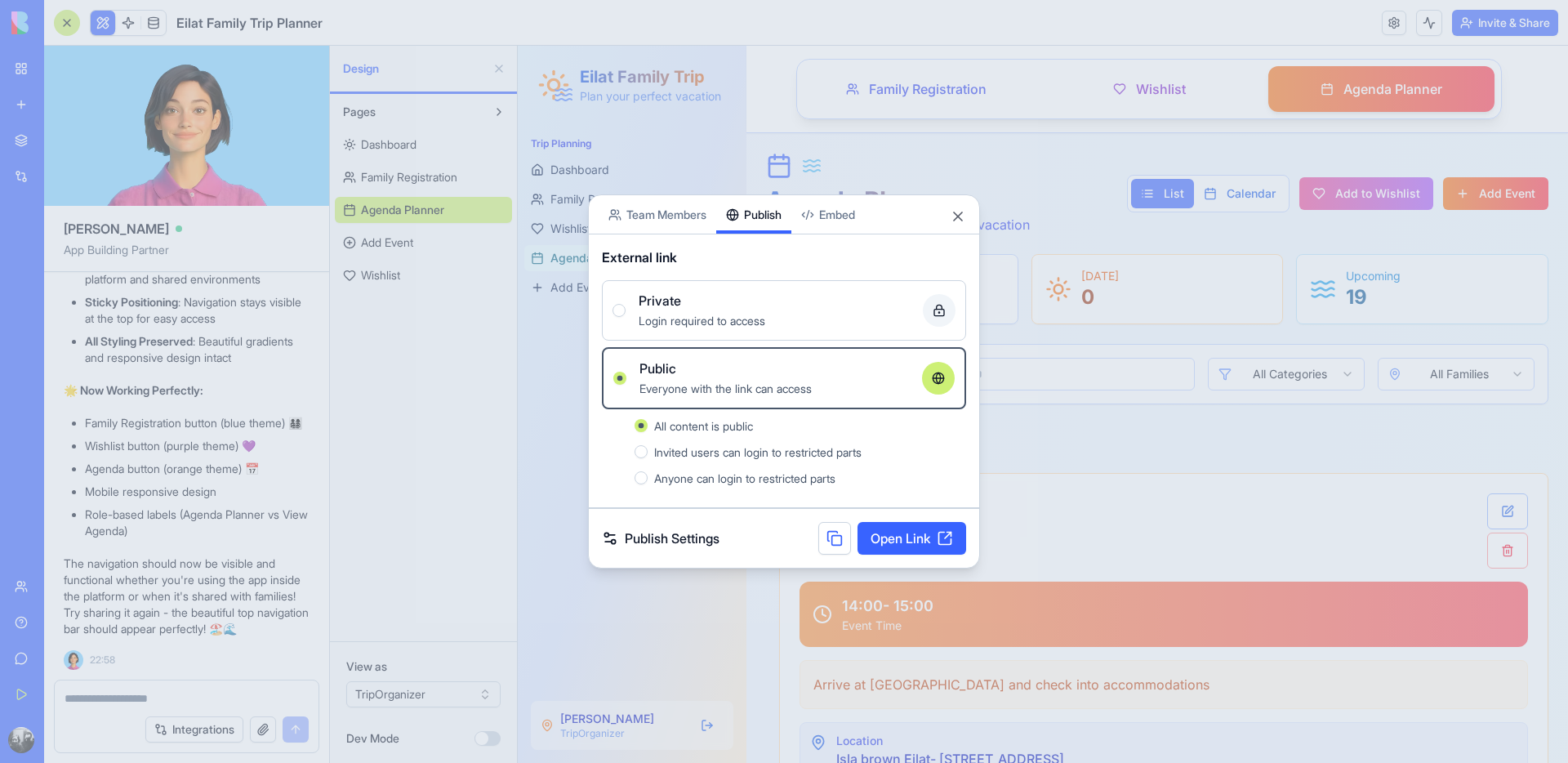
click at [910, 536] on link "Open Link" at bounding box center [911, 539] width 109 height 33
click at [956, 223] on button "Close" at bounding box center [958, 216] width 16 height 16
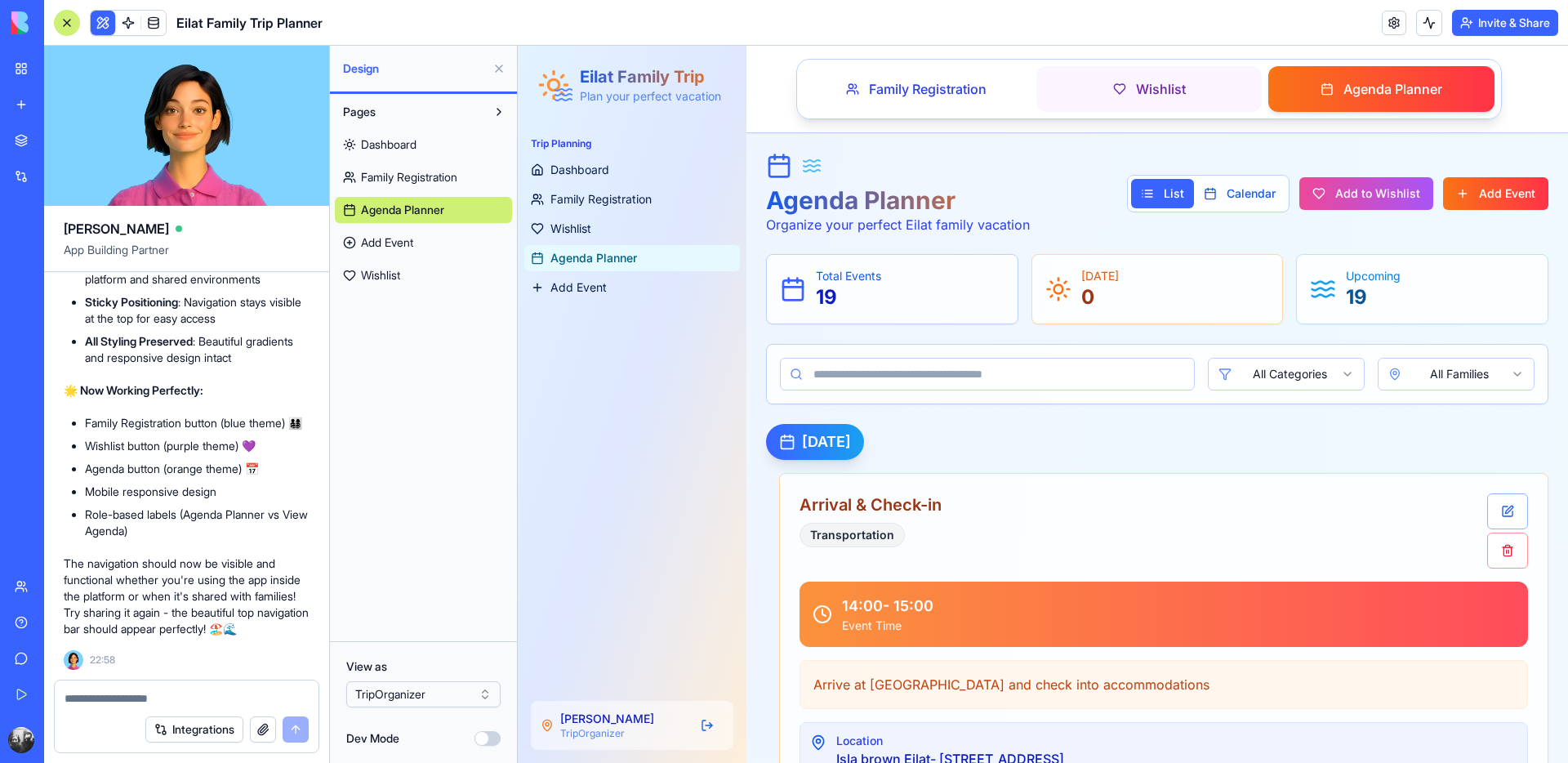
click at [1155, 80] on span "Wishlist" at bounding box center [1161, 89] width 50 height 20
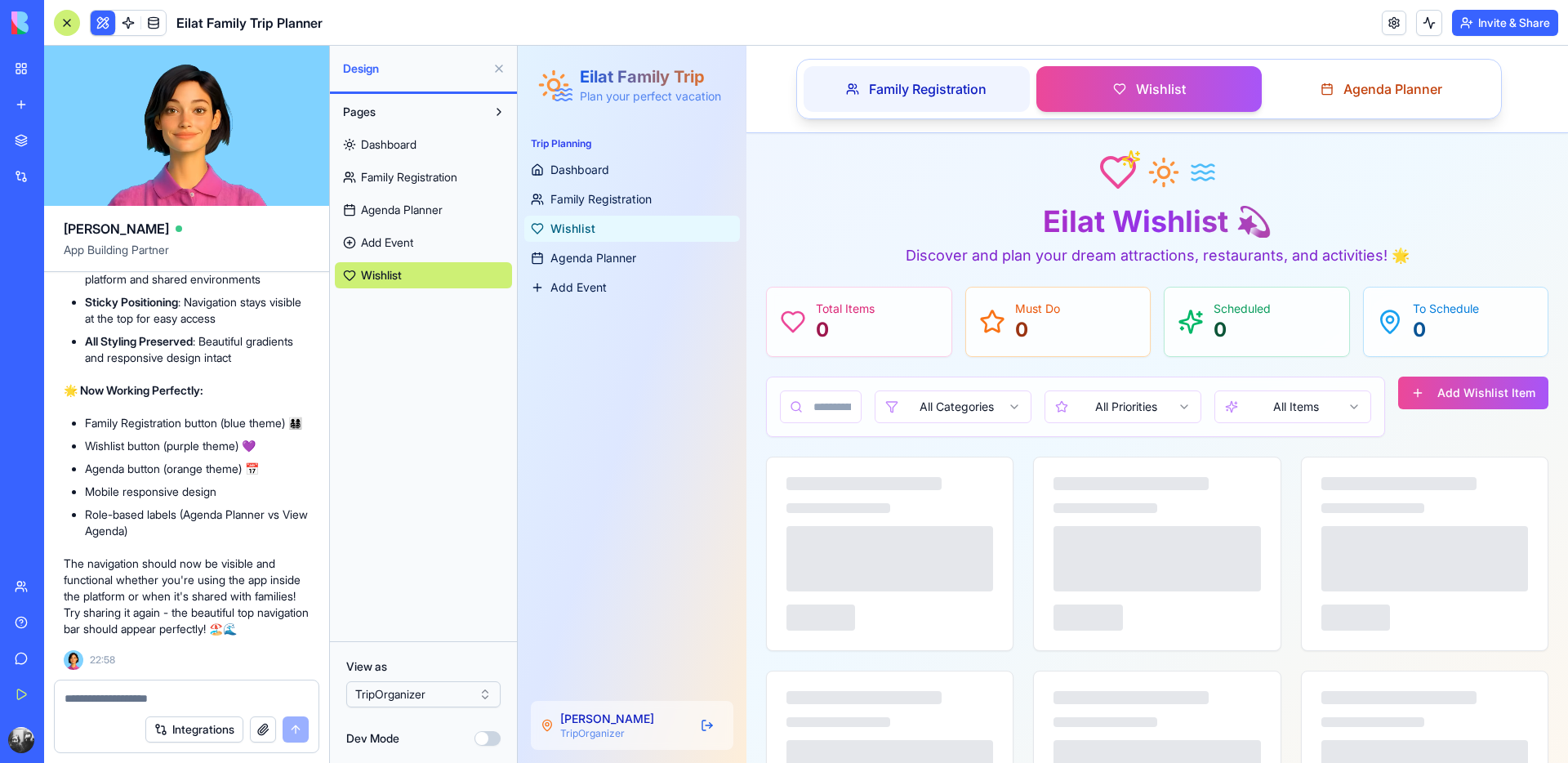
click at [962, 93] on span "Family Registration" at bounding box center [927, 89] width 117 height 20
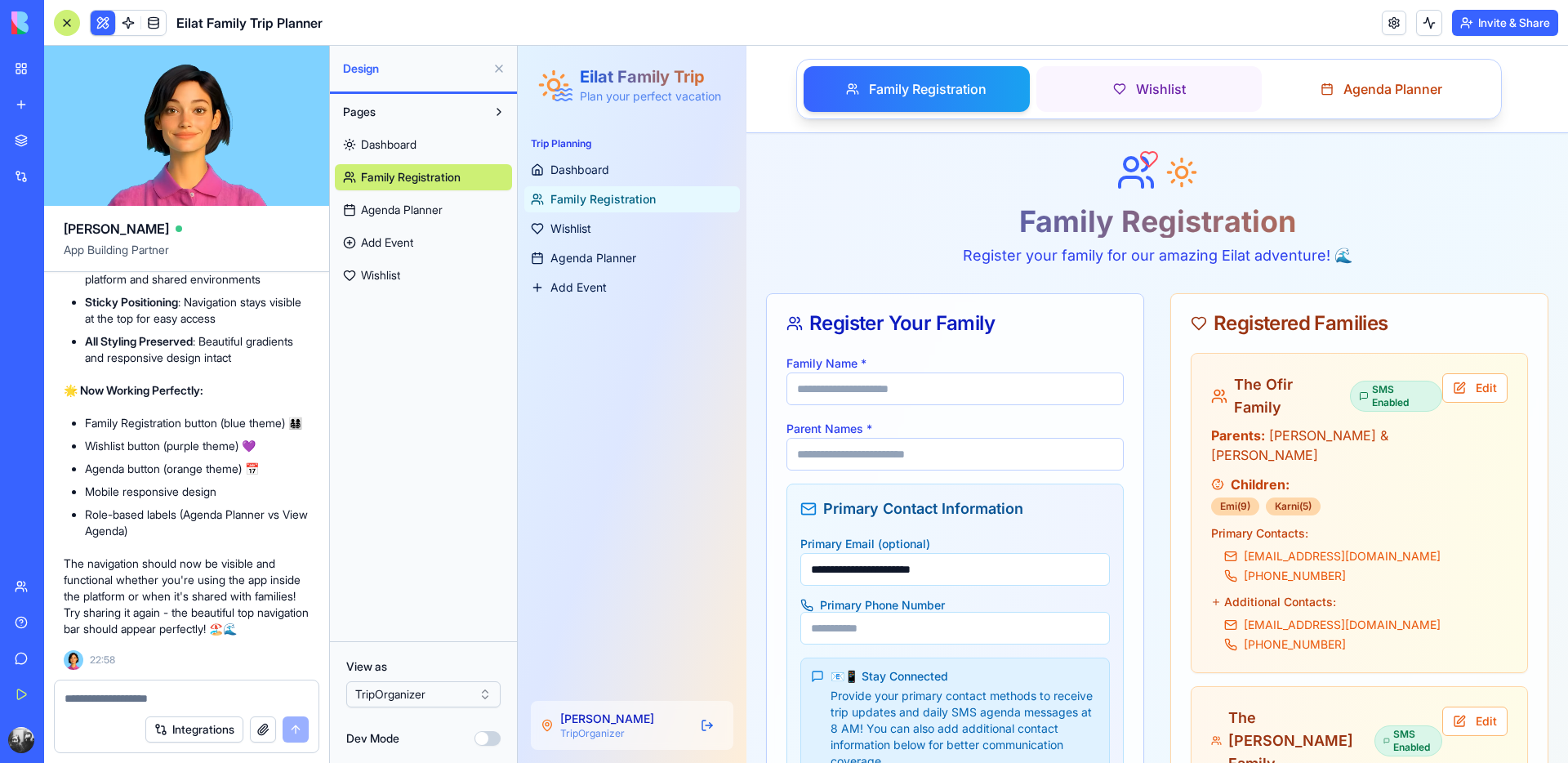
click at [1143, 93] on span "Wishlist" at bounding box center [1161, 89] width 50 height 20
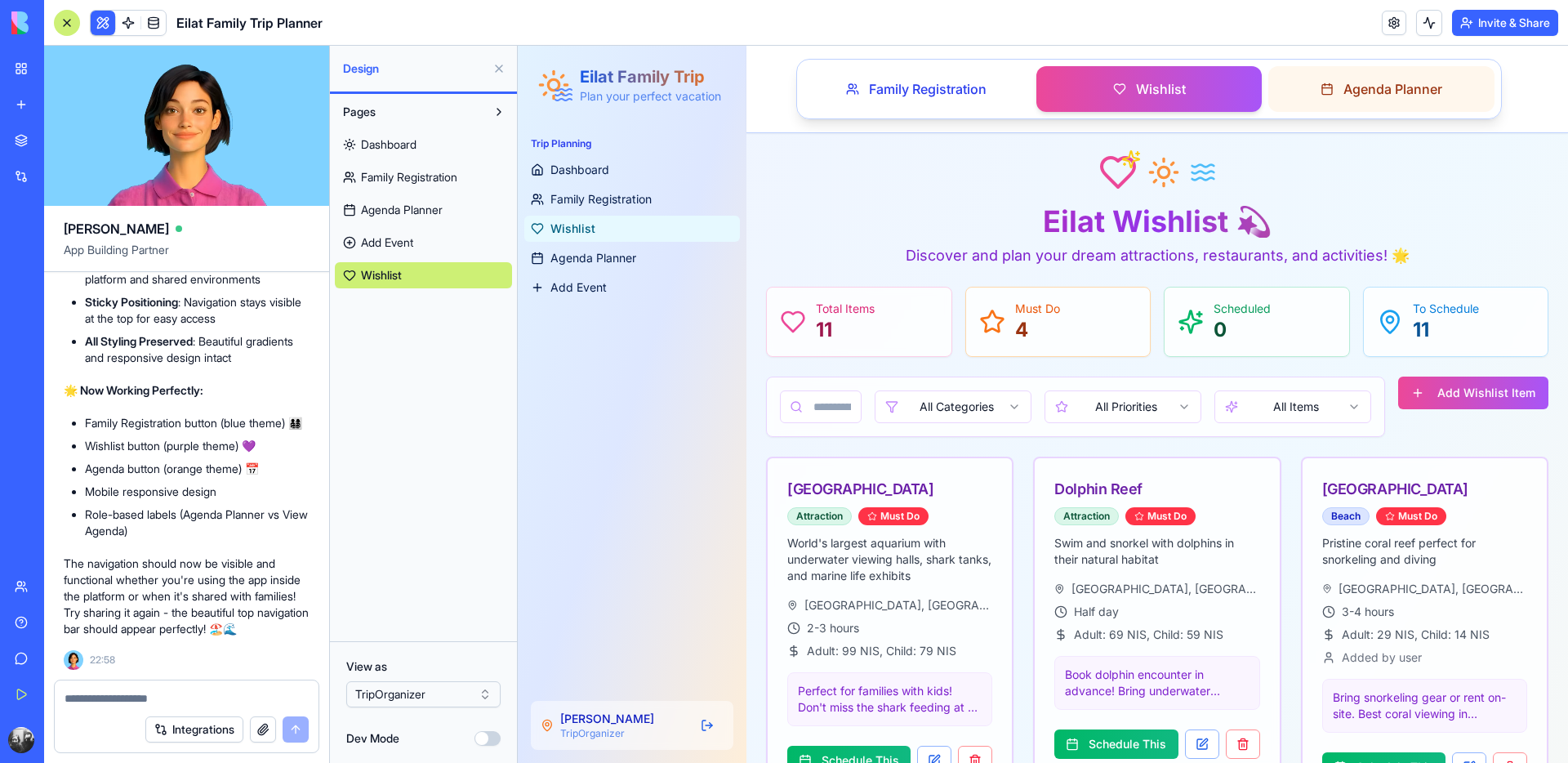
click at [1352, 93] on span "Agenda Planner" at bounding box center [1393, 89] width 98 height 20
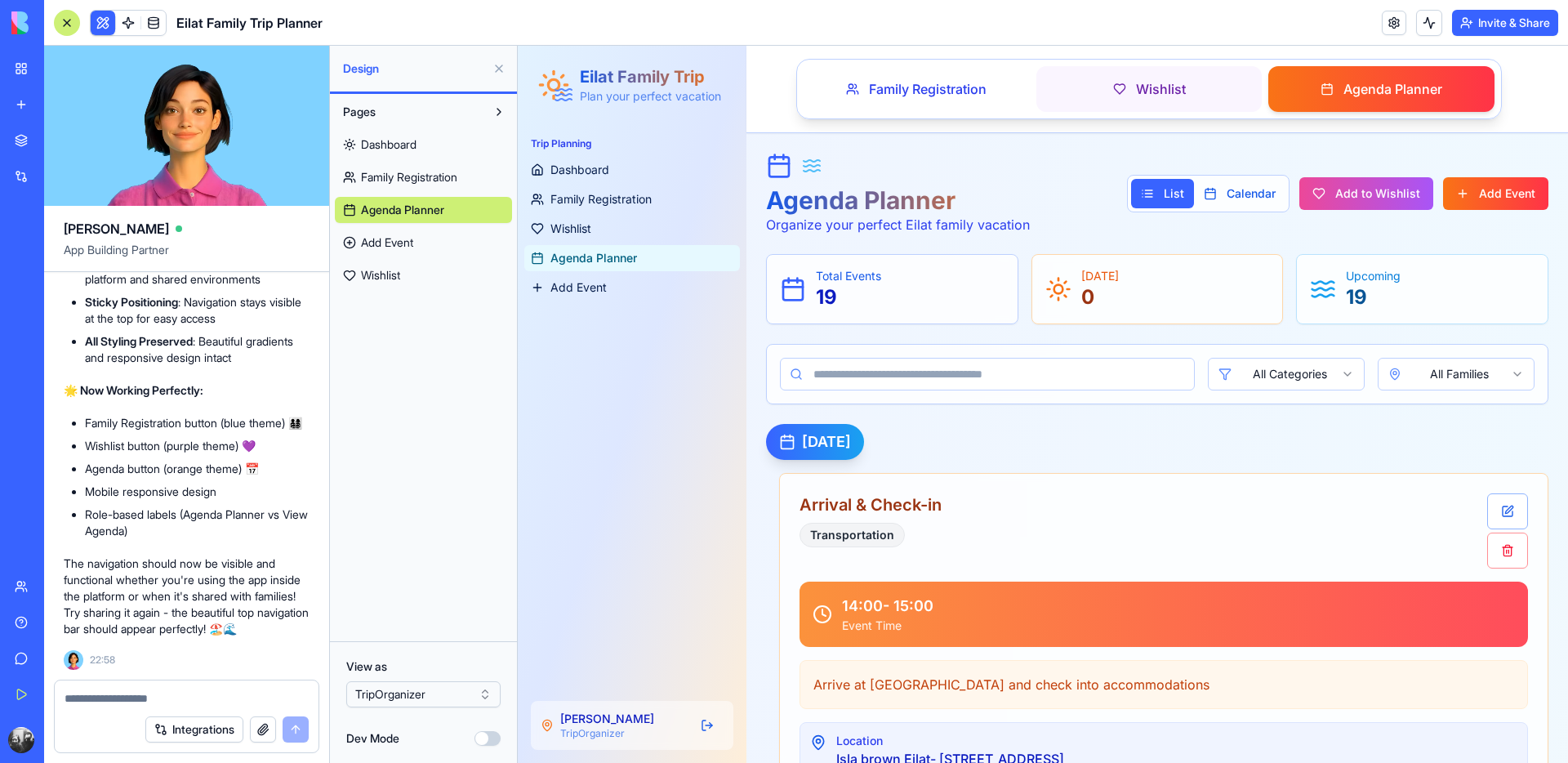
click at [1185, 92] on button "Wishlist" at bounding box center [1149, 89] width 226 height 45
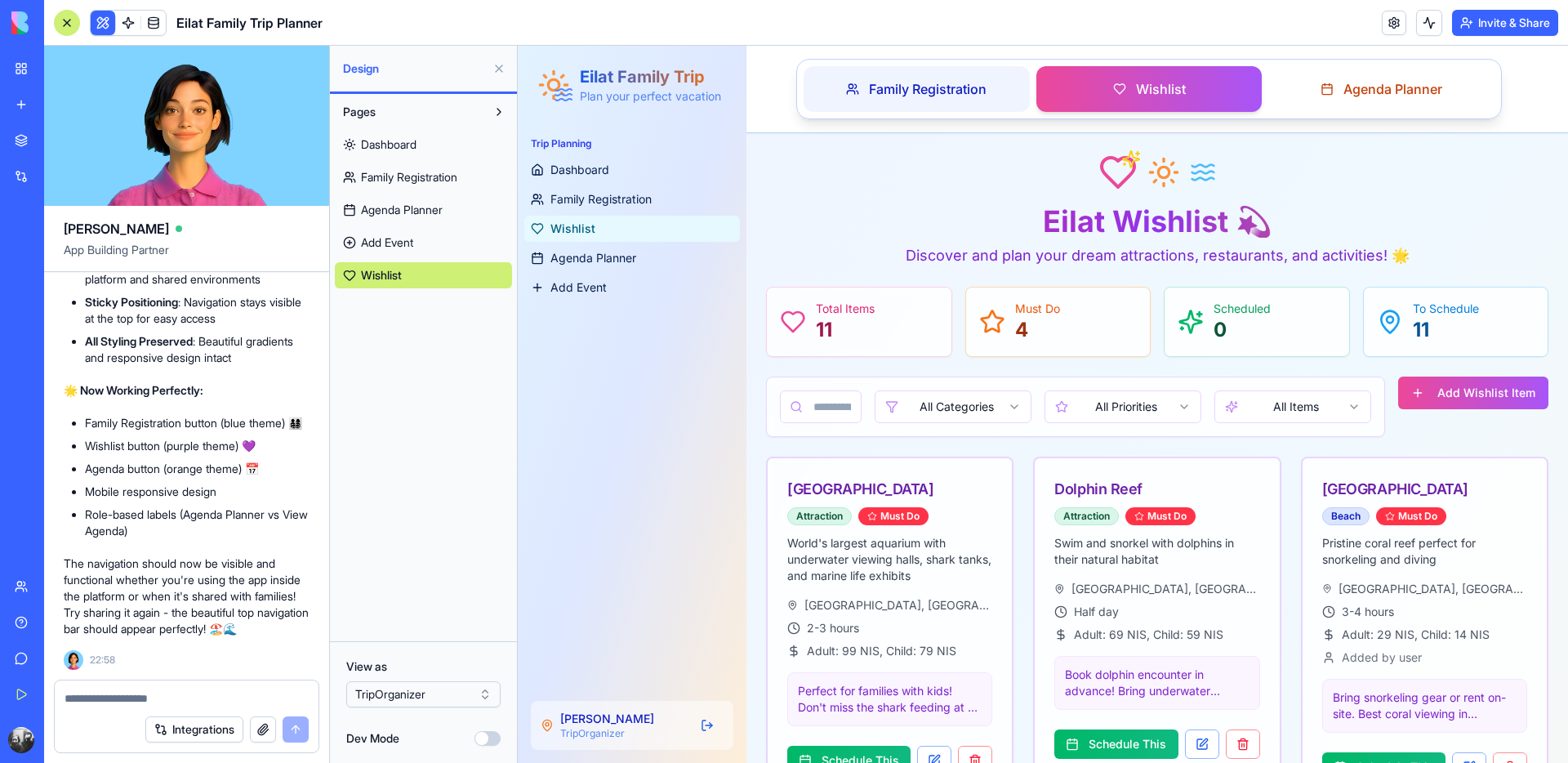
click at [961, 91] on span "Family Registration" at bounding box center [927, 89] width 117 height 20
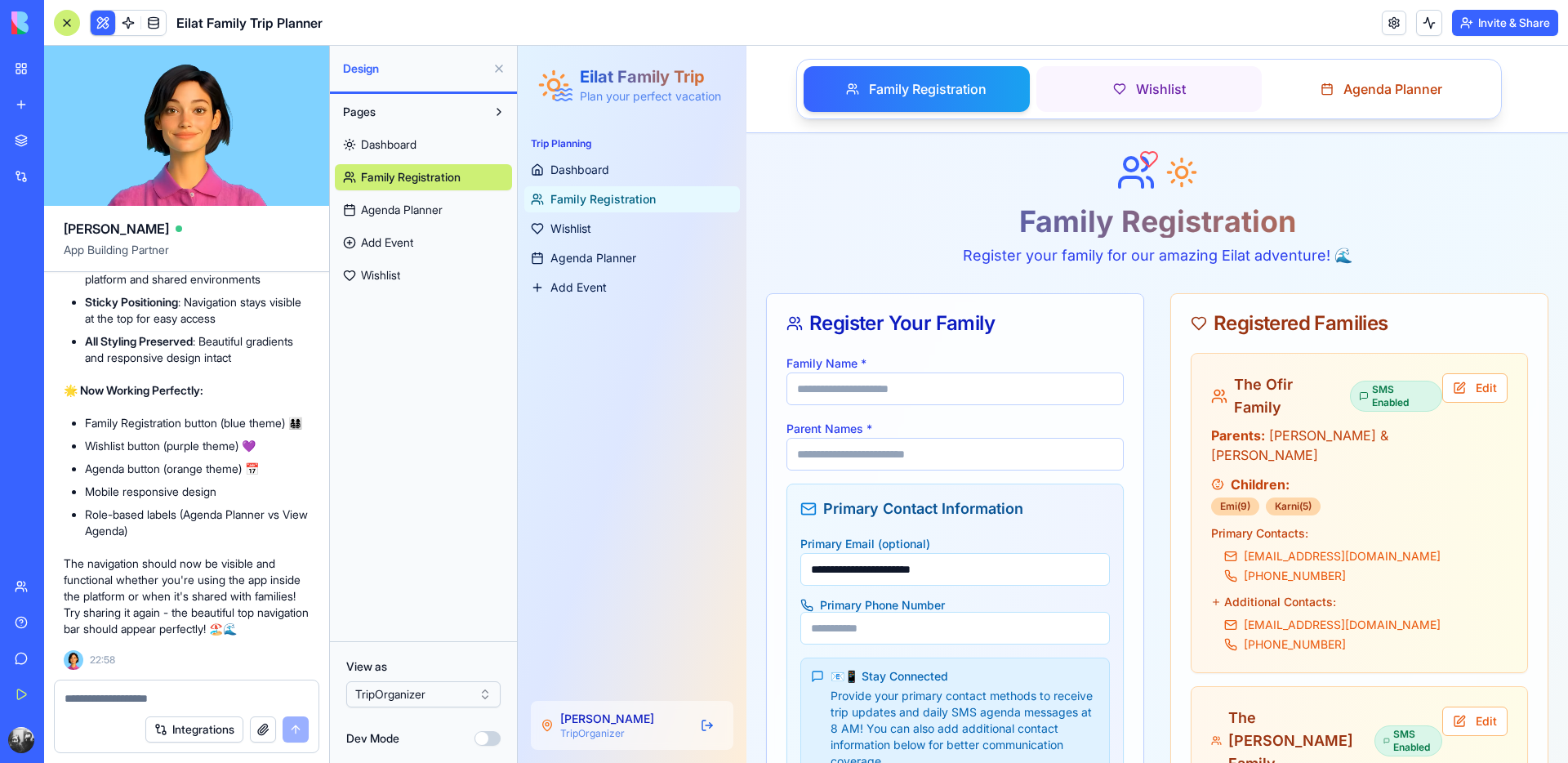
click at [1162, 90] on span "Wishlist" at bounding box center [1161, 89] width 50 height 20
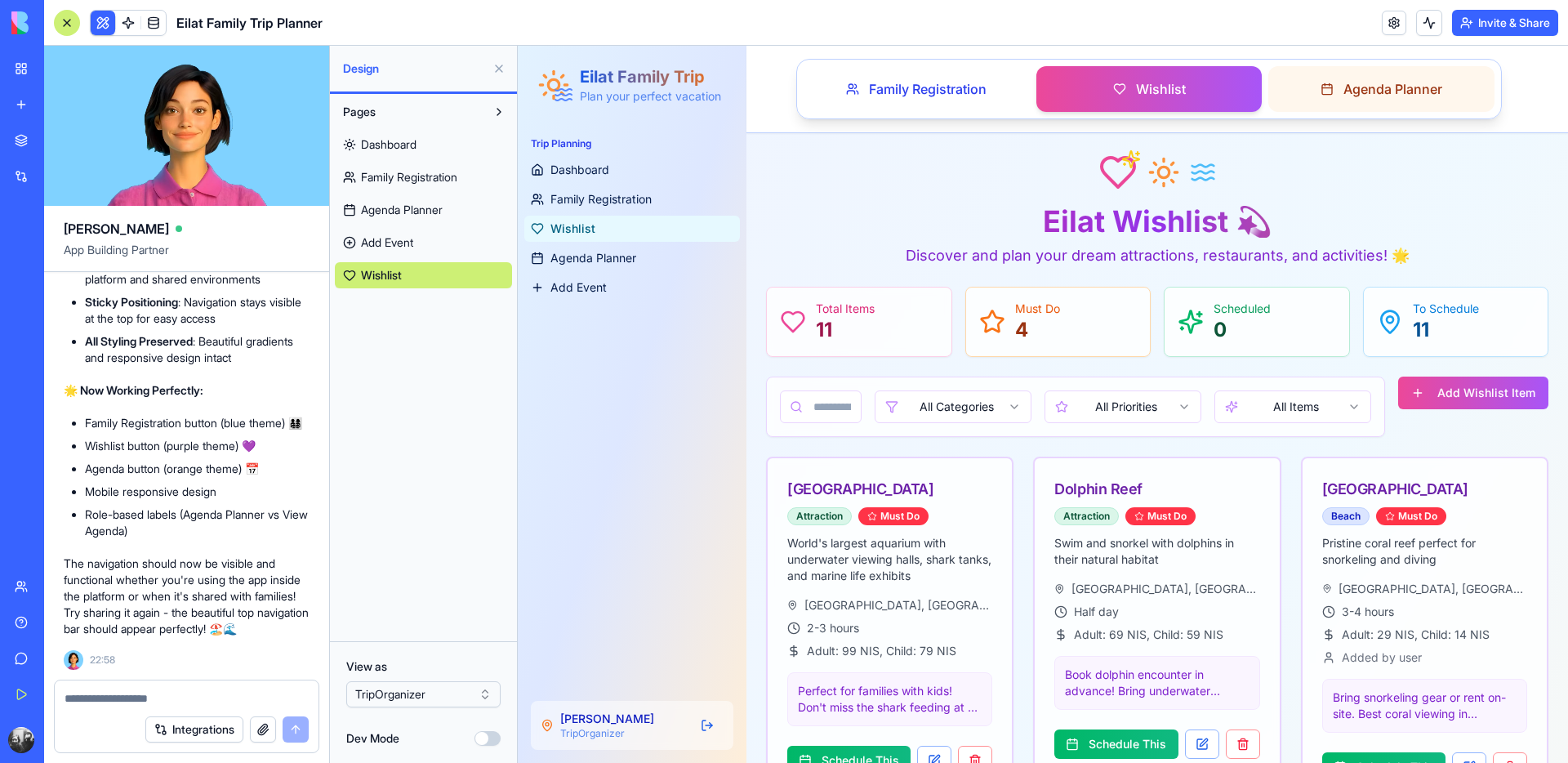
click at [1365, 86] on span "Agenda Planner" at bounding box center [1393, 89] width 98 height 20
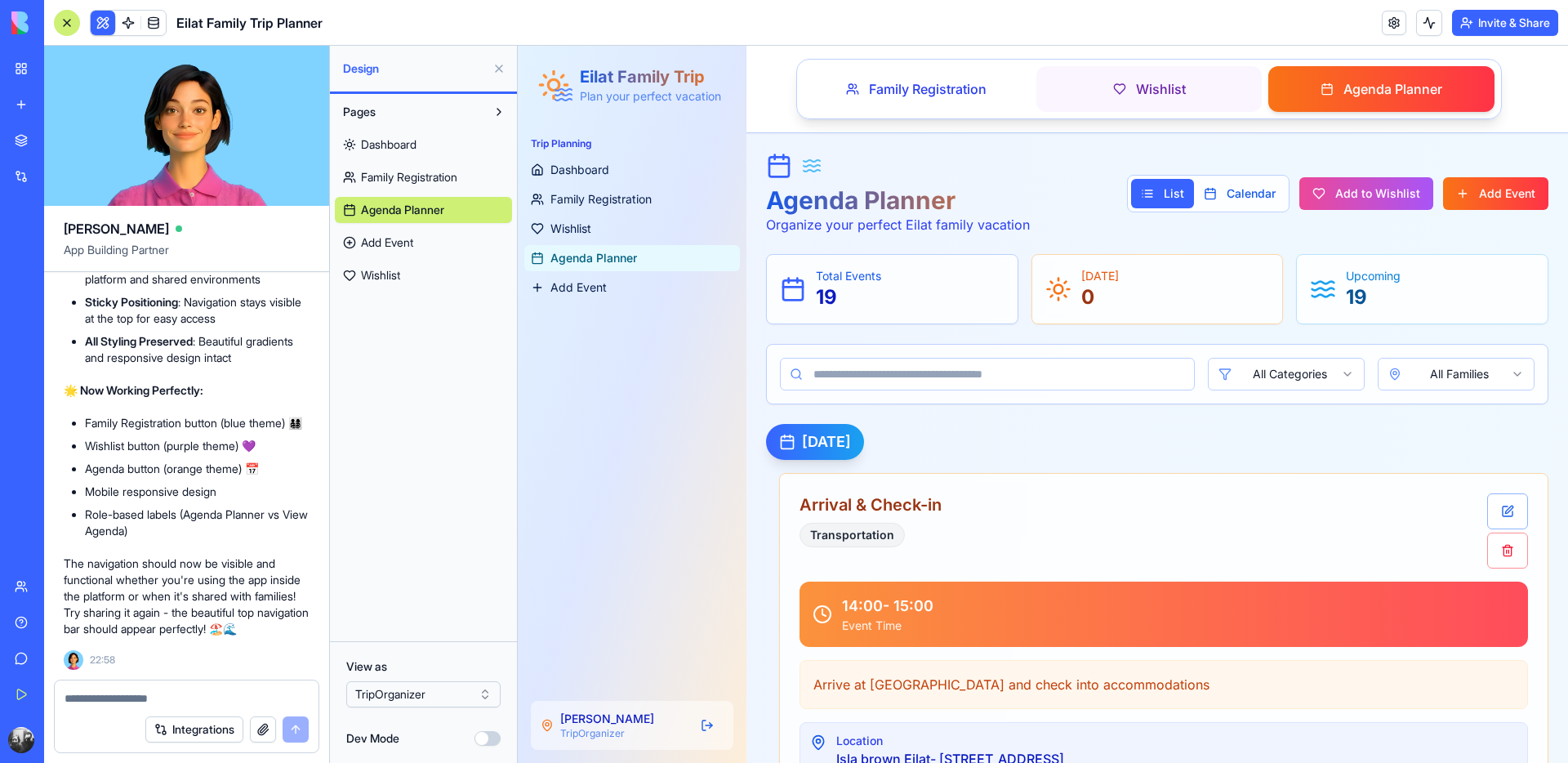
click at [1160, 86] on span "Wishlist" at bounding box center [1161, 89] width 50 height 20
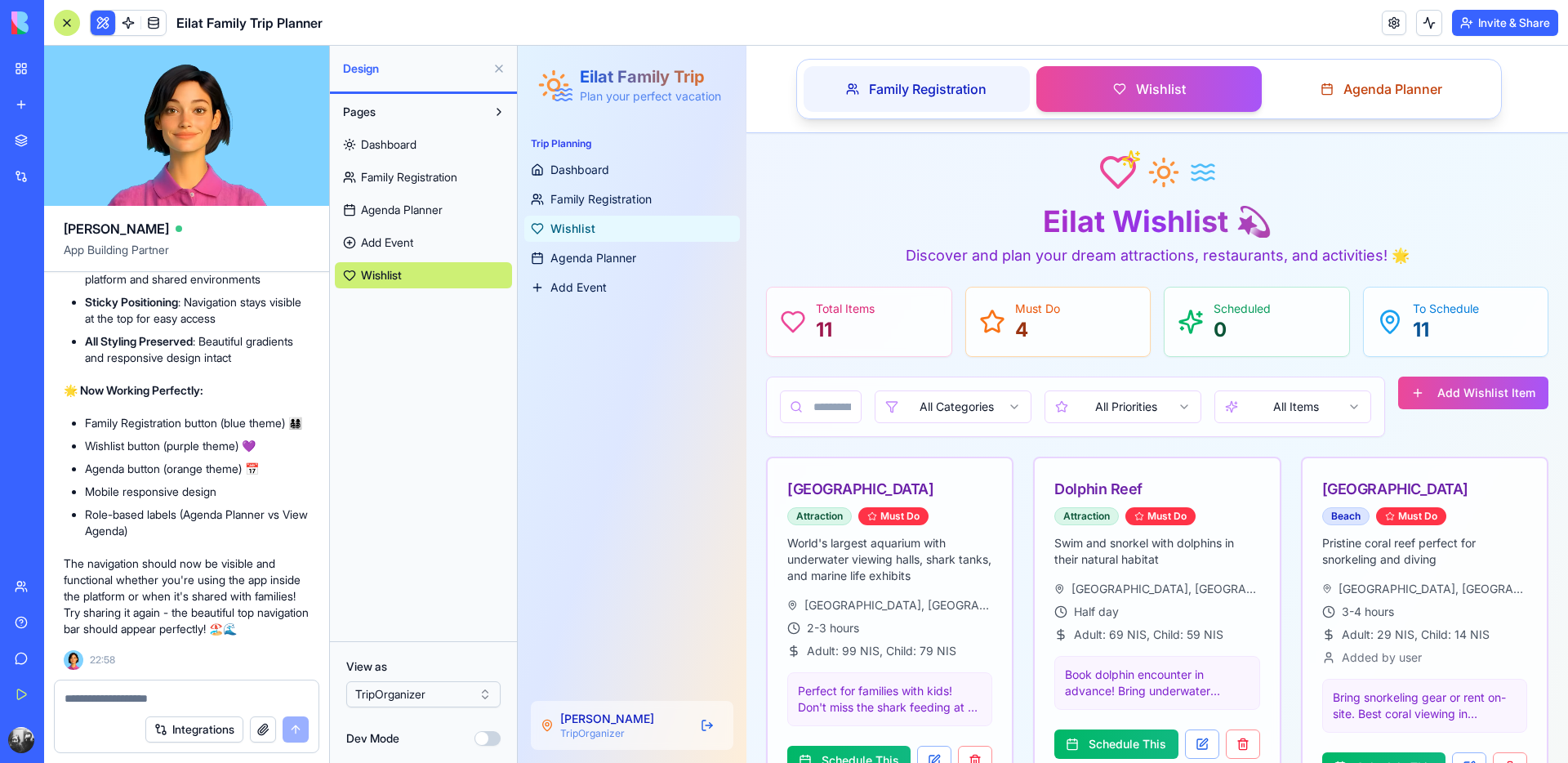
click at [967, 95] on span "Family Registration" at bounding box center [927, 89] width 117 height 20
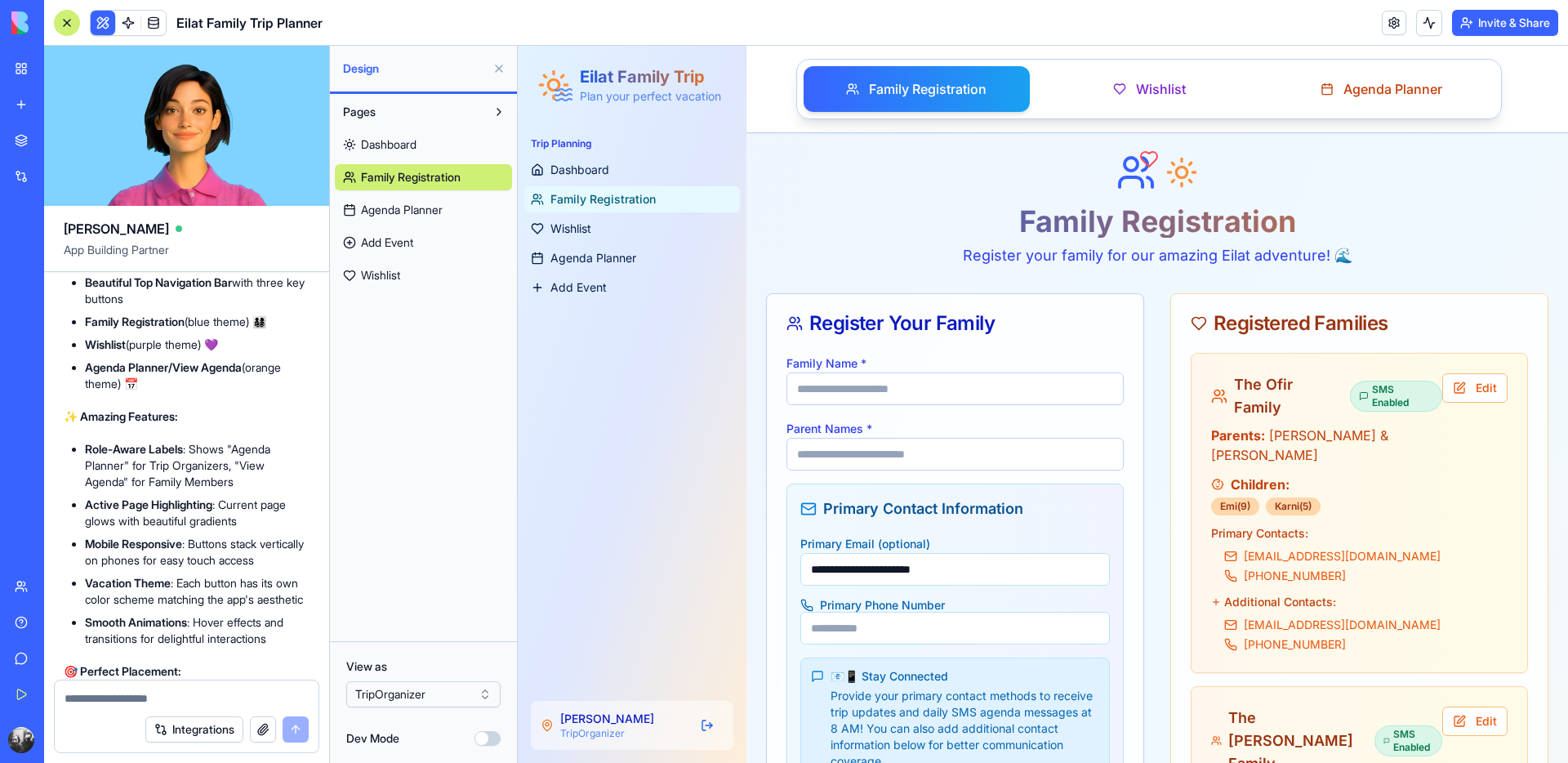
scroll to position [18643, 0]
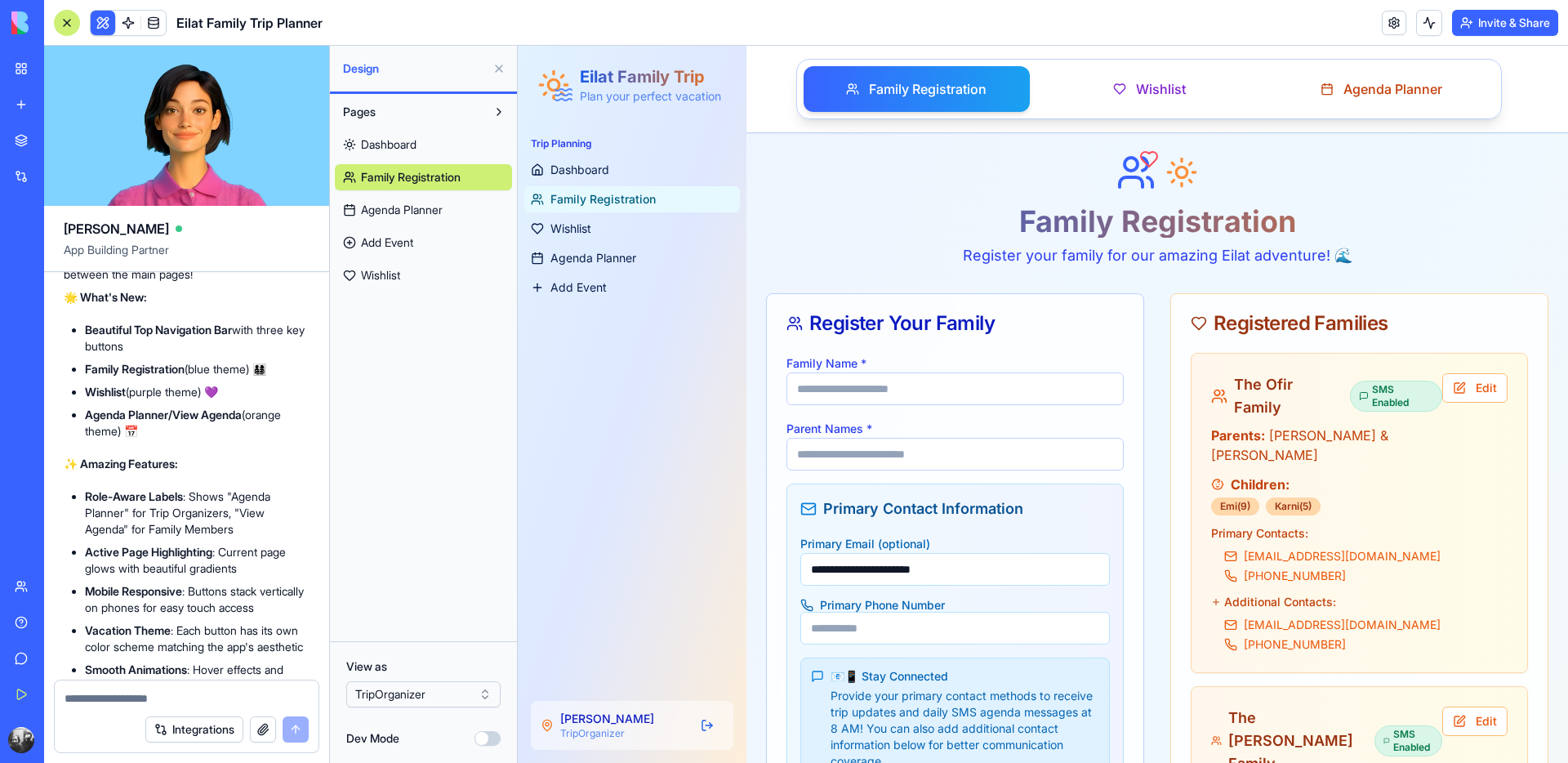
click at [222, 34] on button "Undo" at bounding box center [226, 25] width 49 height 20
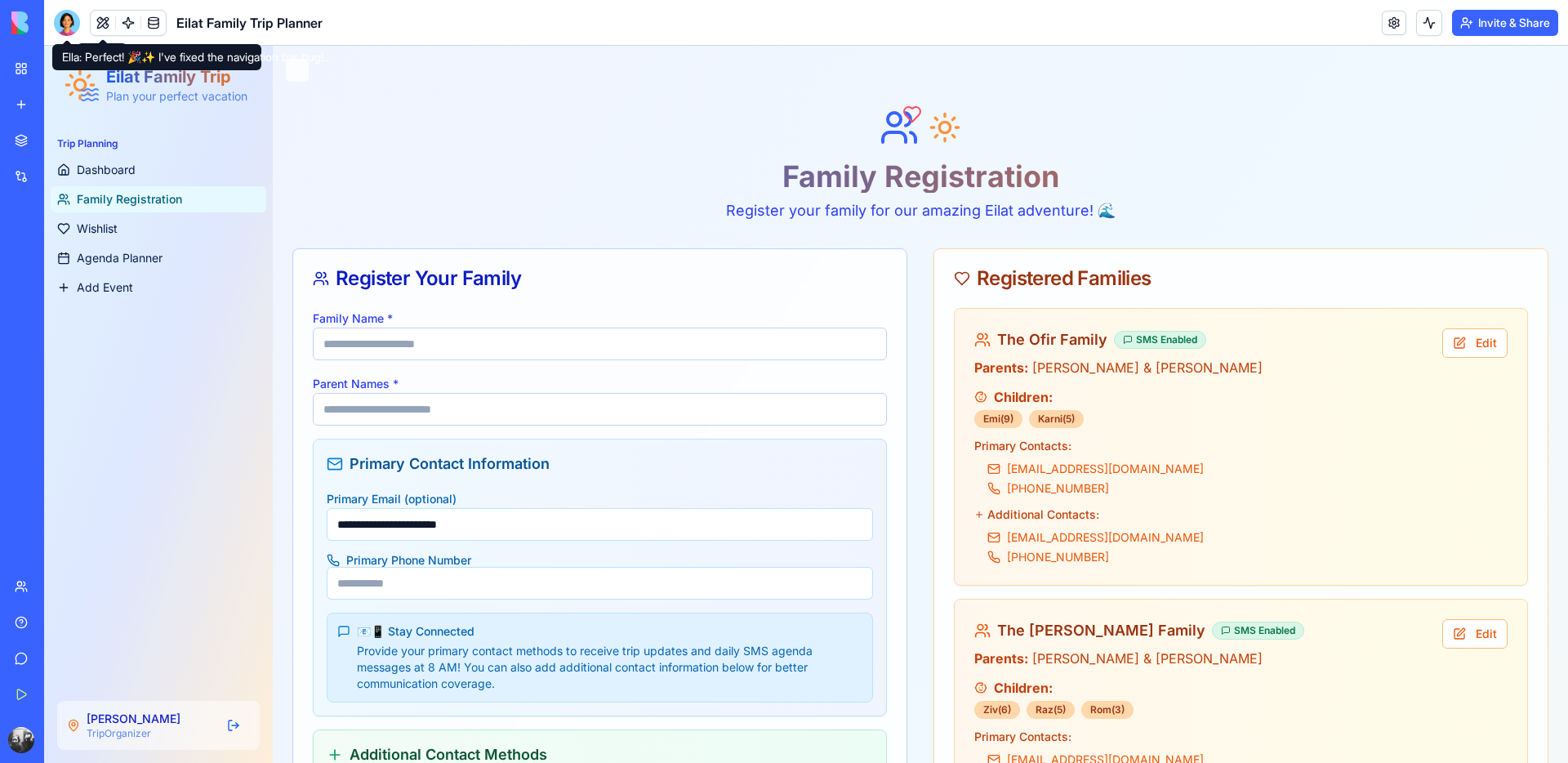
click at [68, 23] on div at bounding box center [67, 23] width 26 height 27
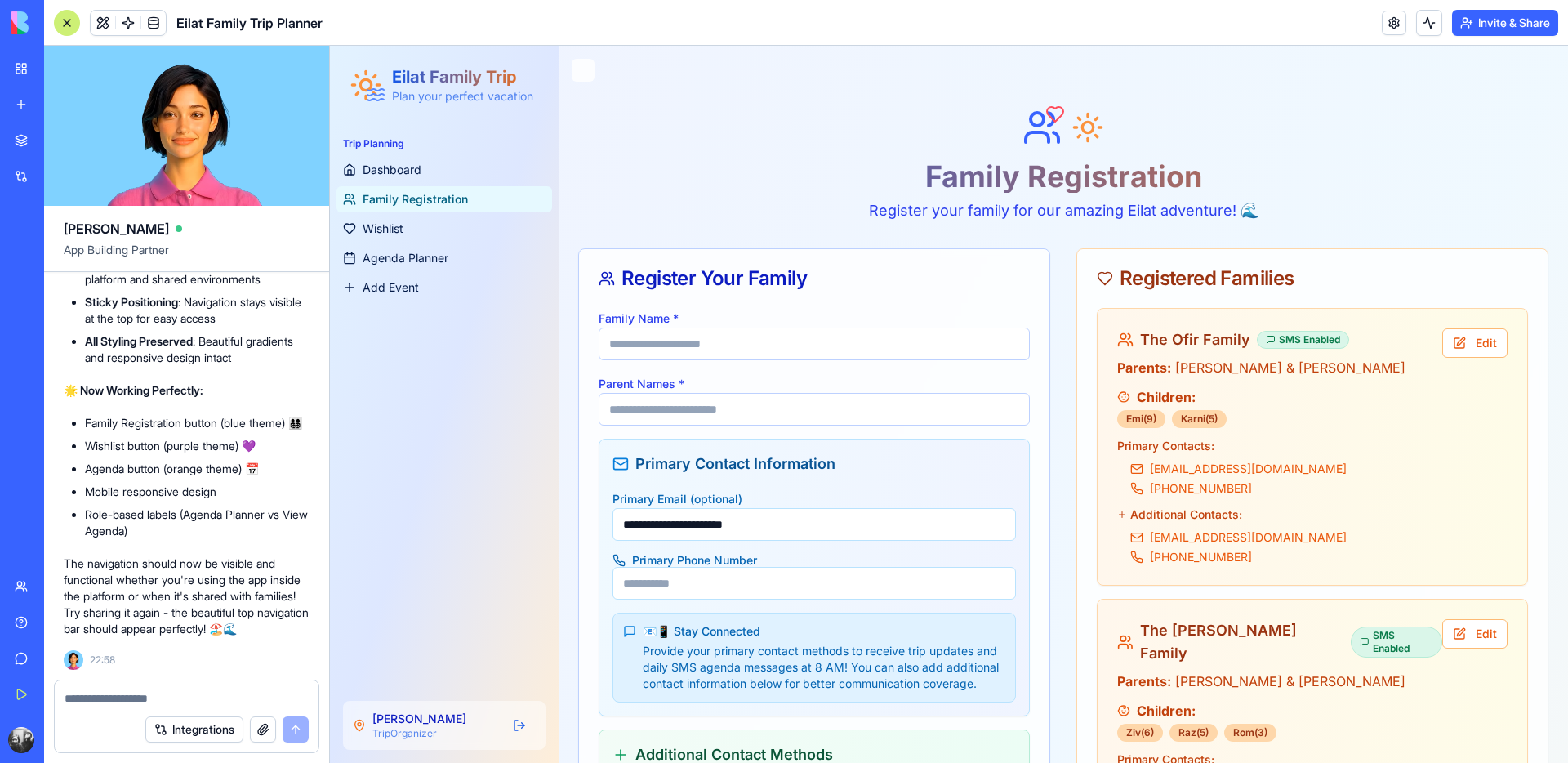
click at [163, 705] on textarea at bounding box center [186, 698] width 244 height 16
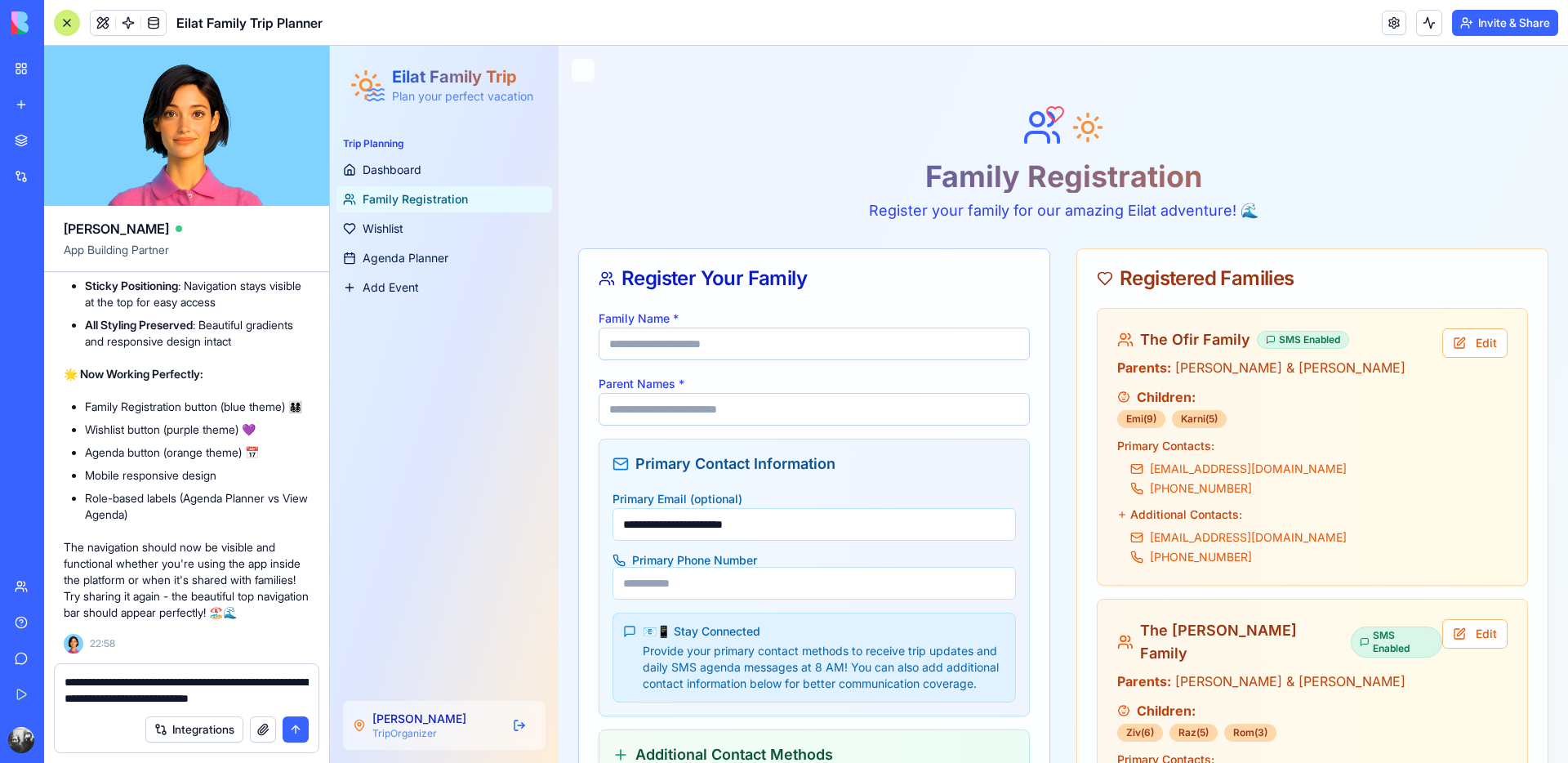
click at [142, 683] on textarea "**********" at bounding box center [186, 690] width 244 height 33
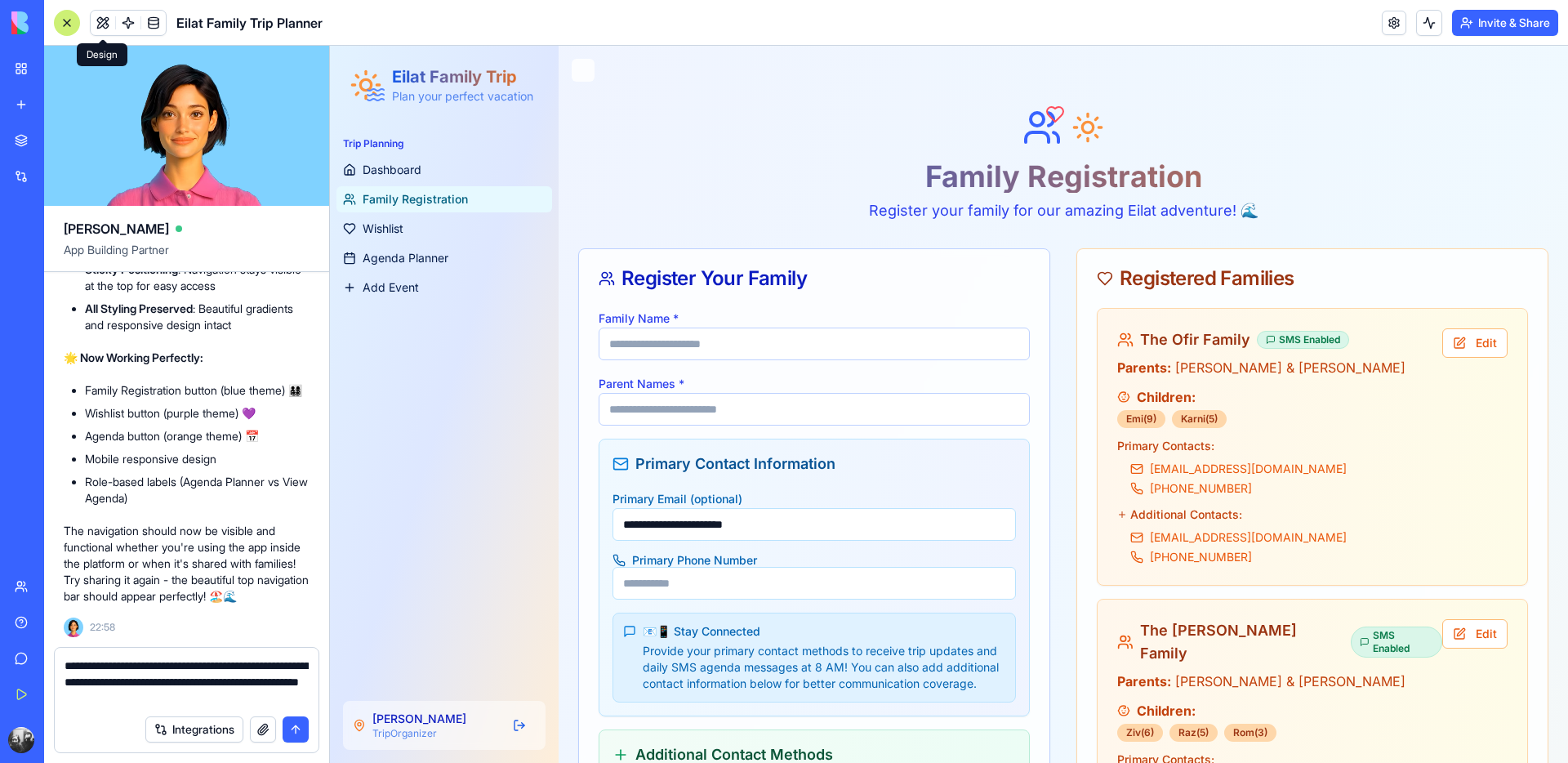
click at [107, 26] on button at bounding box center [103, 23] width 25 height 25
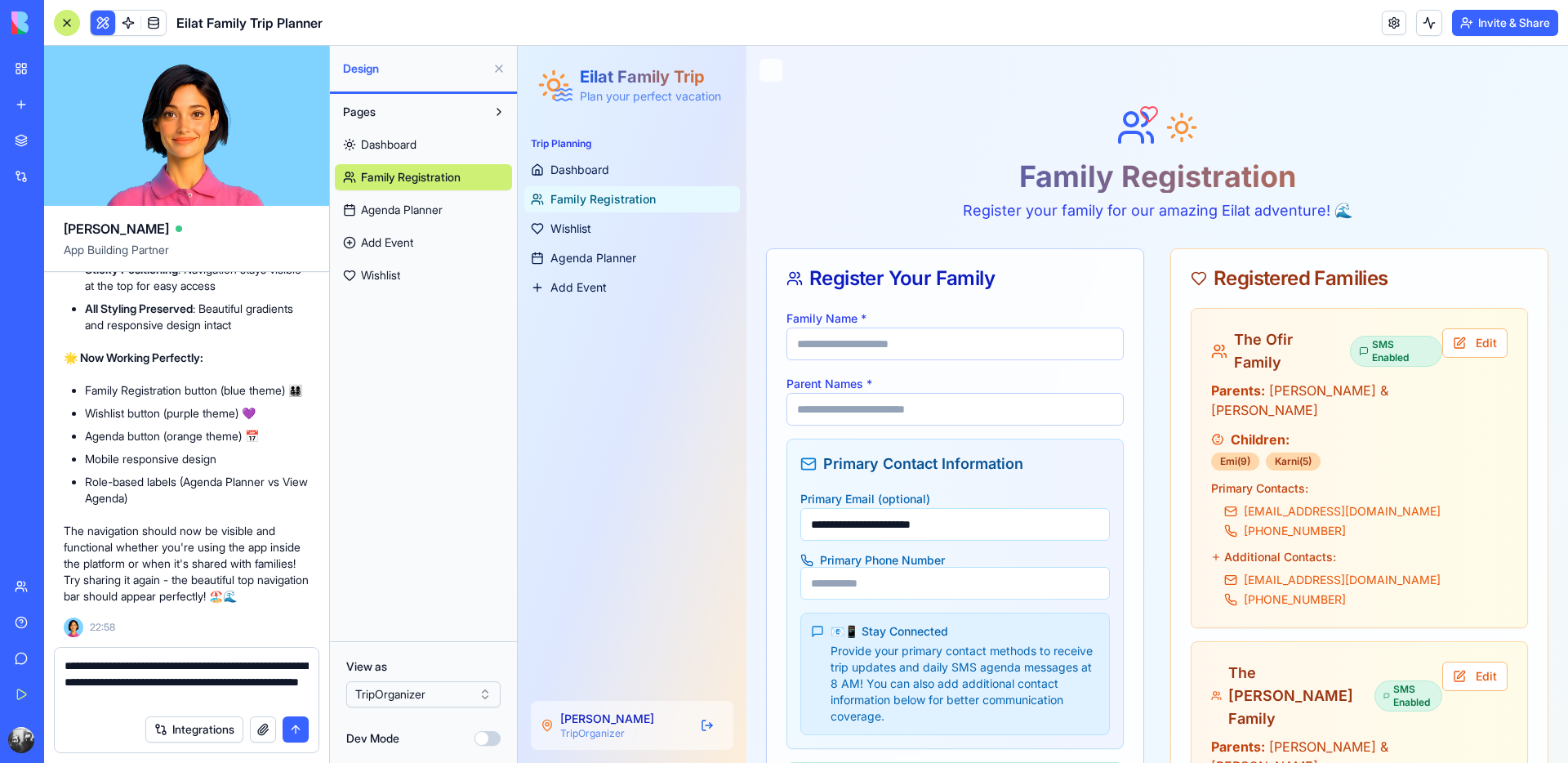
click at [242, 696] on textarea "**********" at bounding box center [186, 683] width 244 height 49
click at [379, 692] on html "BETA My Workspace New app Marketplace Integrations Recent מתכנן הטיול לאילת Fam…" at bounding box center [784, 382] width 1568 height 763
click at [241, 696] on html "BETA My Workspace New app Marketplace Integrations Recent מתכנן הטיול לאילת Fam…" at bounding box center [784, 382] width 1568 height 763
click at [238, 699] on textarea "**********" at bounding box center [186, 683] width 244 height 49
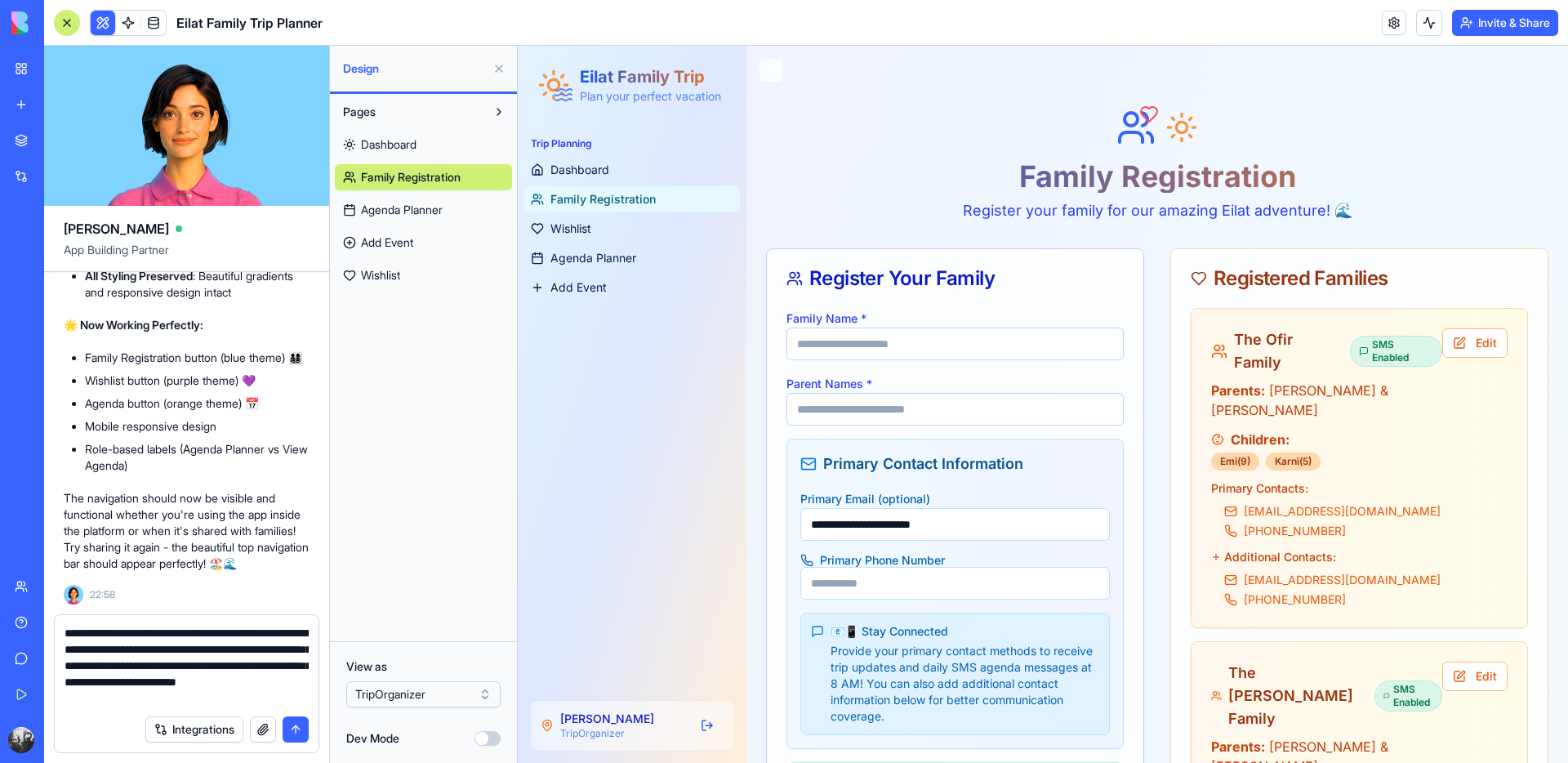
type textarea "**********"
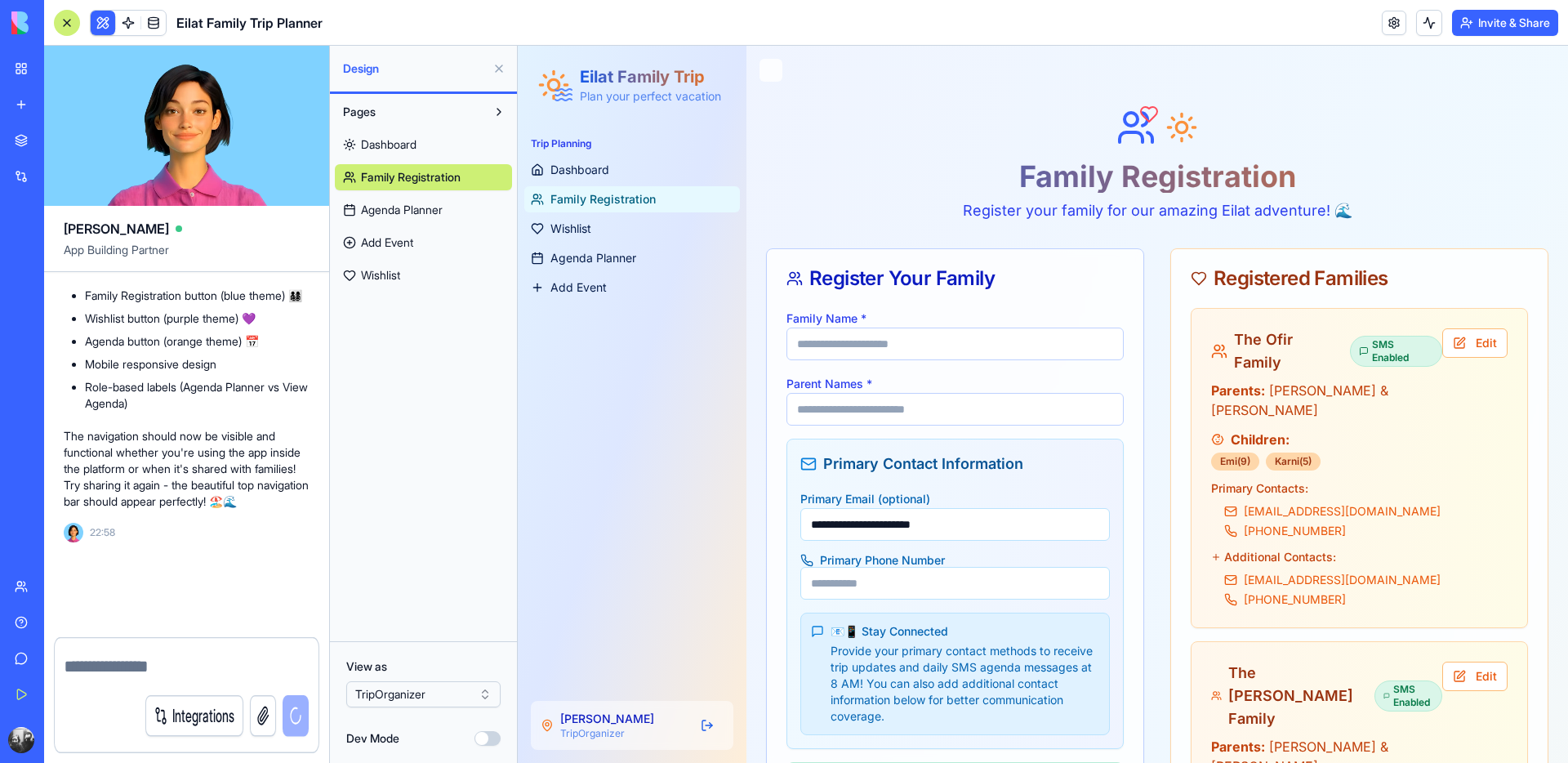
scroll to position [20554, 0]
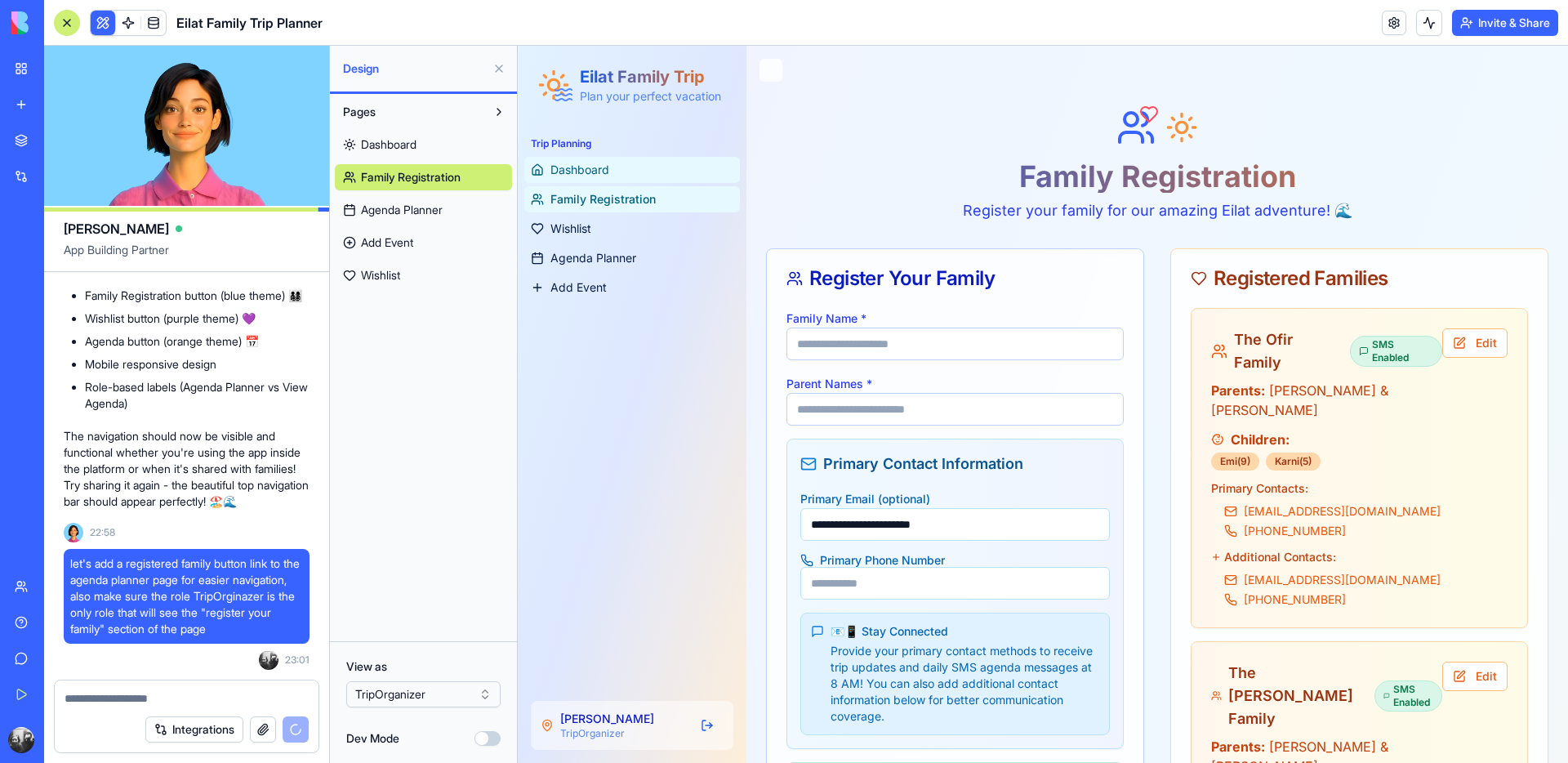
click at [590, 176] on span "Dashboard" at bounding box center [580, 169] width 59 height 16
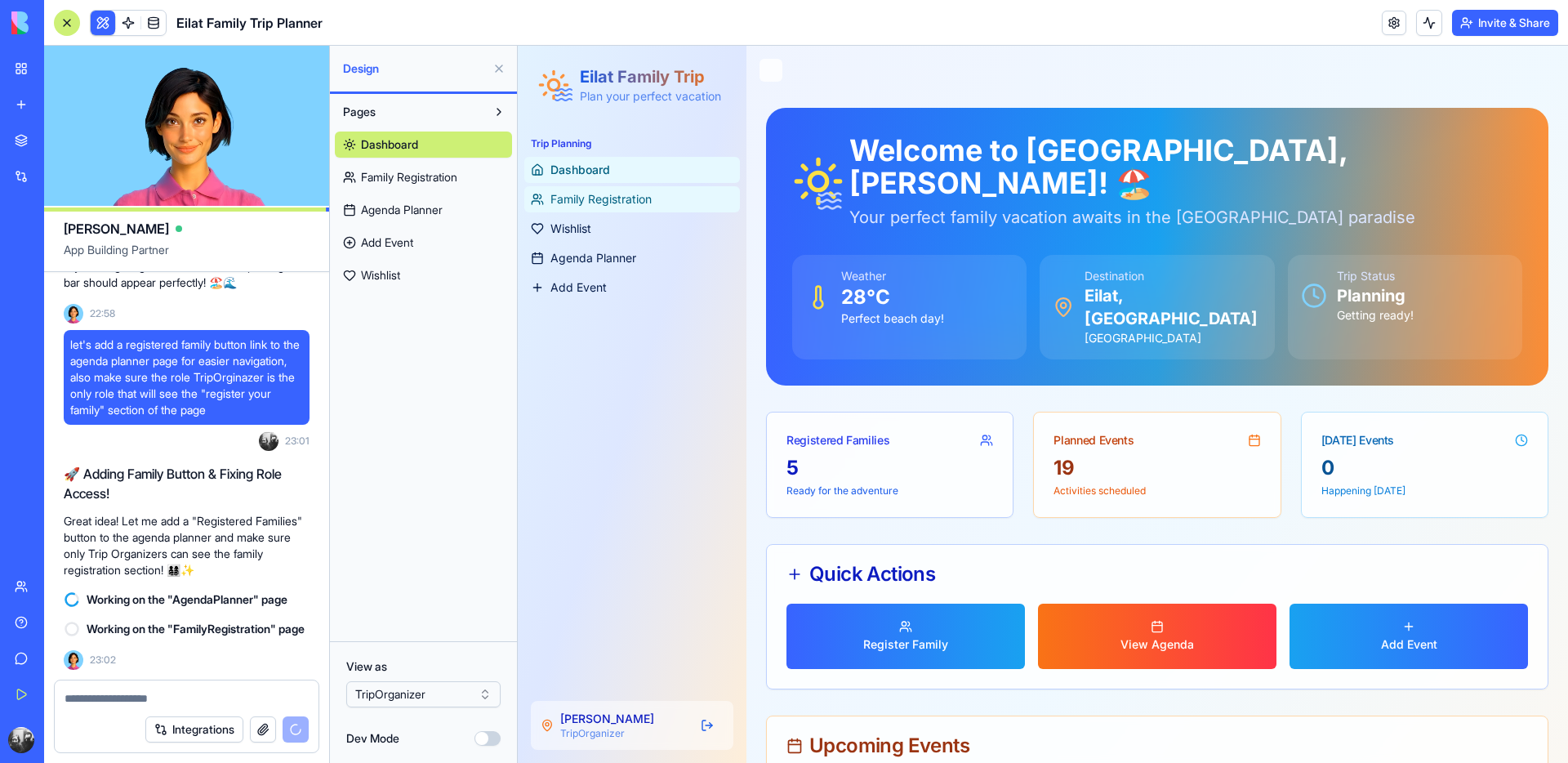
click at [595, 201] on span "Family Registration" at bounding box center [601, 199] width 101 height 16
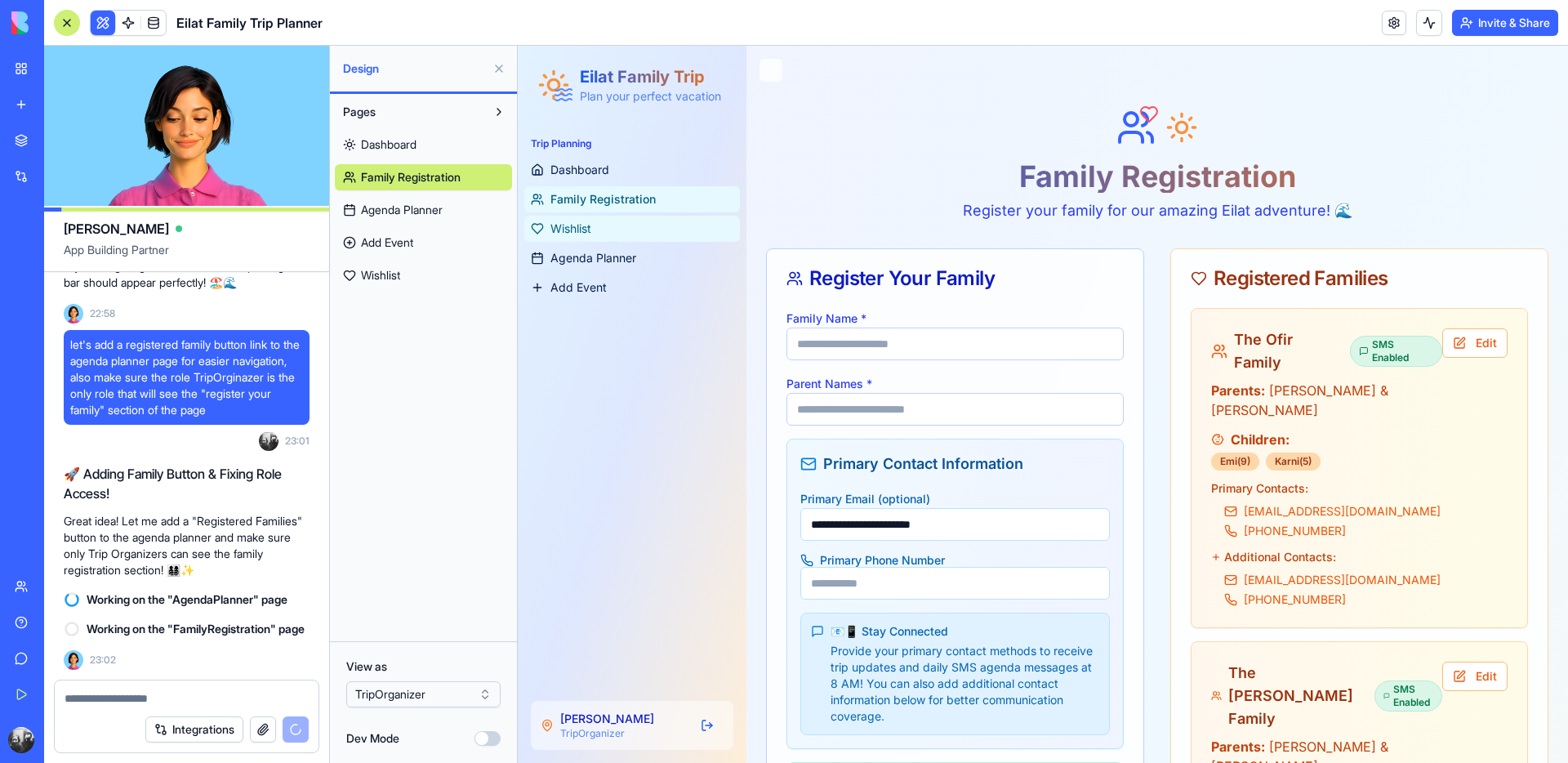
click at [589, 227] on span "Wishlist" at bounding box center [571, 228] width 41 height 16
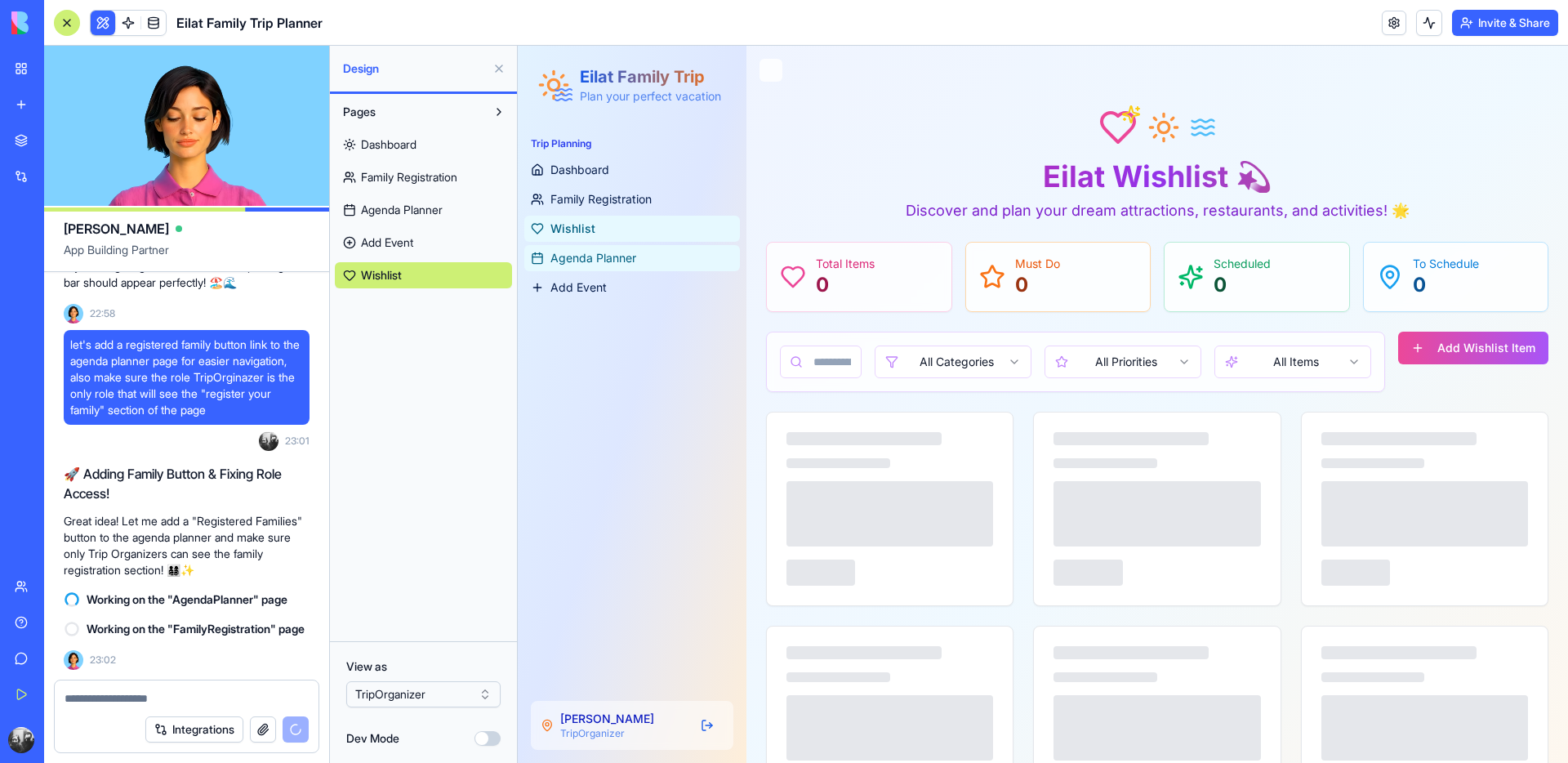
click at [588, 258] on span "Agenda Planner" at bounding box center [593, 257] width 86 height 16
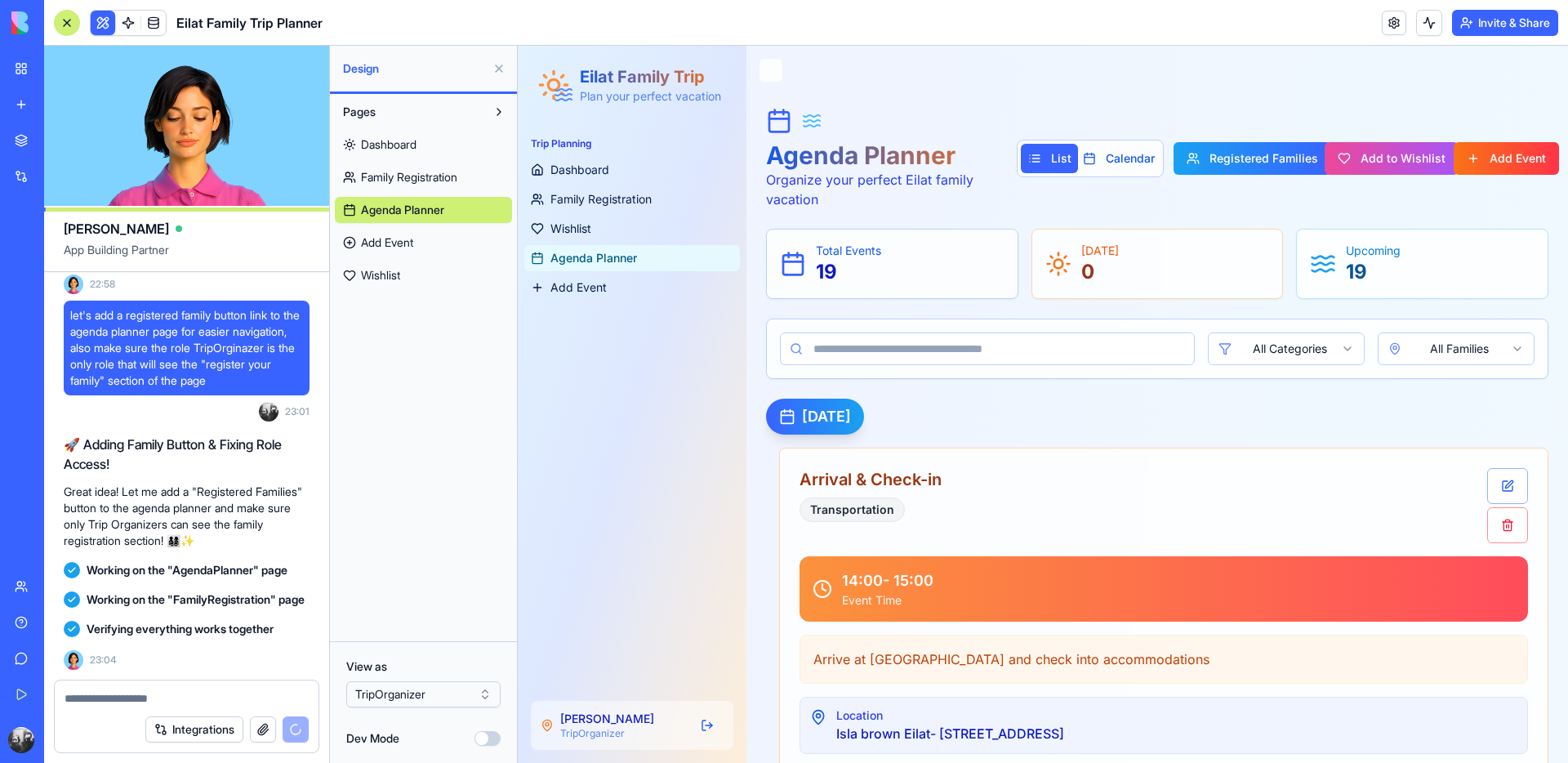
scroll to position [21606, 0]
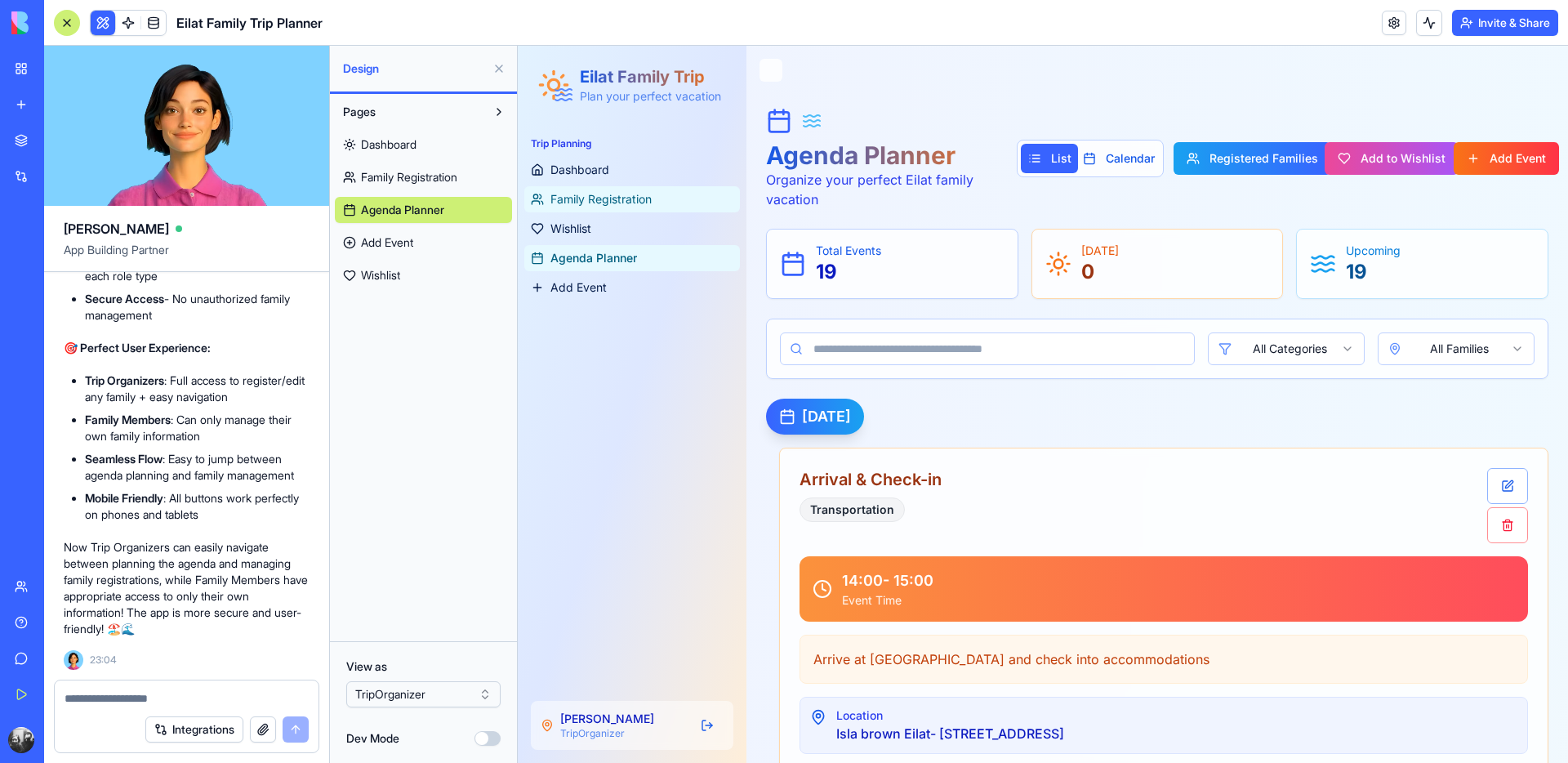
click at [644, 195] on span "Family Registration" at bounding box center [601, 199] width 101 height 16
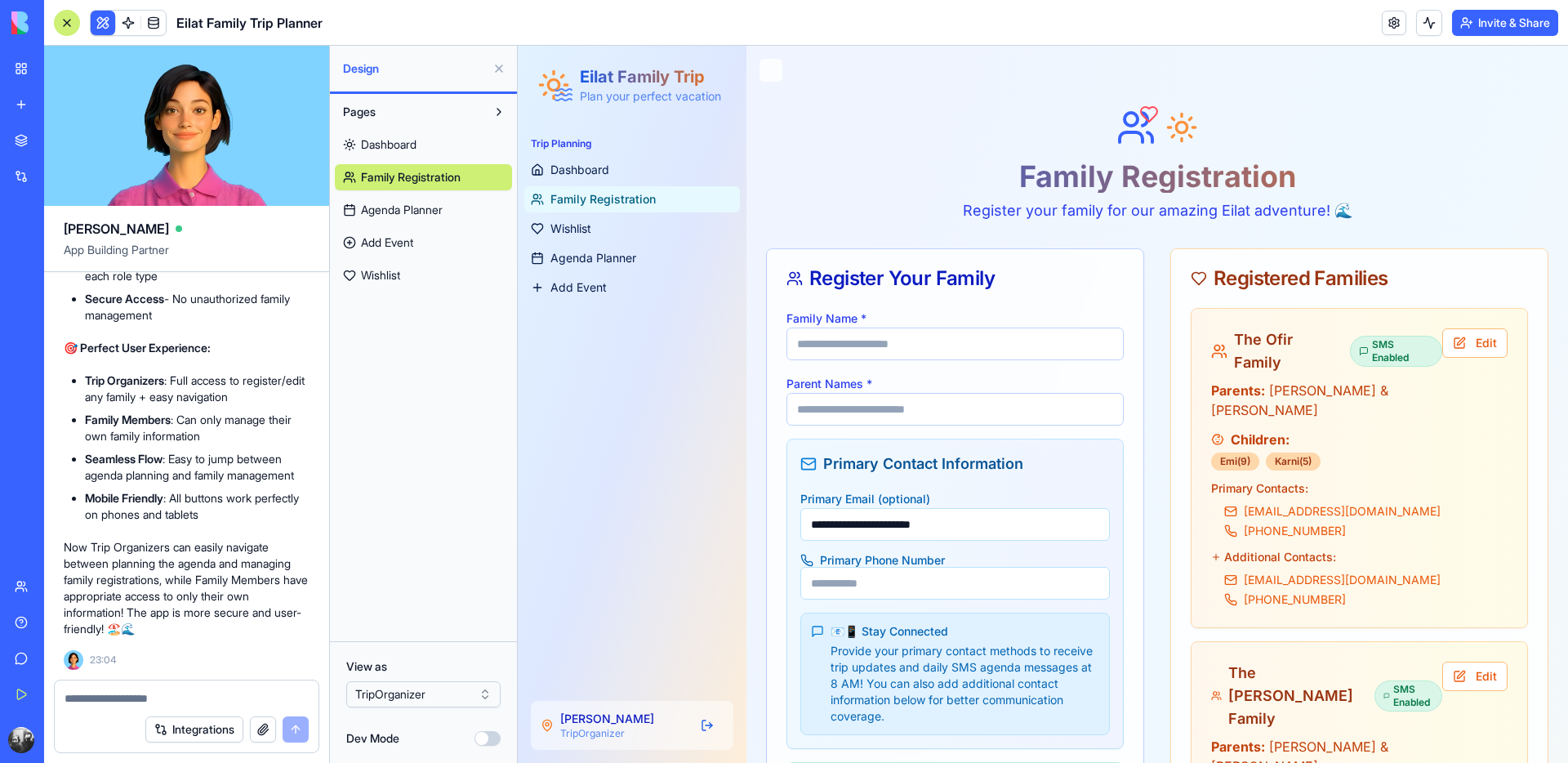
click at [436, 695] on html "BETA My Workspace New app Marketplace Integrations Recent מתכנן הטיול לאילת Fam…" at bounding box center [784, 382] width 1568 height 763
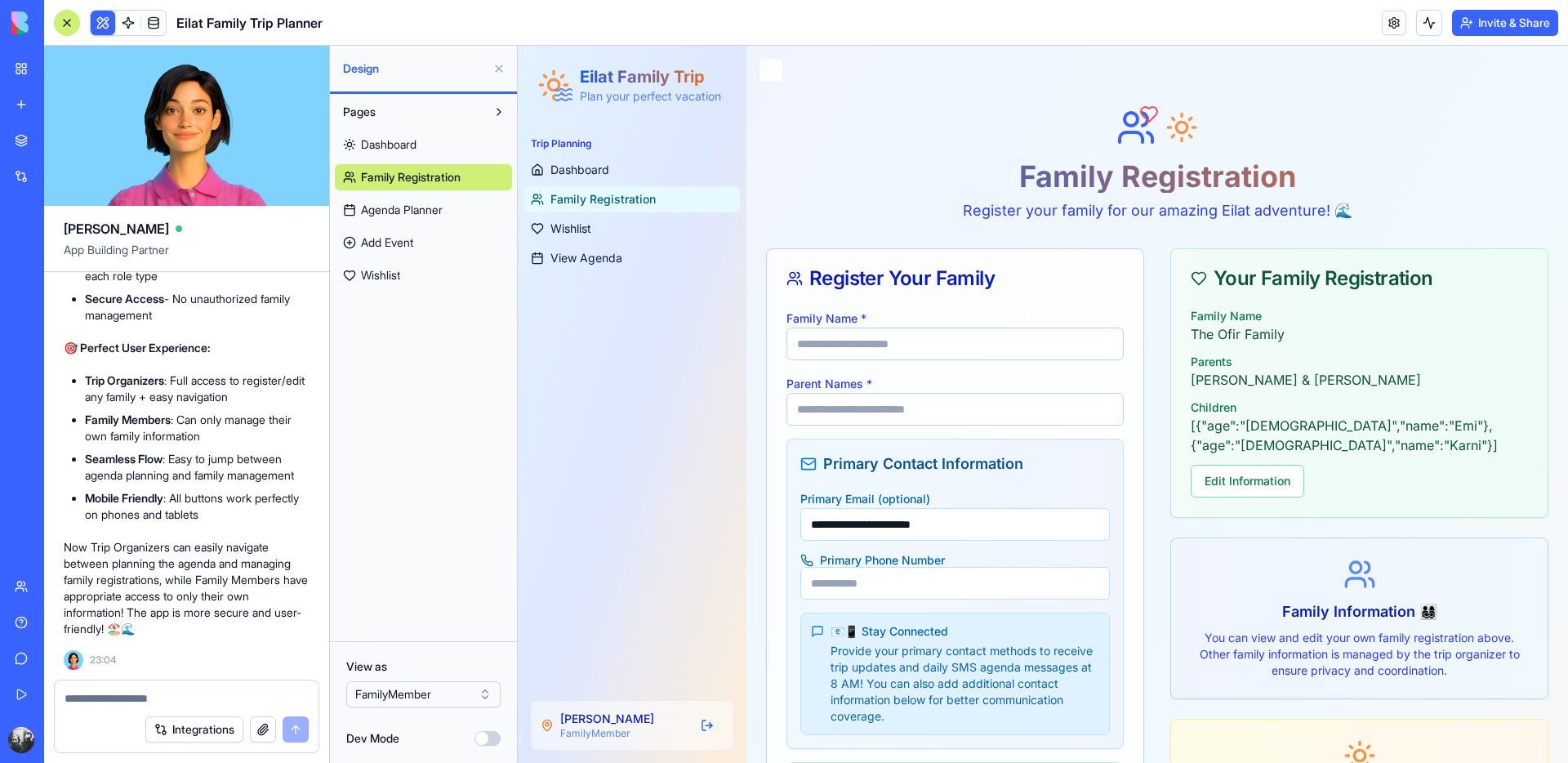
click at [428, 694] on html "BETA My Workspace New app Marketplace Integrations Recent מתכנן הטיול לאילת Fam…" at bounding box center [784, 382] width 1568 height 763
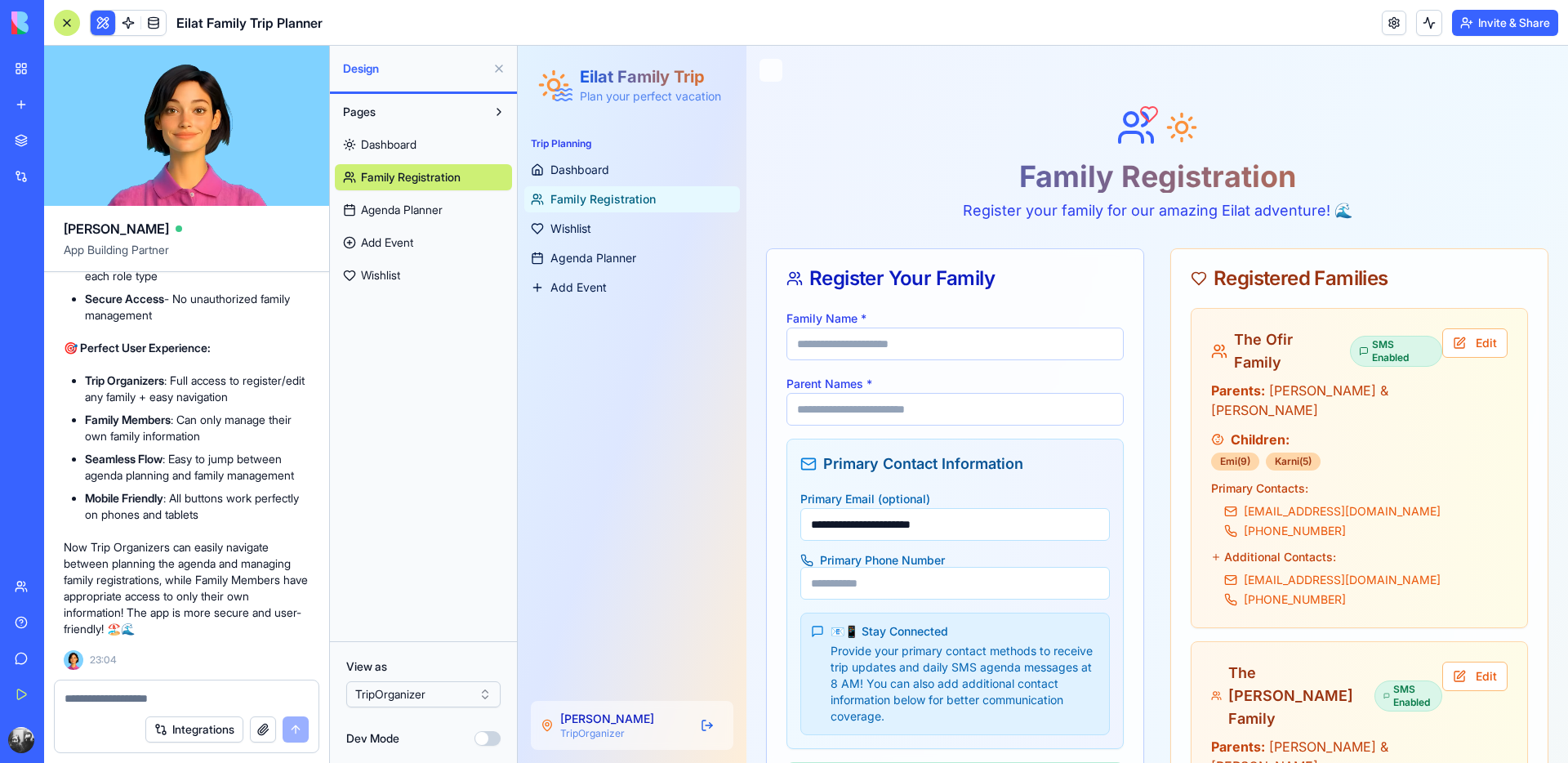
click at [424, 691] on html "BETA My Workspace New app Marketplace Integrations Recent מתכנן הטיול לאילת Fam…" at bounding box center [784, 382] width 1568 height 763
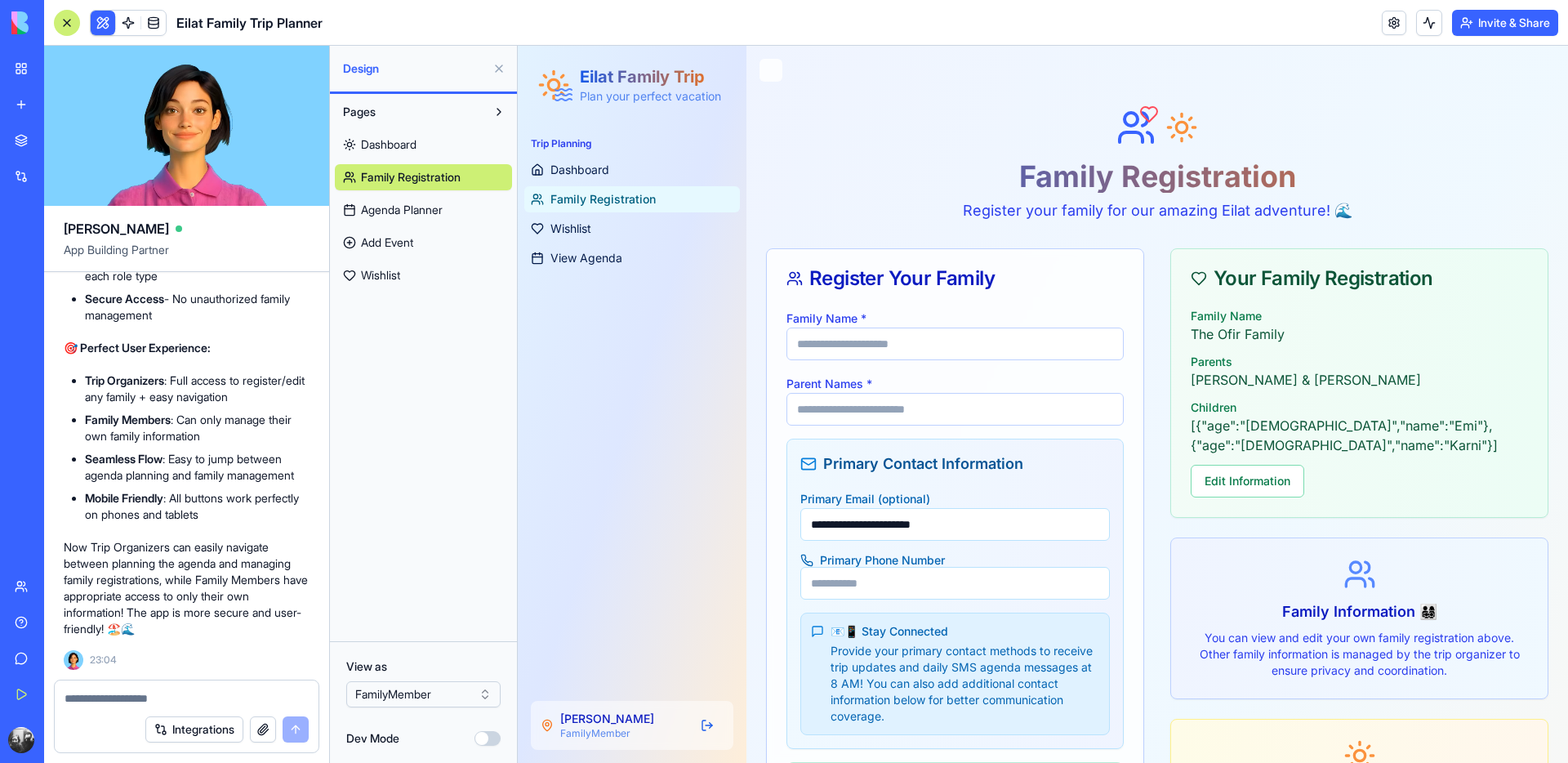
click at [432, 701] on html "BETA My Workspace New app Marketplace Integrations Recent מתכנן הטיול לאילת Fam…" at bounding box center [784, 382] width 1568 height 763
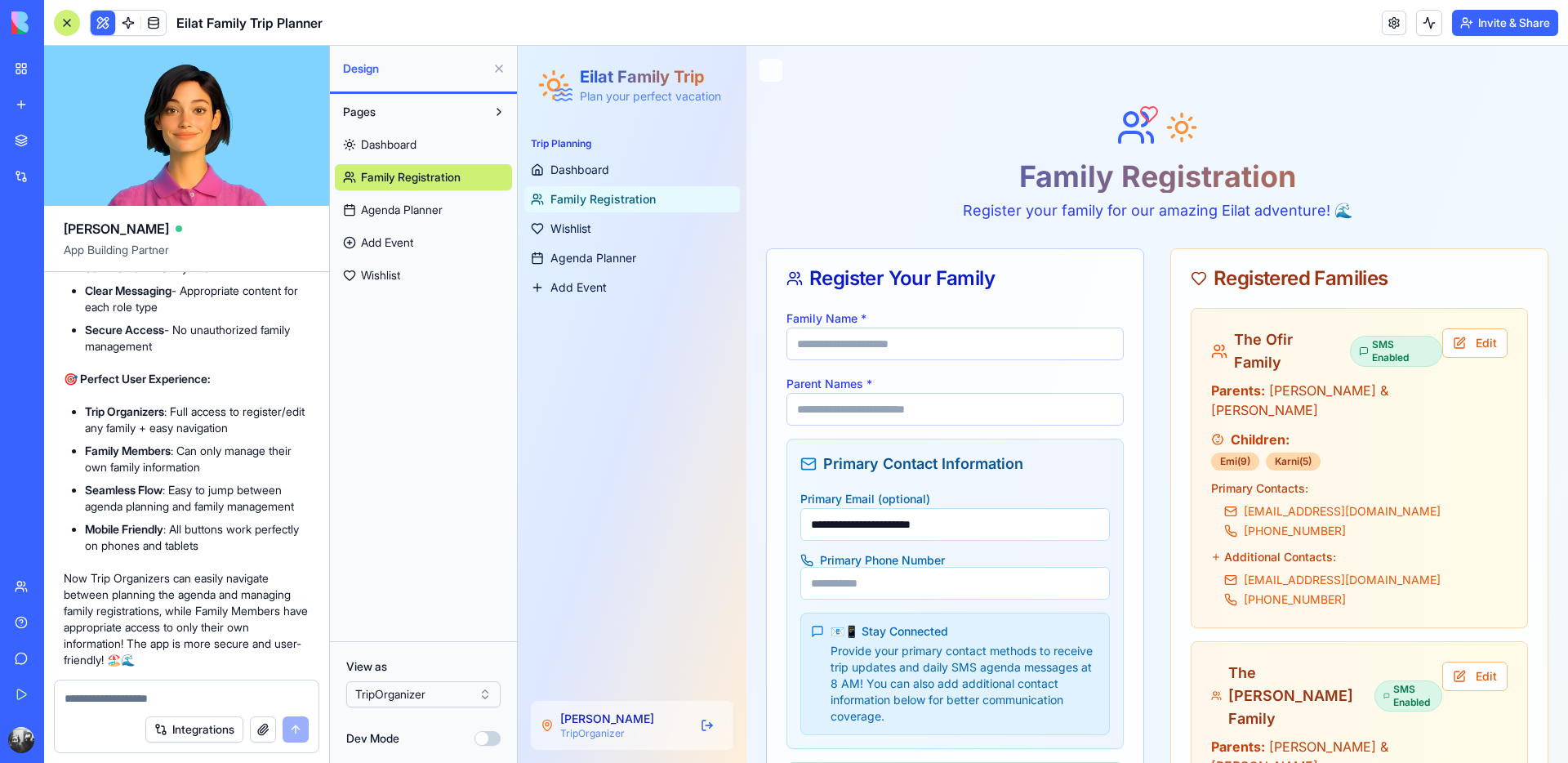
scroll to position [20828, 0]
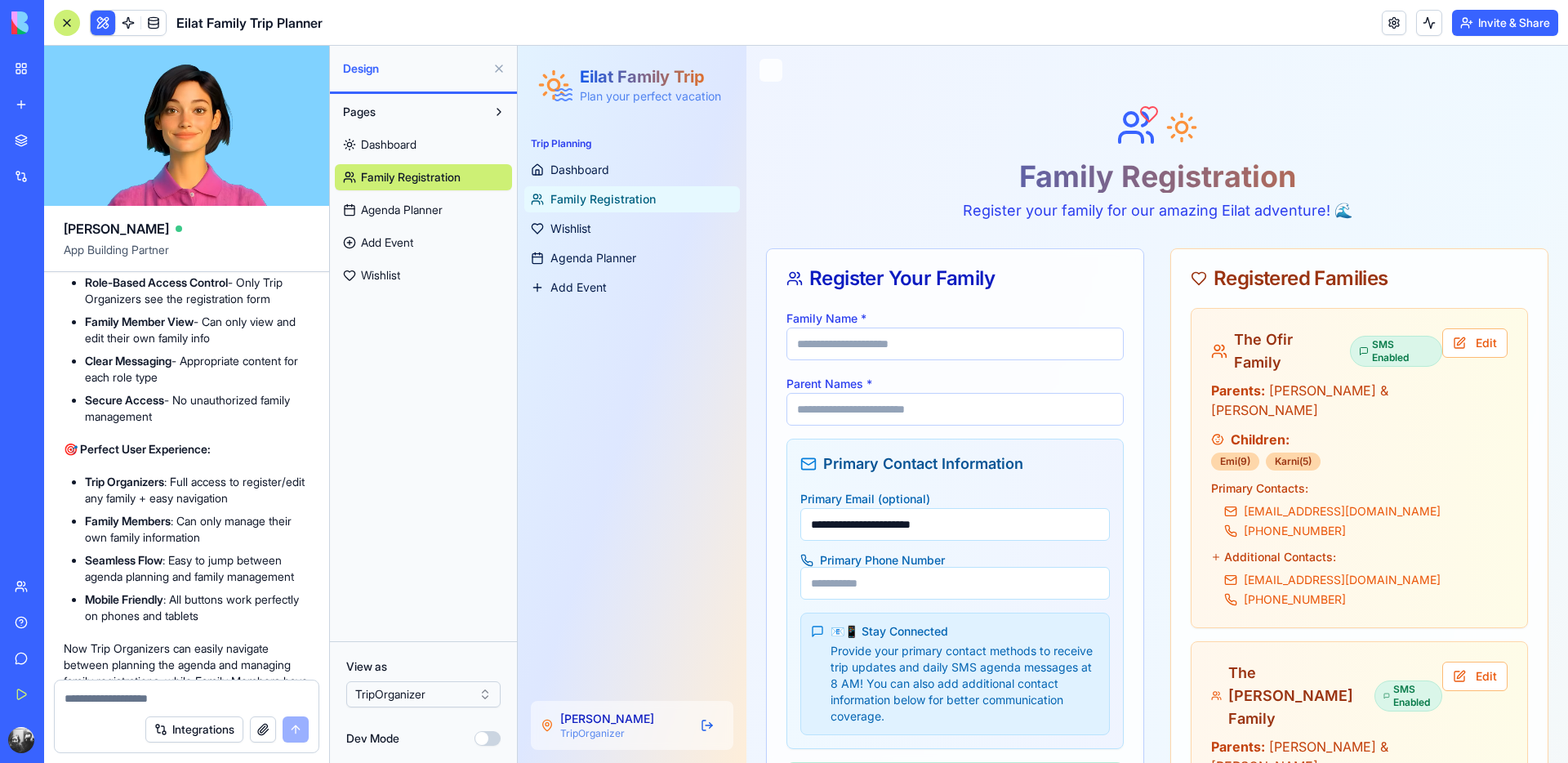
click at [587, 257] on span "Agenda Planner" at bounding box center [593, 257] width 86 height 16
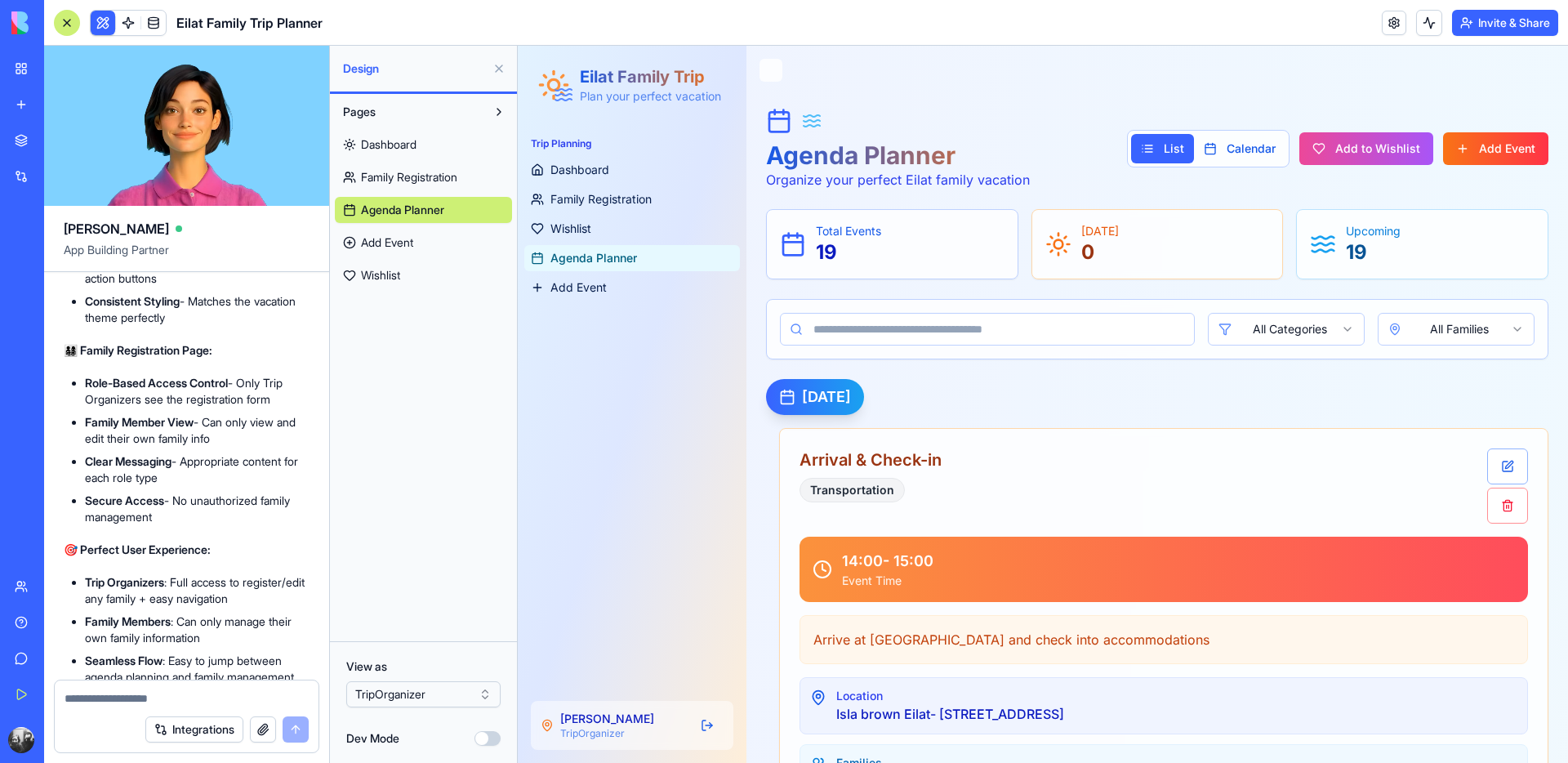
scroll to position [20723, 0]
drag, startPoint x: 95, startPoint y: 377, endPoint x: 127, endPoint y: 406, distance: 43.2
copy span "add a registered family button link to the agenda planner page for easier navig…"
click at [103, 696] on textarea at bounding box center [186, 698] width 244 height 16
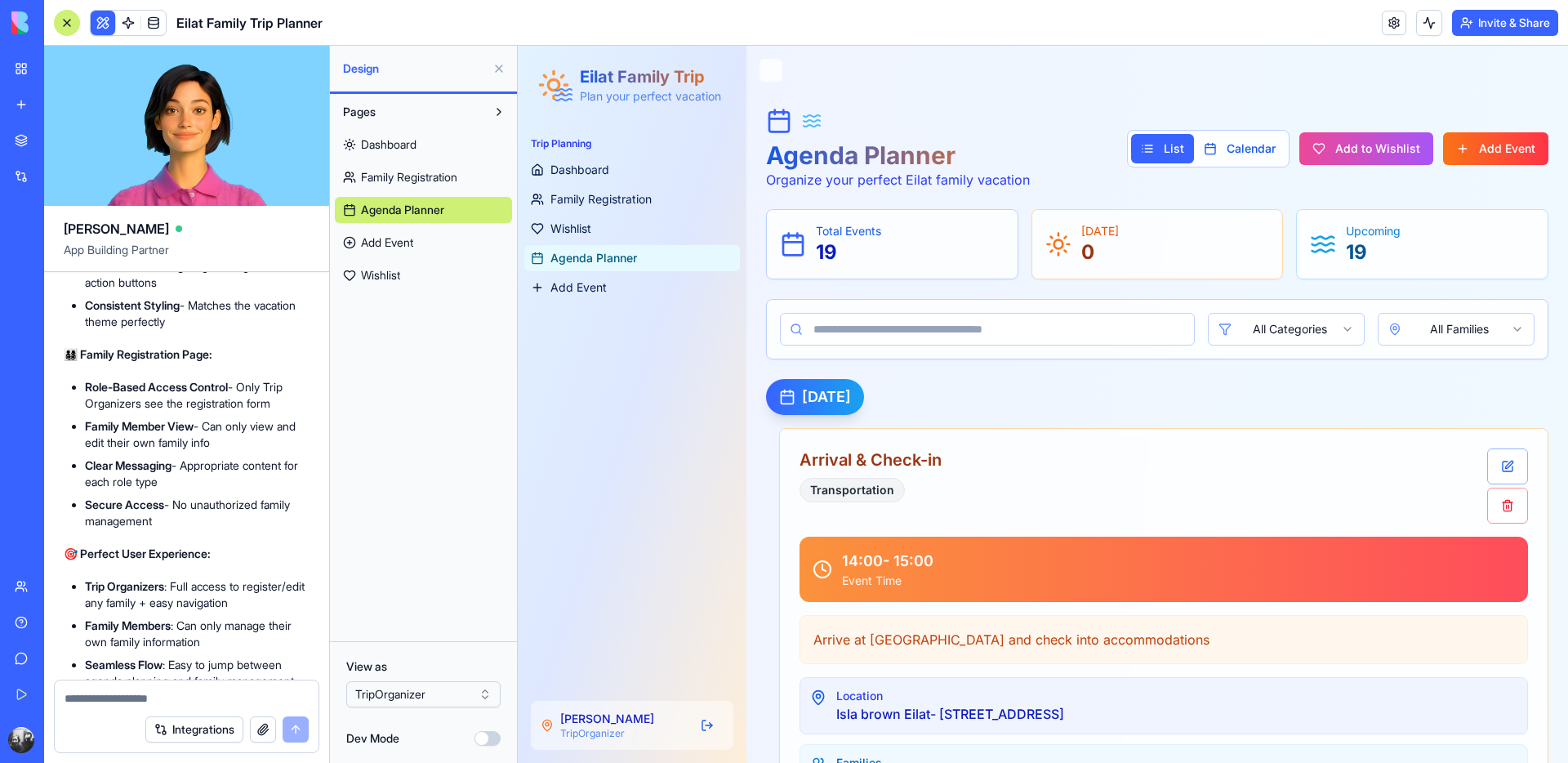
paste textarea "**********"
type textarea "**********"
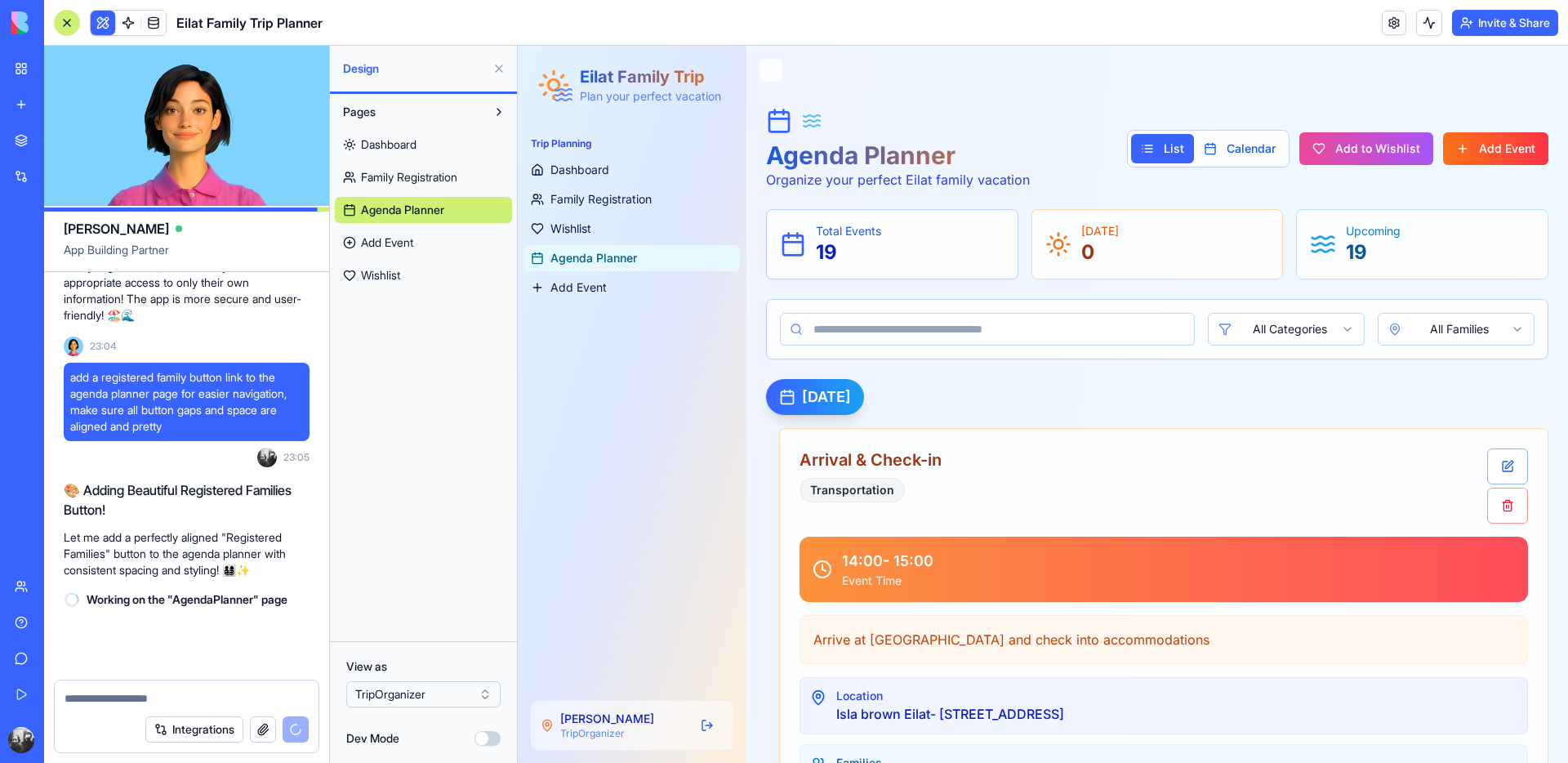
scroll to position [21920, 0]
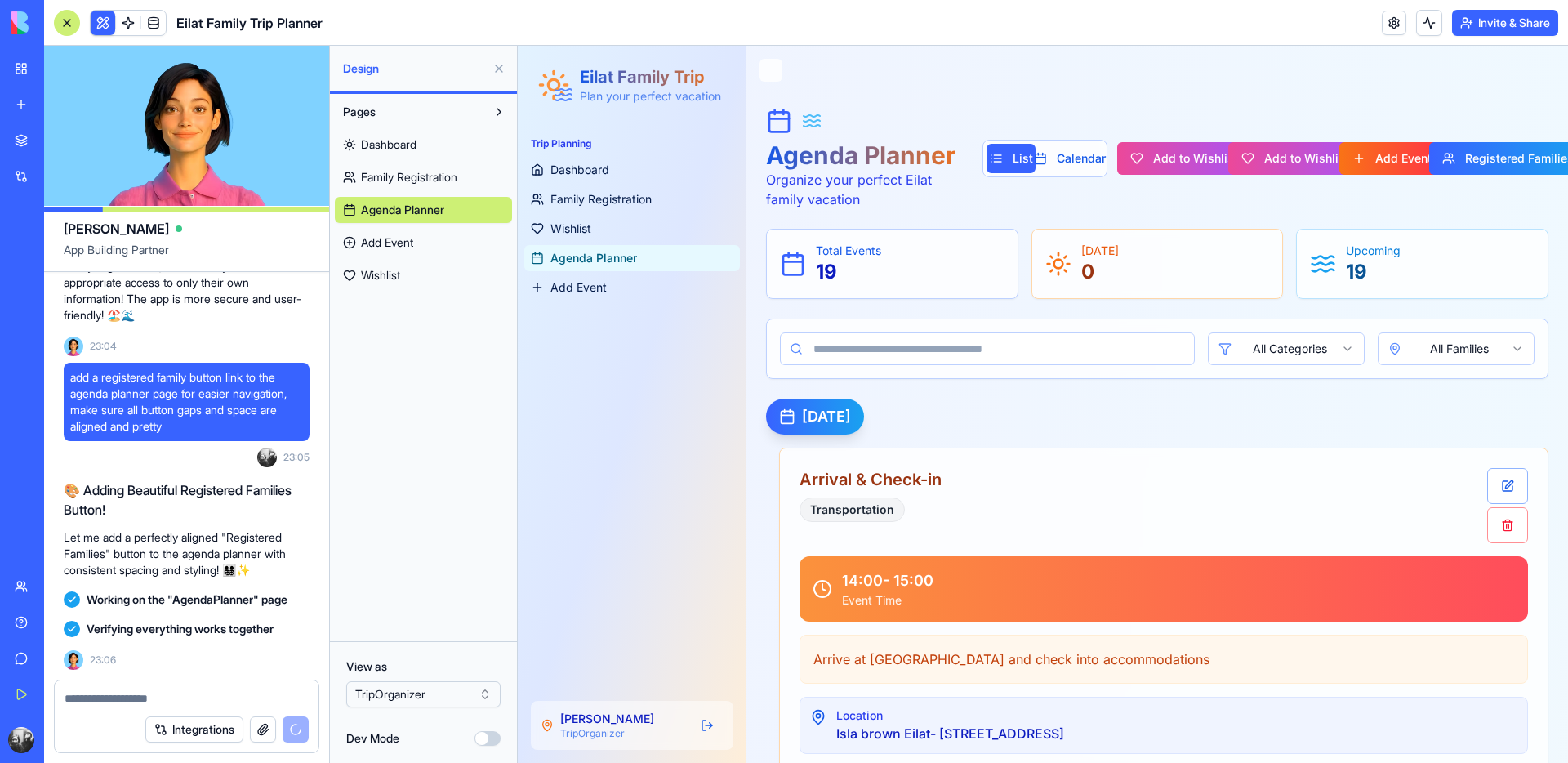
click at [502, 70] on button at bounding box center [500, 69] width 26 height 27
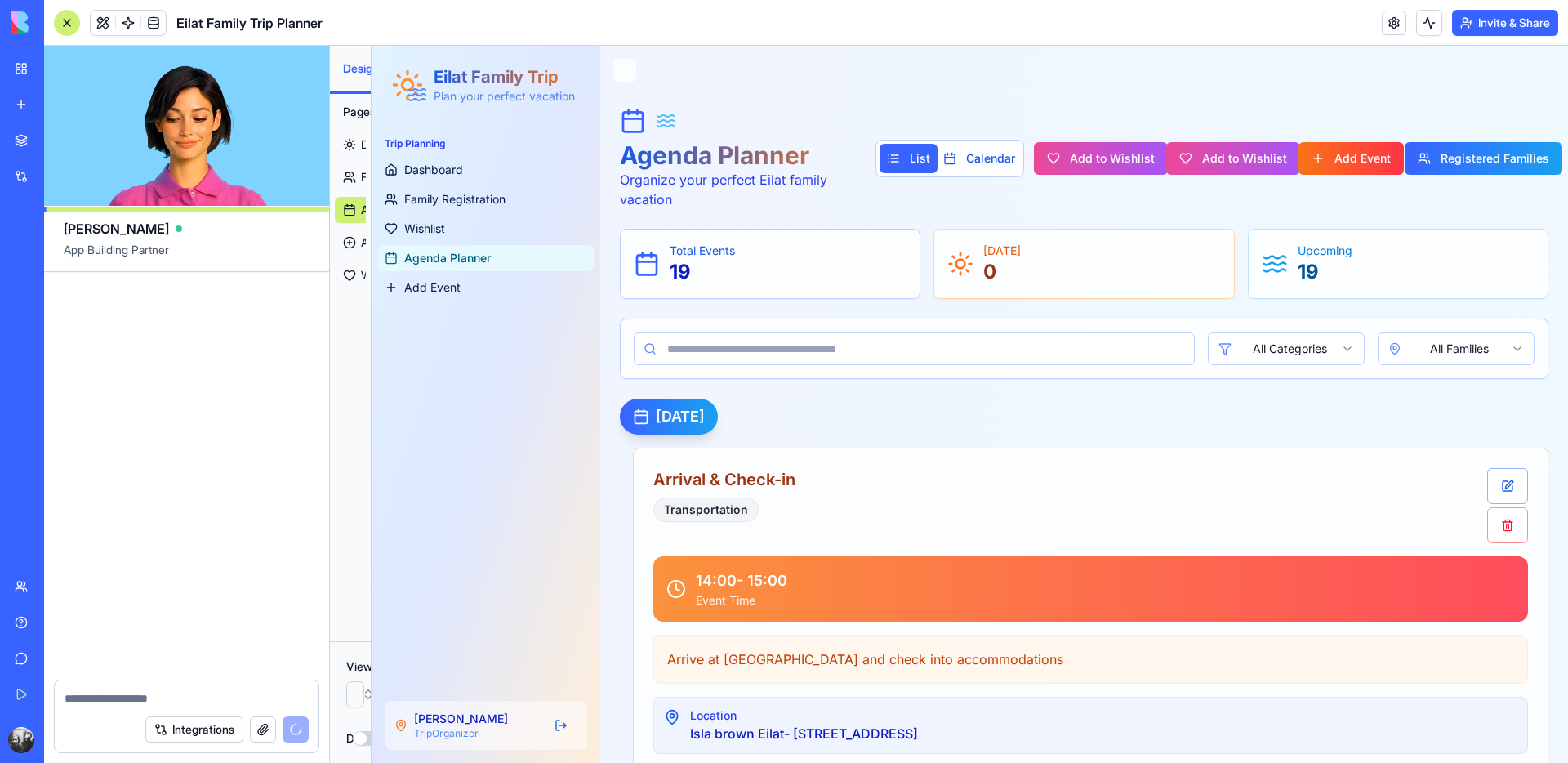
scroll to position [22770, 0]
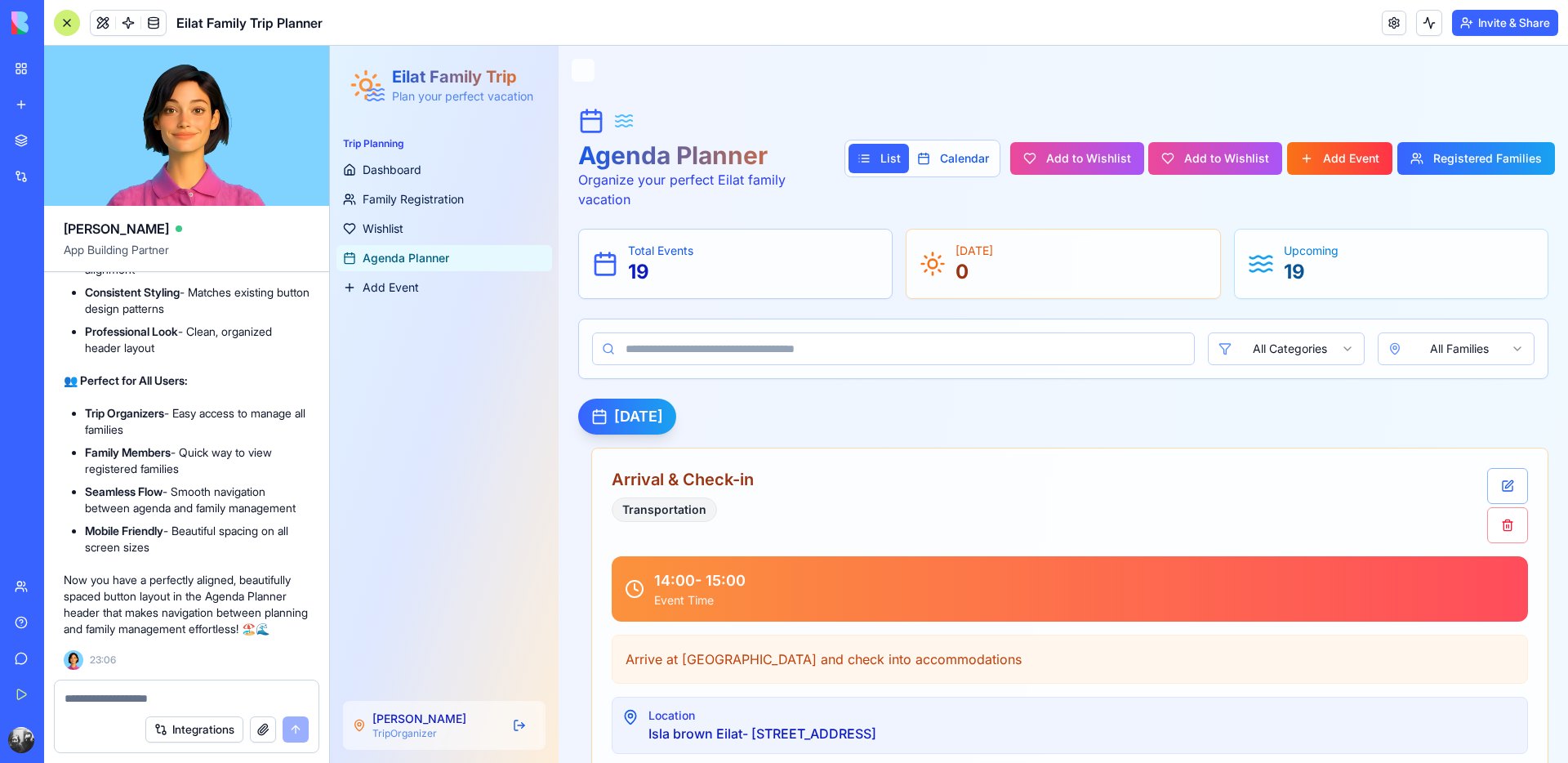
click at [147, 708] on div "Integrations" at bounding box center [186, 730] width 264 height 45
click at [148, 701] on textarea at bounding box center [186, 698] width 244 height 16
type textarea "**********"
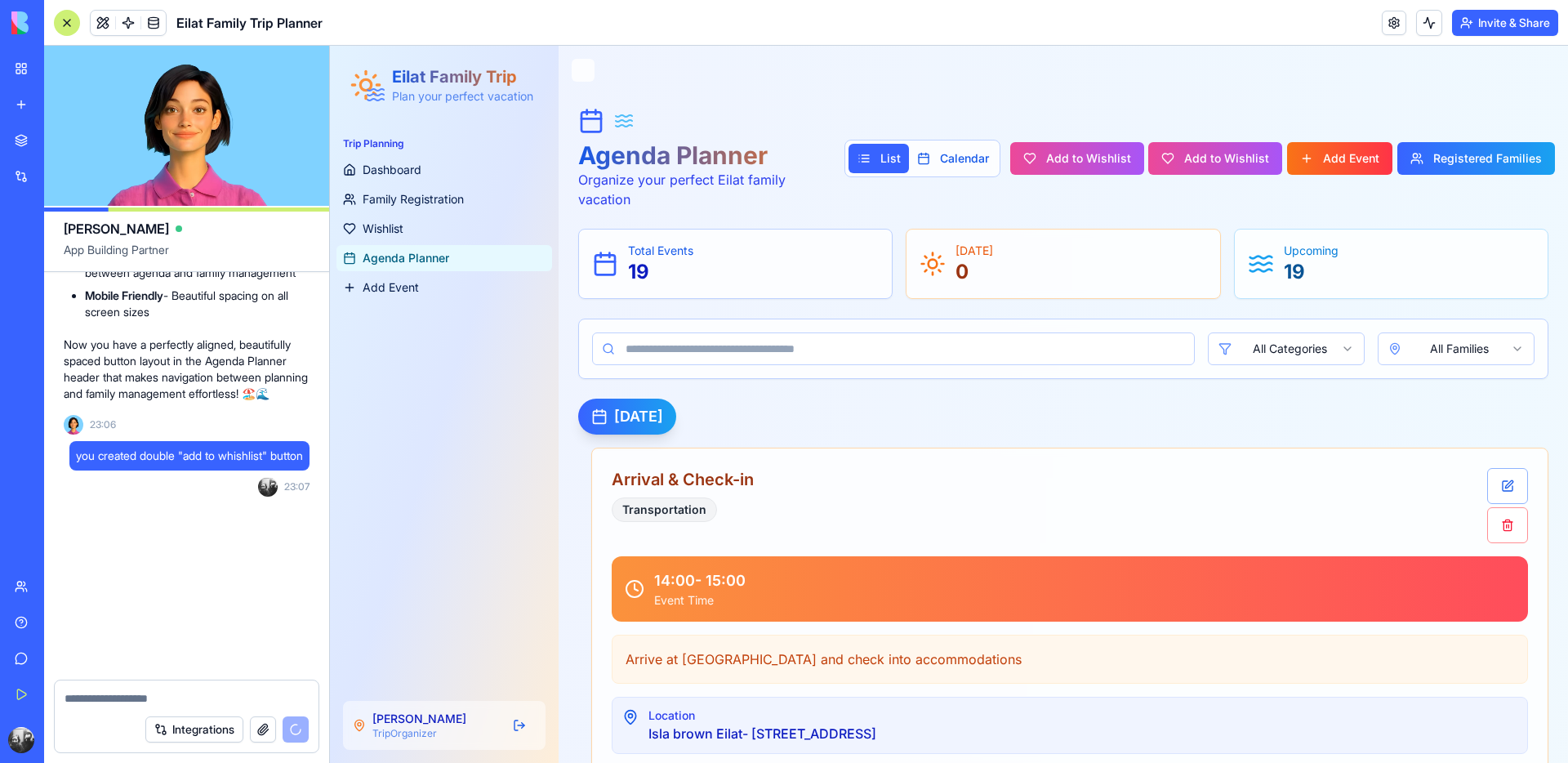
scroll to position [23022, 0]
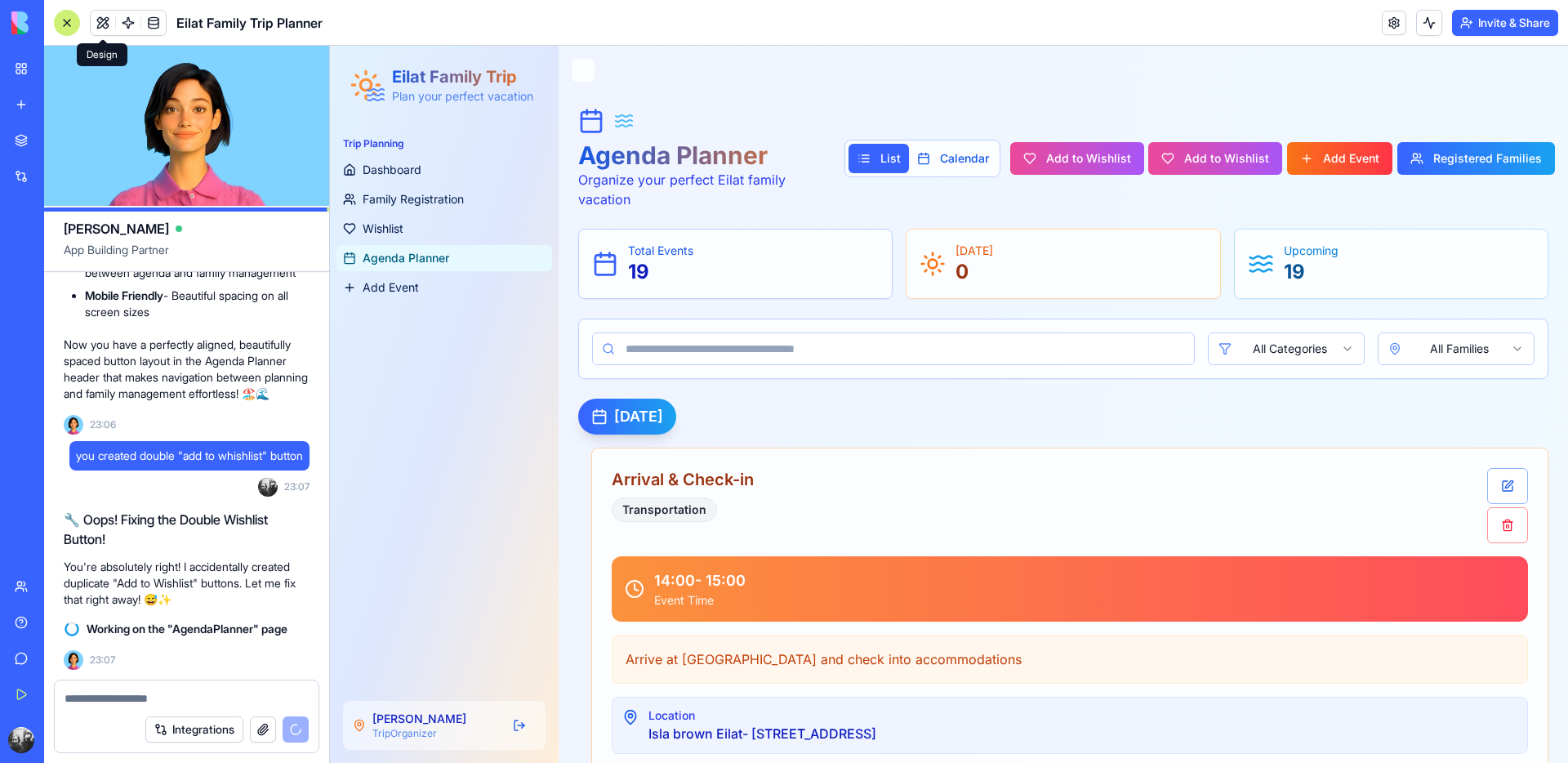
click at [97, 25] on button at bounding box center [103, 23] width 25 height 25
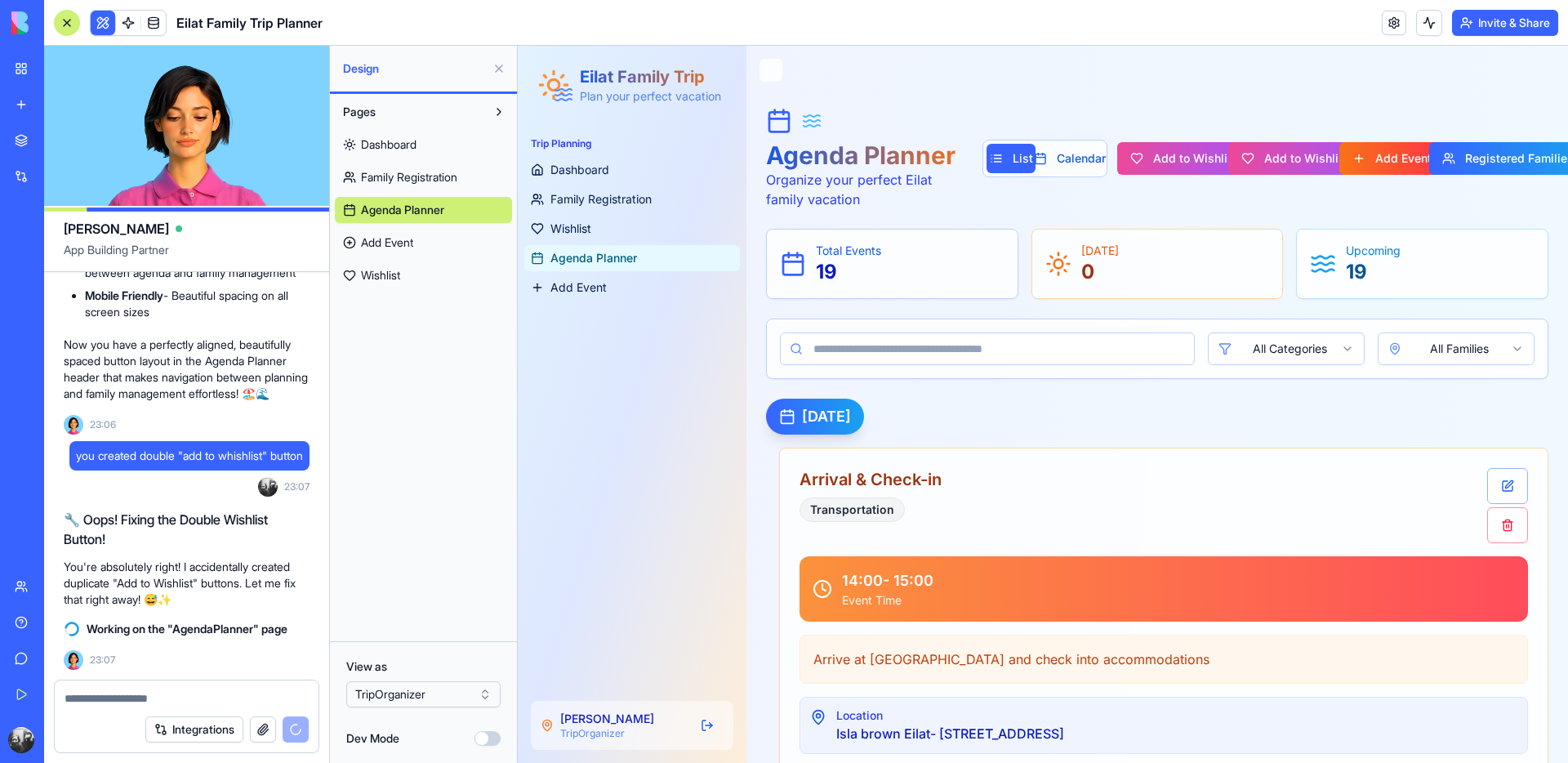
click at [426, 696] on html "BETA My Workspace New app Marketplace Integrations Recent מתכנן הטיול לאילת Fam…" at bounding box center [784, 382] width 1568 height 763
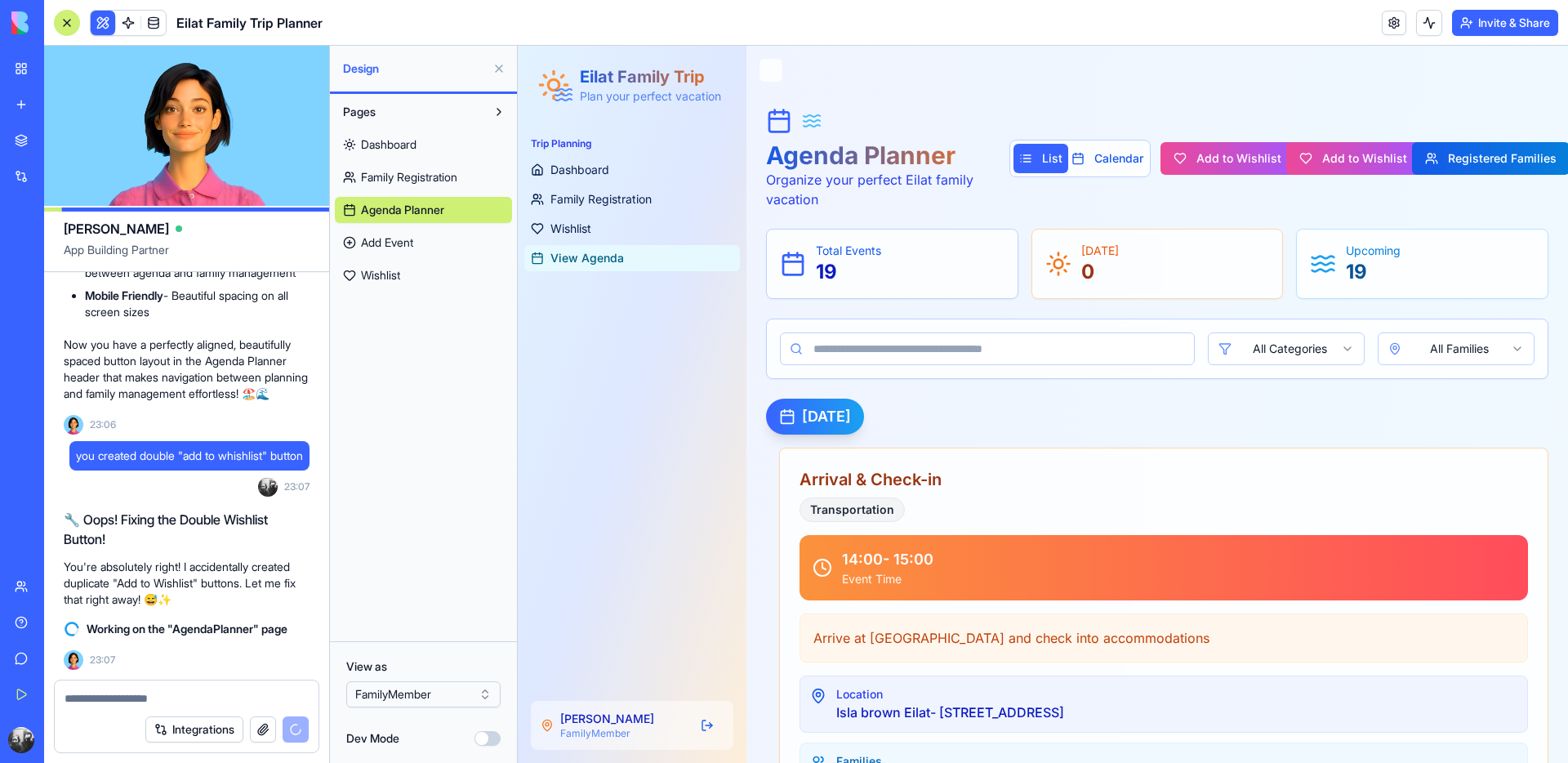
click at [1454, 159] on button "Registered Families" at bounding box center [1490, 158] width 158 height 33
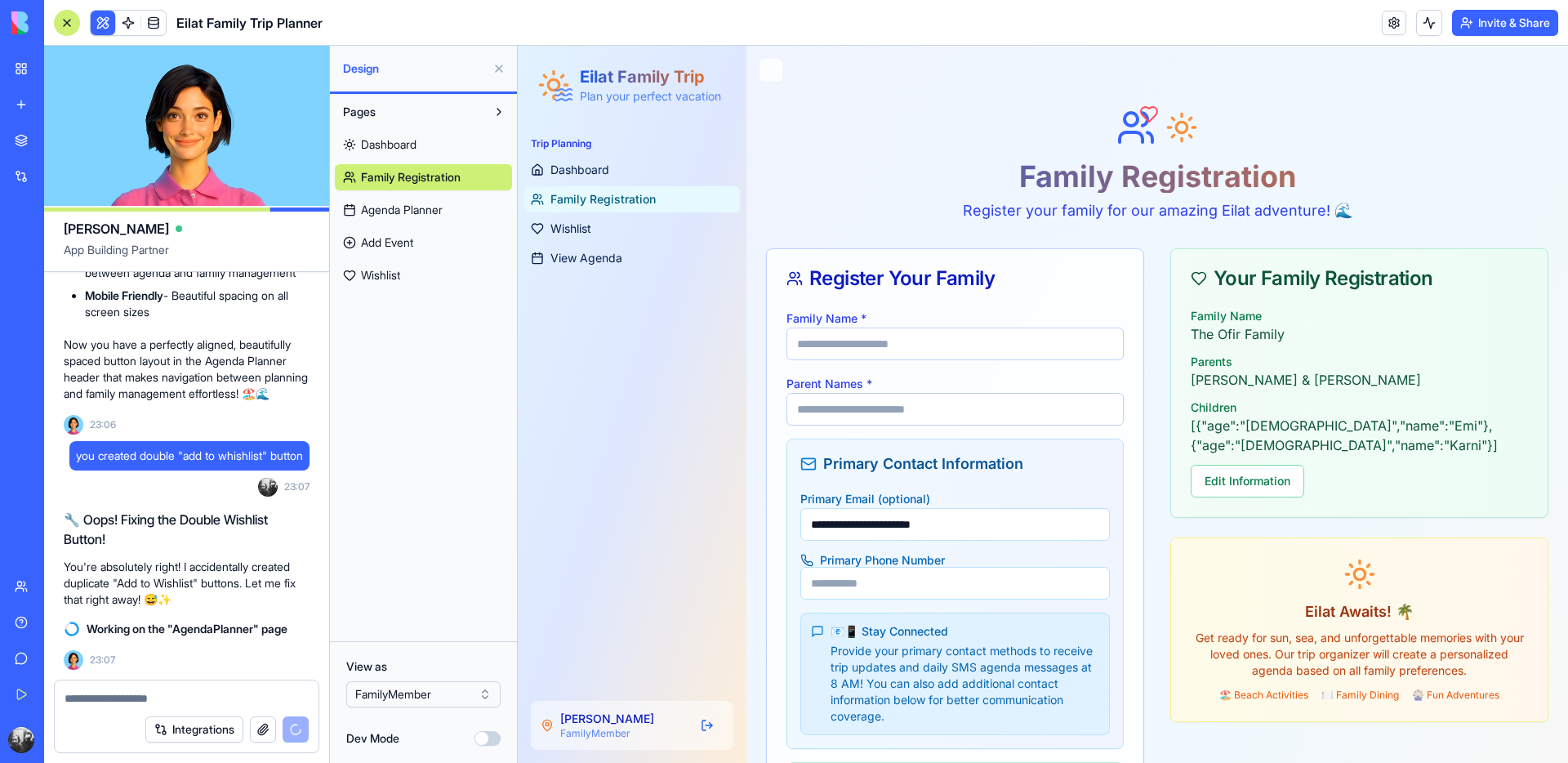
scroll to position [23051, 0]
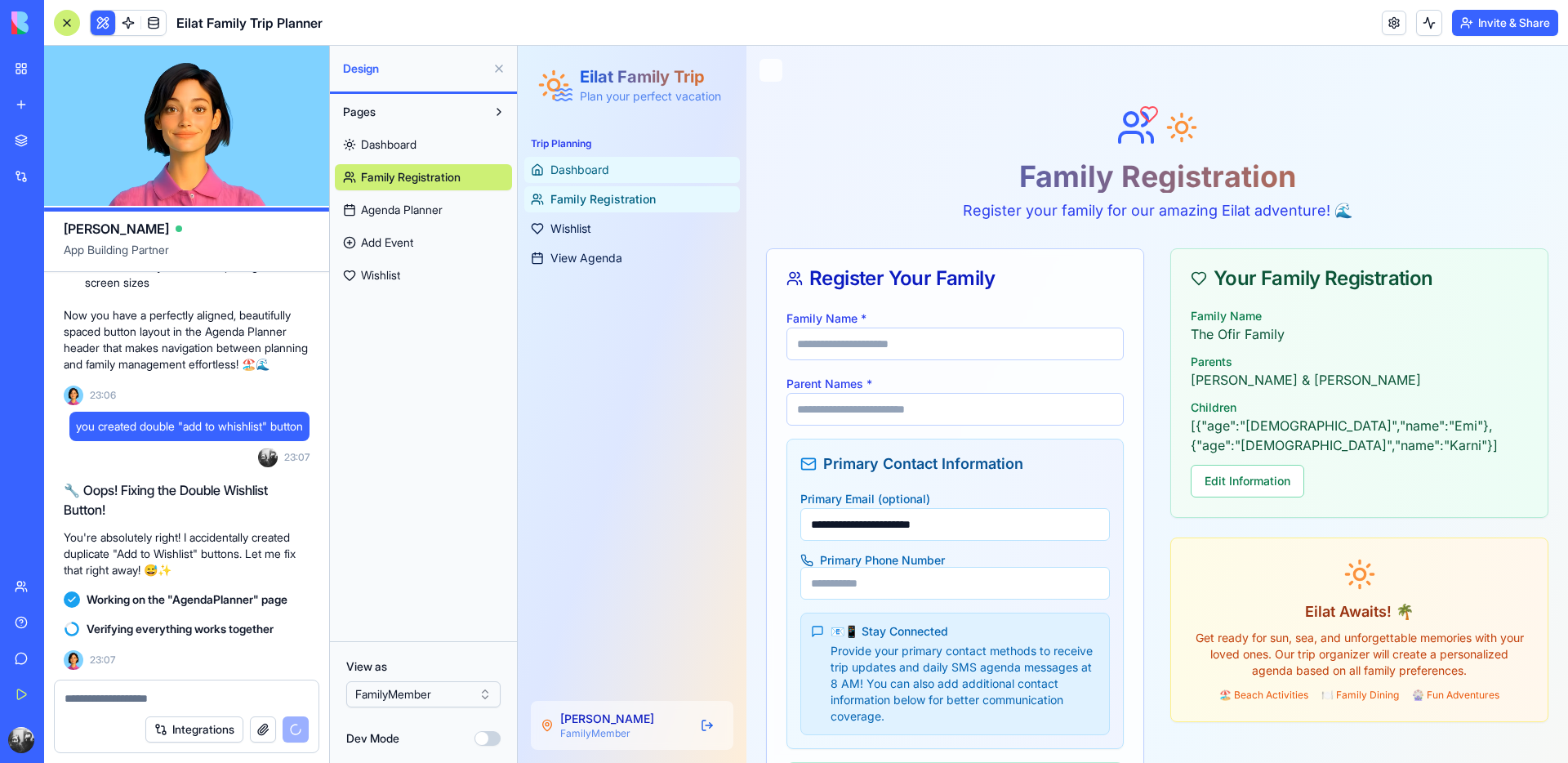
click at [596, 169] on span "Dashboard" at bounding box center [580, 169] width 59 height 16
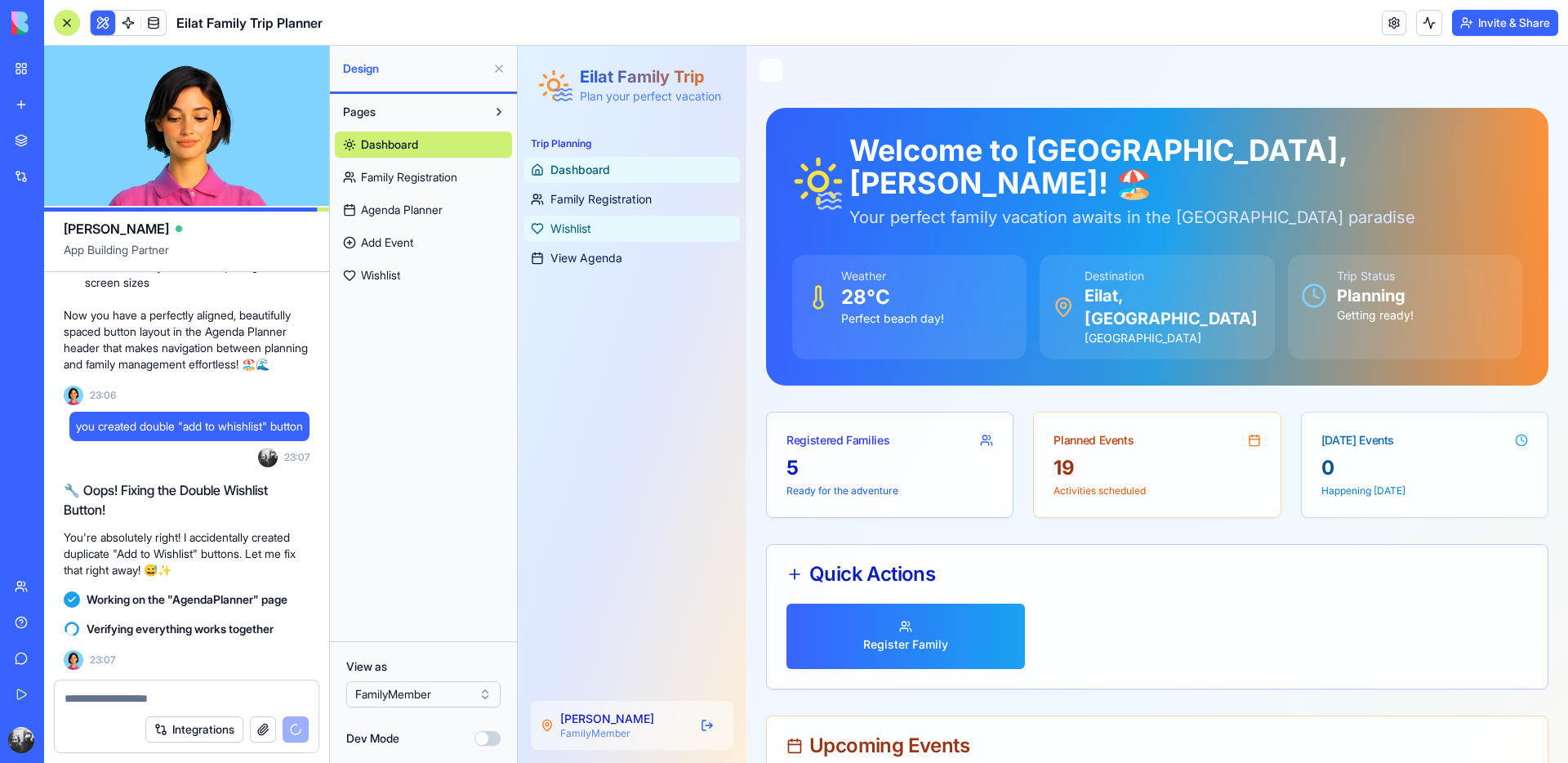
click at [590, 222] on span "Wishlist" at bounding box center [571, 228] width 41 height 16
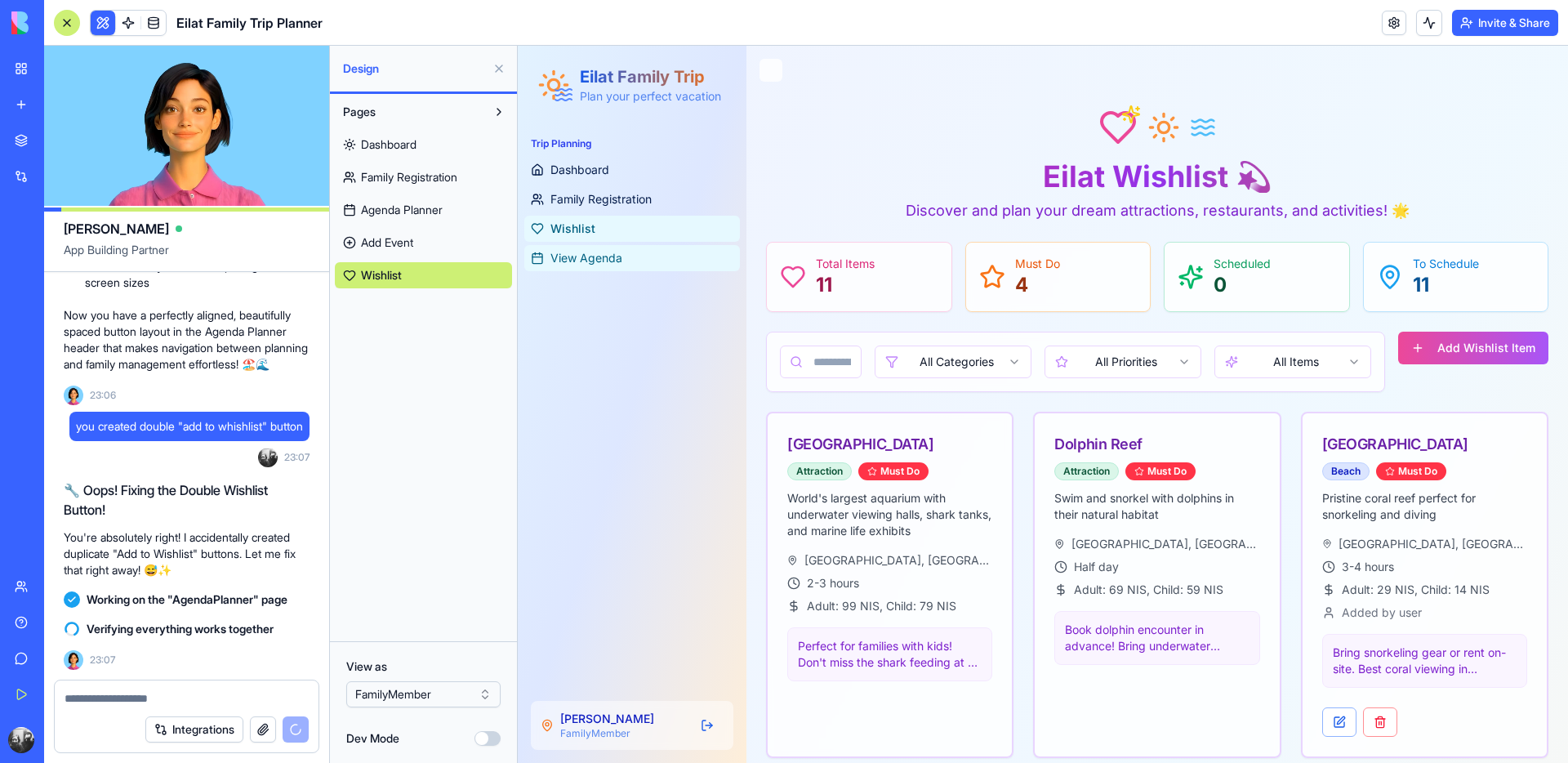
click at [590, 253] on span "View Agenda" at bounding box center [587, 257] width 72 height 16
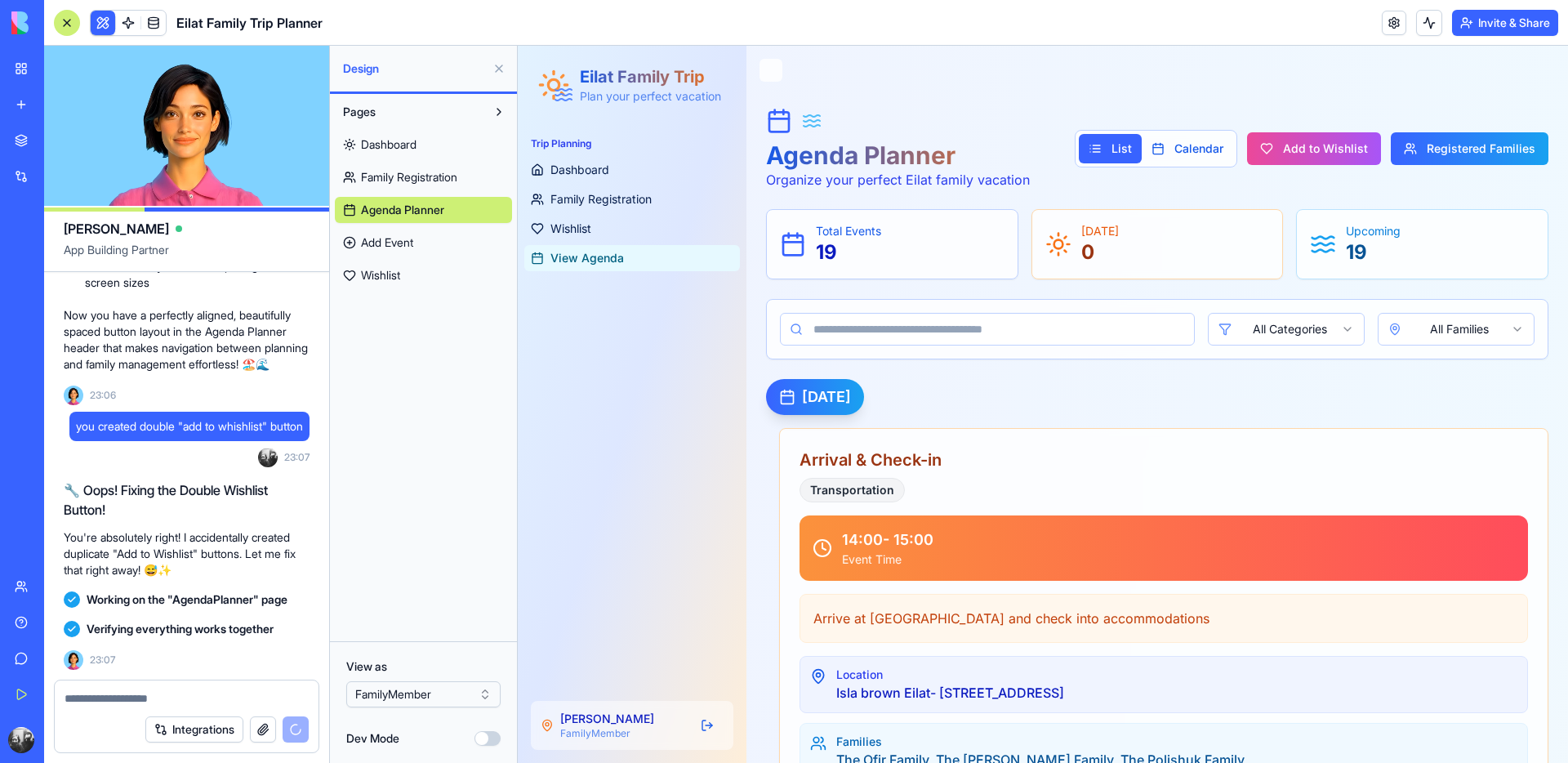
scroll to position [23607, 0]
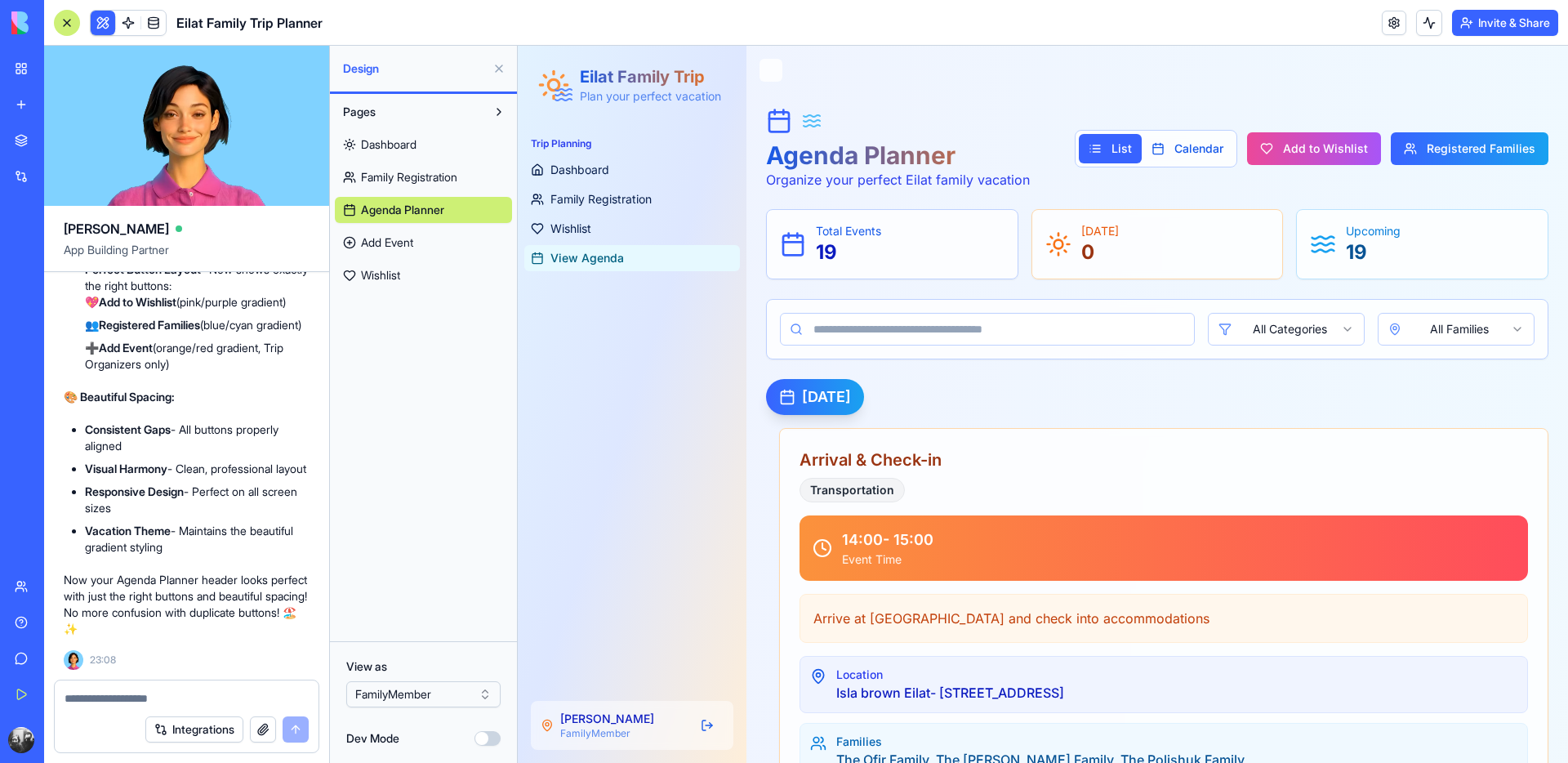
click at [422, 699] on html "BETA My Workspace New app Marketplace Integrations Recent מתכנן הטיול לאילת Fam…" at bounding box center [784, 382] width 1568 height 763
click at [1471, 151] on button "Registered Families" at bounding box center [1470, 149] width 158 height 33
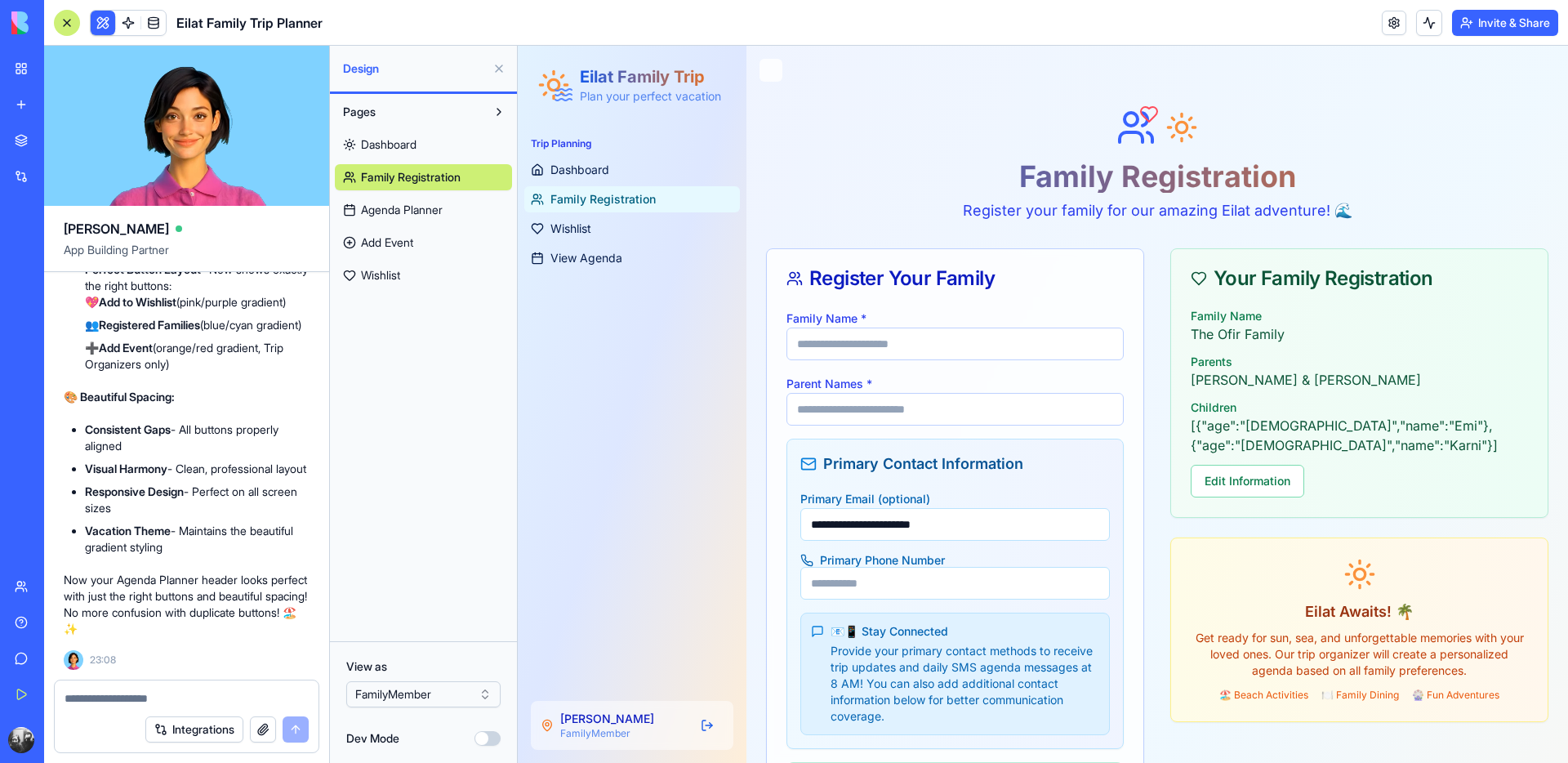
click at [180, 701] on textarea at bounding box center [186, 698] width 244 height 16
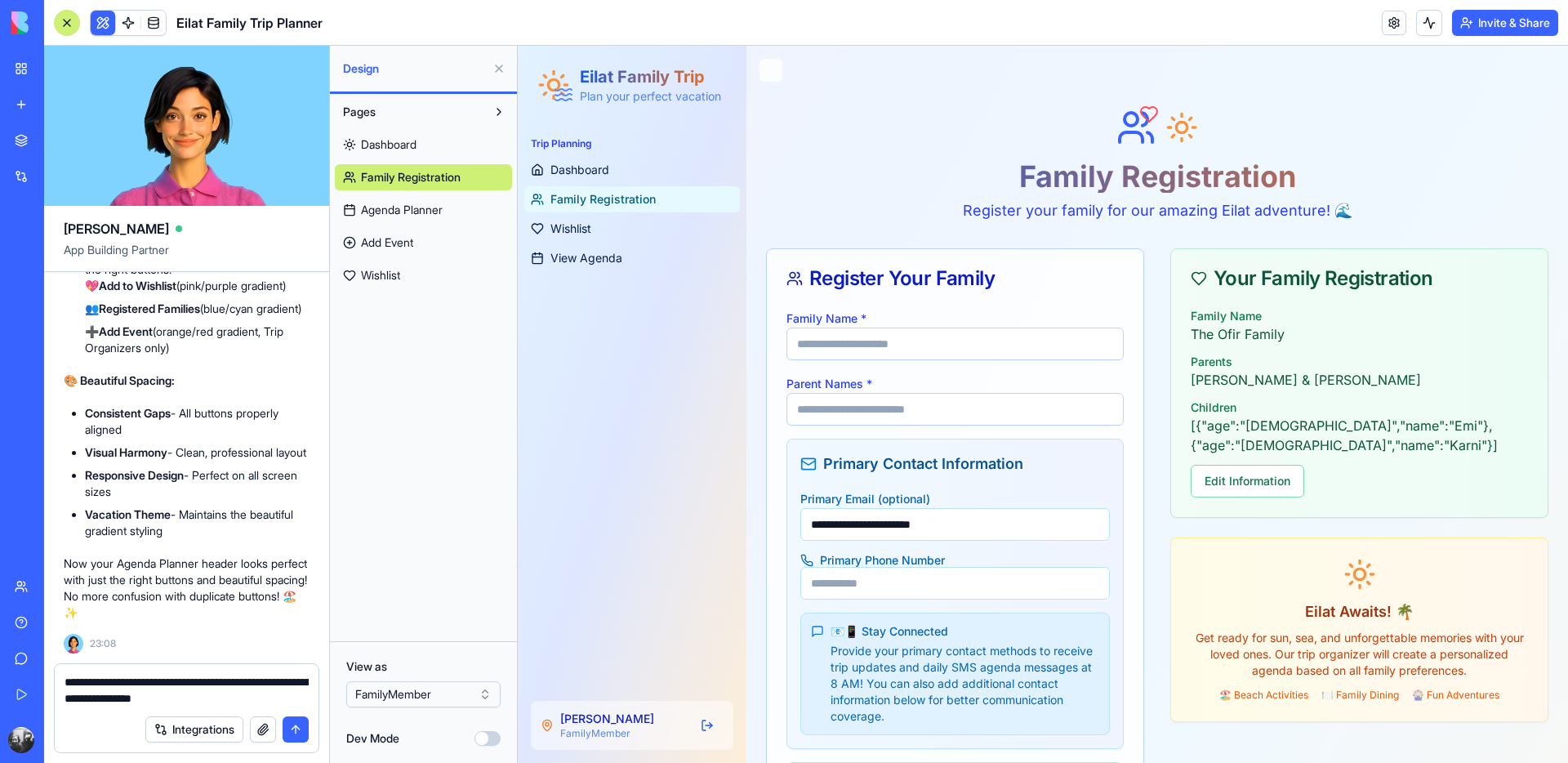
type textarea "**********"
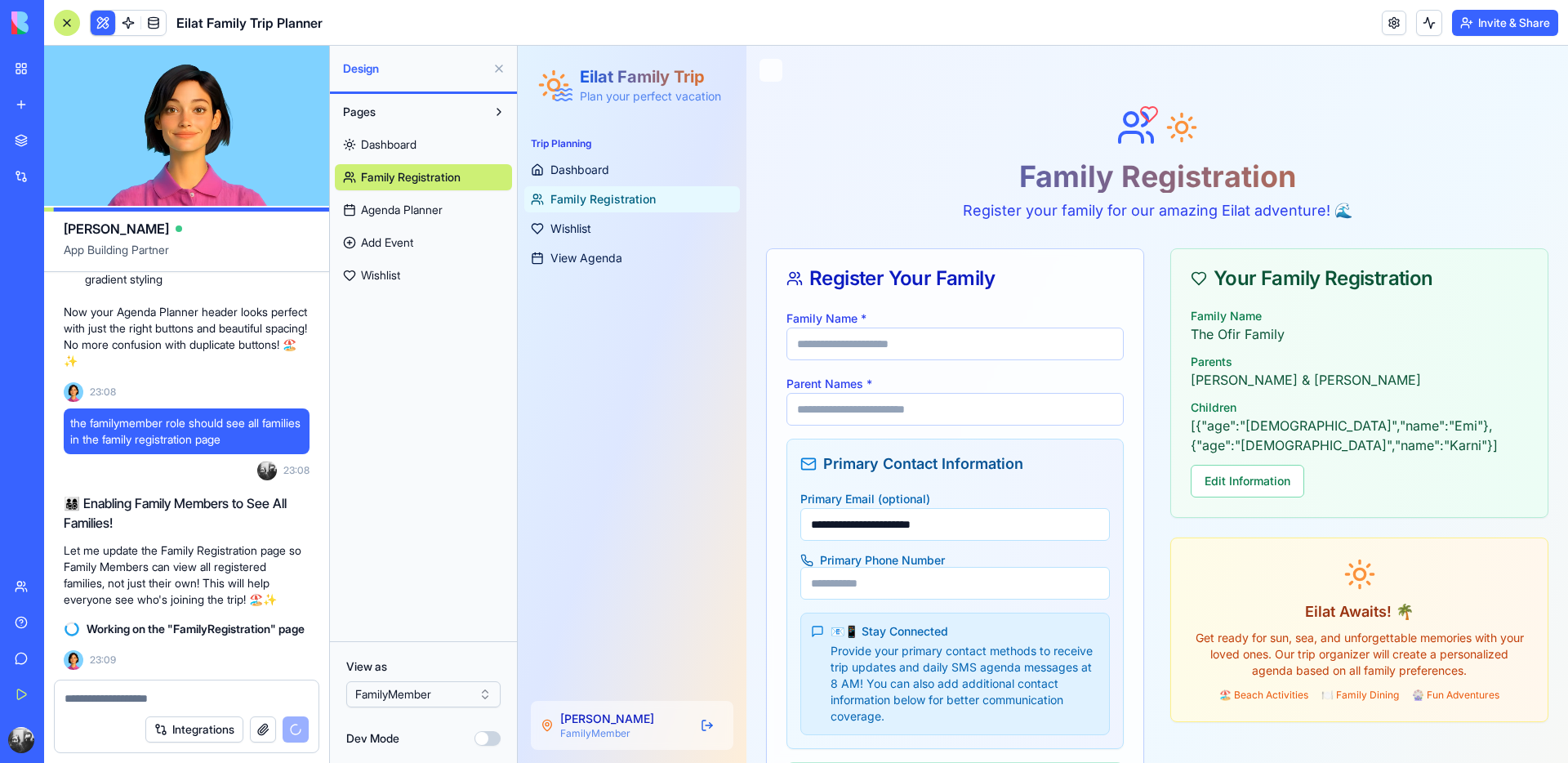
scroll to position [23920, 0]
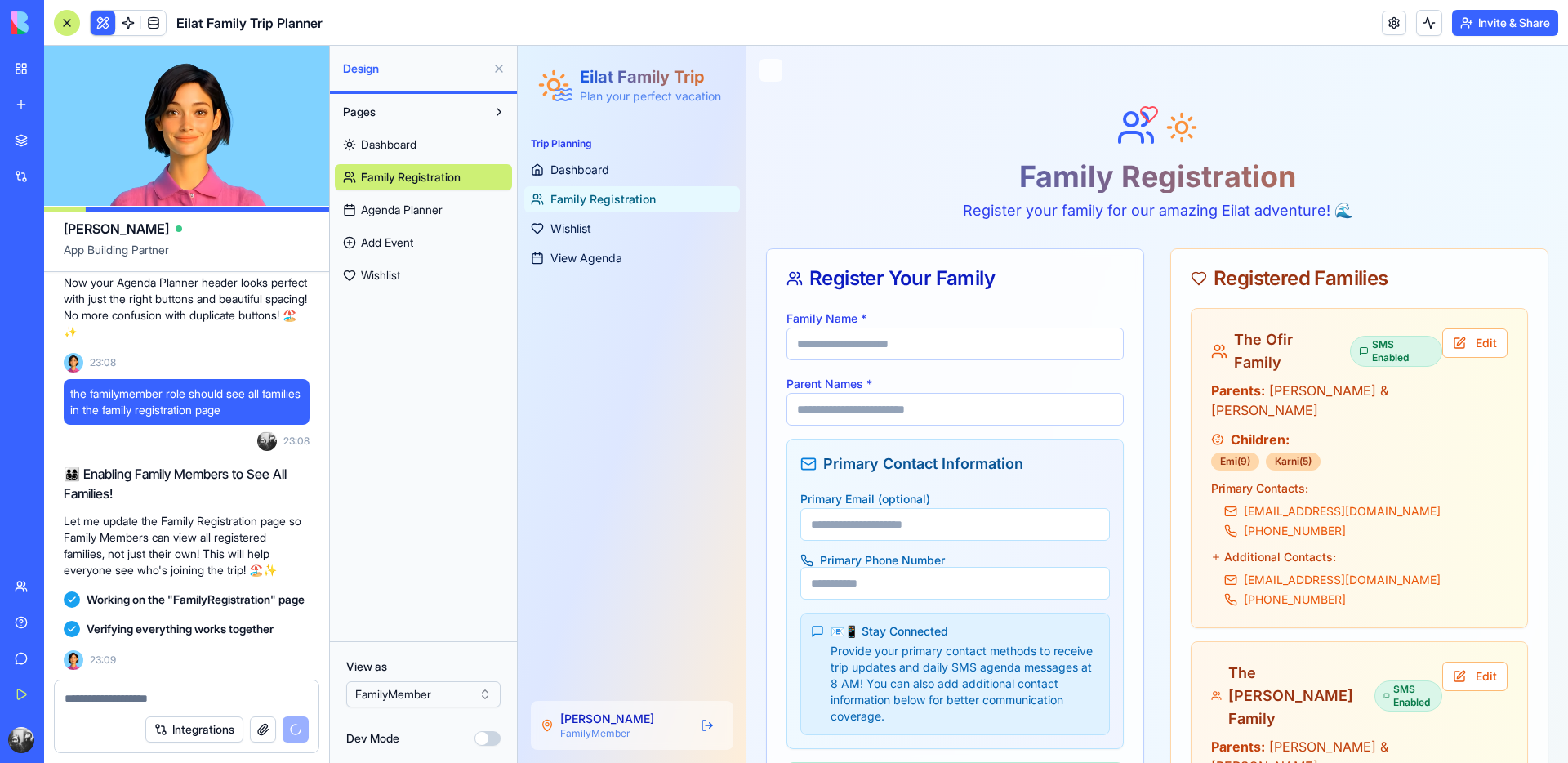
type input "**********"
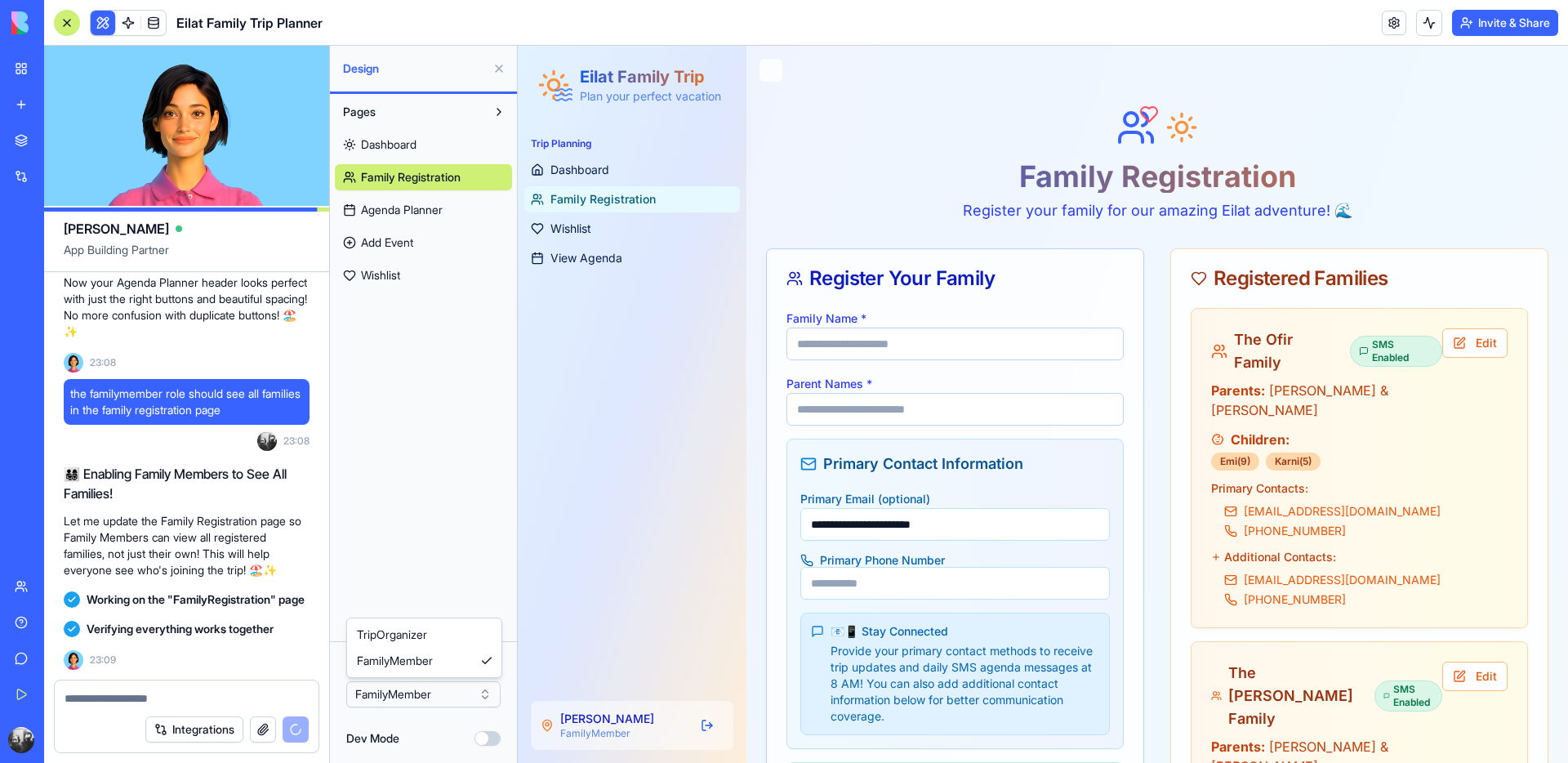
click at [403, 700] on html "BETA My Workspace New app Marketplace Integrations Recent מתכנן הטיול לאילת Fam…" at bounding box center [784, 382] width 1568 height 763
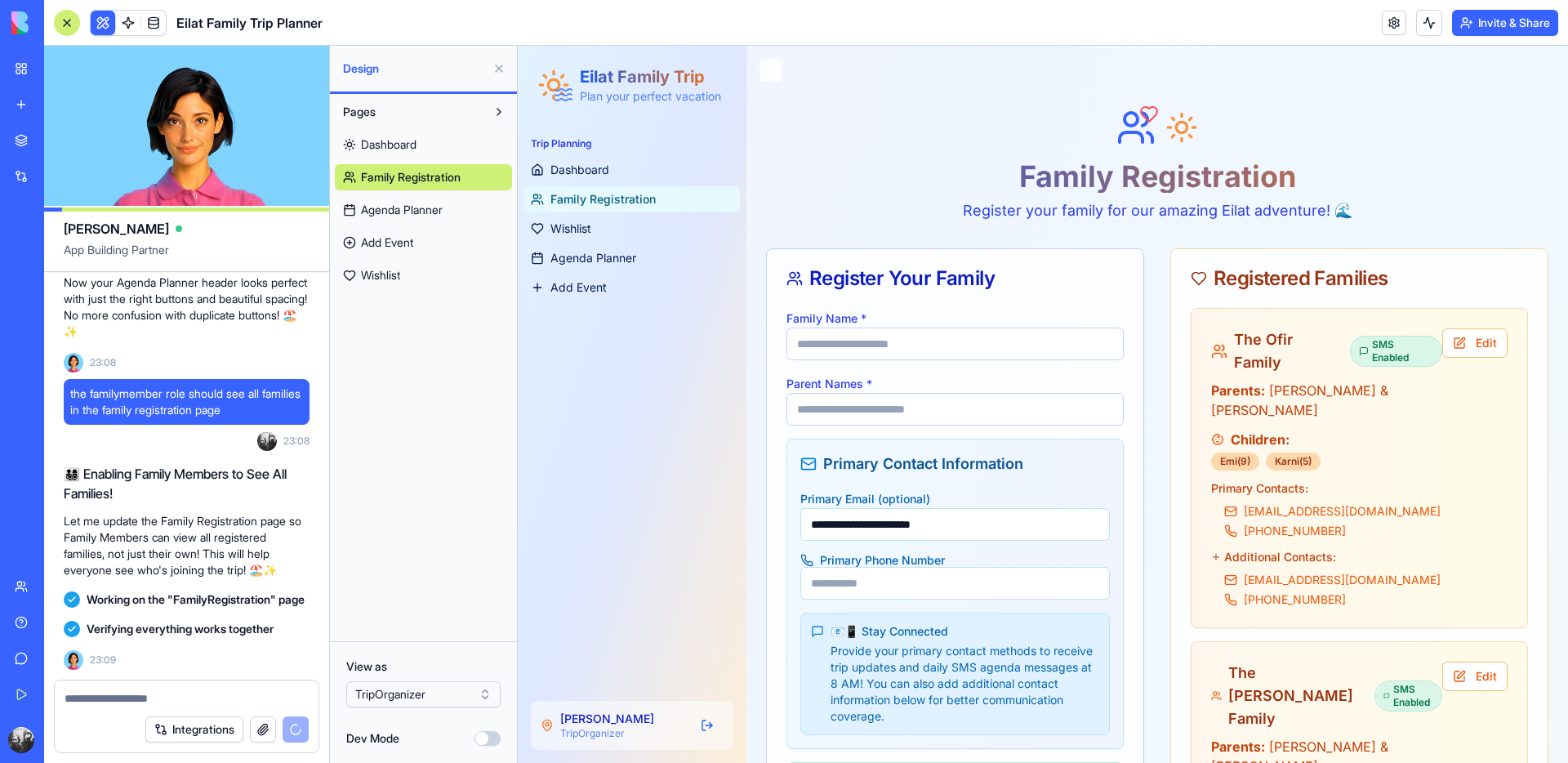
click at [409, 688] on html "BETA My Workspace New app Marketplace Integrations Recent מתכנן הטיול לאילת Fam…" at bounding box center [784, 382] width 1568 height 763
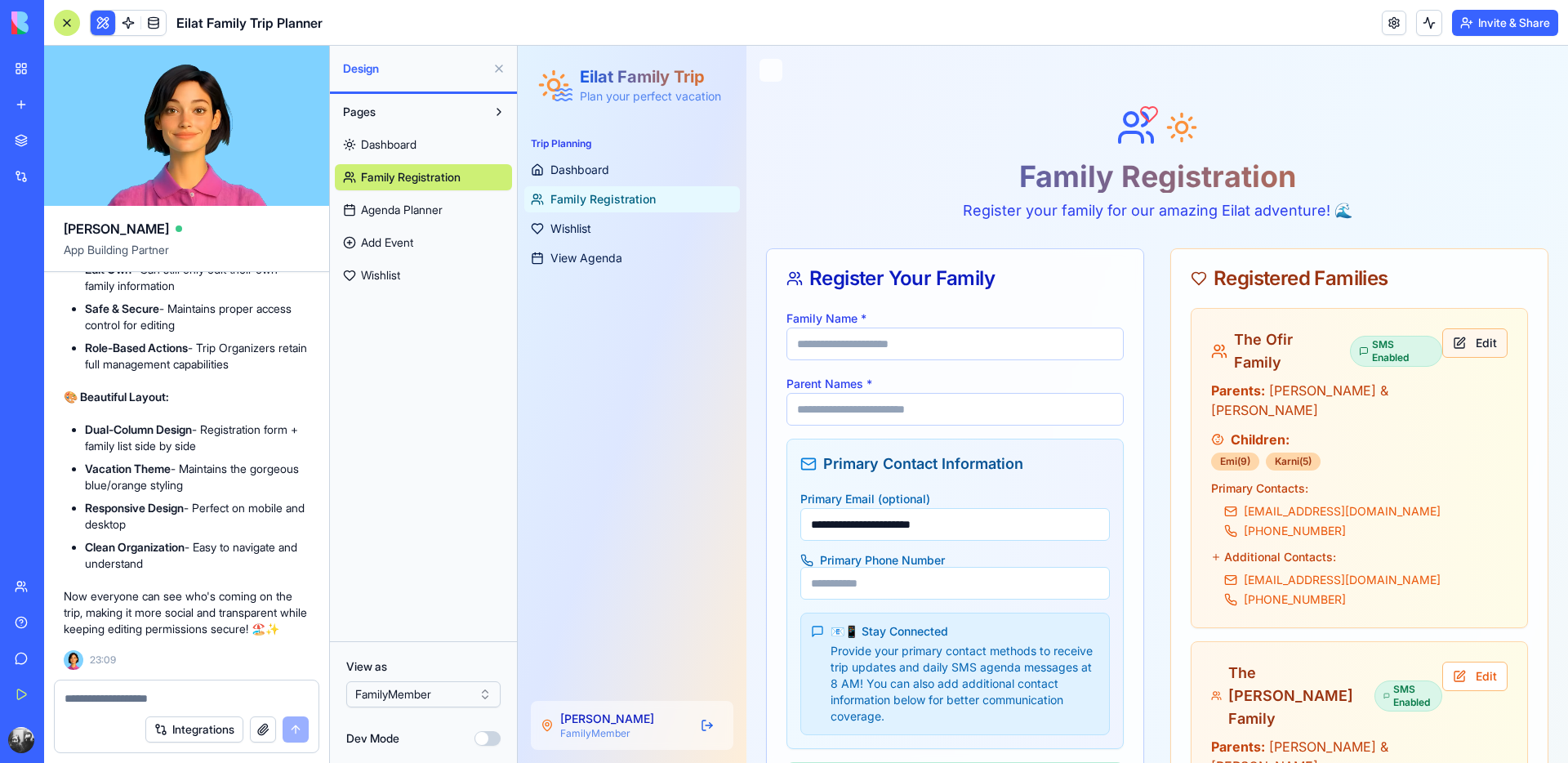
click at [1462, 346] on button "Edit" at bounding box center [1474, 343] width 65 height 29
click at [170, 683] on div at bounding box center [186, 694] width 264 height 27
click at [167, 690] on textarea at bounding box center [186, 698] width 244 height 16
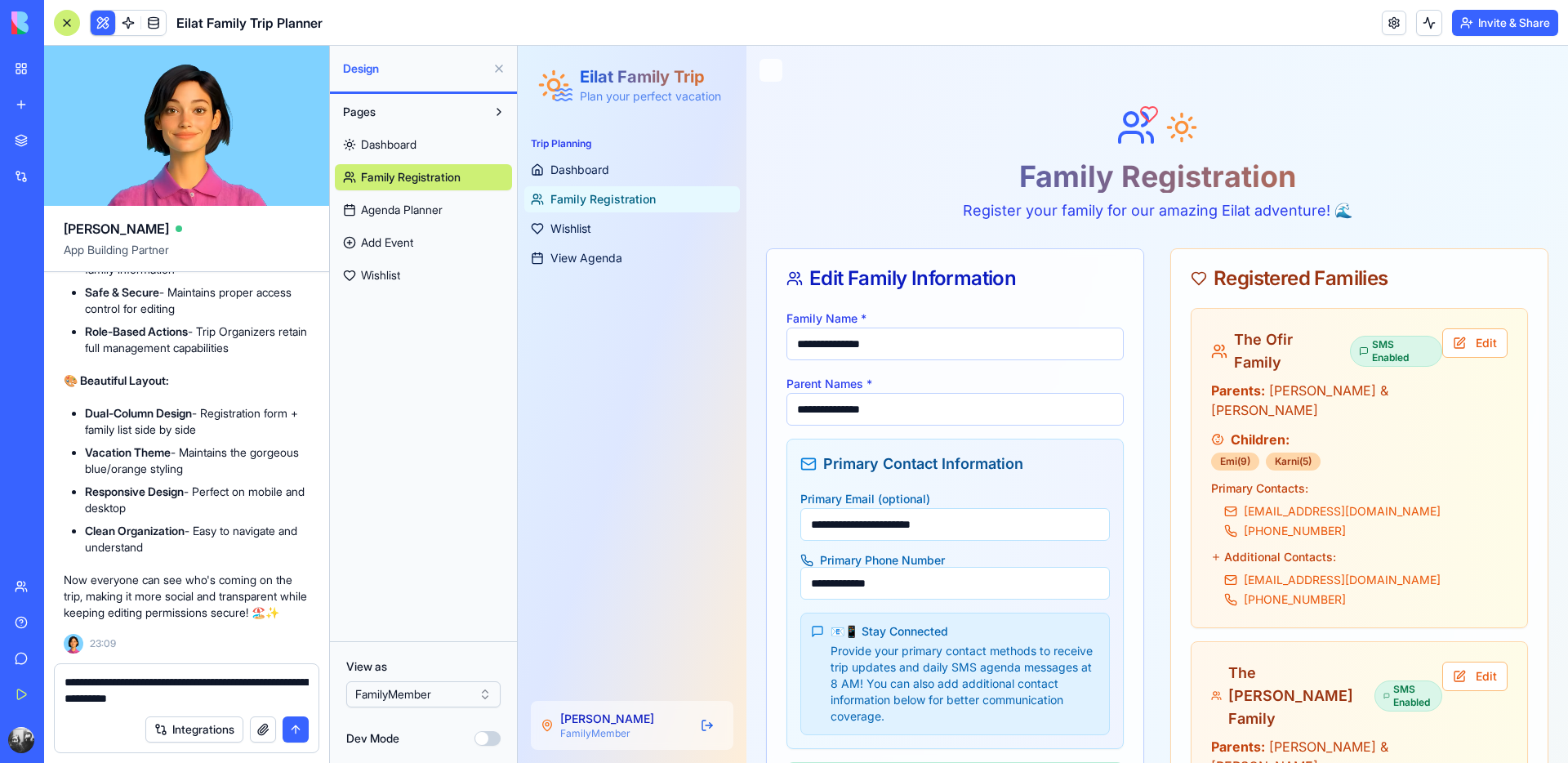
type textarea "**********"
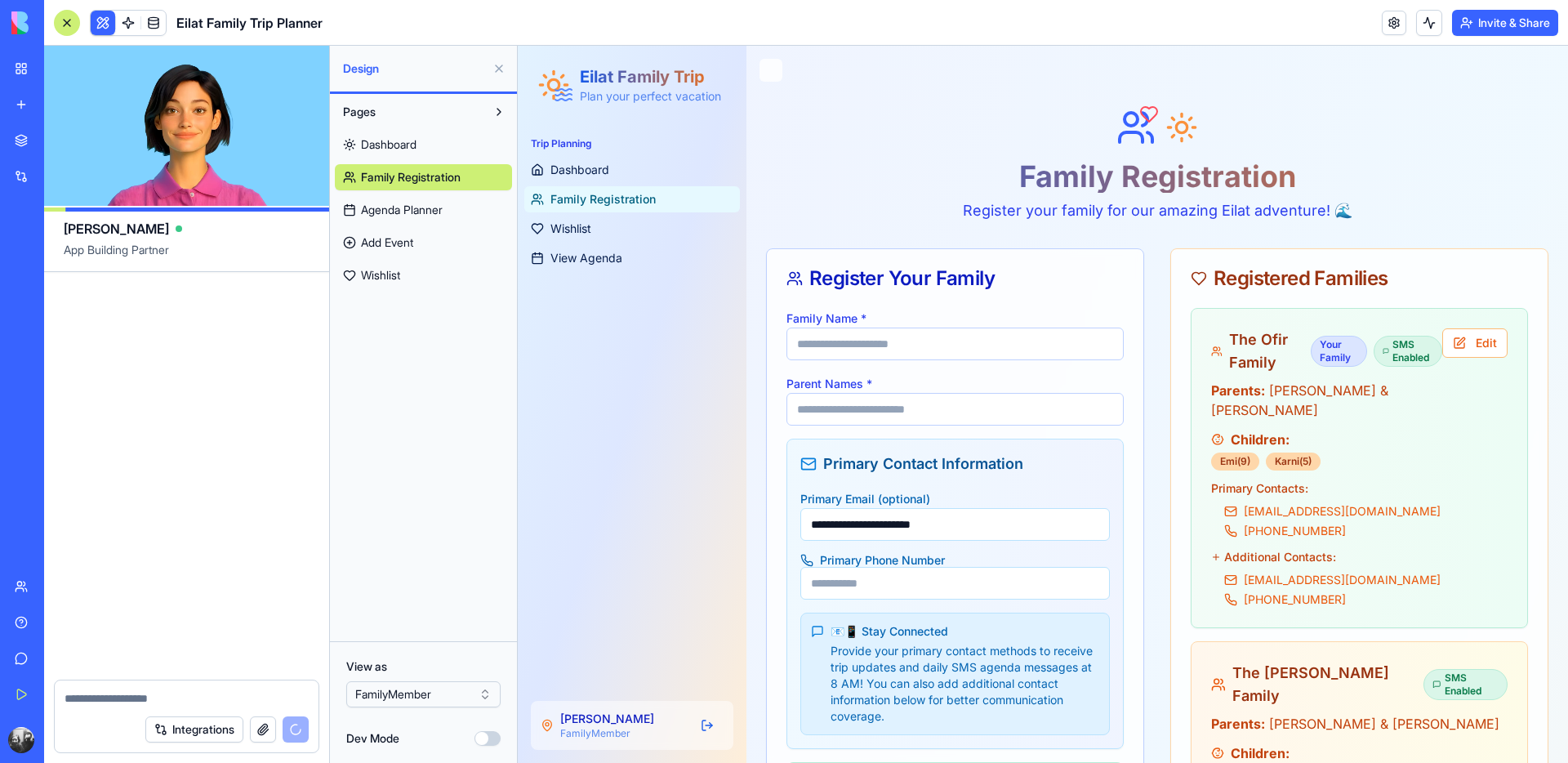
scroll to position [25731, 0]
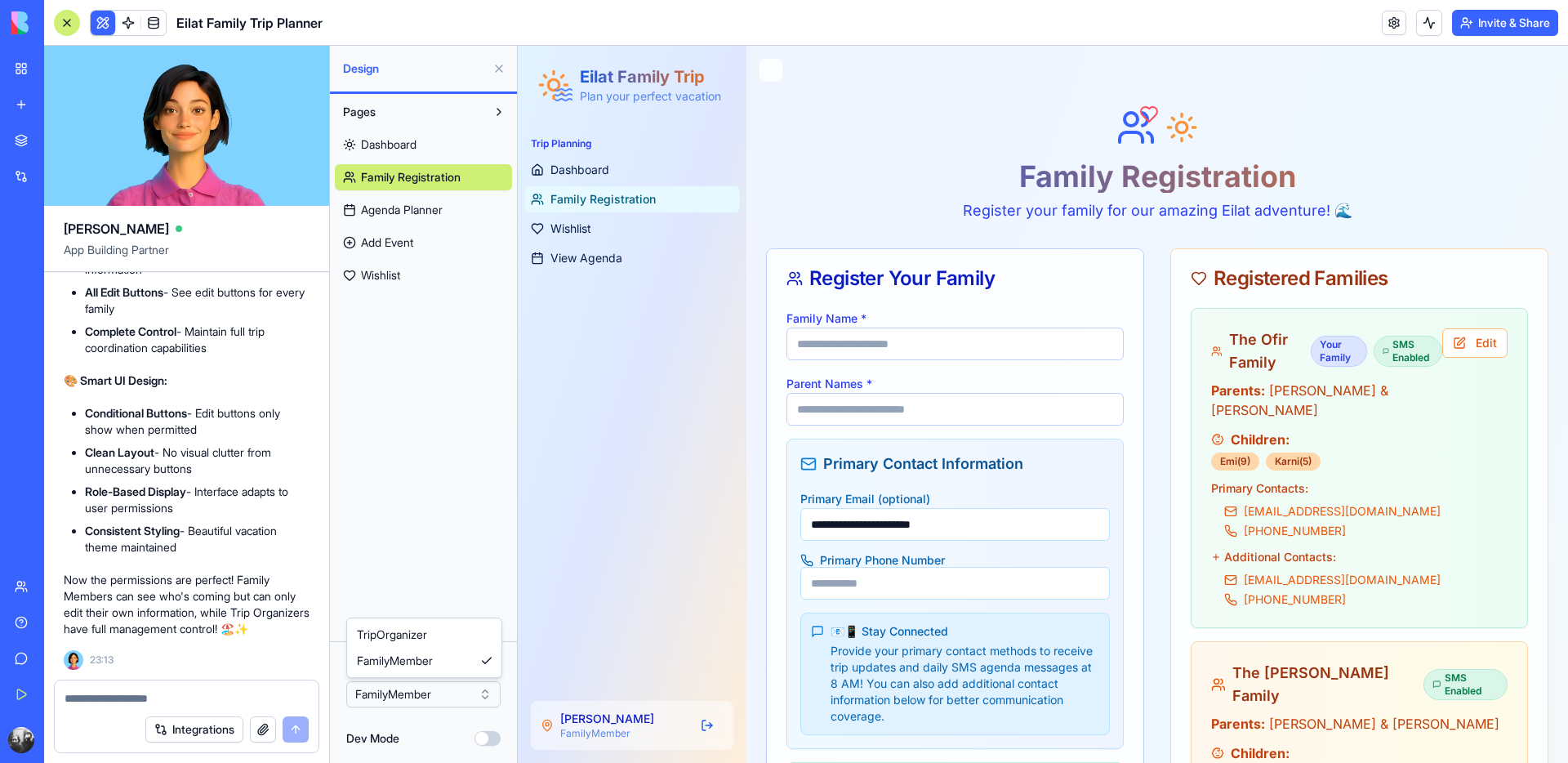
click at [439, 687] on html "BETA My Workspace New app Marketplace Integrations Recent מתכנן הטיול לאילת Fam…" at bounding box center [784, 382] width 1568 height 763
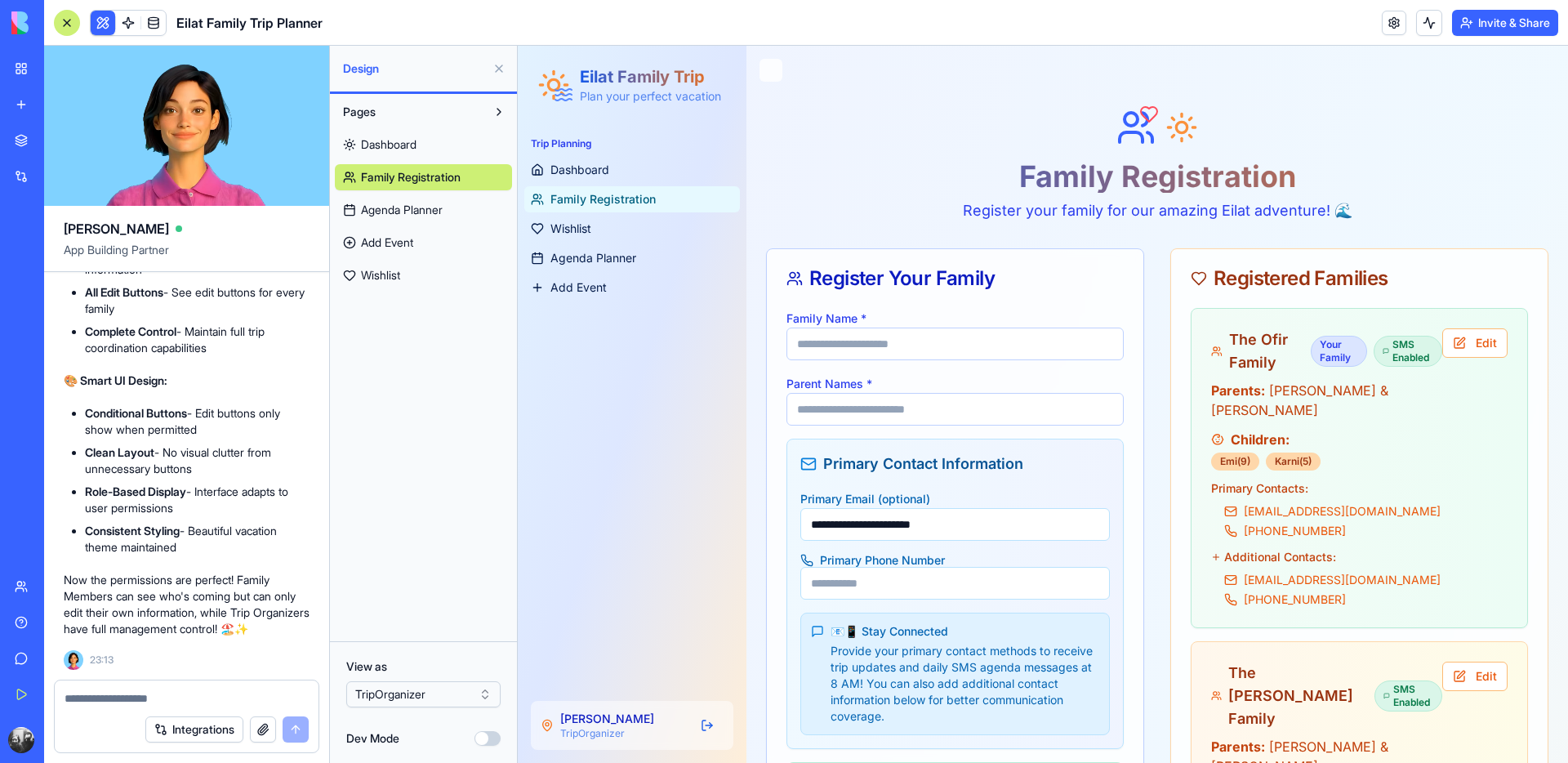
click at [424, 689] on html "BETA My Workspace New app Marketplace Integrations Recent מתכנן הטיול לאילת Fam…" at bounding box center [784, 382] width 1568 height 763
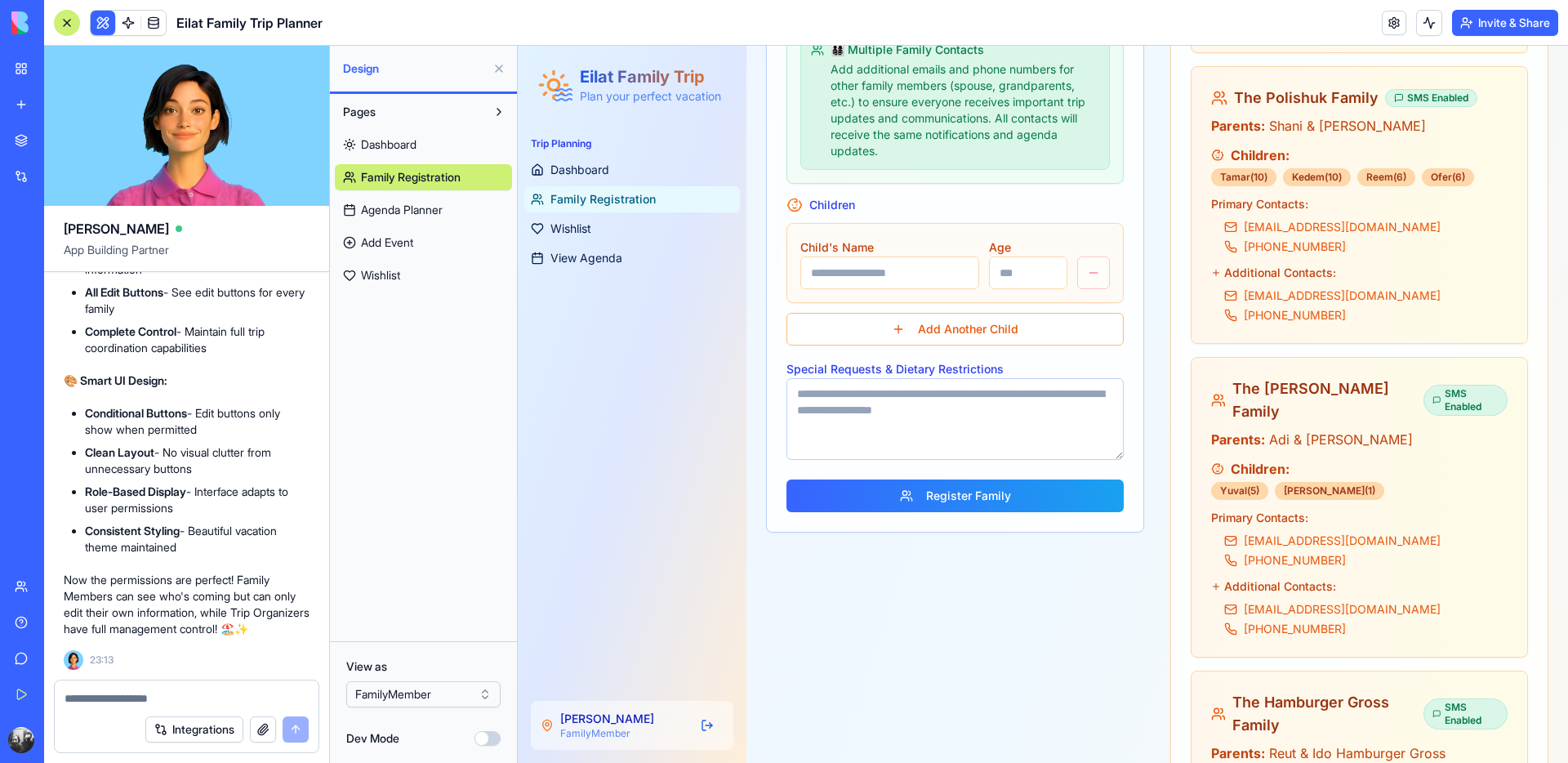
scroll to position [605, 0]
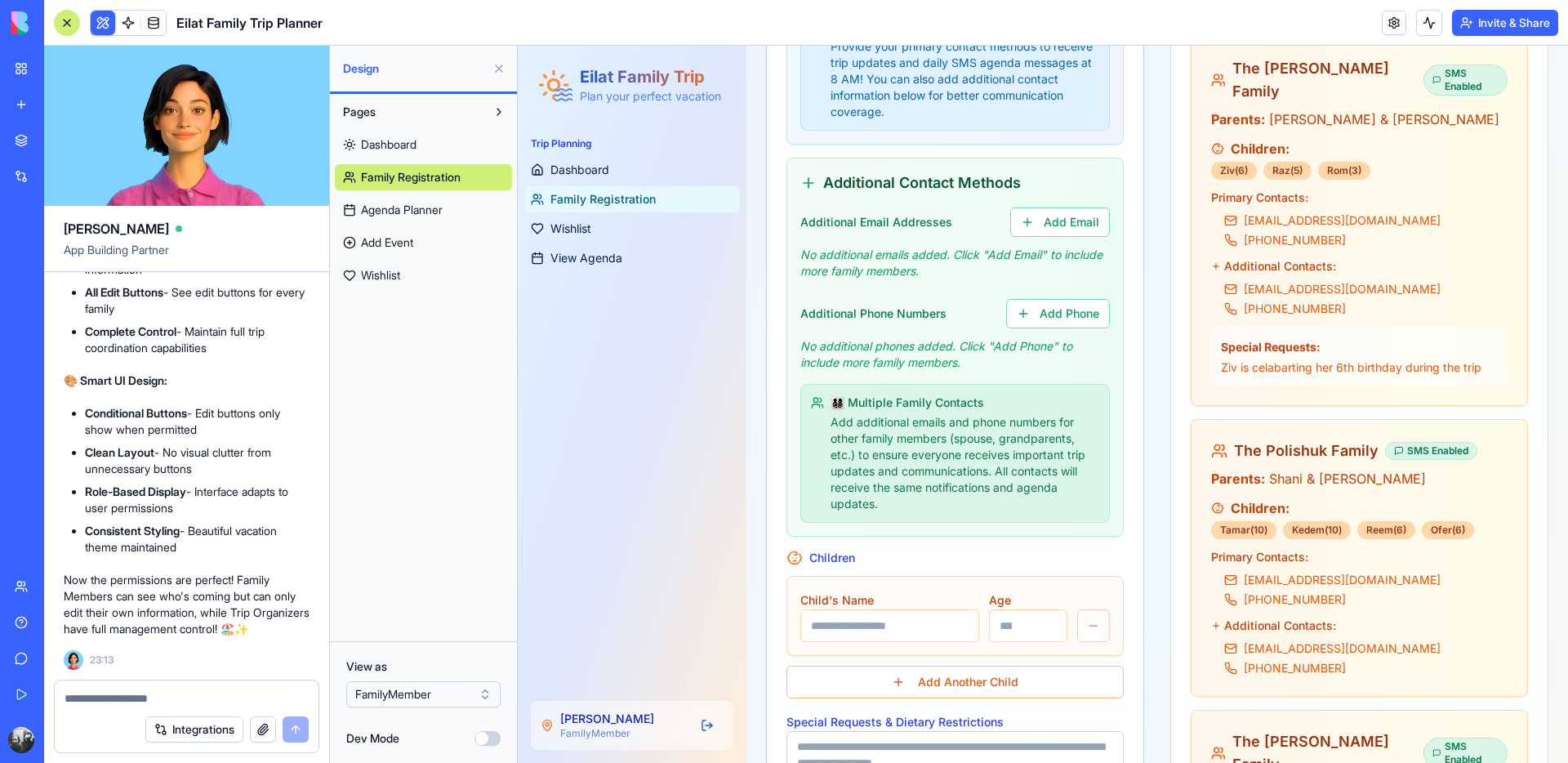
click at [589, 194] on span "Family Registration" at bounding box center [603, 199] width 105 height 16
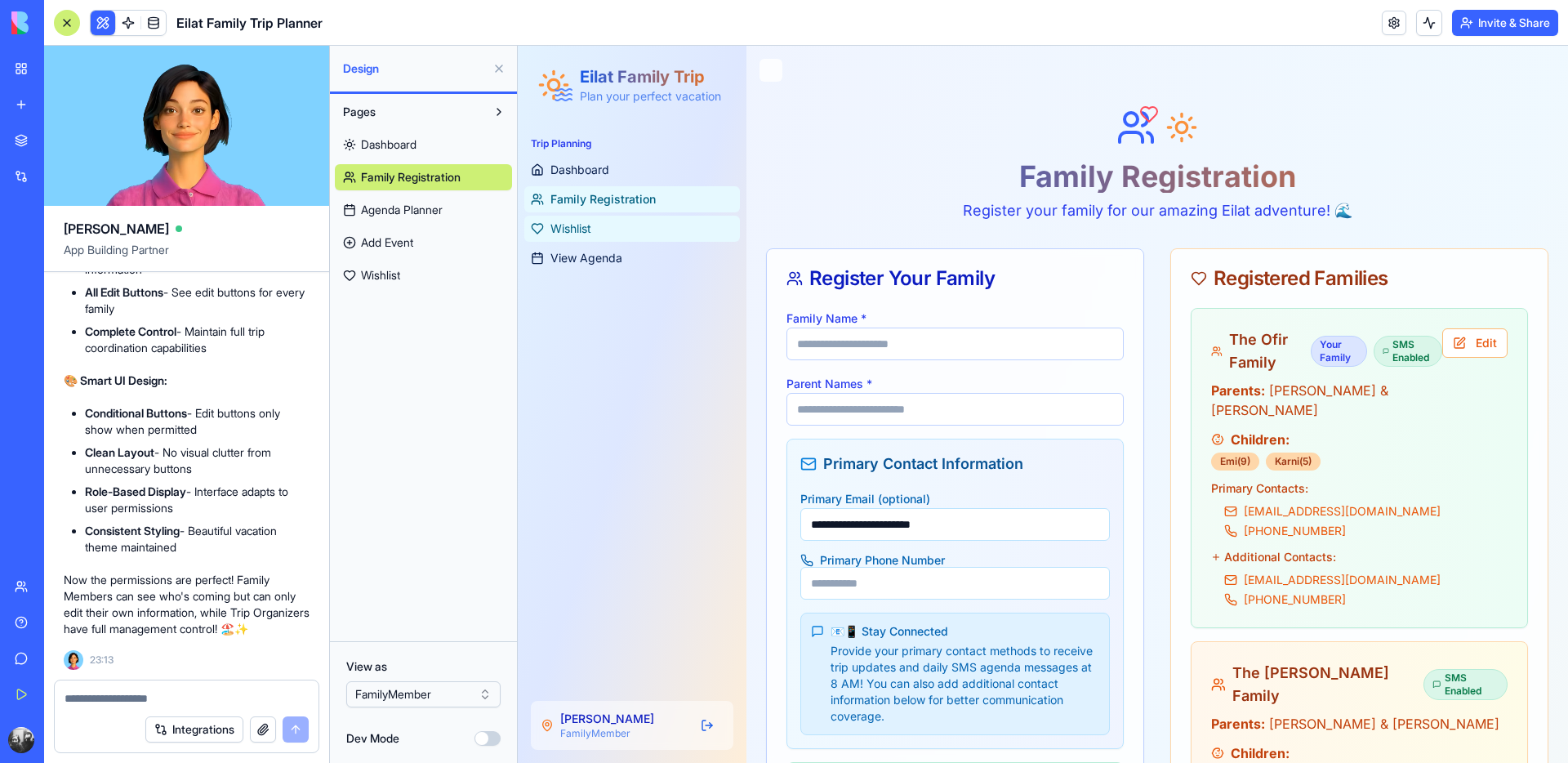
click at [575, 221] on span "Wishlist" at bounding box center [571, 228] width 41 height 16
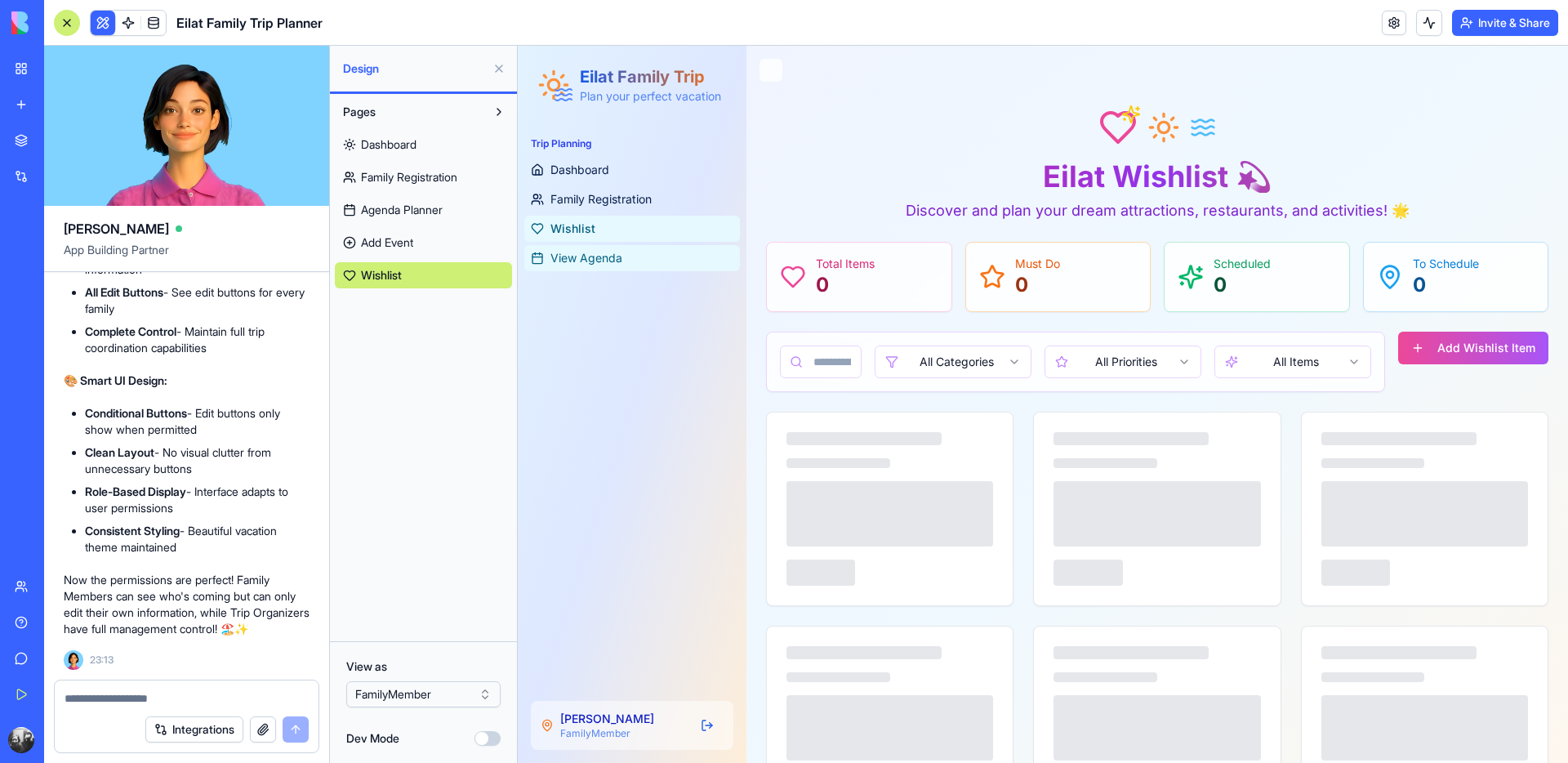
click at [586, 259] on span "View Agenda" at bounding box center [587, 257] width 72 height 16
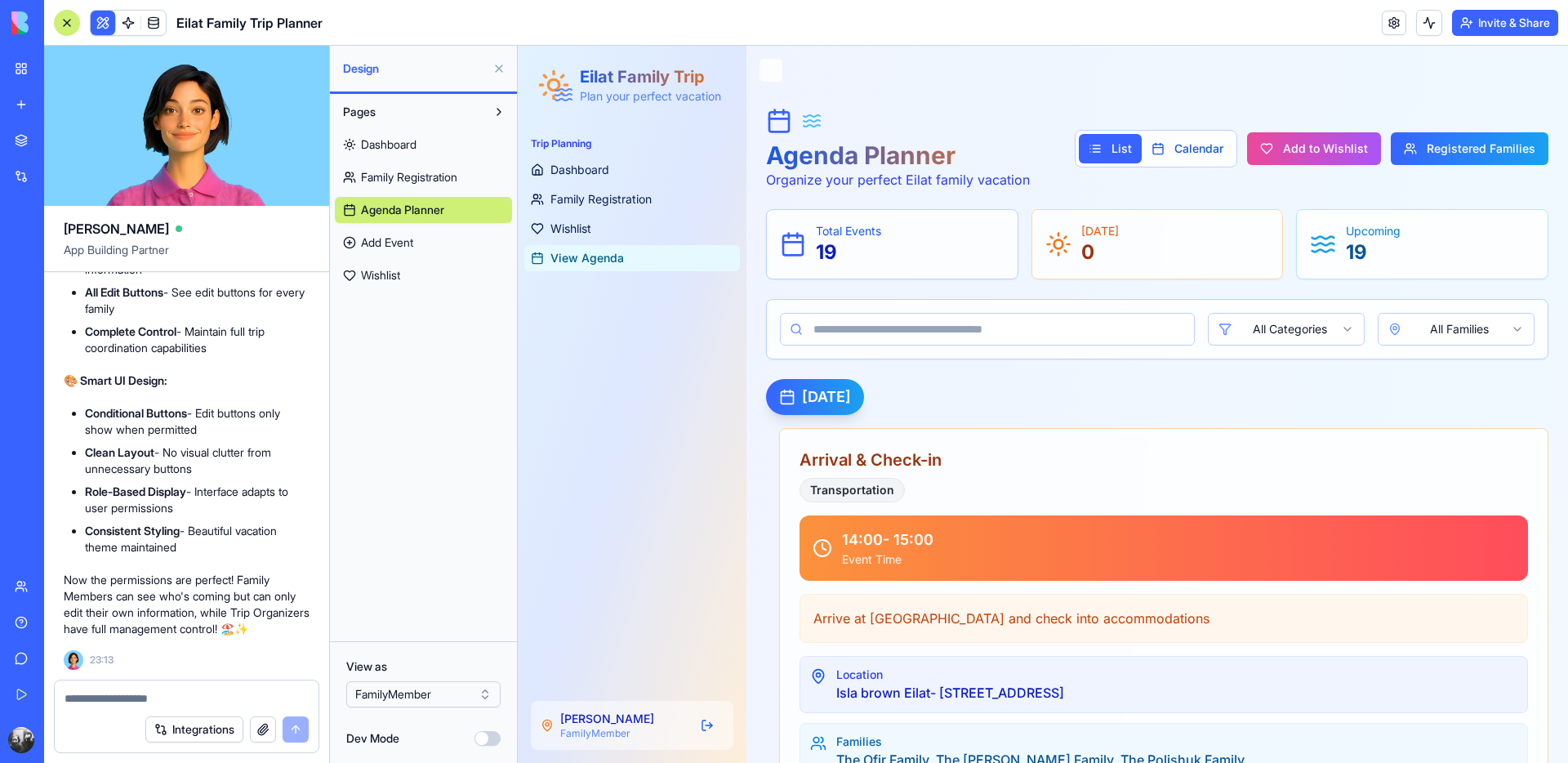
click at [136, 704] on textarea at bounding box center [186, 698] width 244 height 16
type textarea "**********"
paste textarea
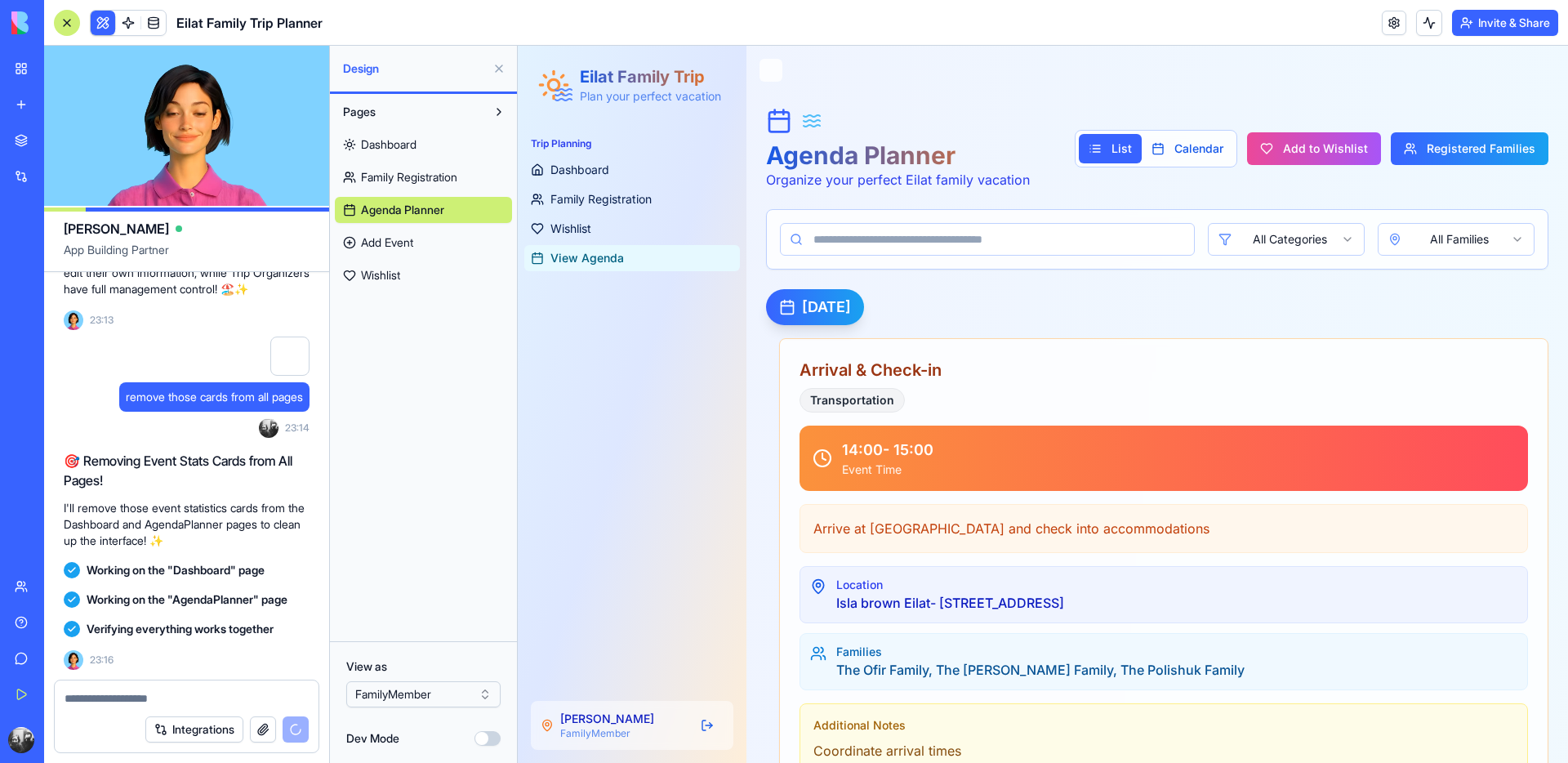
scroll to position [26673, 0]
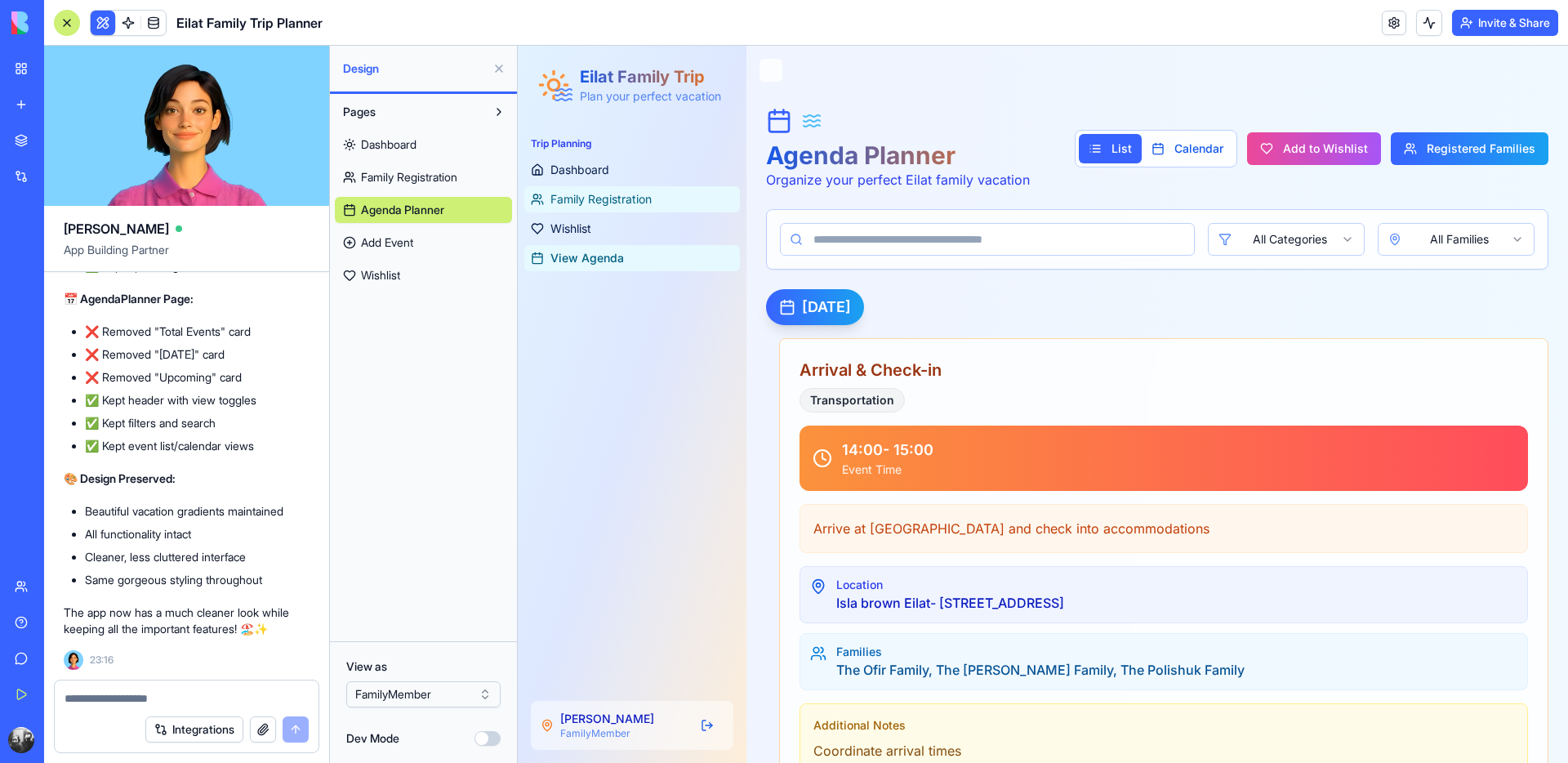
click at [598, 210] on link "Family Registration" at bounding box center [632, 200] width 216 height 27
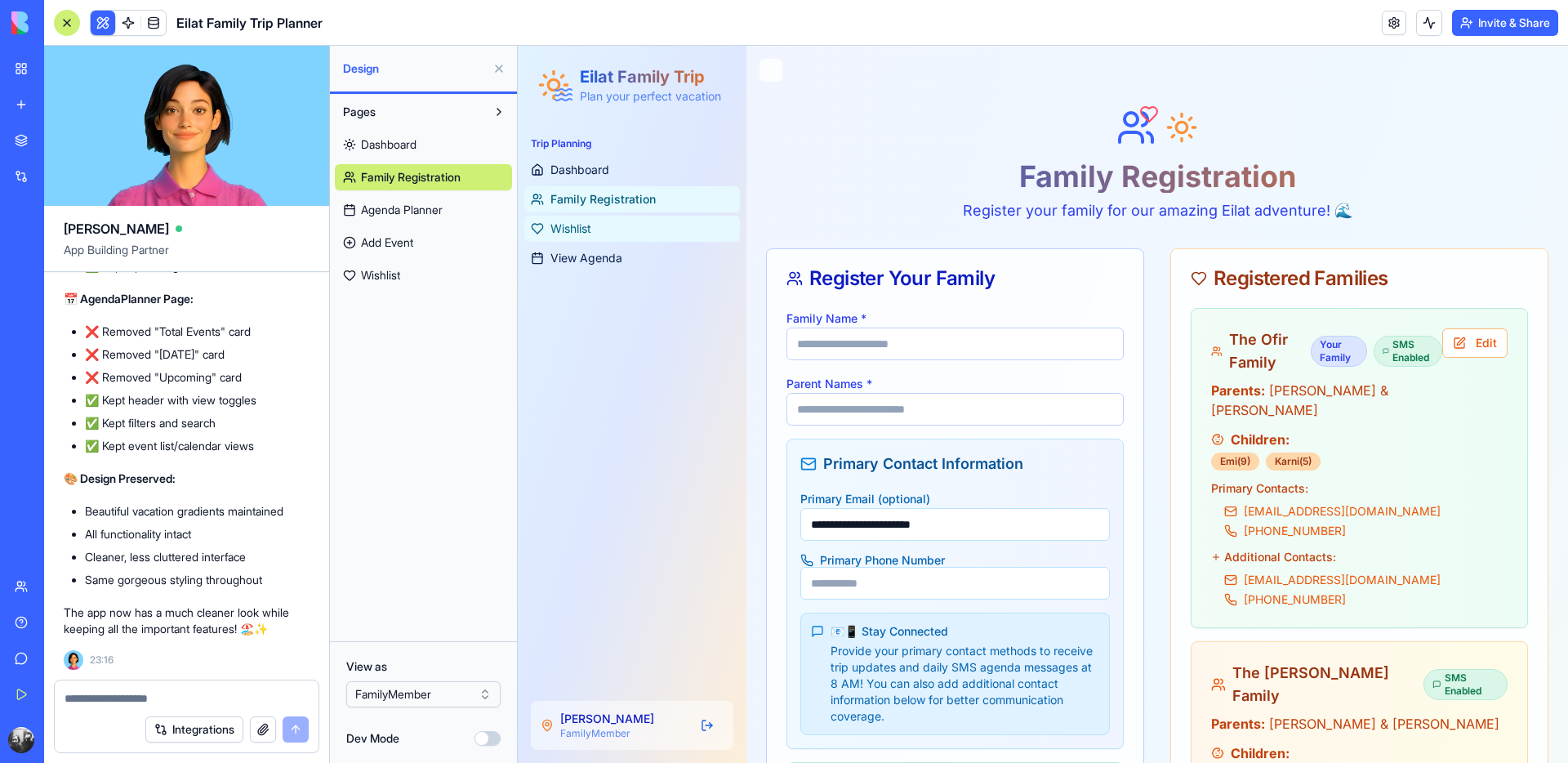
click at [582, 219] on link "Wishlist" at bounding box center [632, 229] width 216 height 27
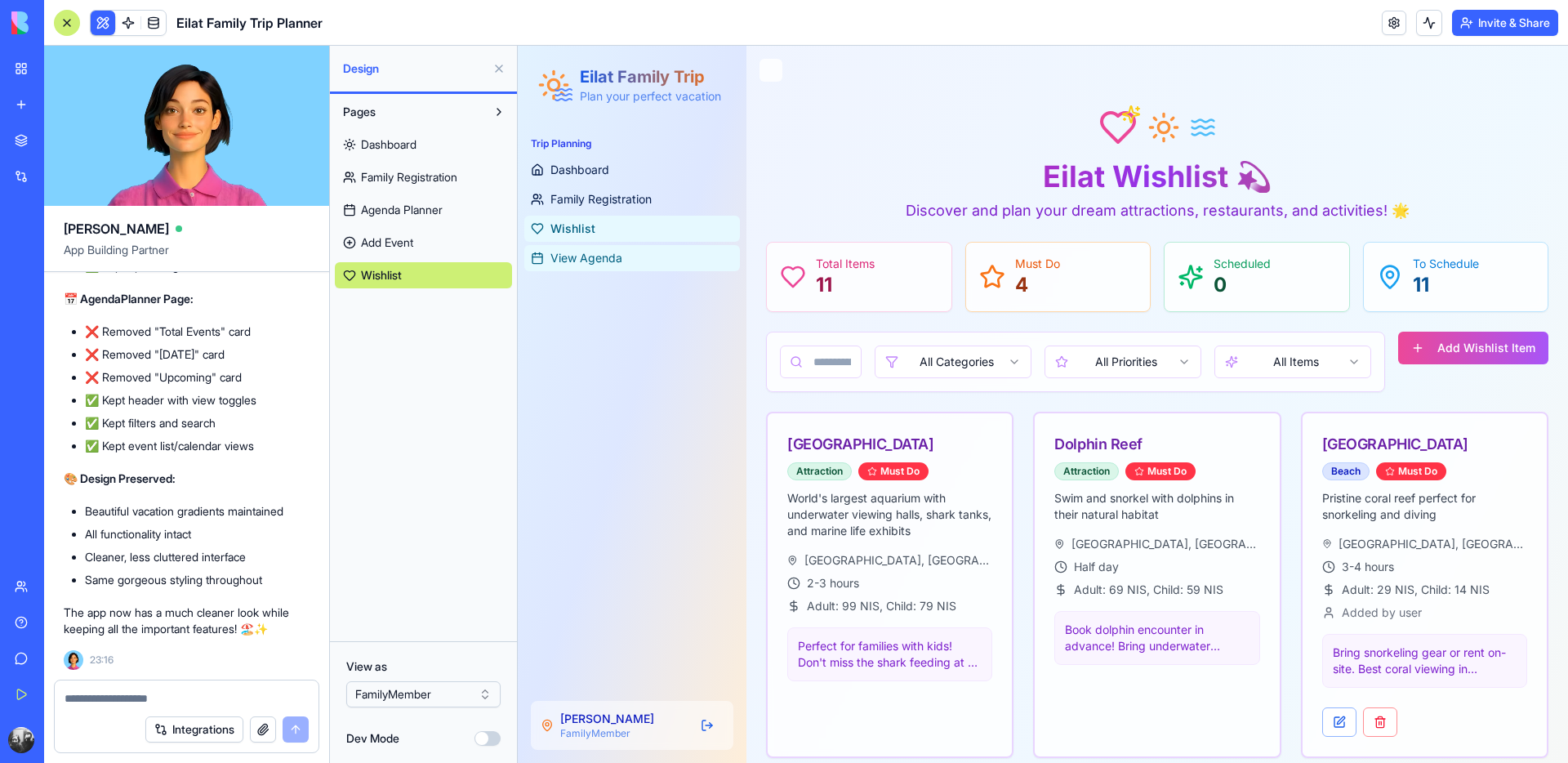
click at [583, 247] on link "View Agenda" at bounding box center [632, 258] width 216 height 27
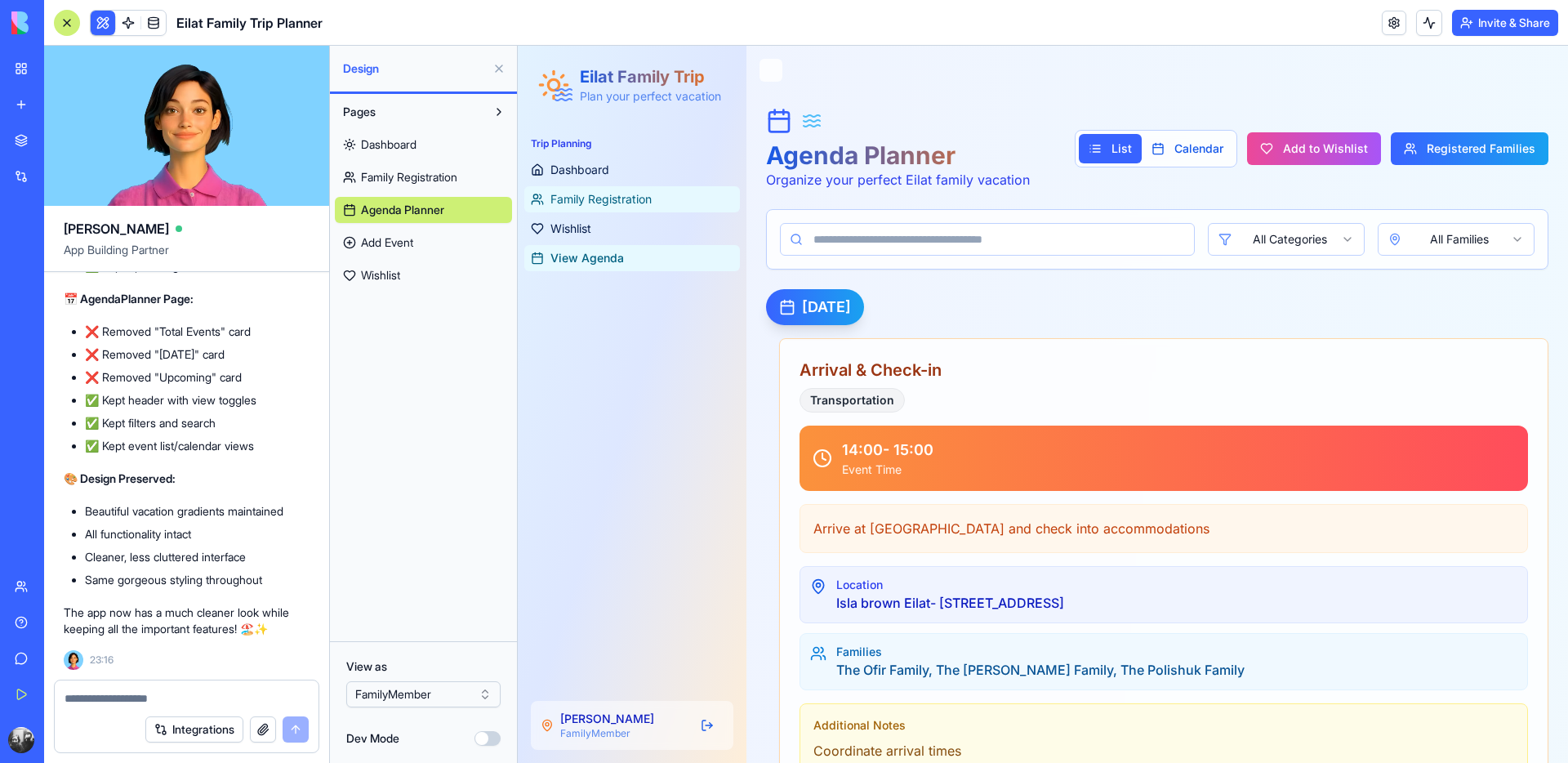
click at [588, 197] on span "Family Registration" at bounding box center [601, 199] width 101 height 16
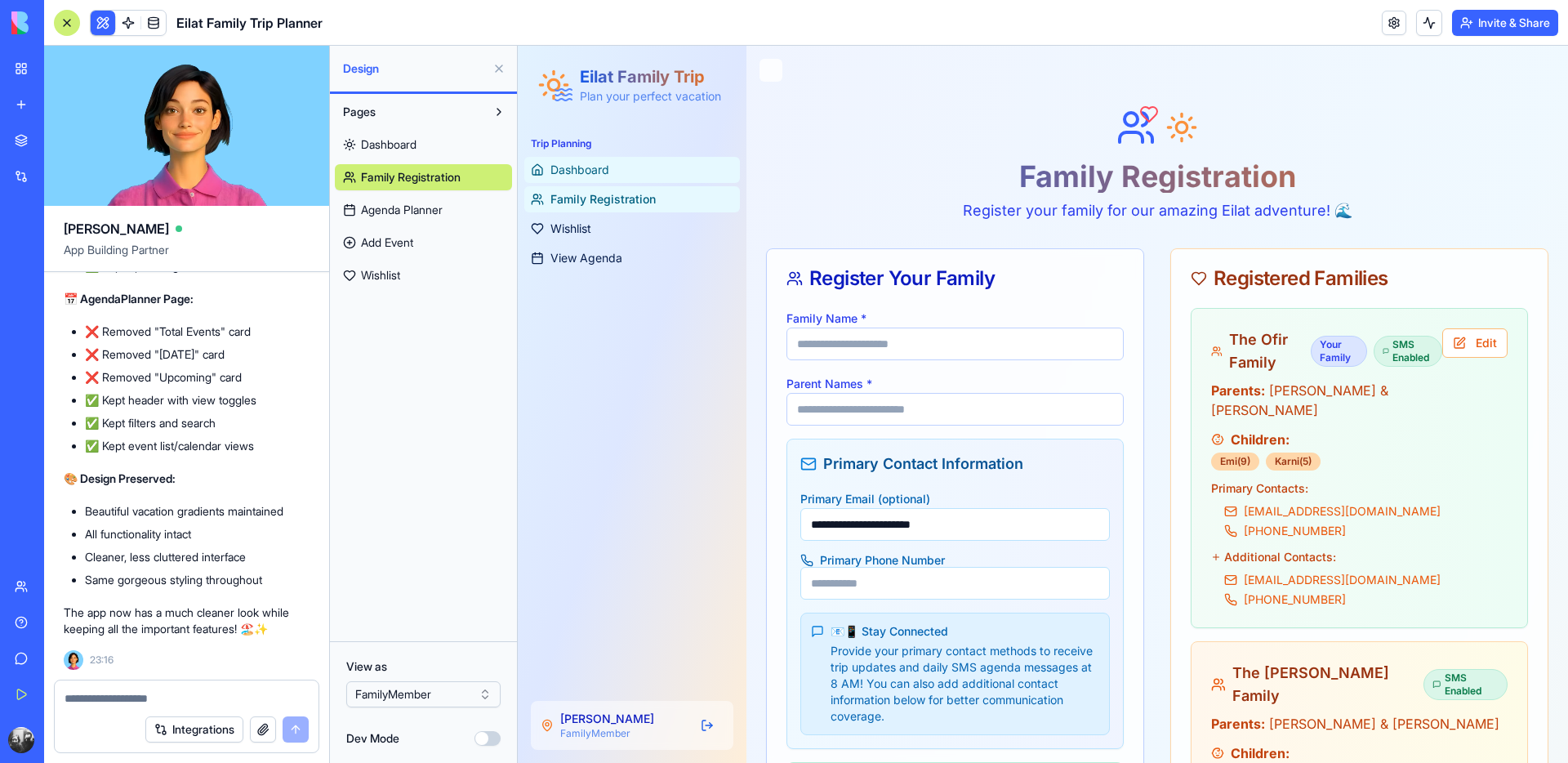
click at [585, 175] on span "Dashboard" at bounding box center [580, 169] width 59 height 16
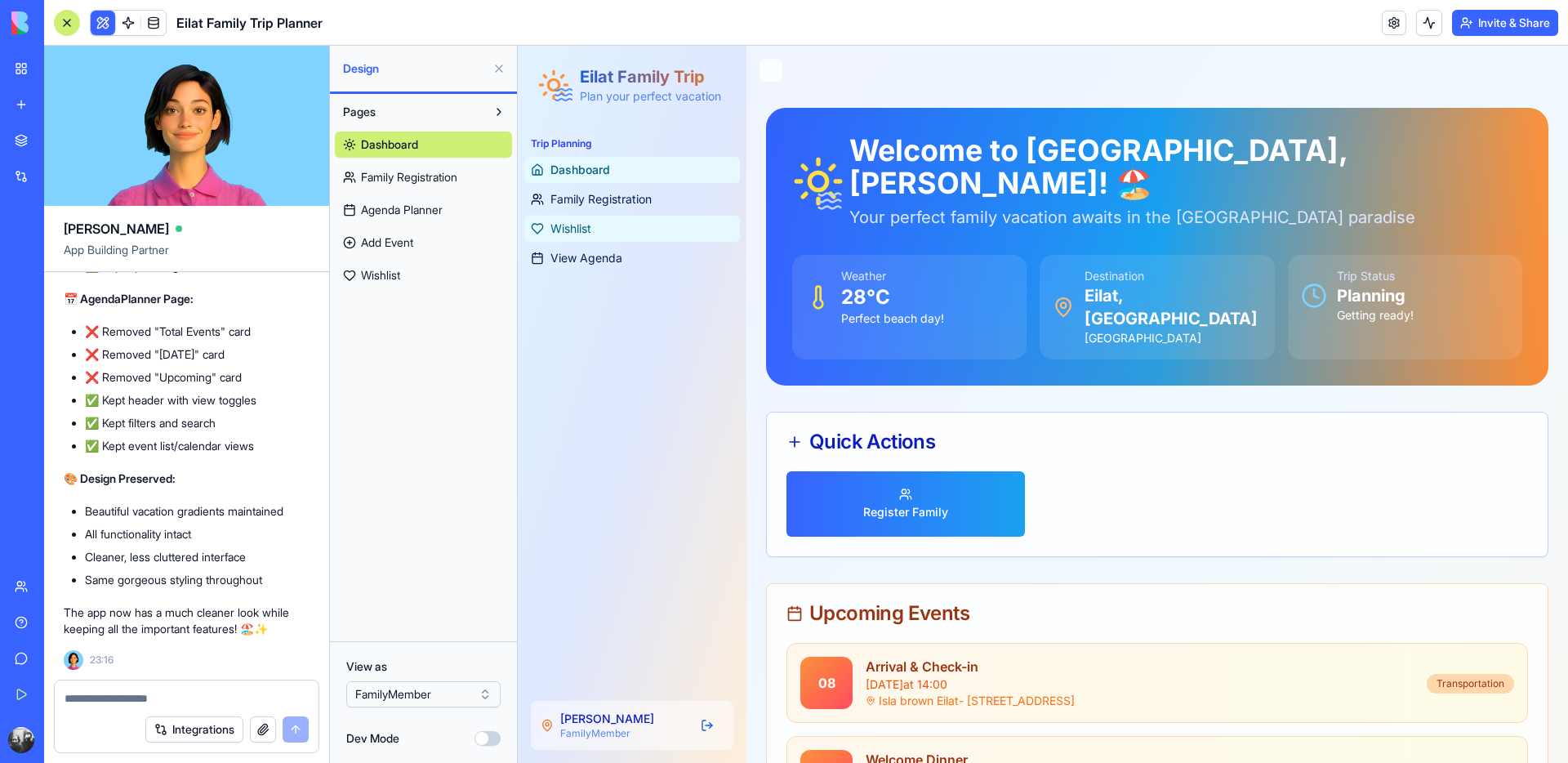
click at [590, 228] on span "Wishlist" at bounding box center [571, 228] width 41 height 16
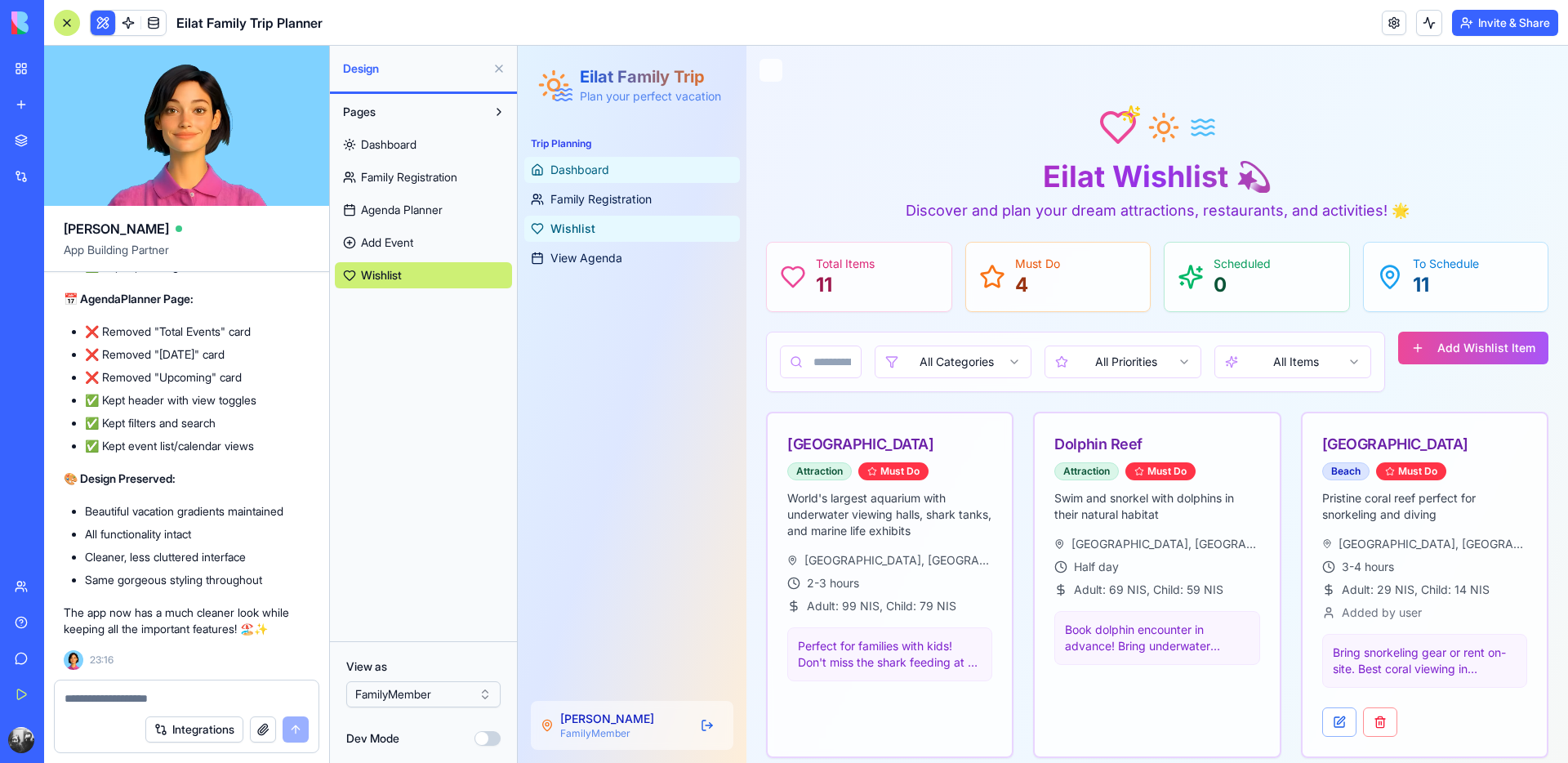
click at [598, 173] on span "Dashboard" at bounding box center [580, 169] width 59 height 16
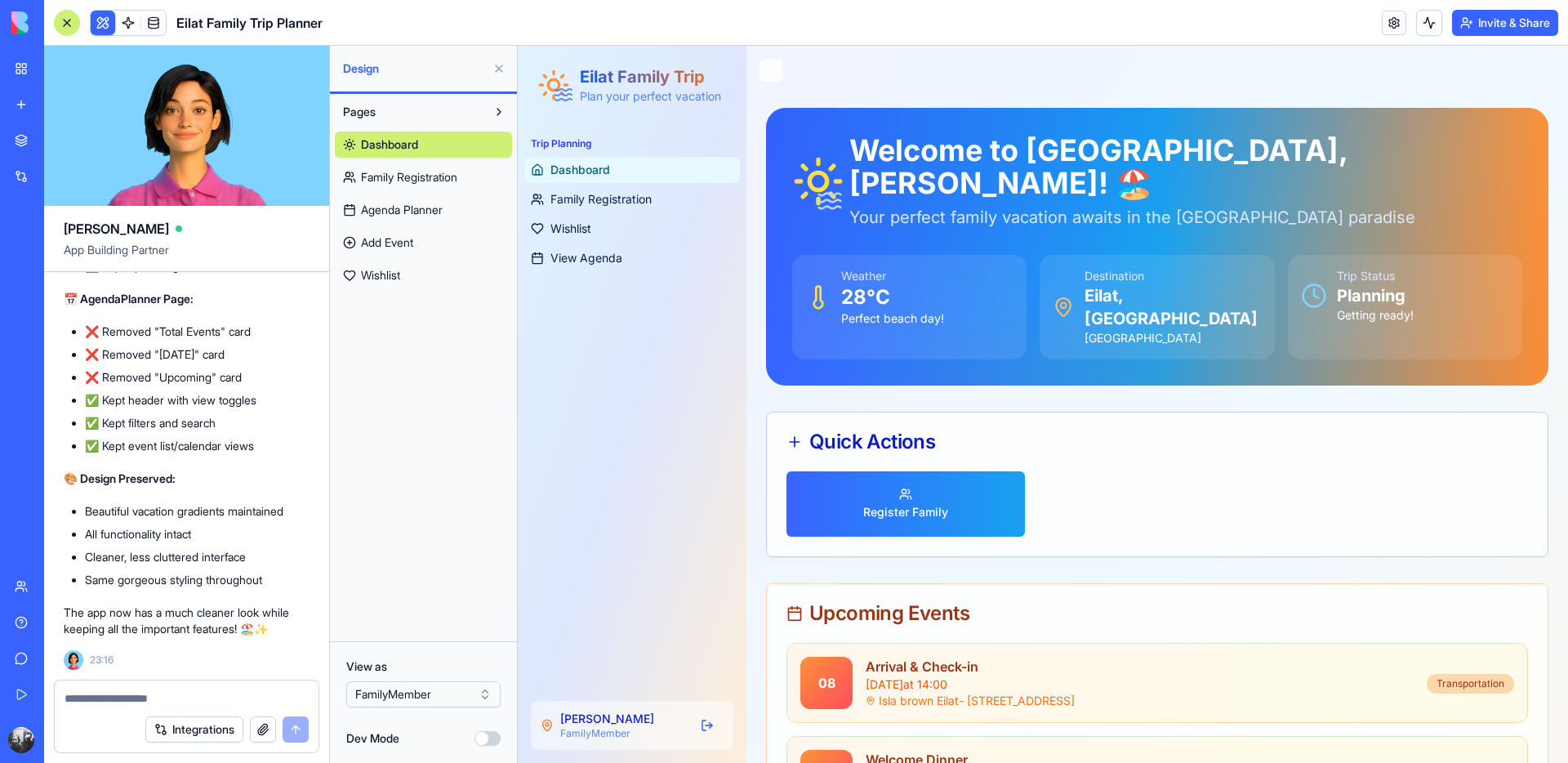
click at [1496, 27] on button "Invite & Share" at bounding box center [1506, 23] width 106 height 27
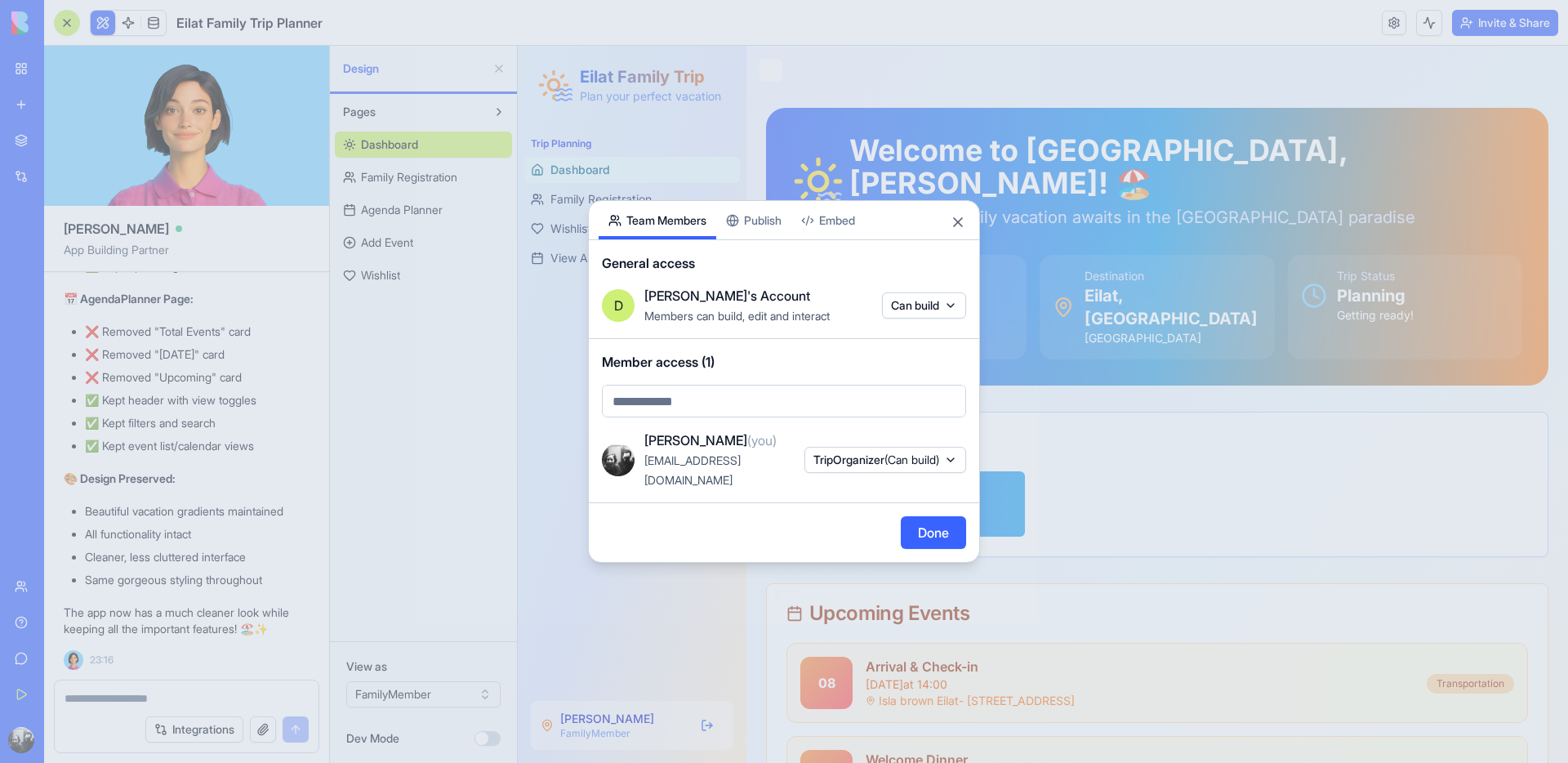
click at [762, 225] on body "BETA My Workspace New app Marketplace Integrations Recent מתכנן הטיול לאילת Fam…" at bounding box center [784, 382] width 1568 height 763
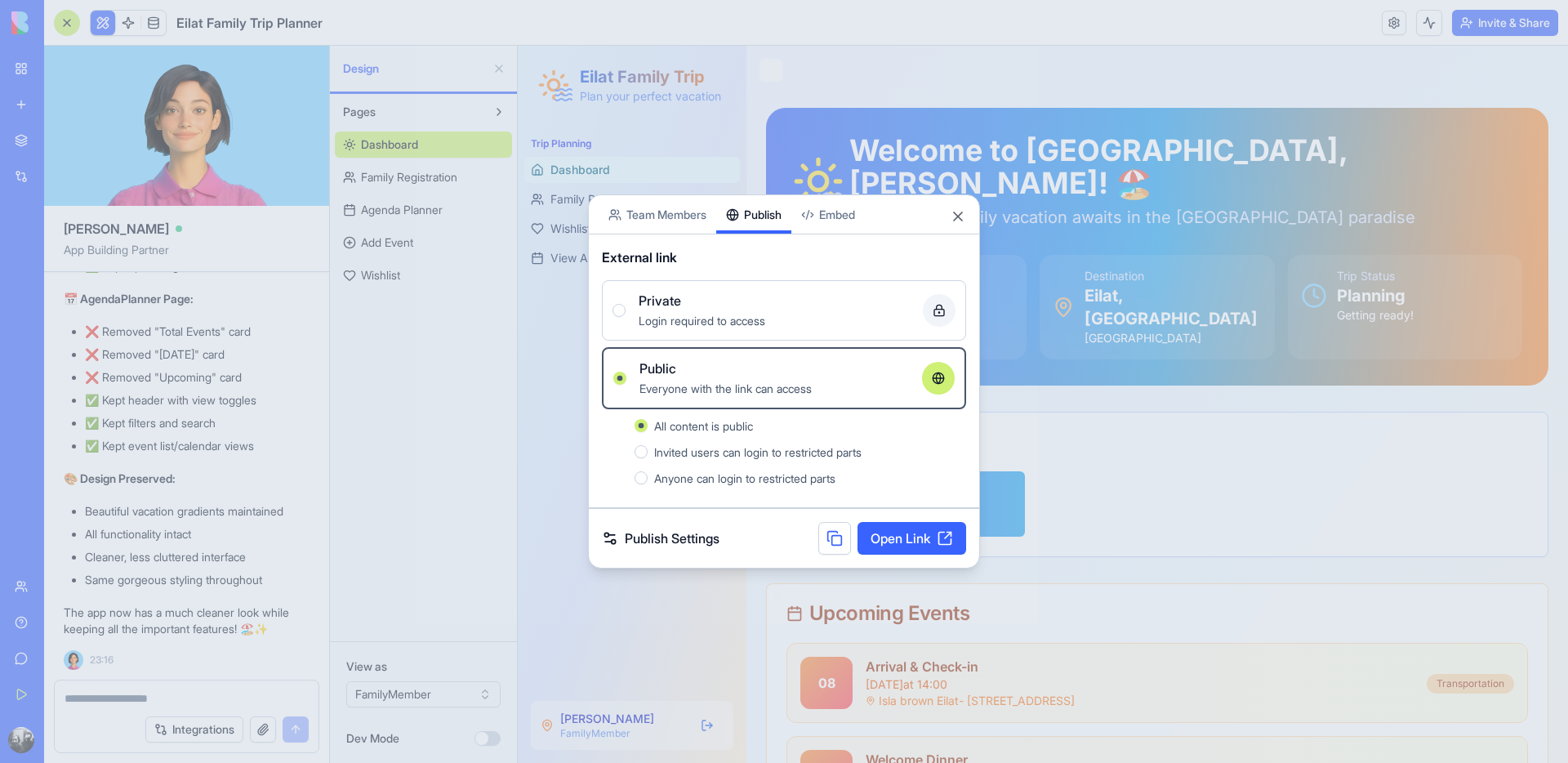
click at [750, 479] on span "Anyone can login to restricted parts" at bounding box center [745, 478] width 182 height 14
click at [648, 479] on button "Anyone can login to restricted parts" at bounding box center [642, 478] width 13 height 13
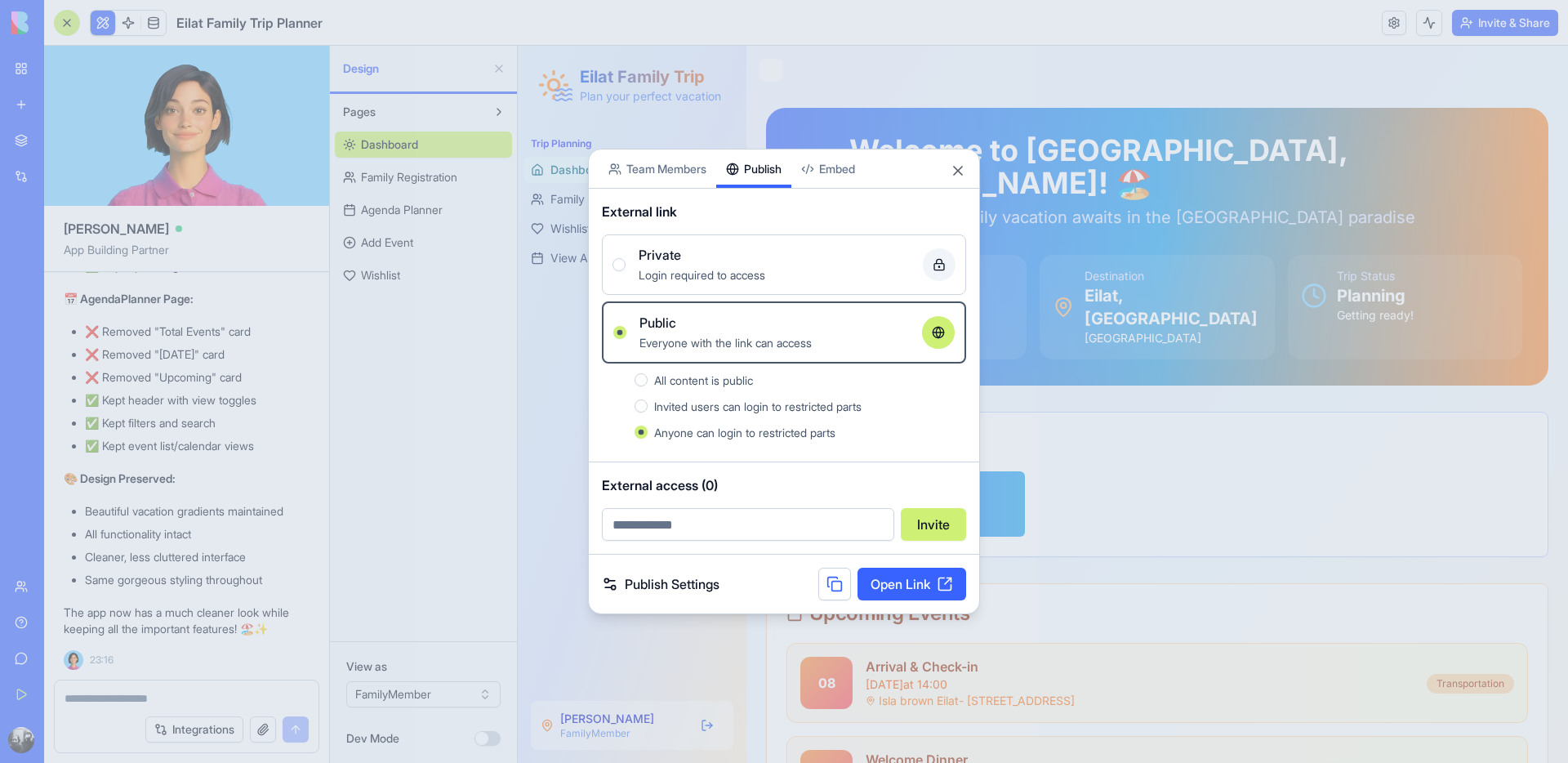
click at [830, 578] on button at bounding box center [835, 584] width 33 height 33
click at [959, 170] on button "Close" at bounding box center [958, 170] width 16 height 16
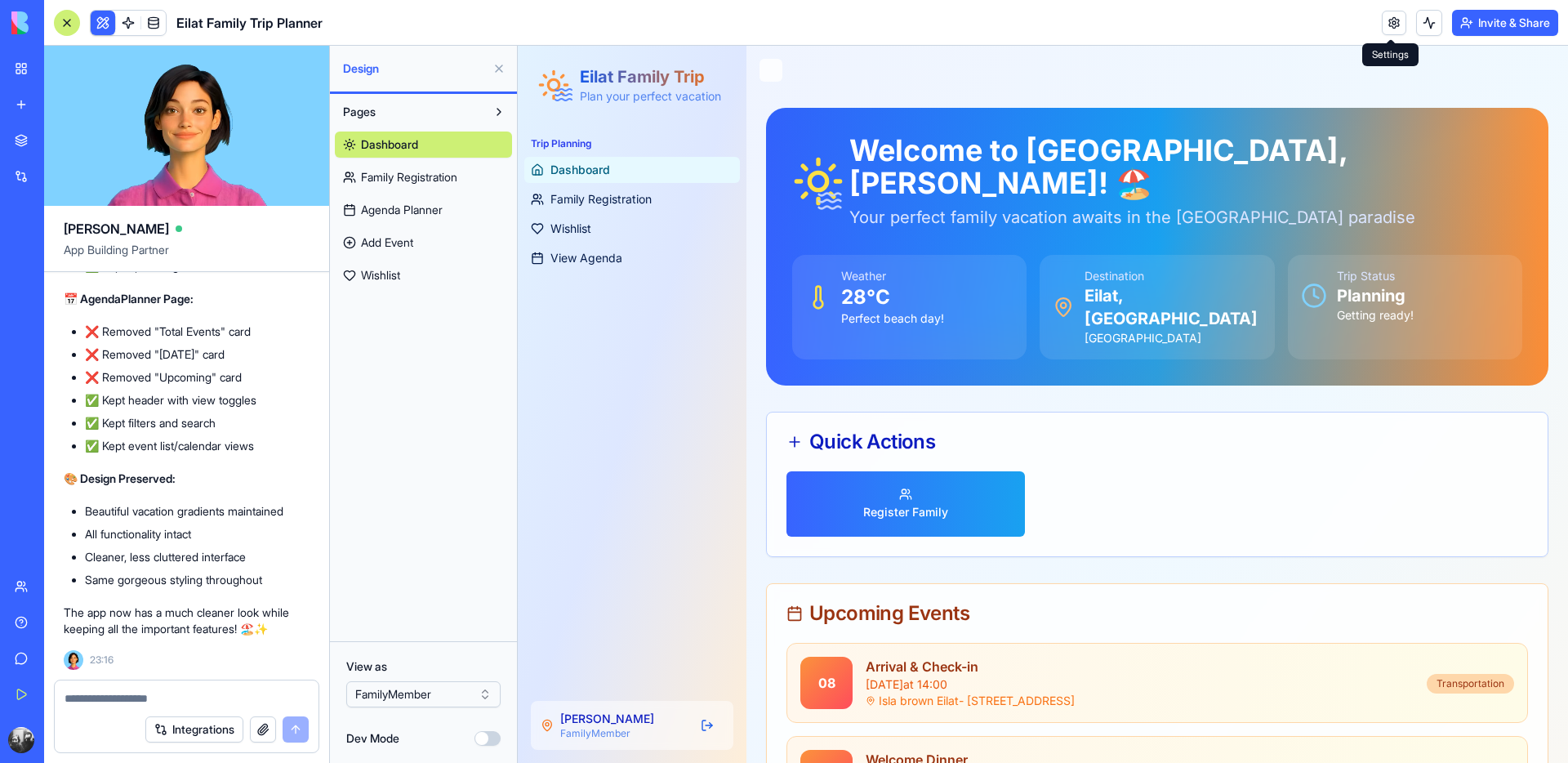
click at [1392, 27] on link at bounding box center [1395, 23] width 25 height 25
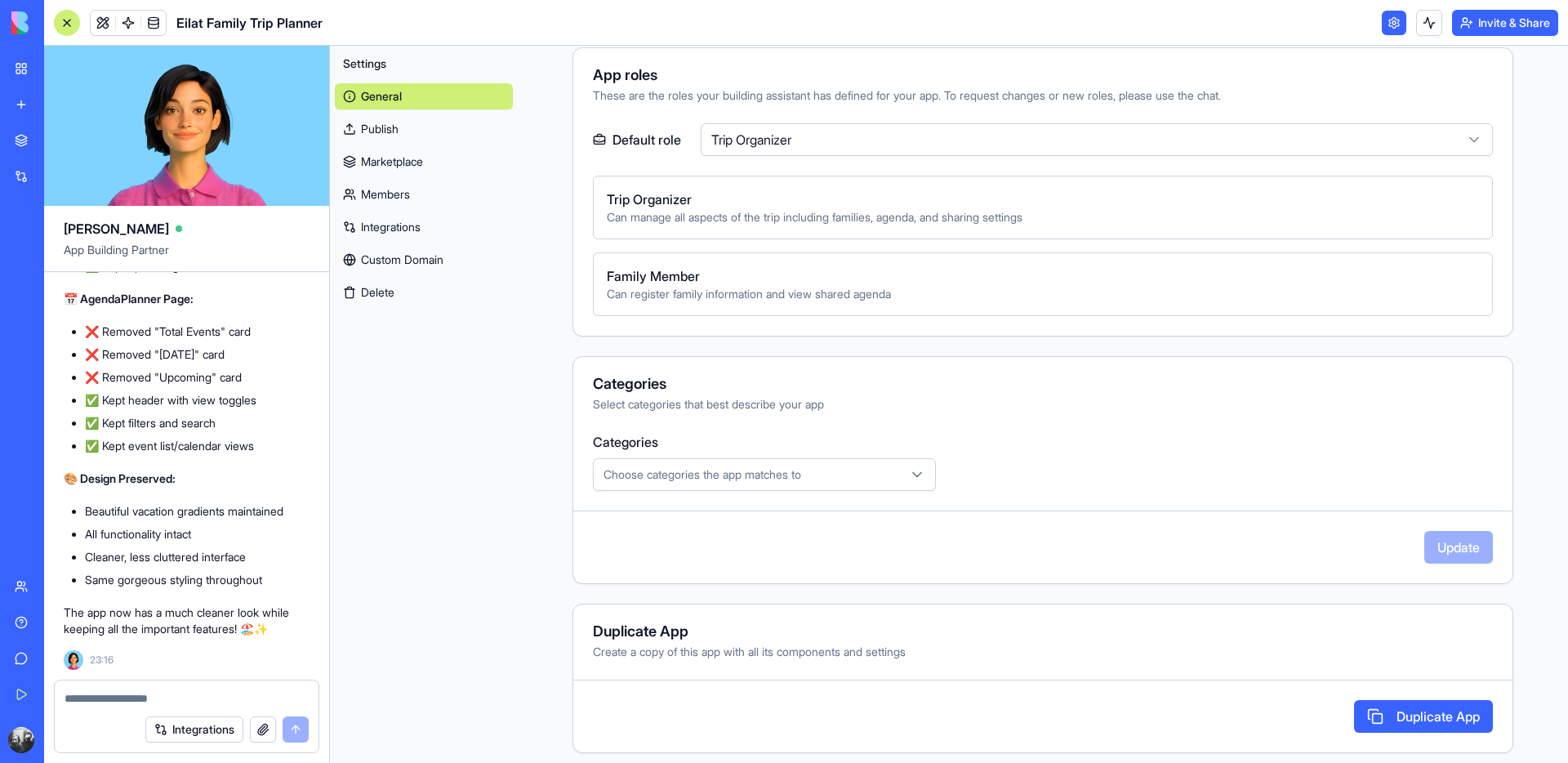
scroll to position [541, 0]
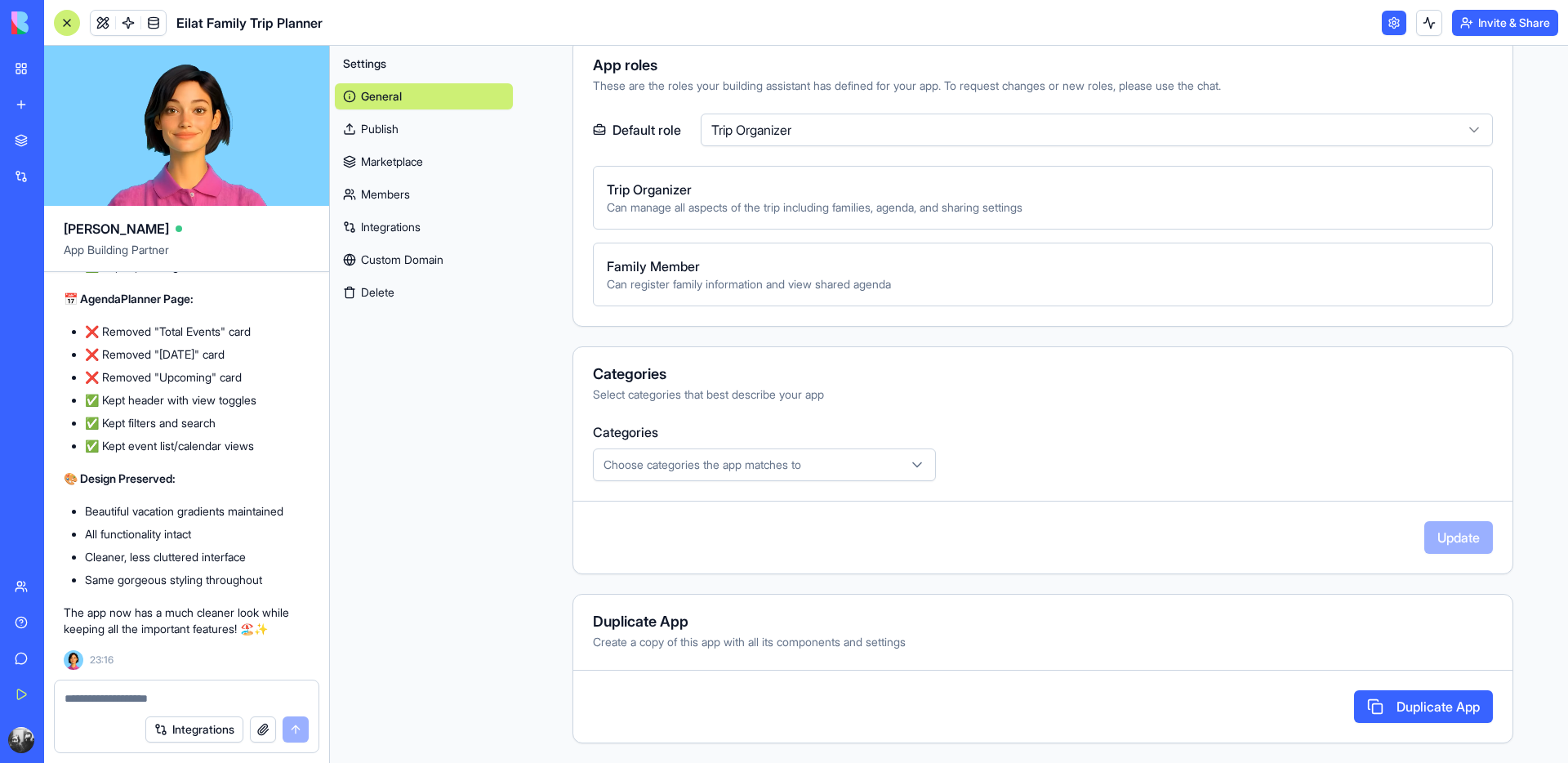
click at [416, 195] on link "Members" at bounding box center [424, 195] width 178 height 27
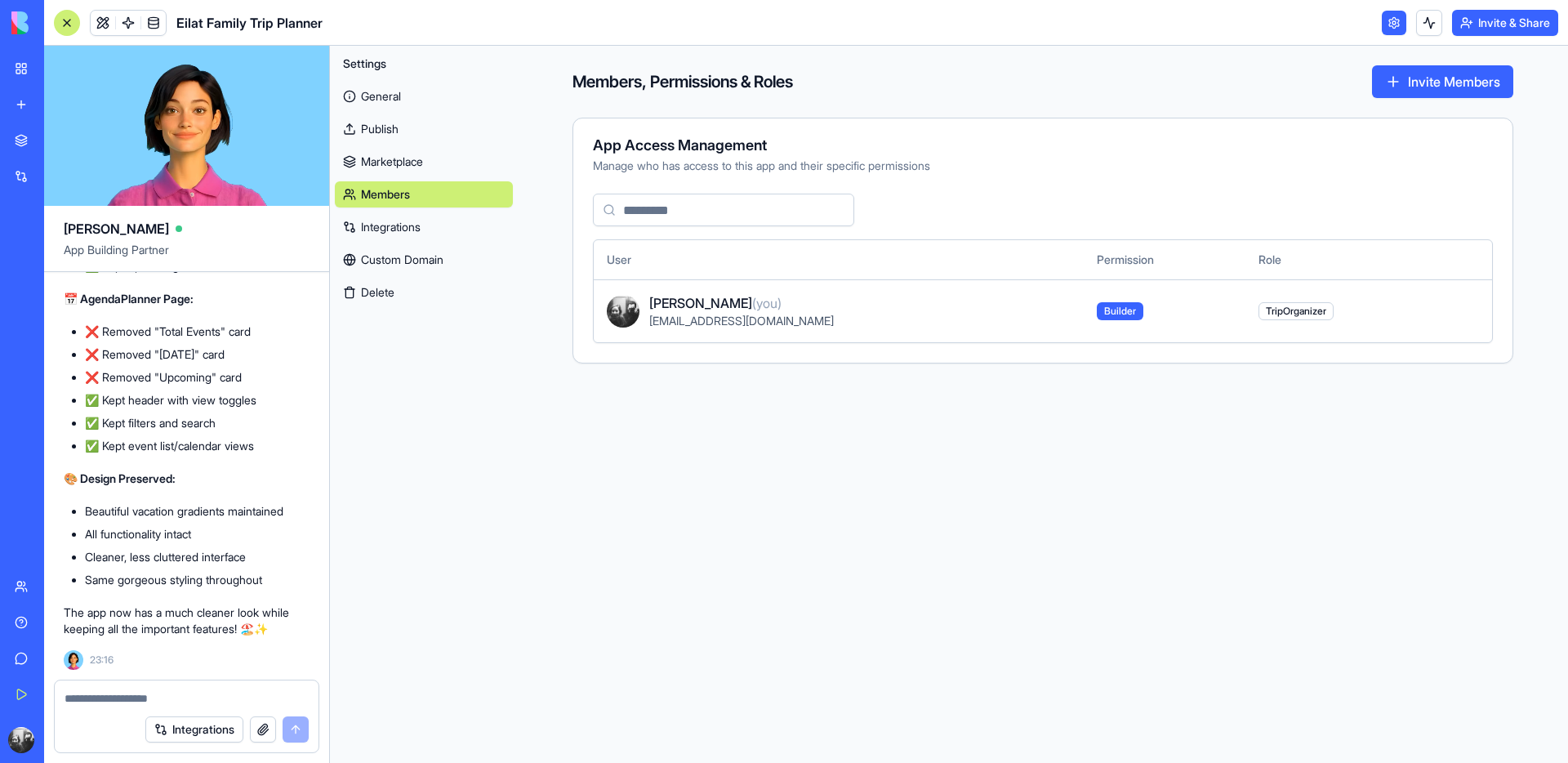
click at [404, 133] on link "Publish" at bounding box center [424, 130] width 178 height 27
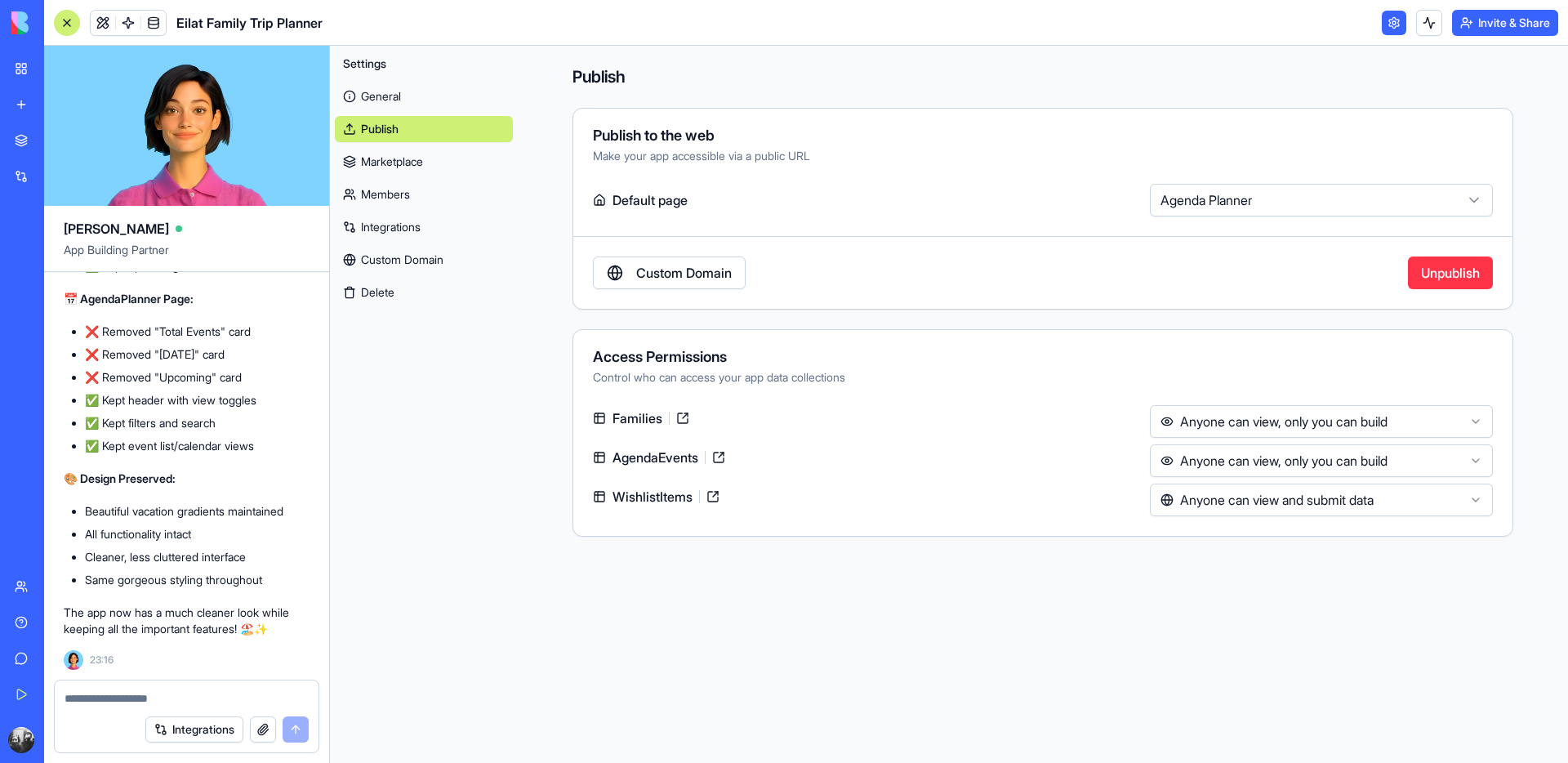
click at [1255, 423] on html "BETA My Workspace New app Marketplace Integrations Recent מתכנן הטיול לאילת Fam…" at bounding box center [784, 382] width 1568 height 763
click at [1264, 381] on html "BETA My Workspace New app Marketplace Integrations Recent מתכנן הטיול לאילת Fam…" at bounding box center [784, 382] width 1568 height 763
click at [1235, 200] on html "BETA My Workspace New app Marketplace Integrations Recent מתכנן הטיול לאילת Fam…" at bounding box center [784, 382] width 1568 height 763
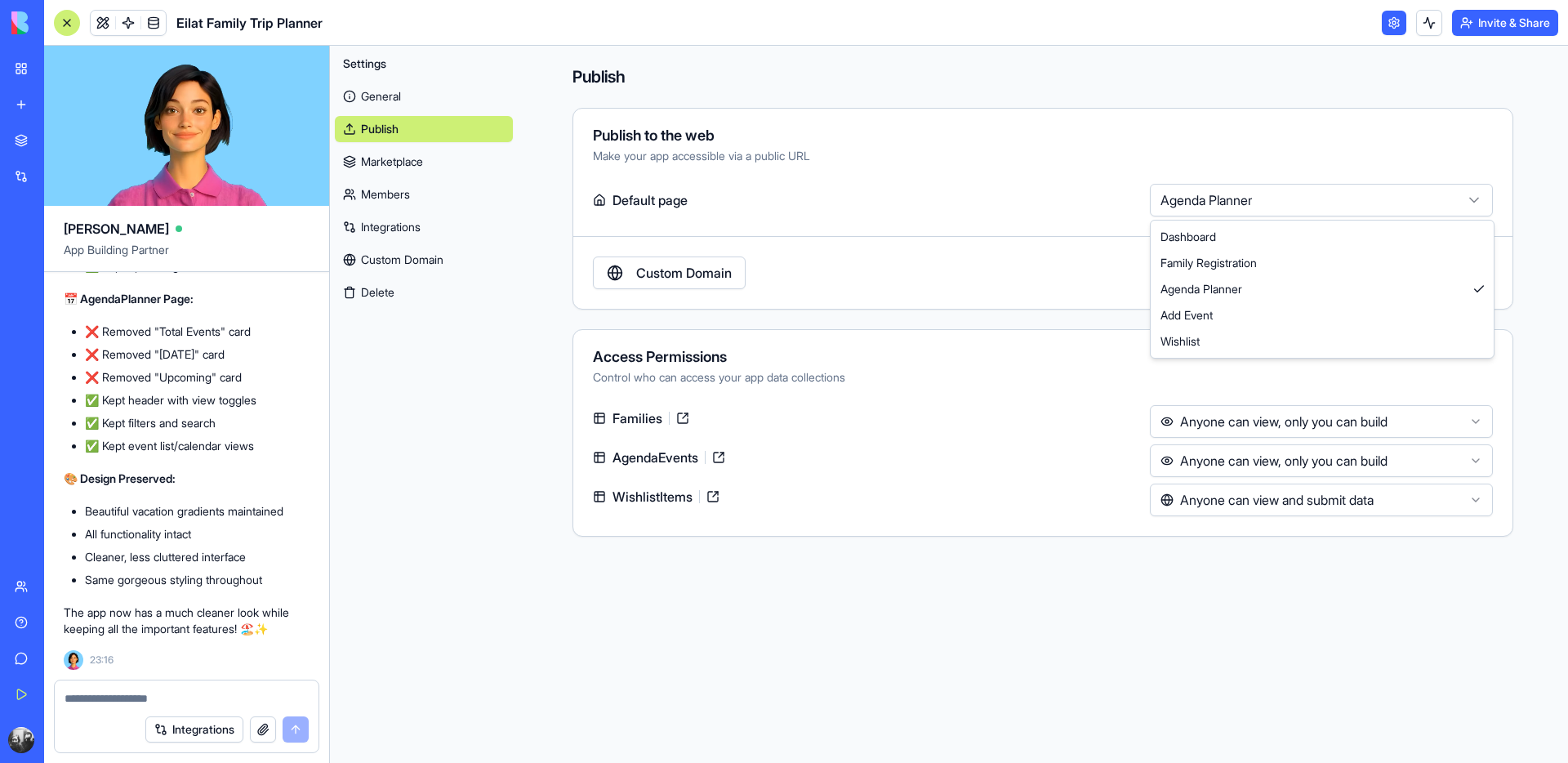
click at [1235, 200] on html "BETA My Workspace New app Marketplace Integrations Recent מתכנן הטיול לאילת Fam…" at bounding box center [784, 382] width 1568 height 763
